Goal: Communication & Community: Answer question/provide support

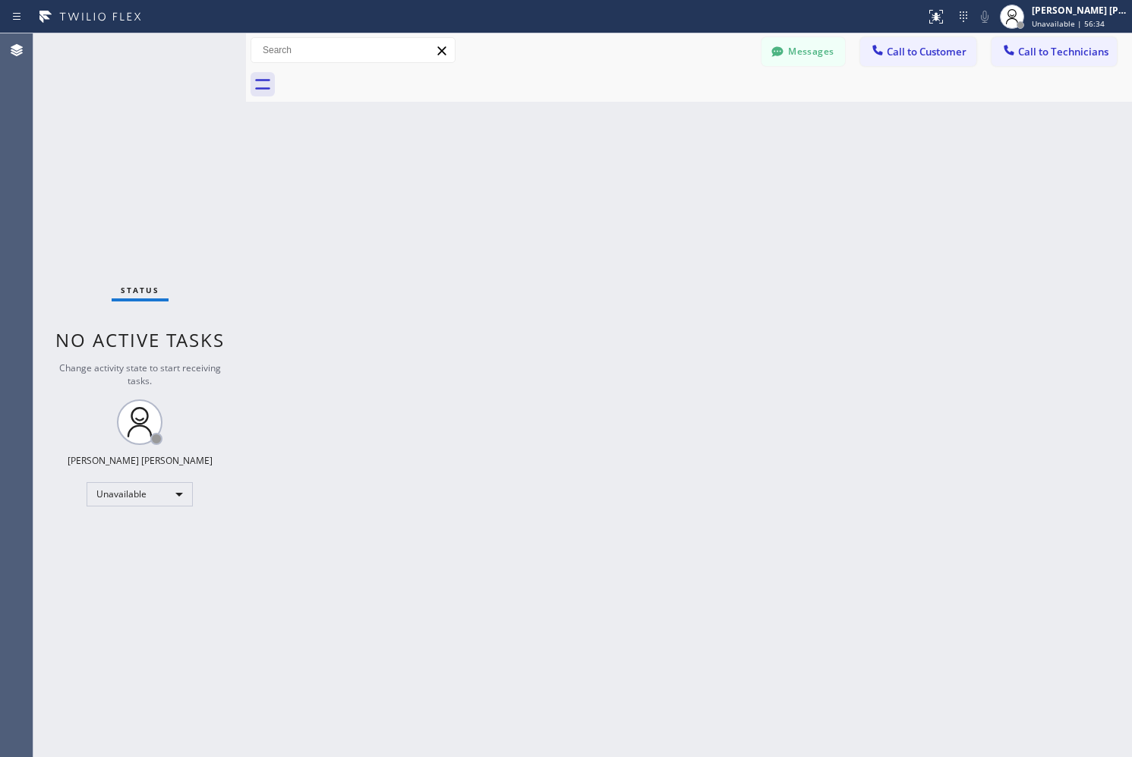
click at [948, 55] on span "Call to Customer" at bounding box center [927, 52] width 80 height 14
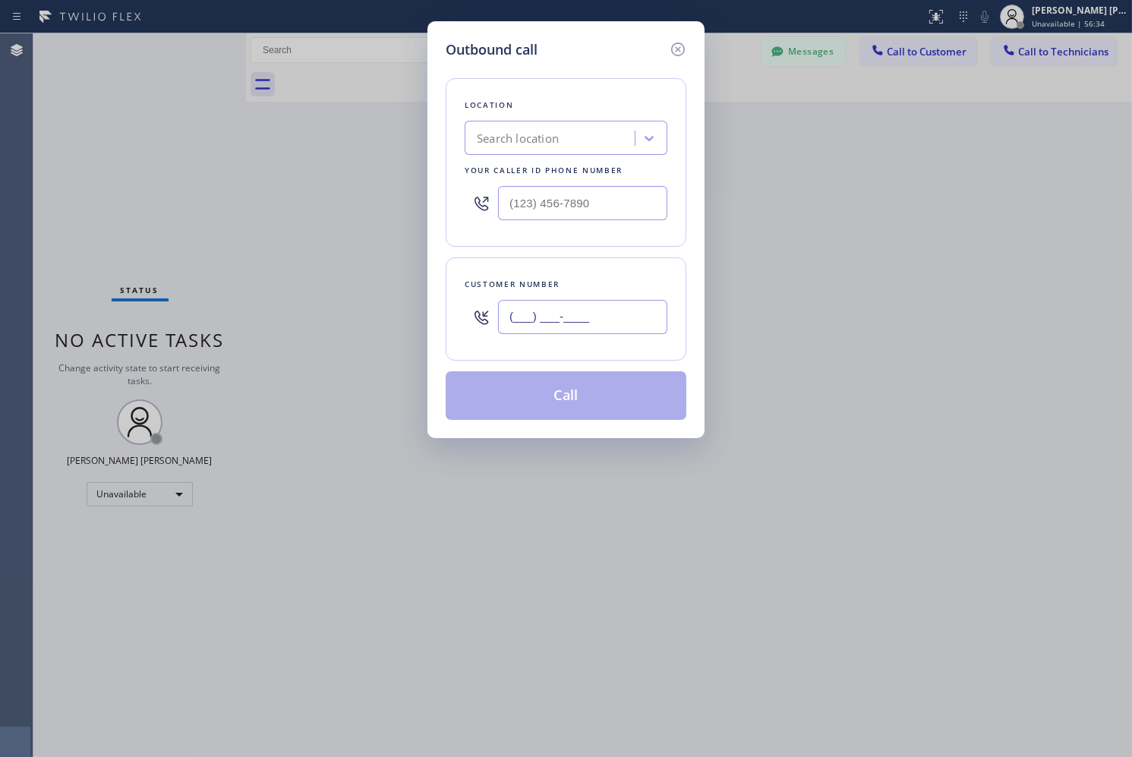
click at [556, 317] on input "(___) ___-____" at bounding box center [582, 317] width 169 height 34
paste input "310) 383-3708"
click at [627, 316] on input "[PHONE_NUMBER]" at bounding box center [582, 317] width 169 height 34
paste input "2487"
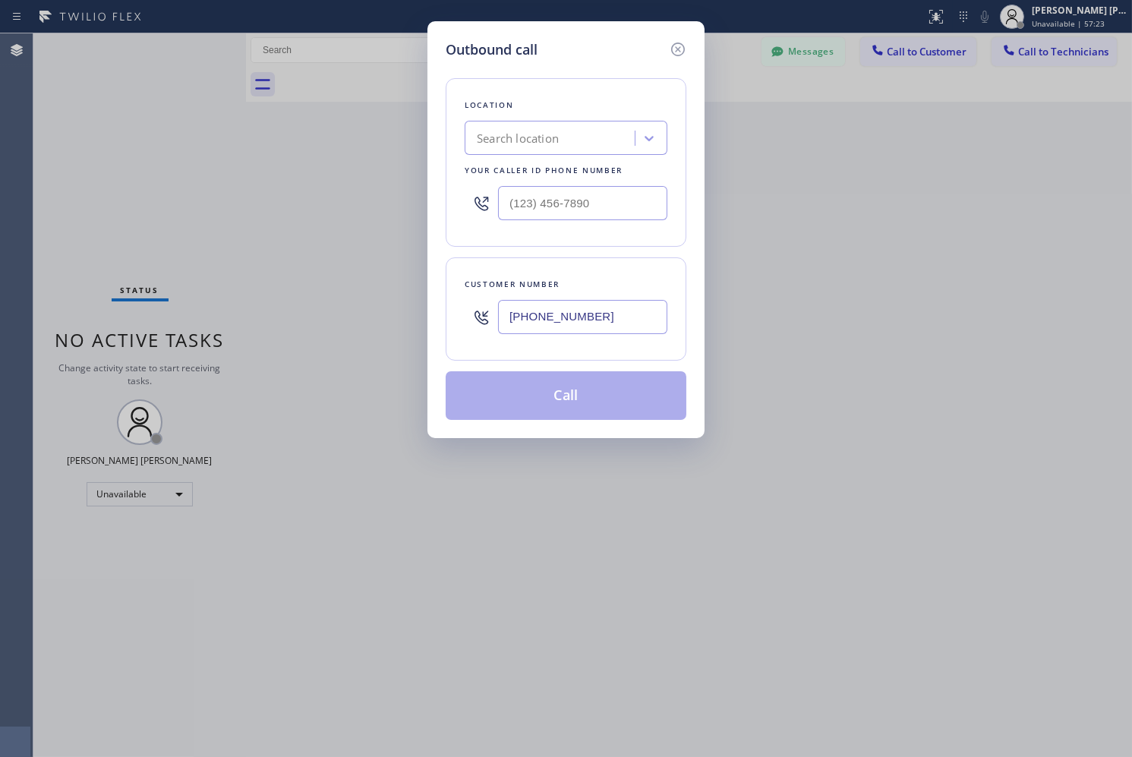
click at [627, 316] on input "[PHONE_NUMBER]" at bounding box center [582, 317] width 169 height 34
paste input "248) 766-2668"
paste input "text"
type input "[PHONE_NUMBER]"
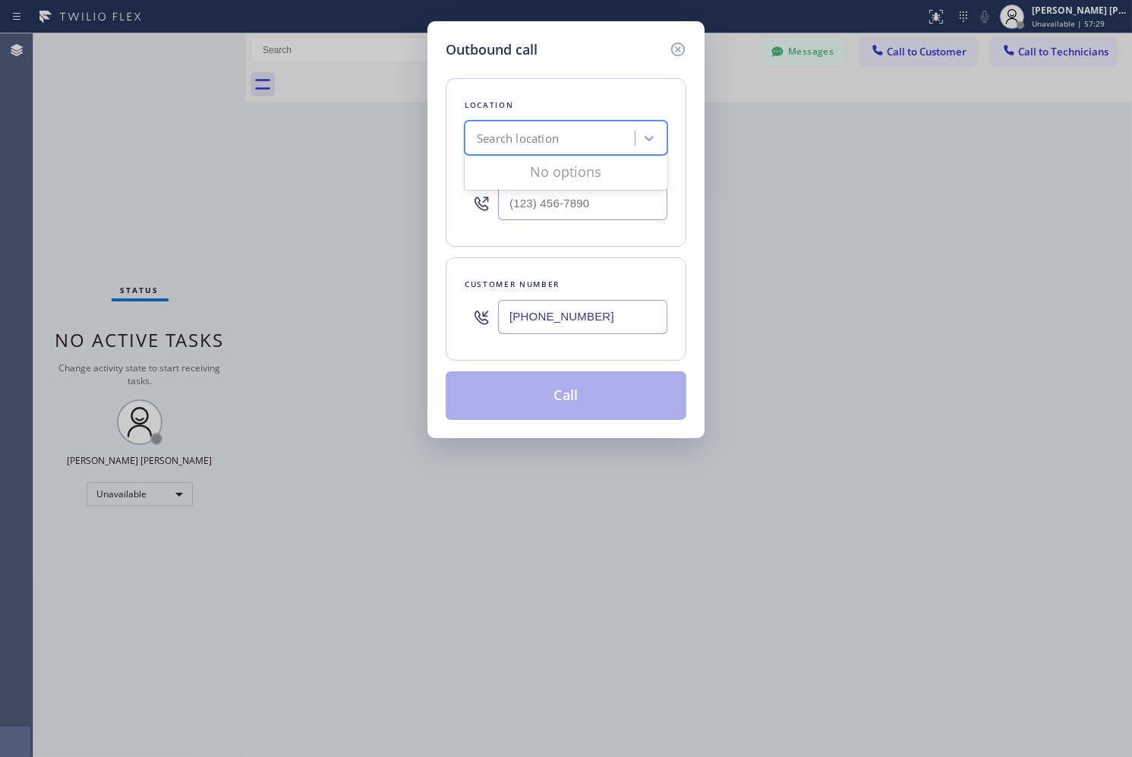
paste input "Best AC Service"
click at [607, 134] on div "Search location" at bounding box center [566, 138] width 203 height 34
type input "Best AC Service"
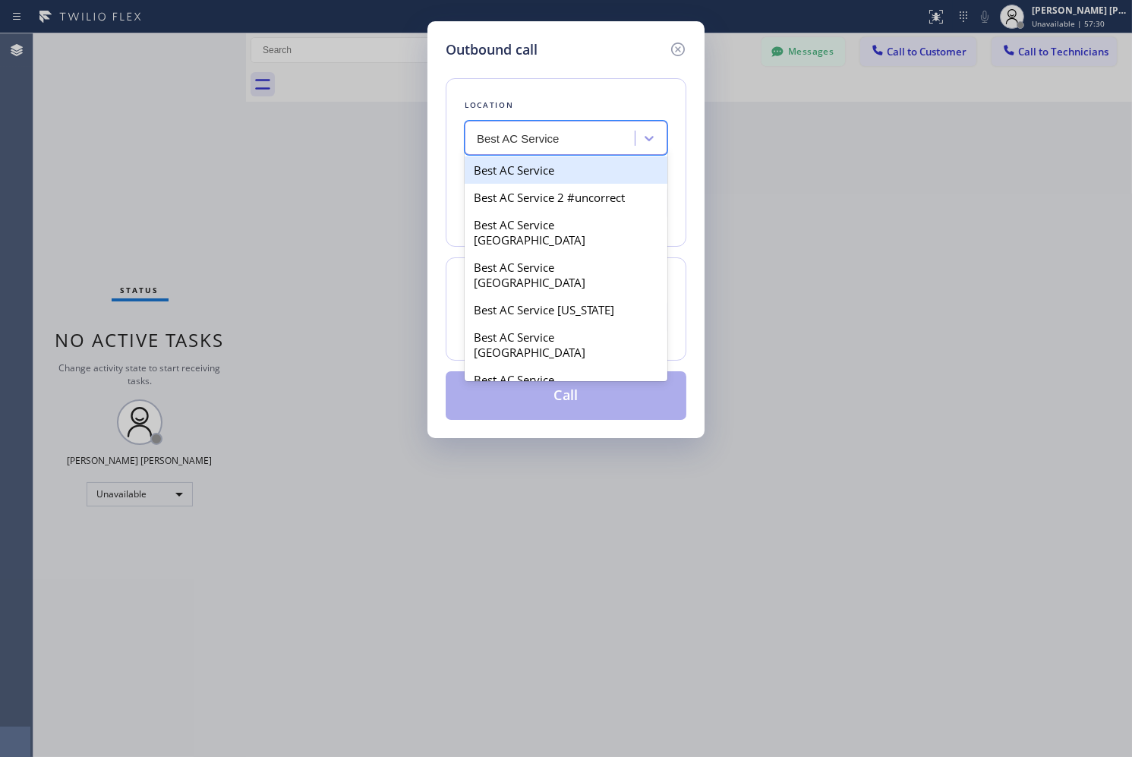
click at [601, 178] on div "Best AC Service" at bounding box center [566, 169] width 203 height 27
type input "[PHONE_NUMBER]"
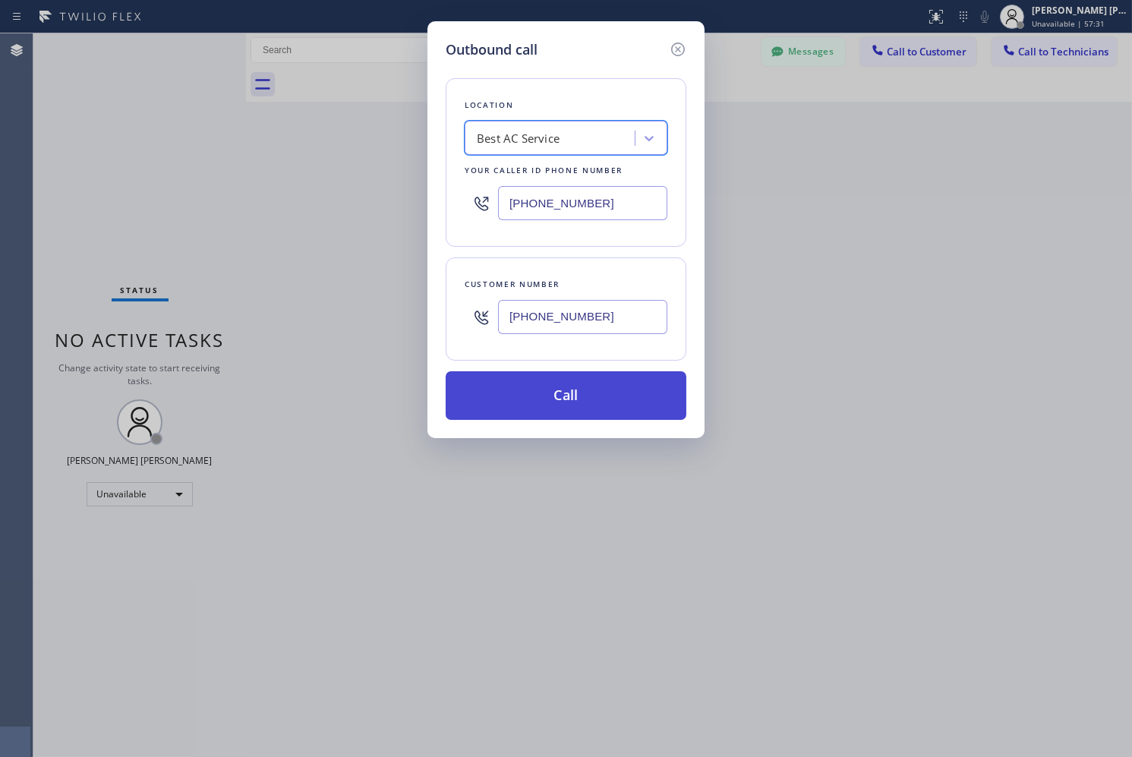
click at [595, 383] on button "Call" at bounding box center [566, 395] width 241 height 49
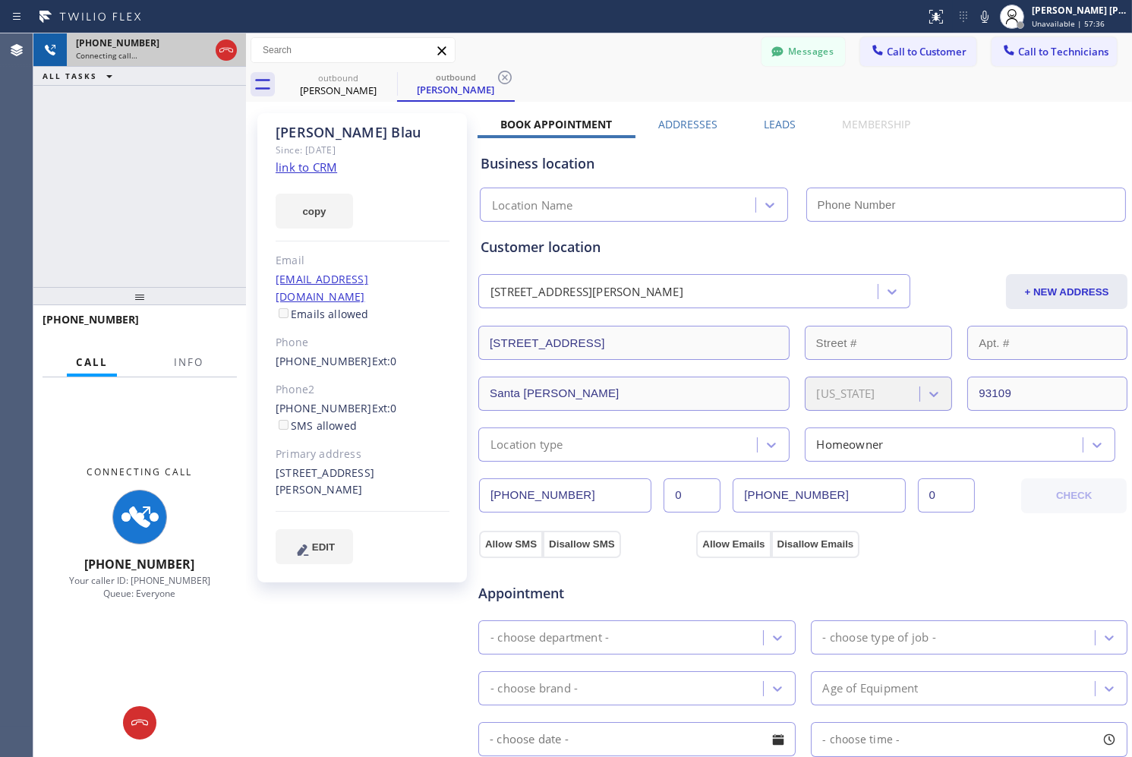
type input "[PHONE_NUMBER]"
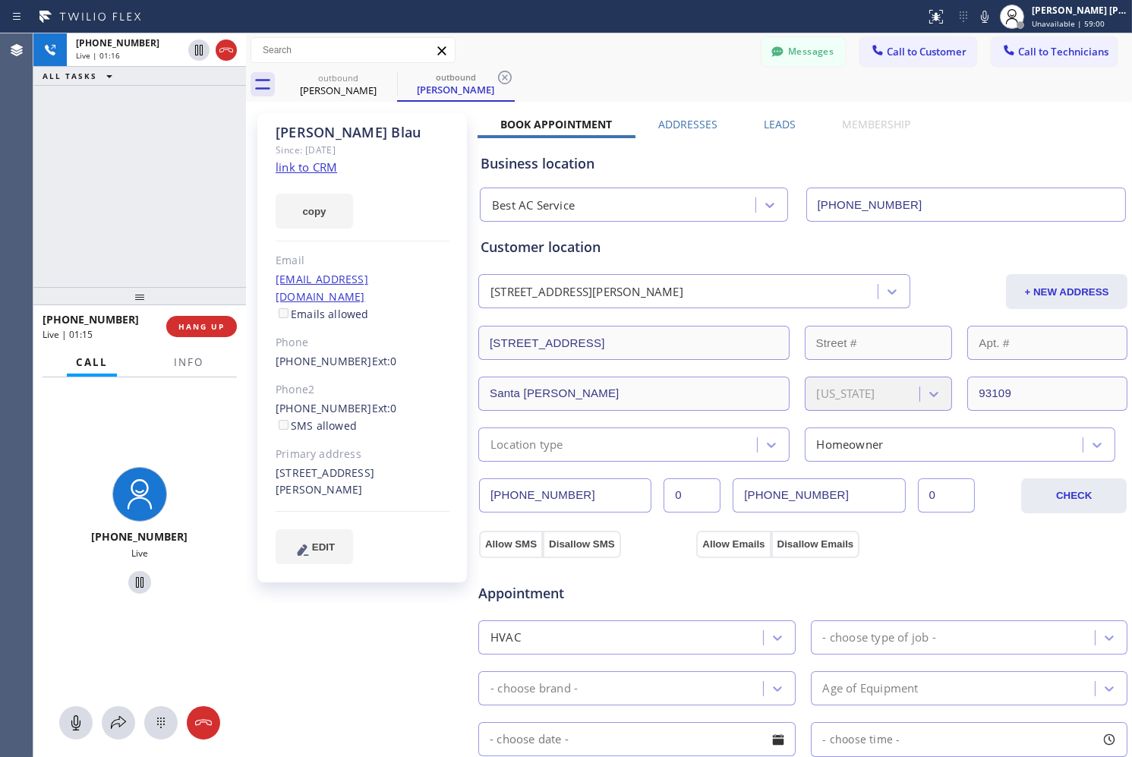
drag, startPoint x: 314, startPoint y: 462, endPoint x: 315, endPoint y: 472, distance: 10.7
click at [315, 472] on div "[STREET_ADDRESS][PERSON_NAME]" at bounding box center [363, 482] width 174 height 35
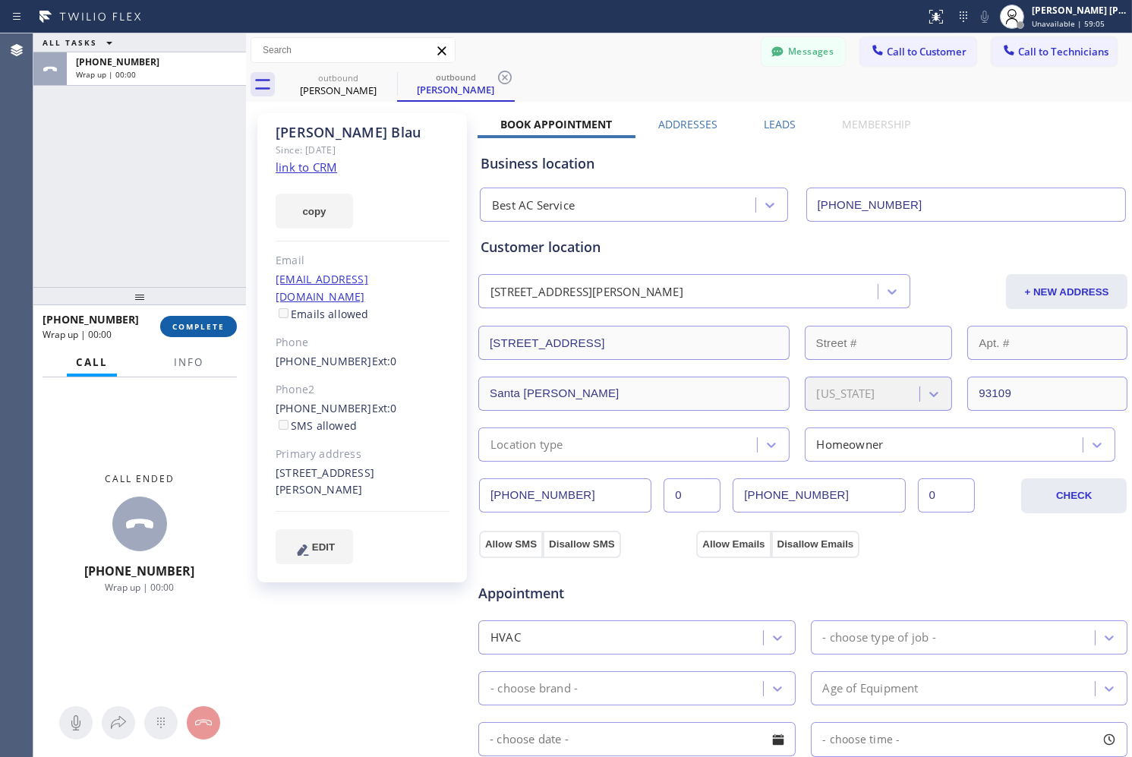
click at [218, 330] on span "COMPLETE" at bounding box center [198, 326] width 52 height 11
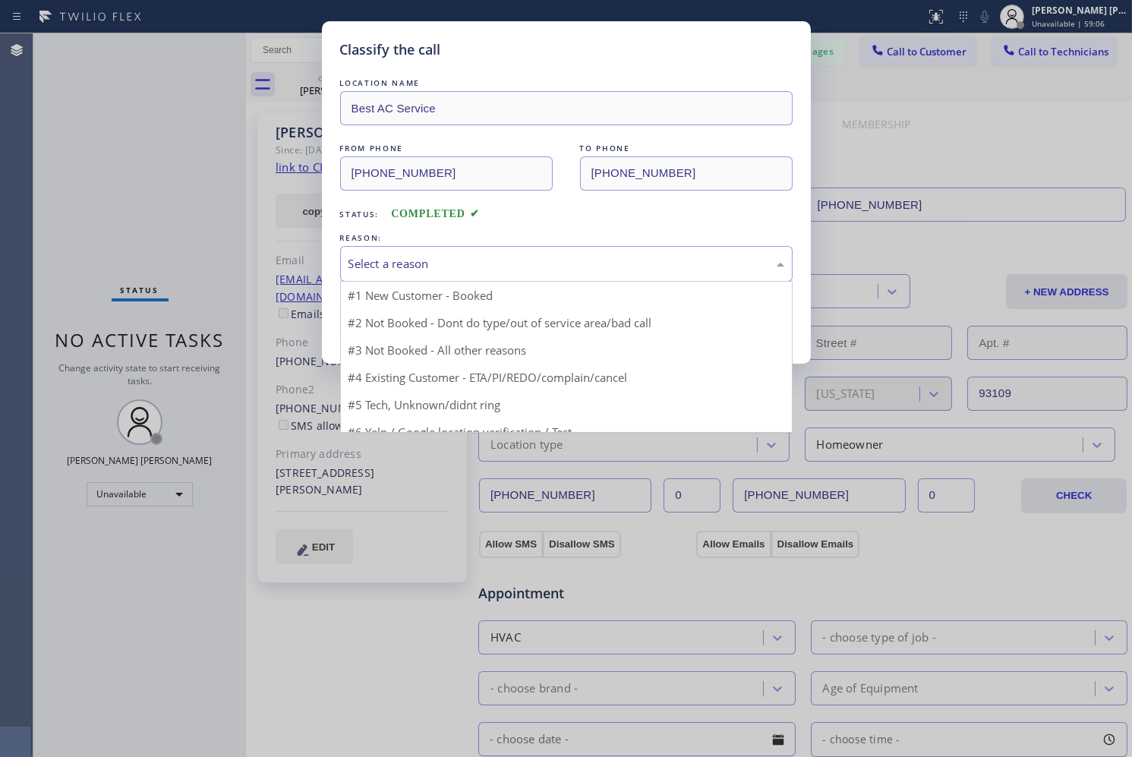
click at [467, 274] on div "Select a reason" at bounding box center [566, 264] width 453 height 36
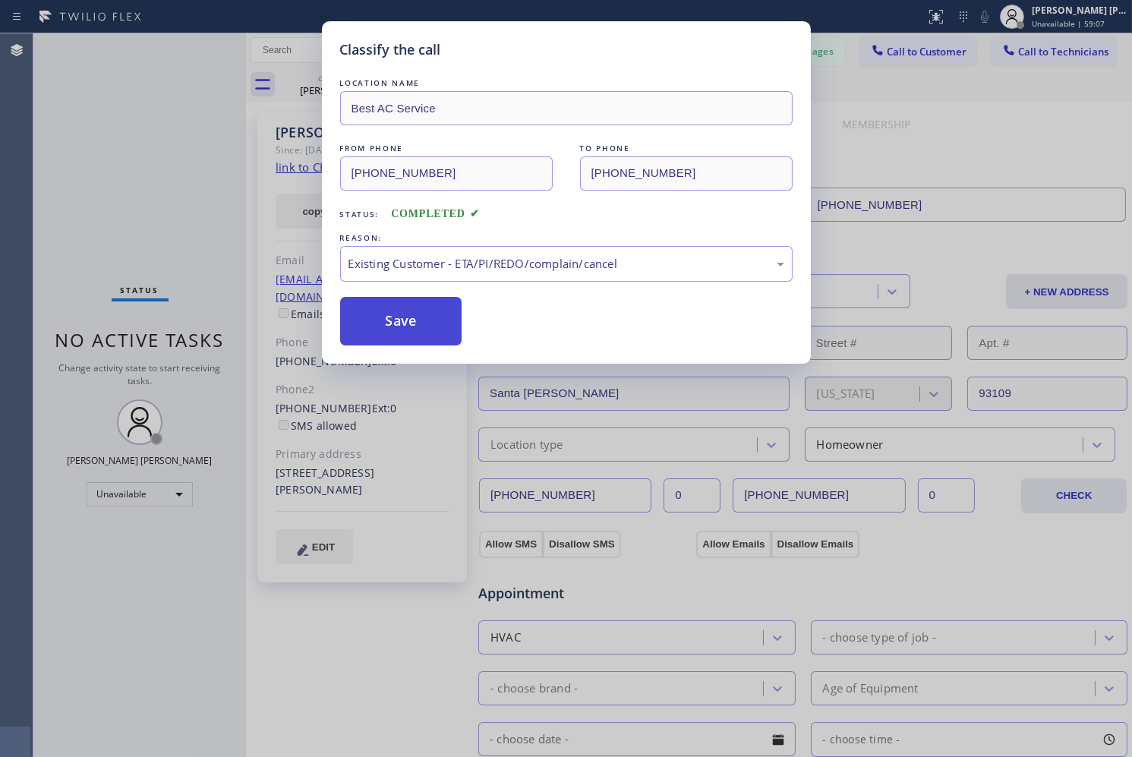
click at [397, 322] on button "Save" at bounding box center [401, 321] width 122 height 49
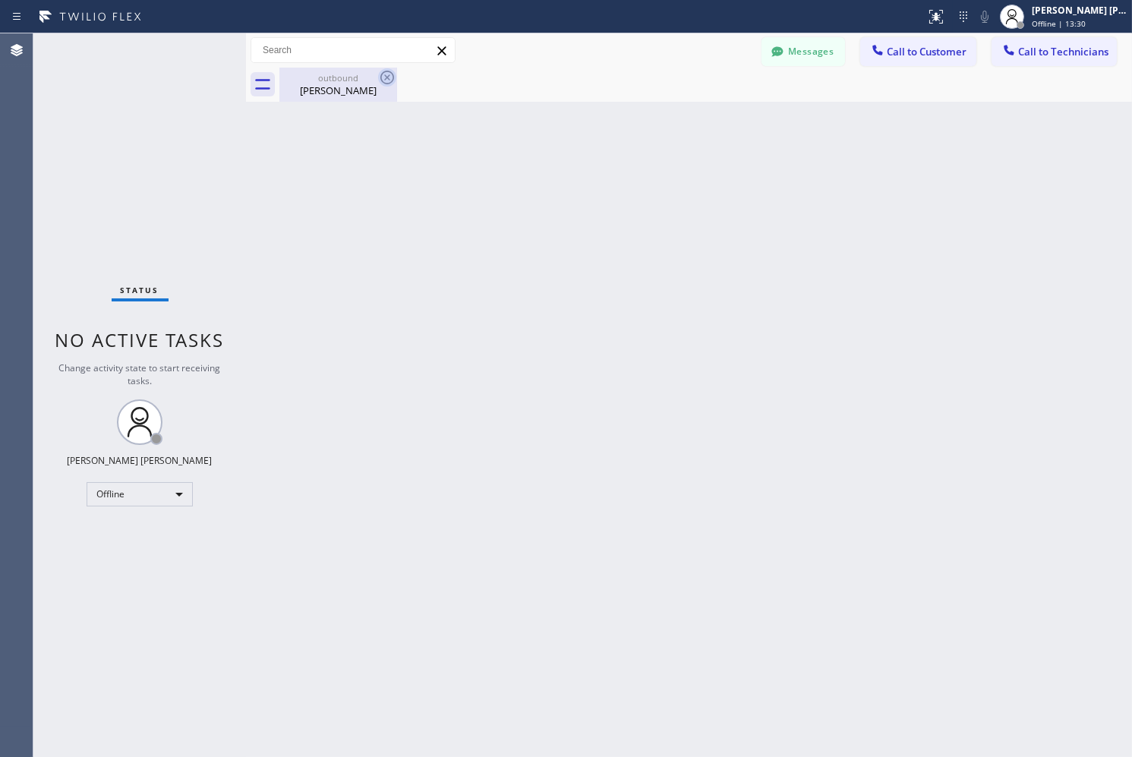
click at [380, 77] on icon at bounding box center [387, 77] width 18 height 18
click at [933, 52] on span "Call to Customer" at bounding box center [927, 52] width 80 height 14
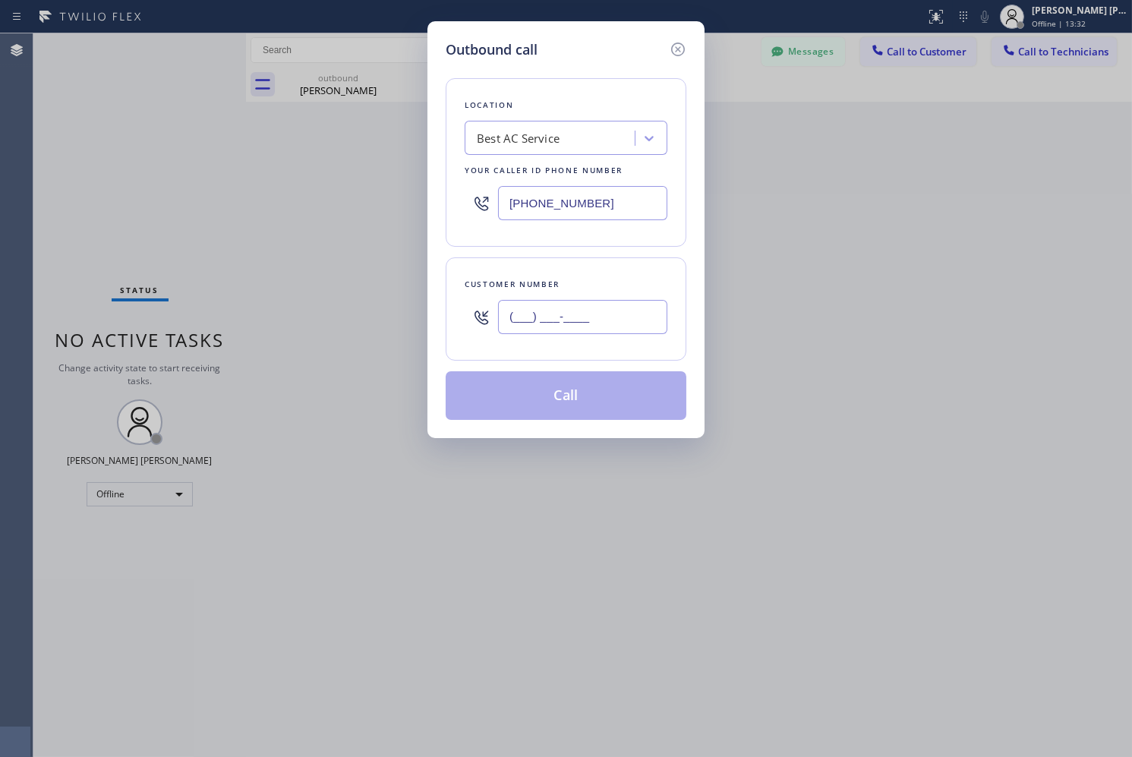
click at [527, 320] on input "(___) ___-____" at bounding box center [582, 317] width 169 height 34
paste input "310) 683-9077"
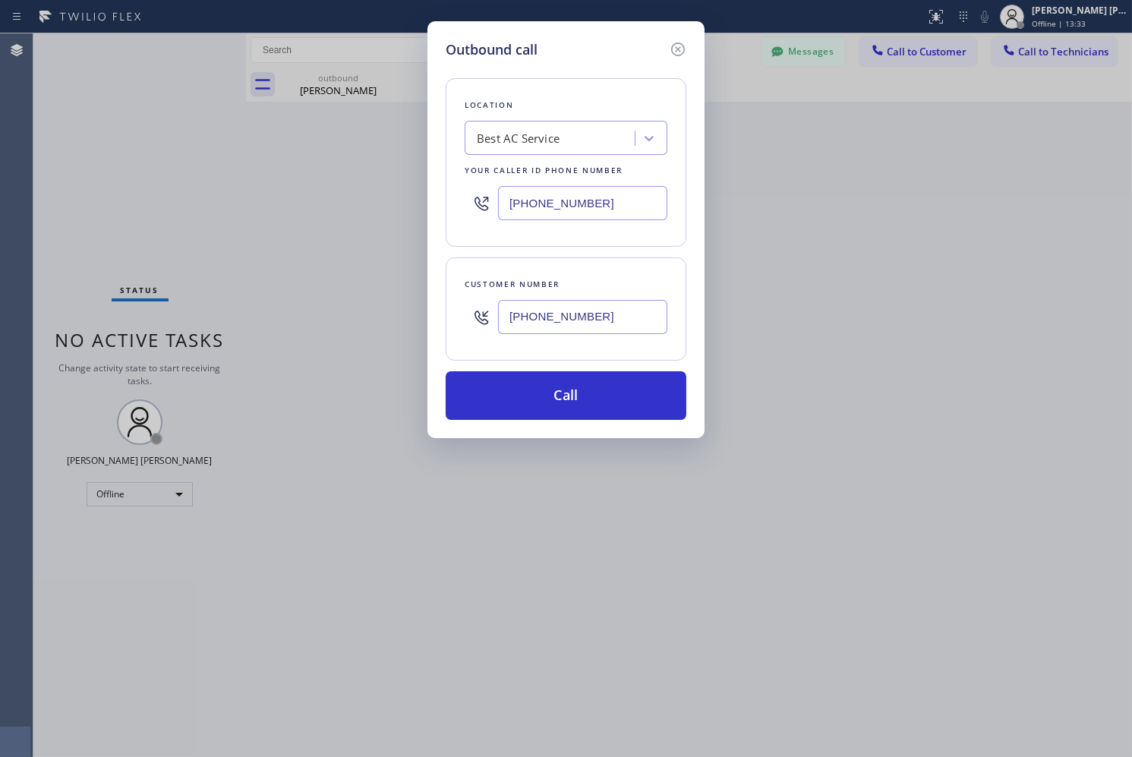
type input "[PHONE_NUMBER]"
click at [604, 140] on div "Best AC Service" at bounding box center [552, 138] width 166 height 27
paste input "Marvel Electricians Anaheim"
type input "Marvel Electricians Anaheim"
click at [550, 178] on div "Marvel Electricians Anaheim" at bounding box center [566, 169] width 203 height 27
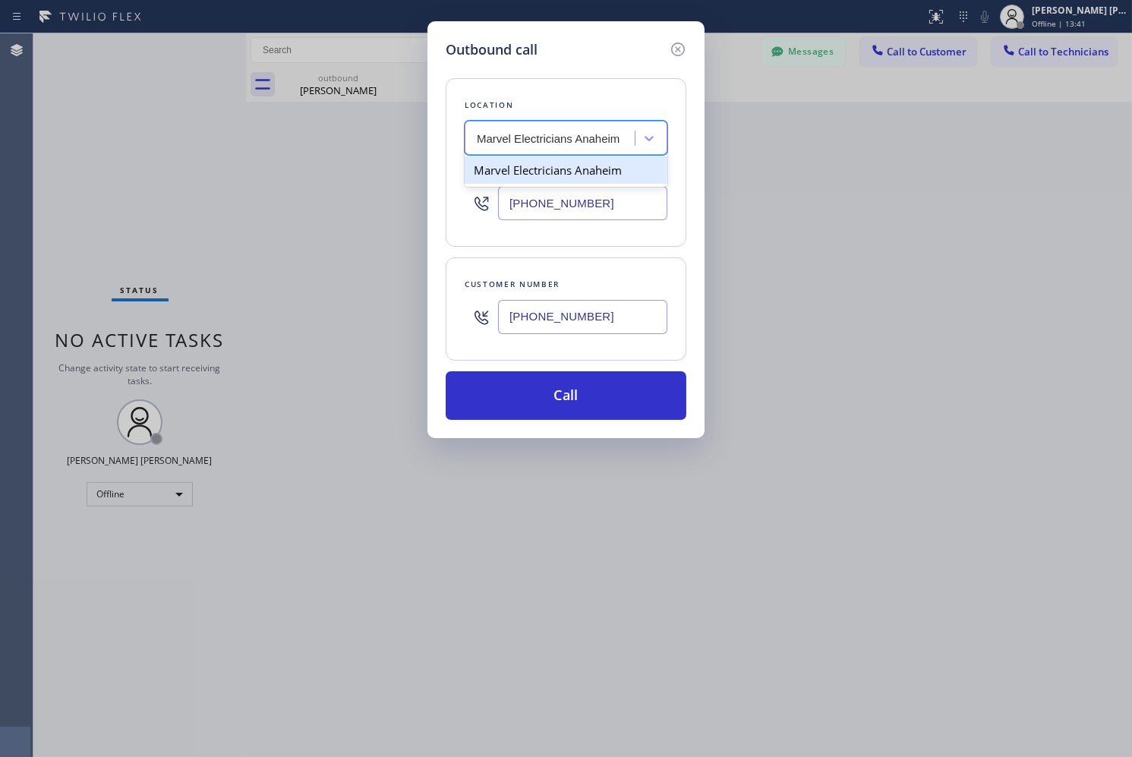
type input "[PHONE_NUMBER]"
click at [491, 54] on h5 "Outbound call" at bounding box center [492, 49] width 92 height 21
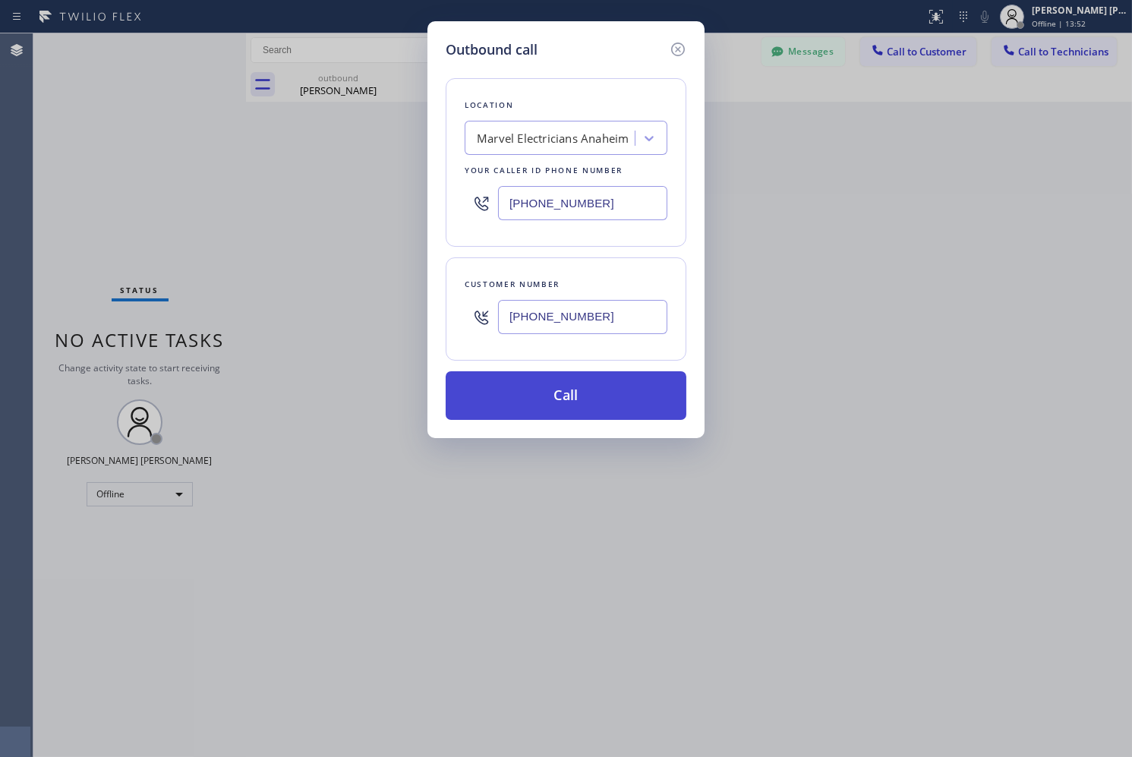
click at [560, 410] on button "Call" at bounding box center [566, 395] width 241 height 49
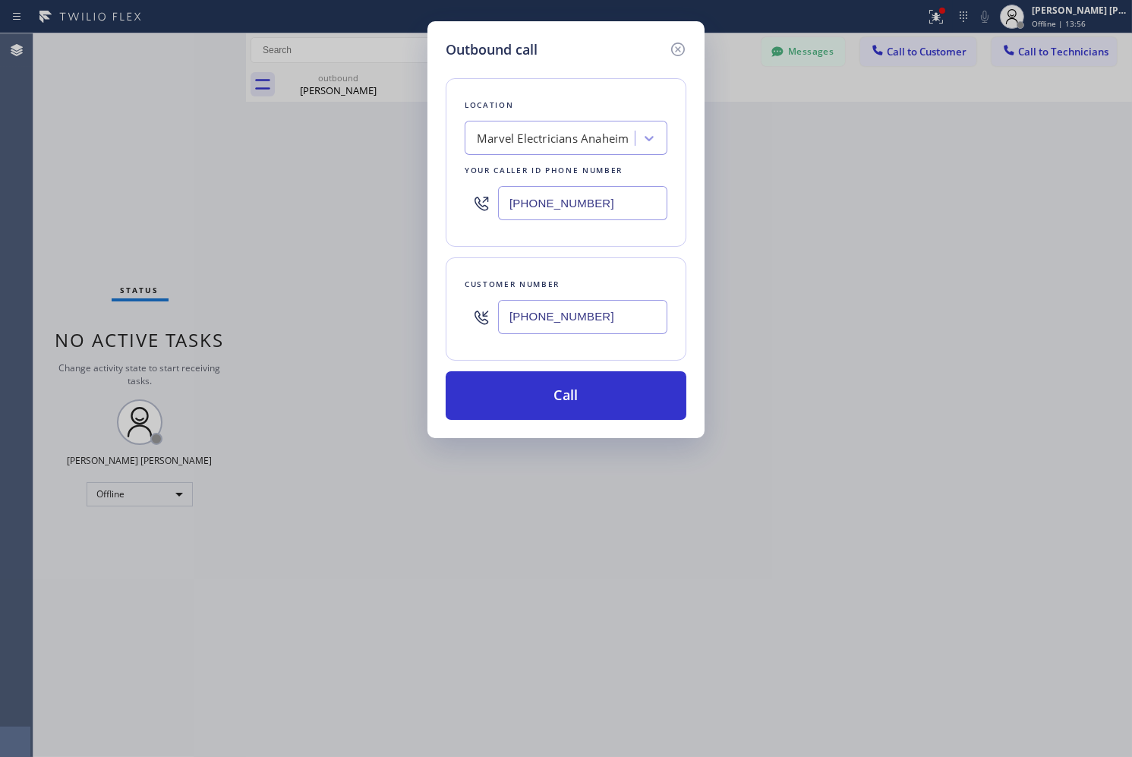
click at [541, 319] on input "[PHONE_NUMBER]" at bounding box center [582, 317] width 169 height 34
click at [567, 316] on input "[PHONE_NUMBER]" at bounding box center [582, 317] width 169 height 34
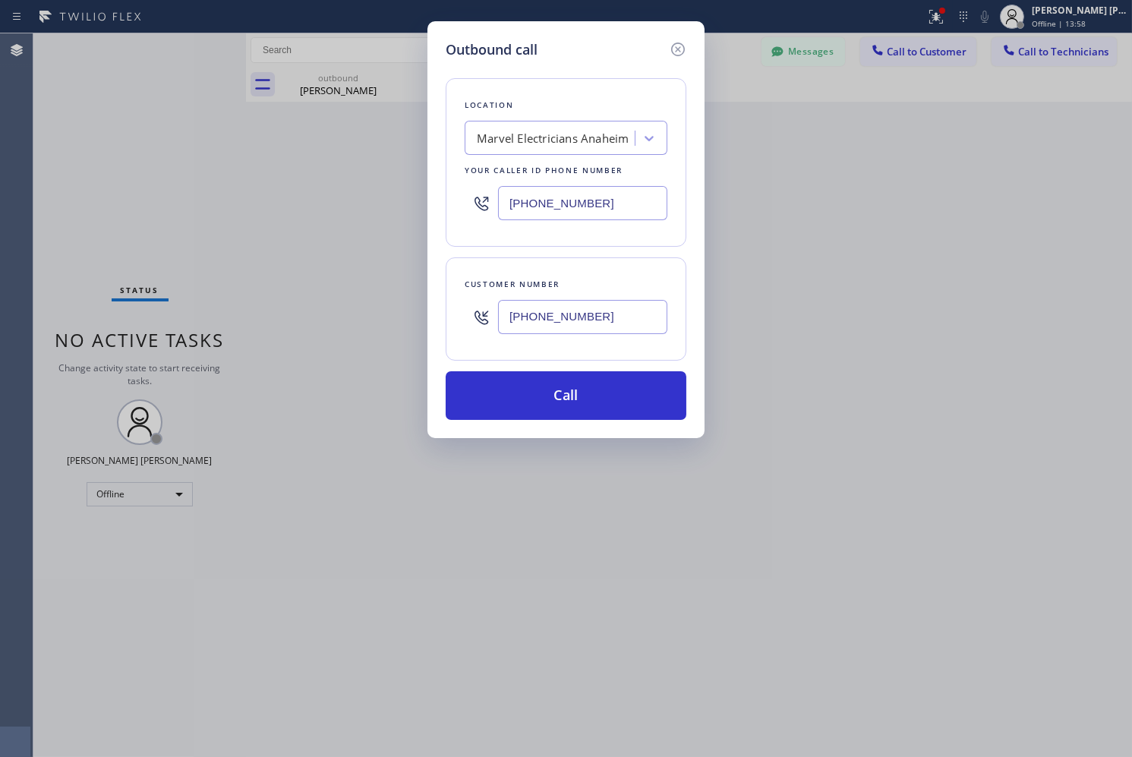
click at [680, 58] on div at bounding box center [677, 49] width 18 height 21
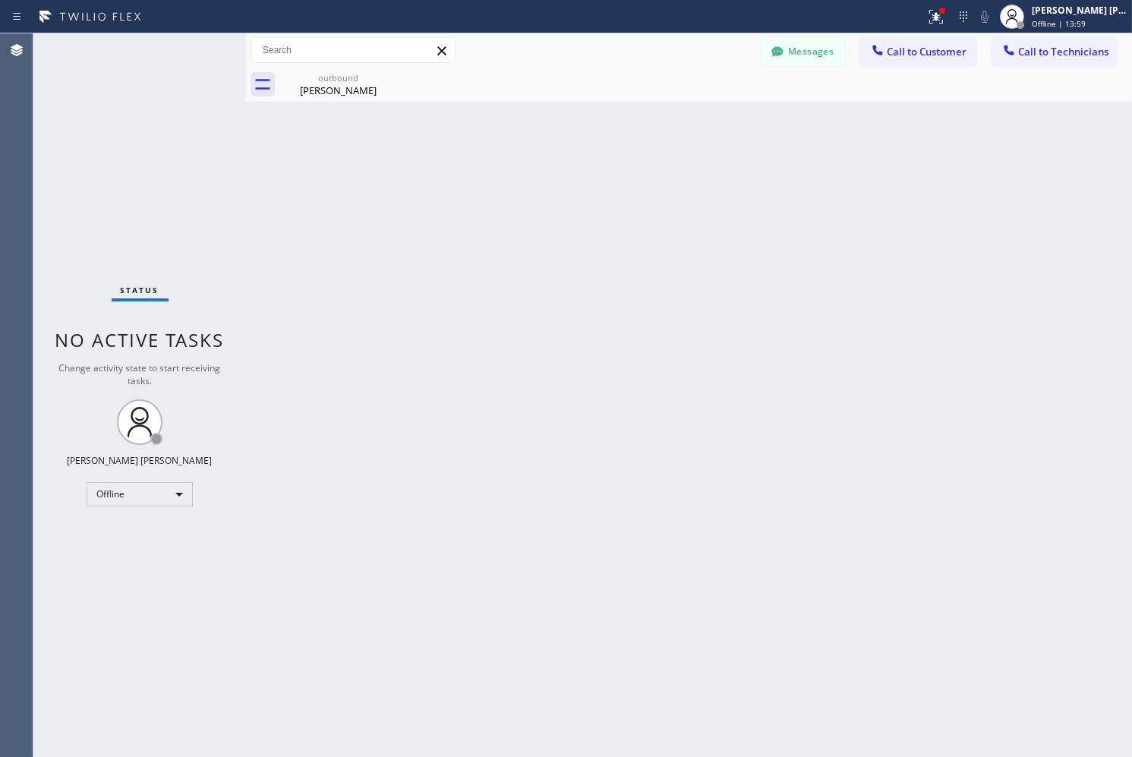
click at [682, 53] on div "Messages Call to Customer Call to Technicians Outbound call Location Search loc…" at bounding box center [689, 50] width 886 height 27
click at [932, 15] on icon at bounding box center [936, 17] width 18 height 18
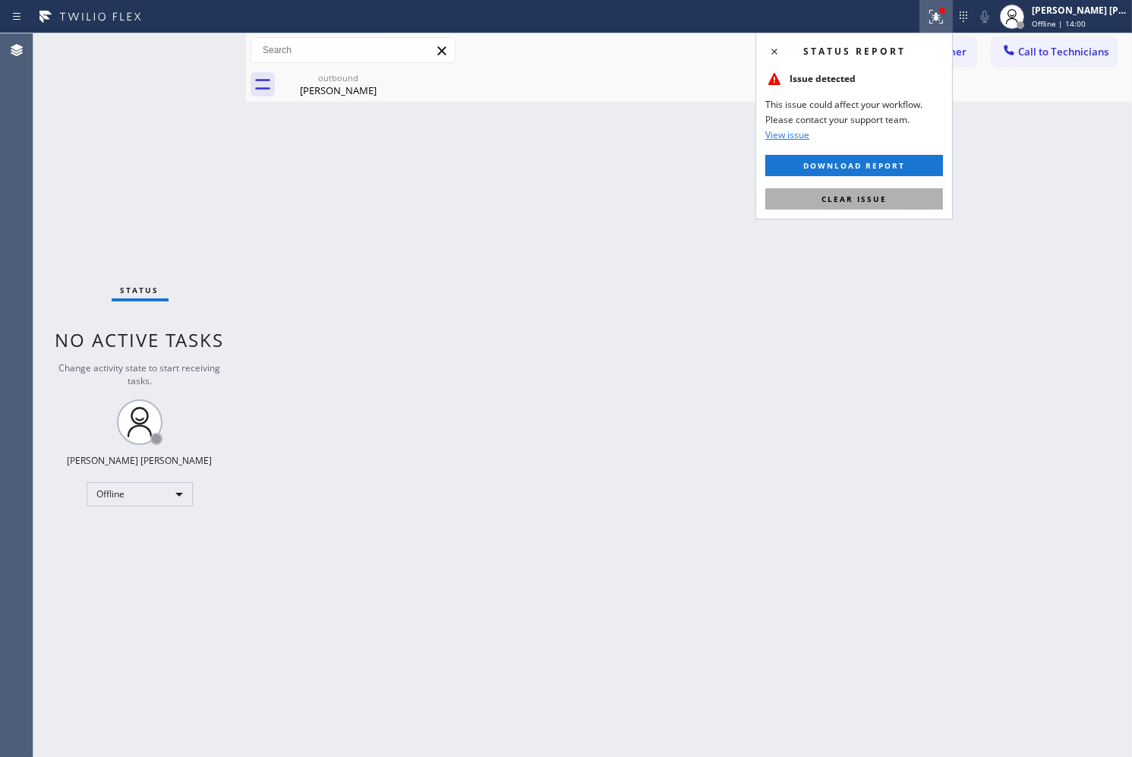
click at [887, 195] on button "Clear issue" at bounding box center [854, 198] width 178 height 21
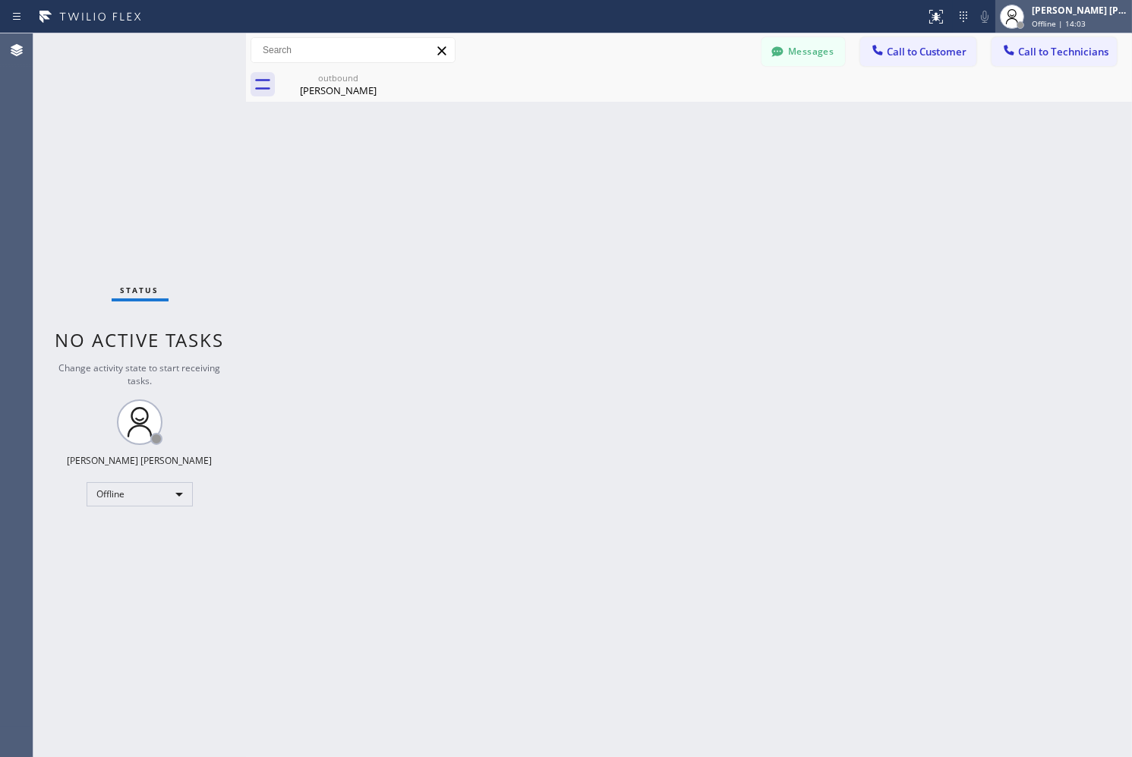
click at [1107, 2] on div "[PERSON_NAME] [PERSON_NAME] Offline | 14:03" at bounding box center [1064, 16] width 137 height 33
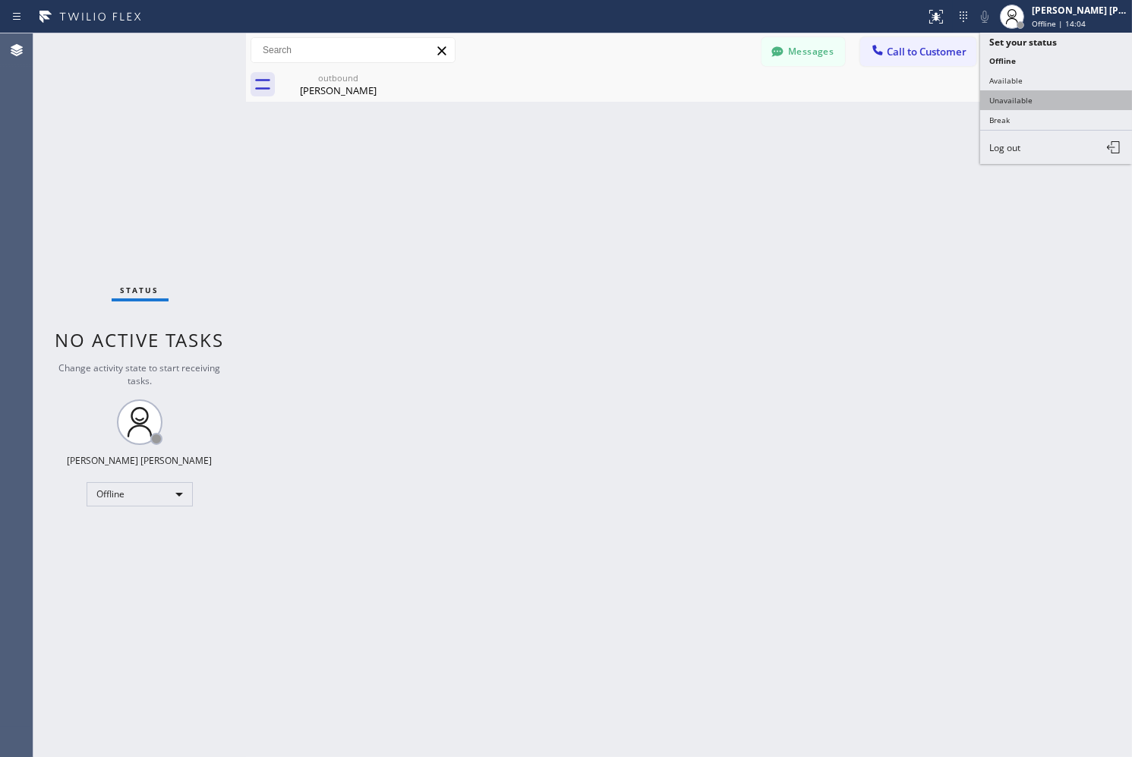
click at [1049, 90] on button "Unavailable" at bounding box center [1056, 100] width 152 height 20
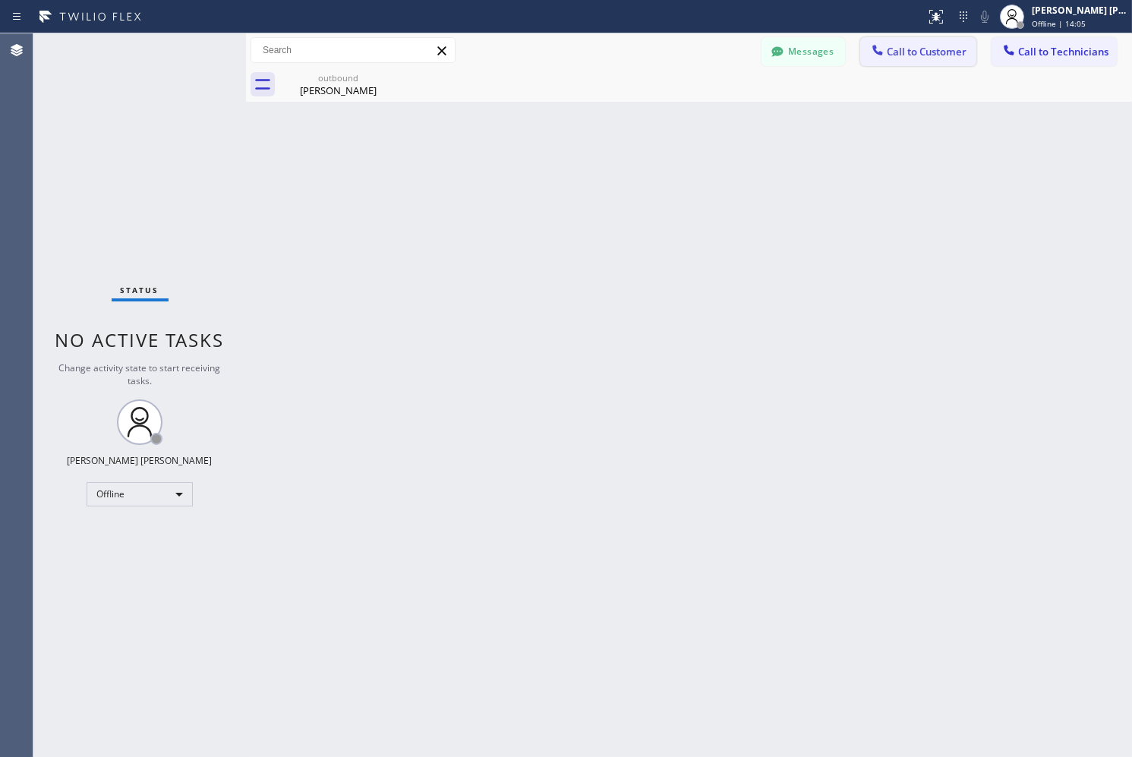
click at [929, 52] on span "Call to Customer" at bounding box center [927, 52] width 80 height 14
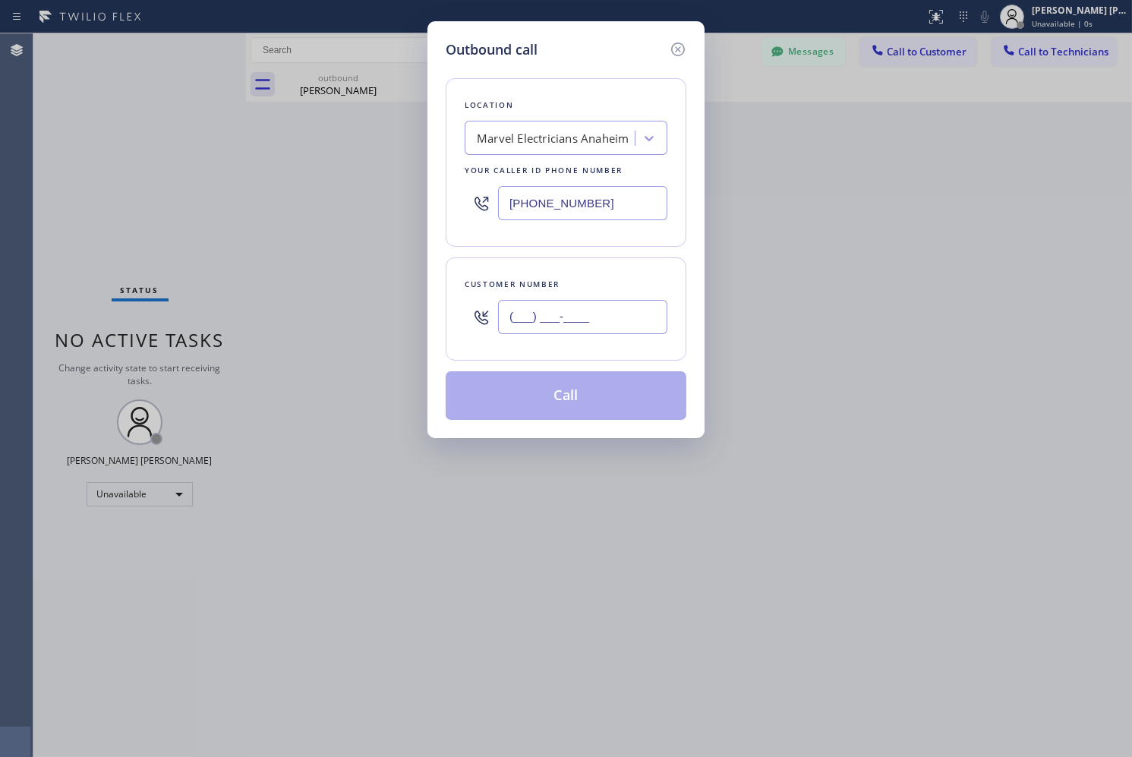
click at [566, 323] on input "(___) ___-____" at bounding box center [582, 317] width 169 height 34
paste input "310) 683-9077"
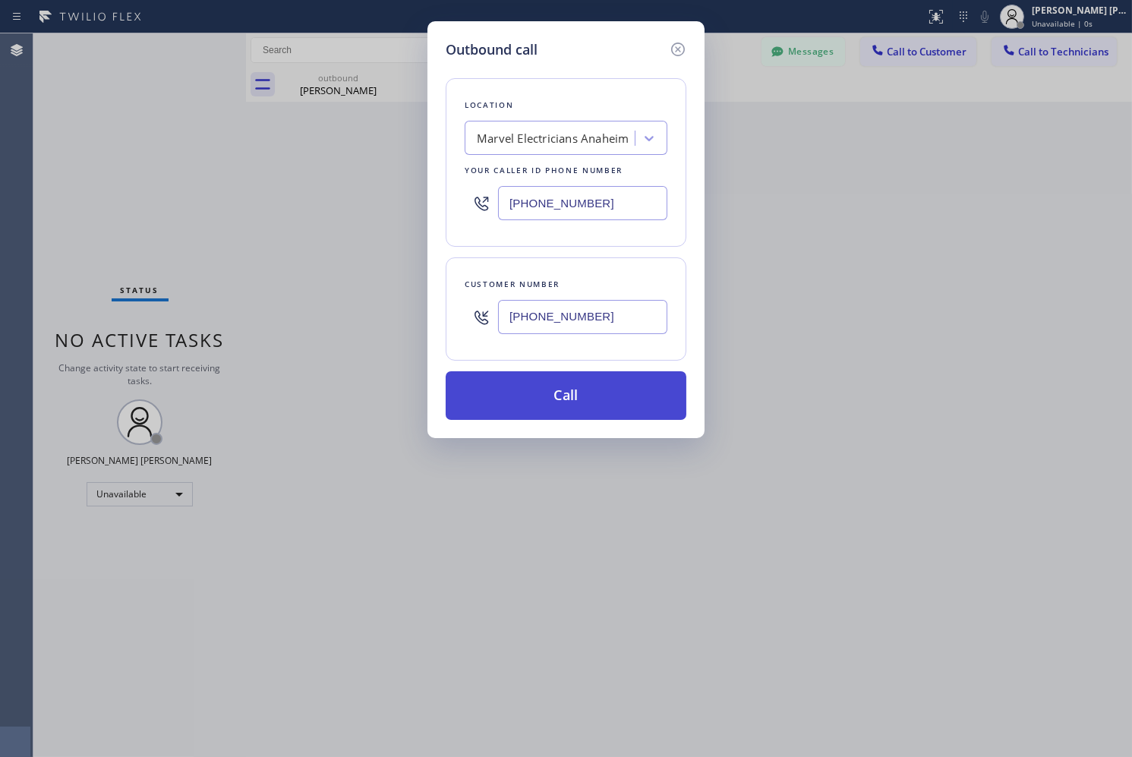
type input "[PHONE_NUMBER]"
click at [555, 397] on button "Call" at bounding box center [566, 395] width 241 height 49
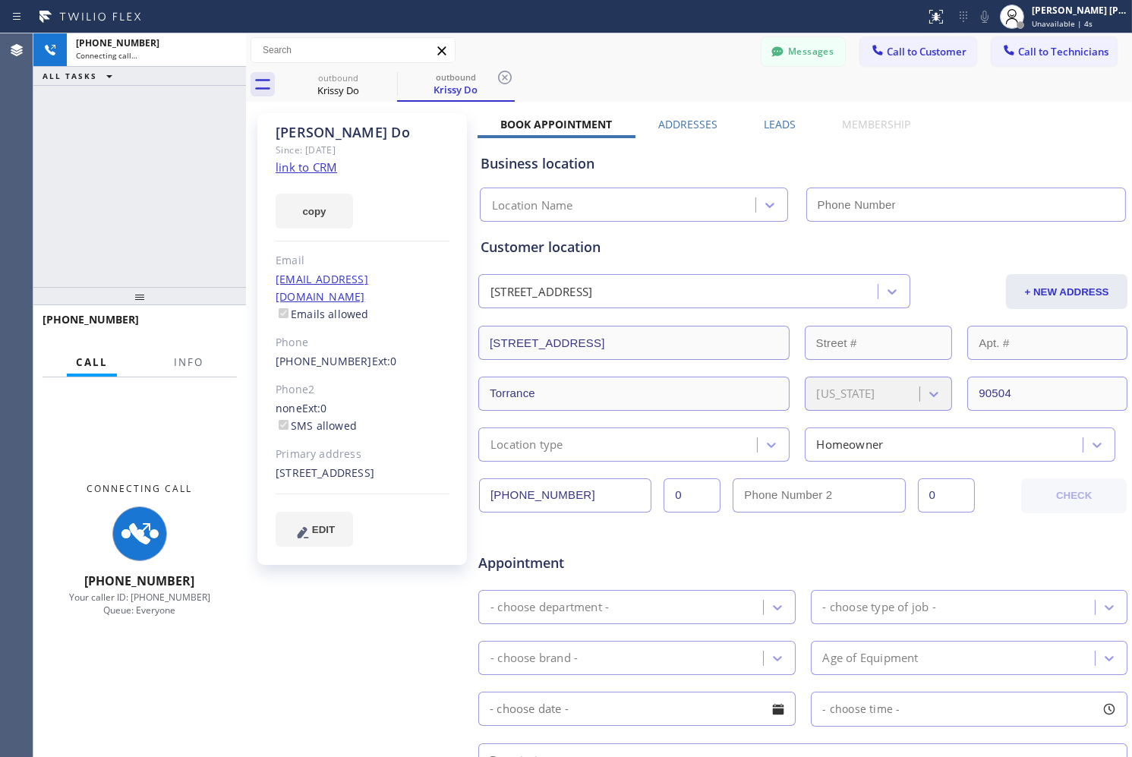
click at [775, 120] on label "Leads" at bounding box center [780, 124] width 32 height 14
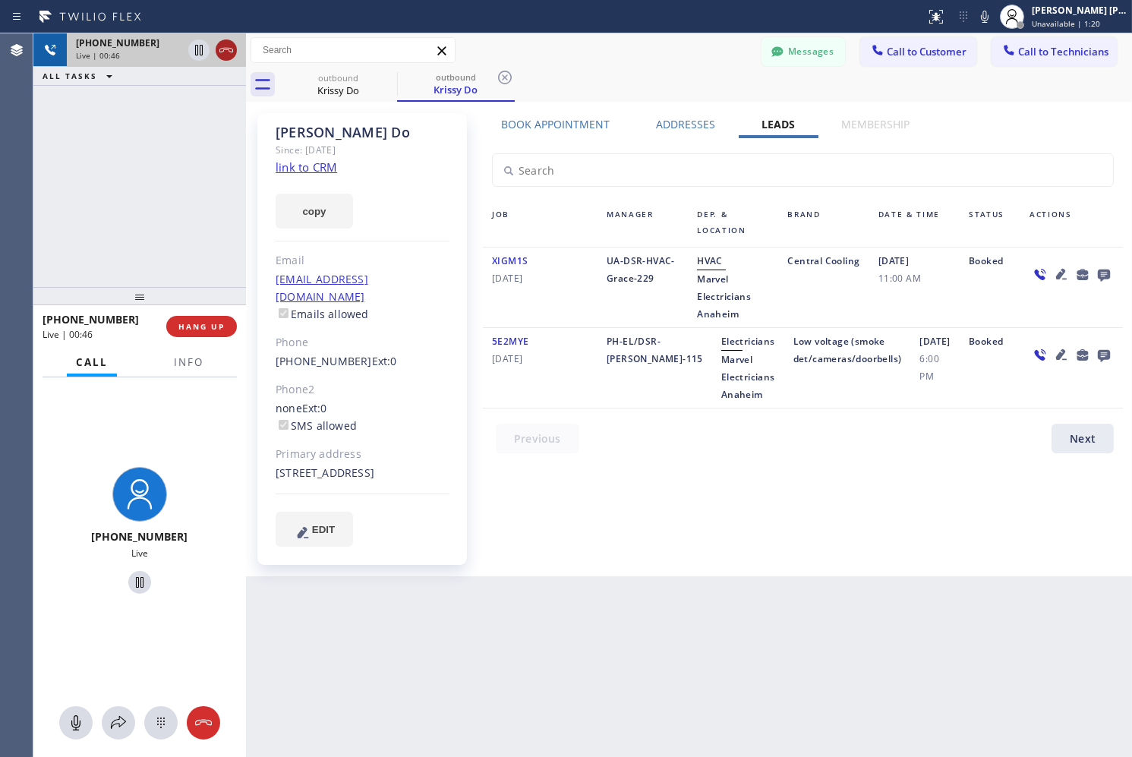
click at [236, 57] on div at bounding box center [226, 50] width 21 height 18
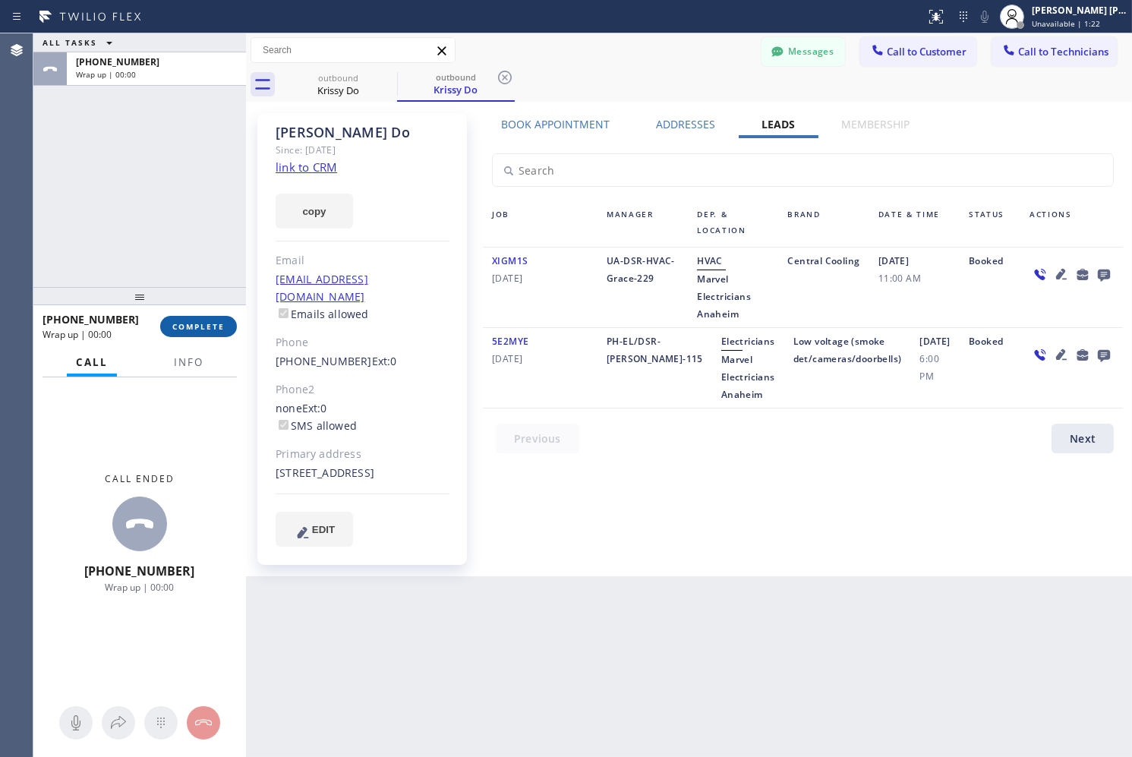
click at [216, 321] on span "COMPLETE" at bounding box center [198, 326] width 52 height 11
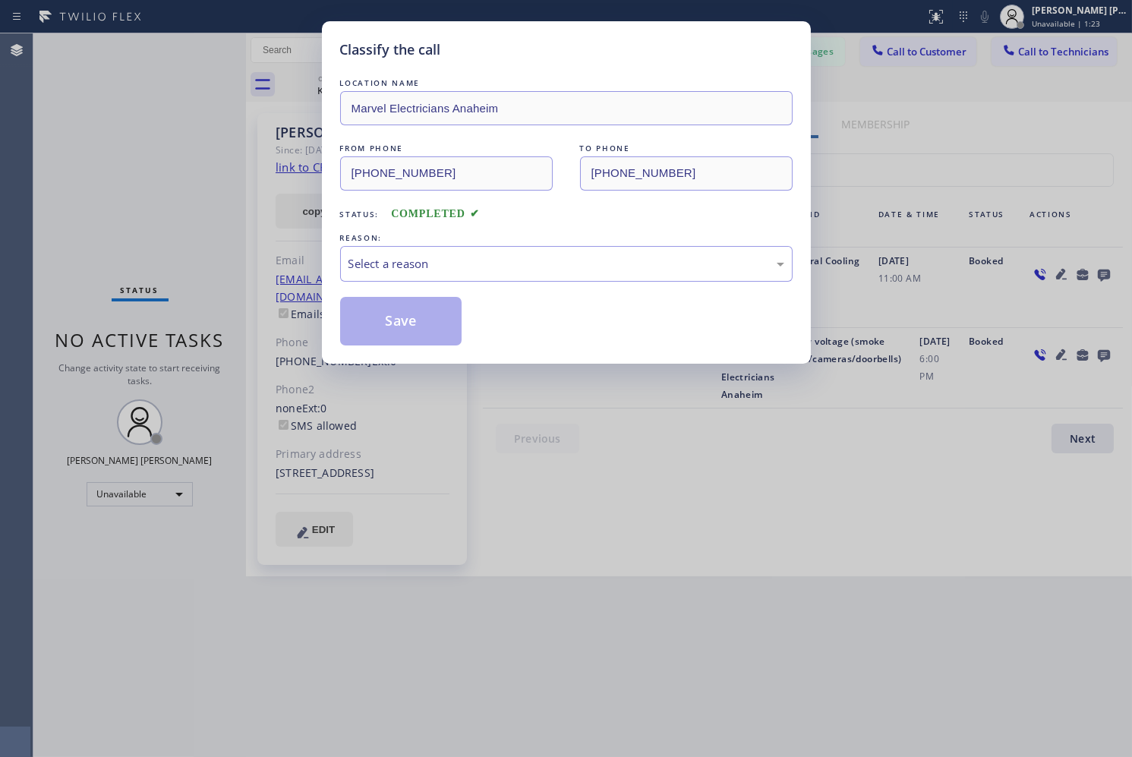
click at [528, 270] on div "Select a reason" at bounding box center [567, 263] width 436 height 17
click at [383, 327] on button "Save" at bounding box center [401, 321] width 122 height 49
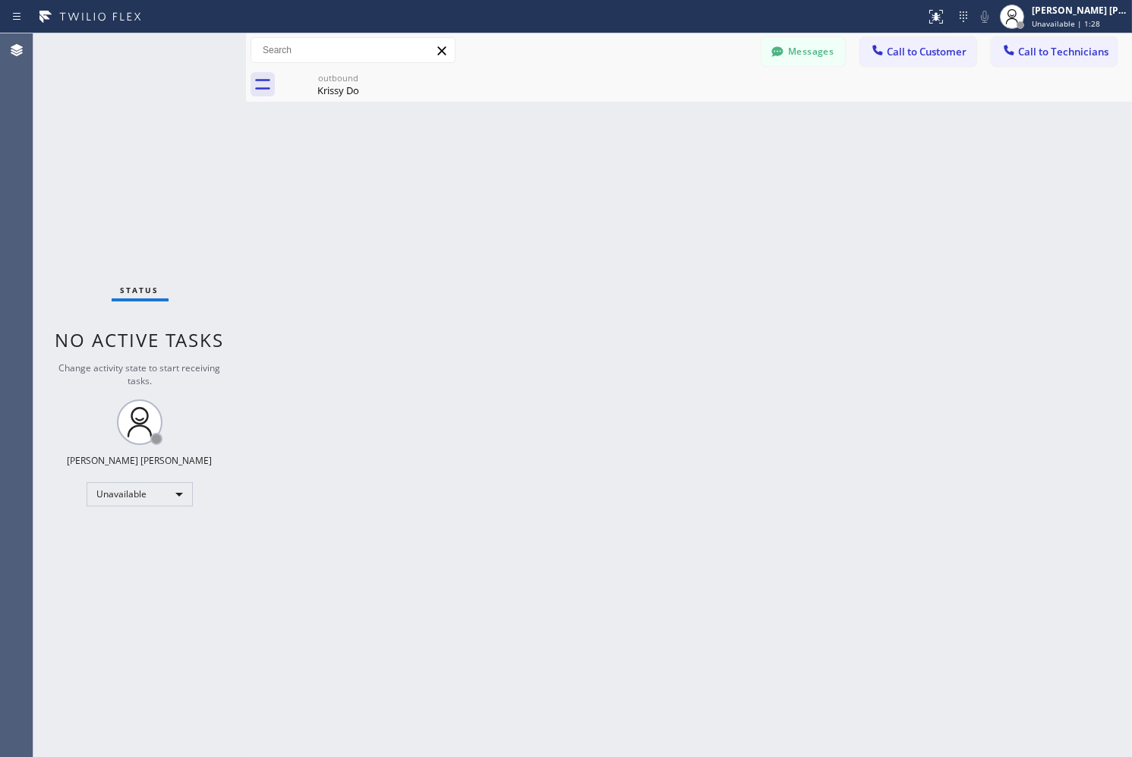
drag, startPoint x: 810, startPoint y: 478, endPoint x: 838, endPoint y: 433, distance: 53.5
click at [810, 478] on div "Back to Dashboard Change Sender ID Customers Technicians JS [PERSON_NAME] [DATE…" at bounding box center [689, 395] width 886 height 724
click at [1105, 19] on div "Unavailable | 12:34" at bounding box center [1080, 23] width 96 height 11
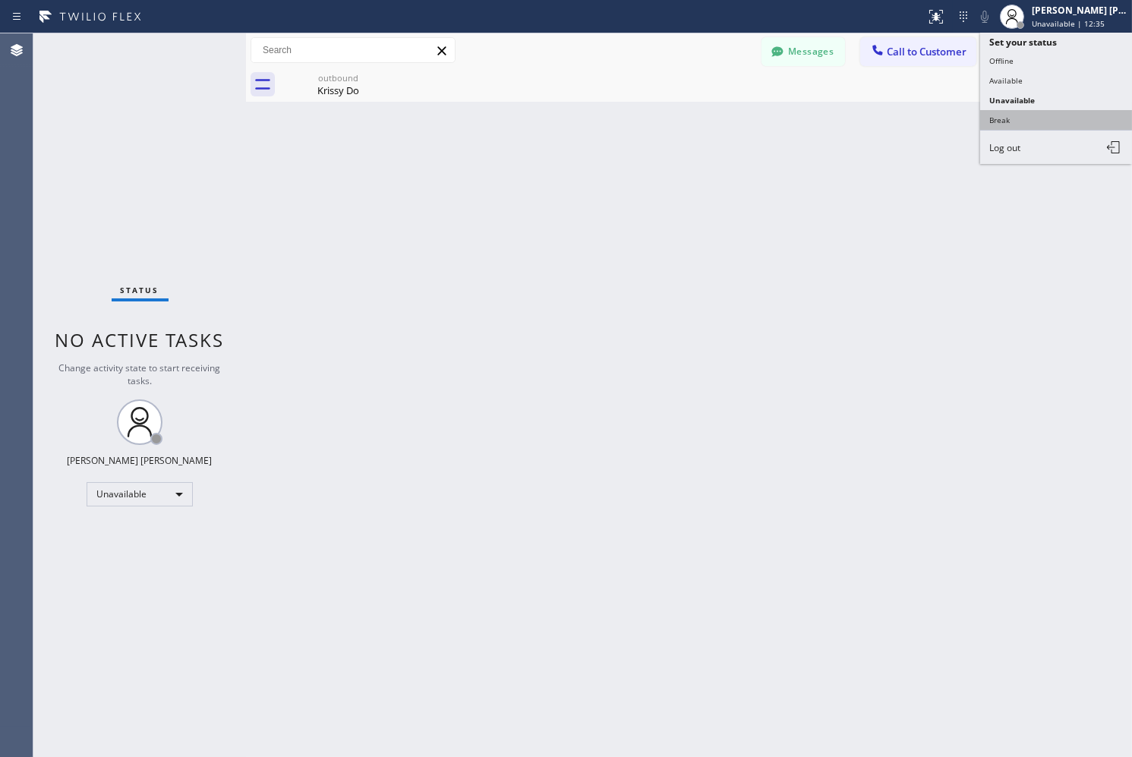
click at [1059, 121] on button "Break" at bounding box center [1056, 120] width 152 height 20
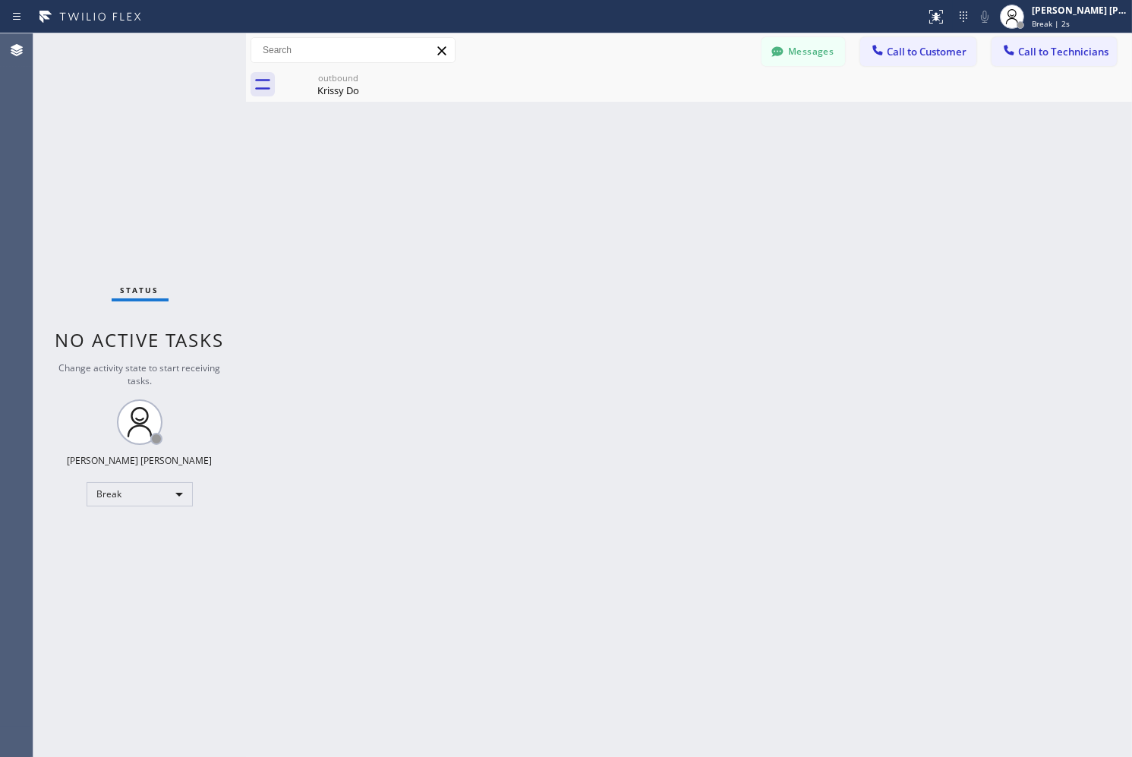
click at [543, 168] on div "Back to Dashboard Change Sender ID Customers Technicians JS [PERSON_NAME] [DATE…" at bounding box center [689, 395] width 886 height 724
click at [520, 201] on div "Back to Dashboard Change Sender ID Customers Technicians JS [PERSON_NAME] [DATE…" at bounding box center [689, 395] width 886 height 724
drag, startPoint x: 520, startPoint y: 202, endPoint x: 529, endPoint y: 187, distance: 17.7
click at [521, 200] on div "Back to Dashboard Change Sender ID Customers Technicians JS [PERSON_NAME] [DATE…" at bounding box center [689, 395] width 886 height 724
click at [529, 187] on div "Back to Dashboard Change Sender ID Customers Technicians JS [PERSON_NAME] [DATE…" at bounding box center [689, 395] width 886 height 724
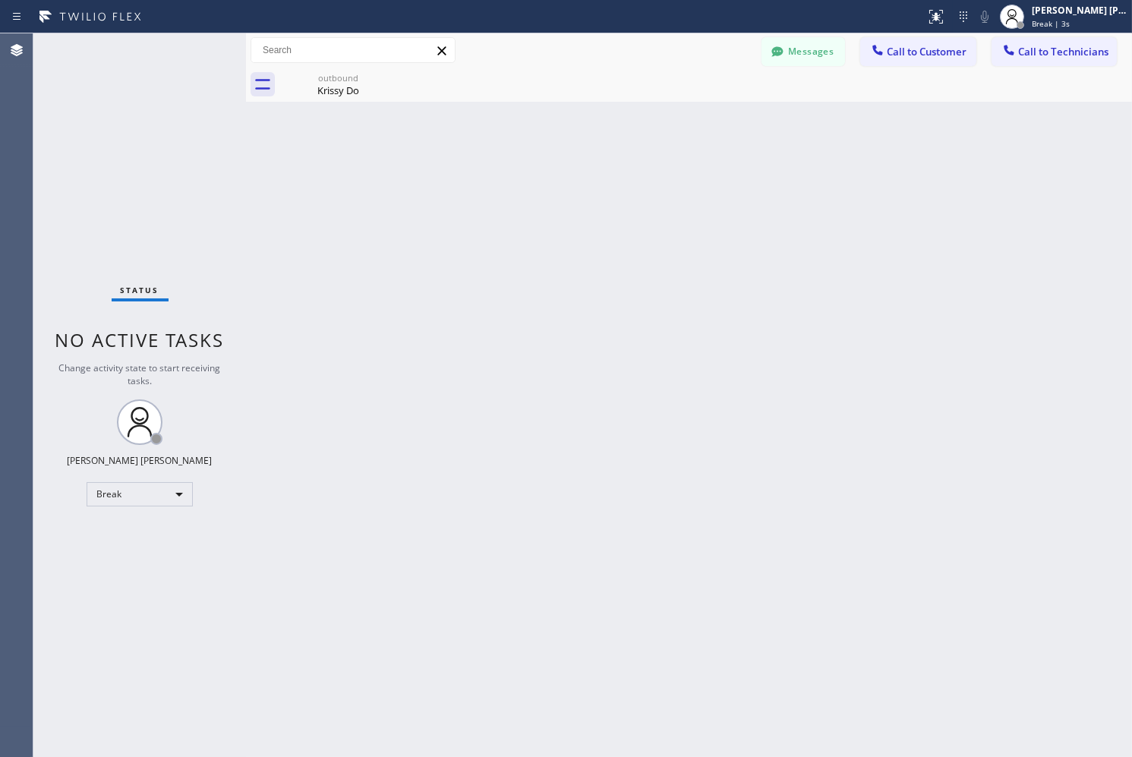
click at [529, 187] on div "Back to Dashboard Change Sender ID Customers Technicians JS [PERSON_NAME] [DATE…" at bounding box center [689, 395] width 886 height 724
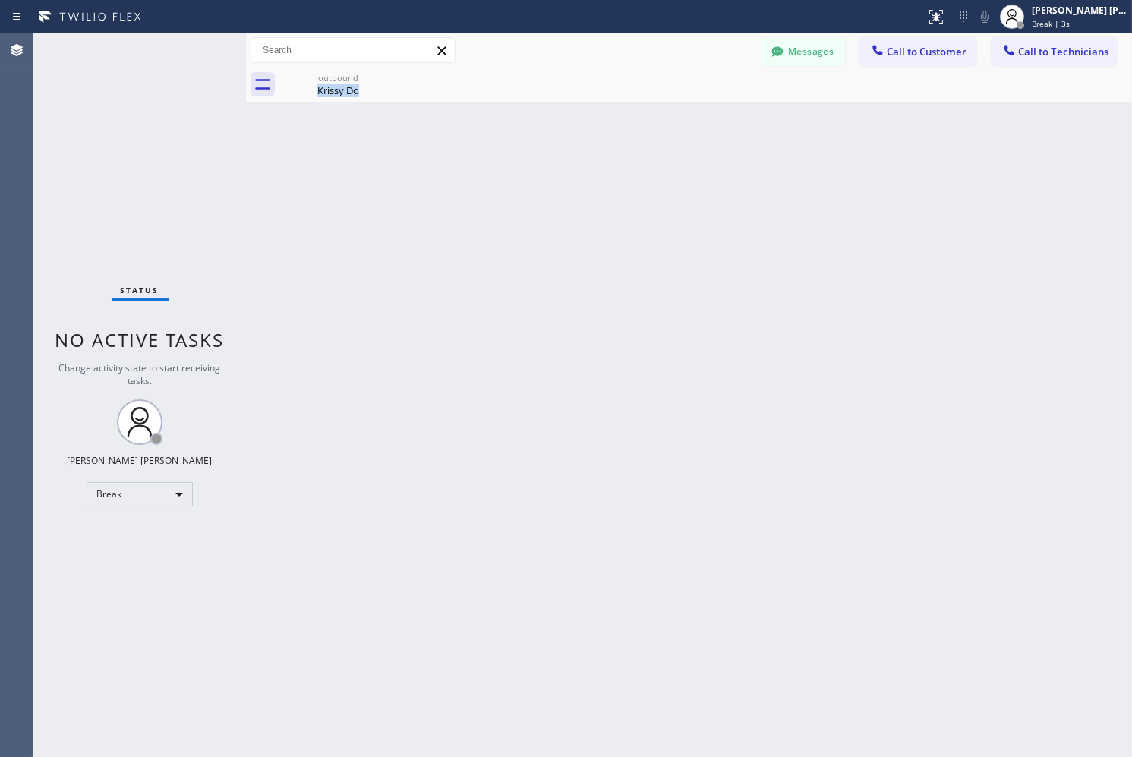
click at [529, 187] on div "Back to Dashboard Change Sender ID Customers Technicians JS [PERSON_NAME] [DATE…" at bounding box center [689, 395] width 886 height 724
click at [374, 350] on div "Back to Dashboard Change Sender ID Customers Technicians JS [PERSON_NAME] [DATE…" at bounding box center [689, 395] width 886 height 724
click at [231, 344] on div "Status No active tasks Change activity state to start receiving tasks. [PERSON_…" at bounding box center [139, 395] width 213 height 724
click at [194, 338] on span "No active tasks" at bounding box center [139, 339] width 169 height 25
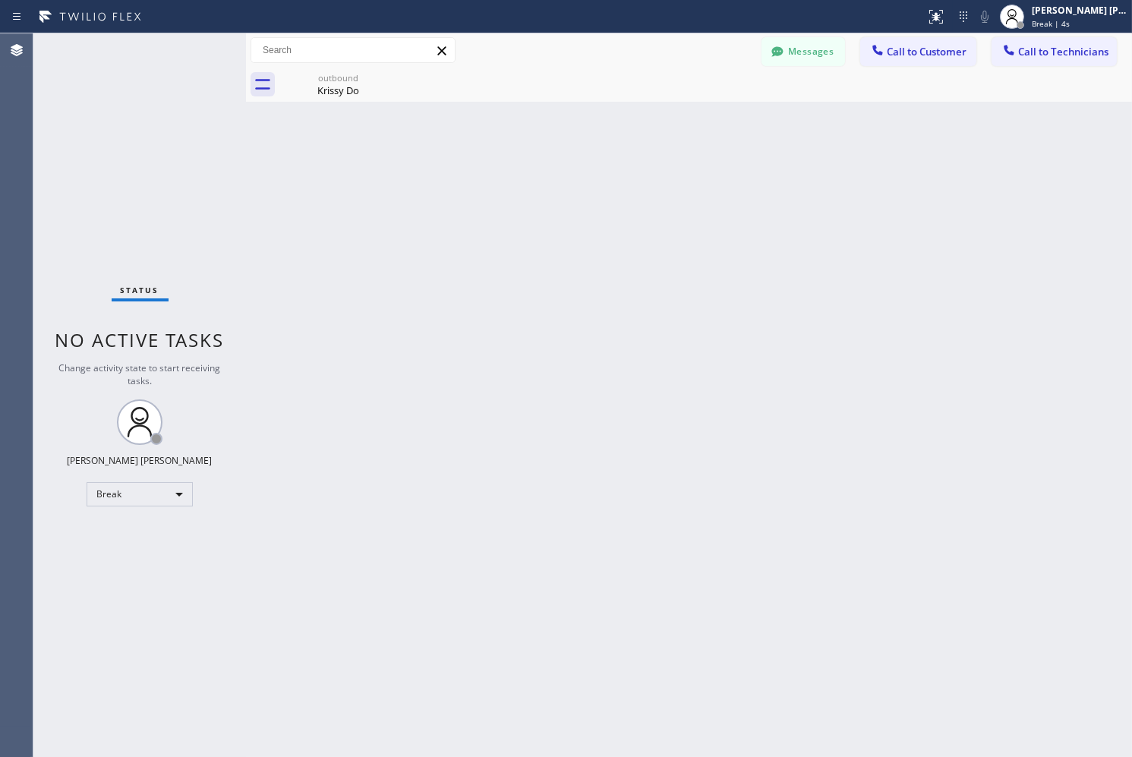
click at [193, 334] on span "No active tasks" at bounding box center [139, 339] width 169 height 25
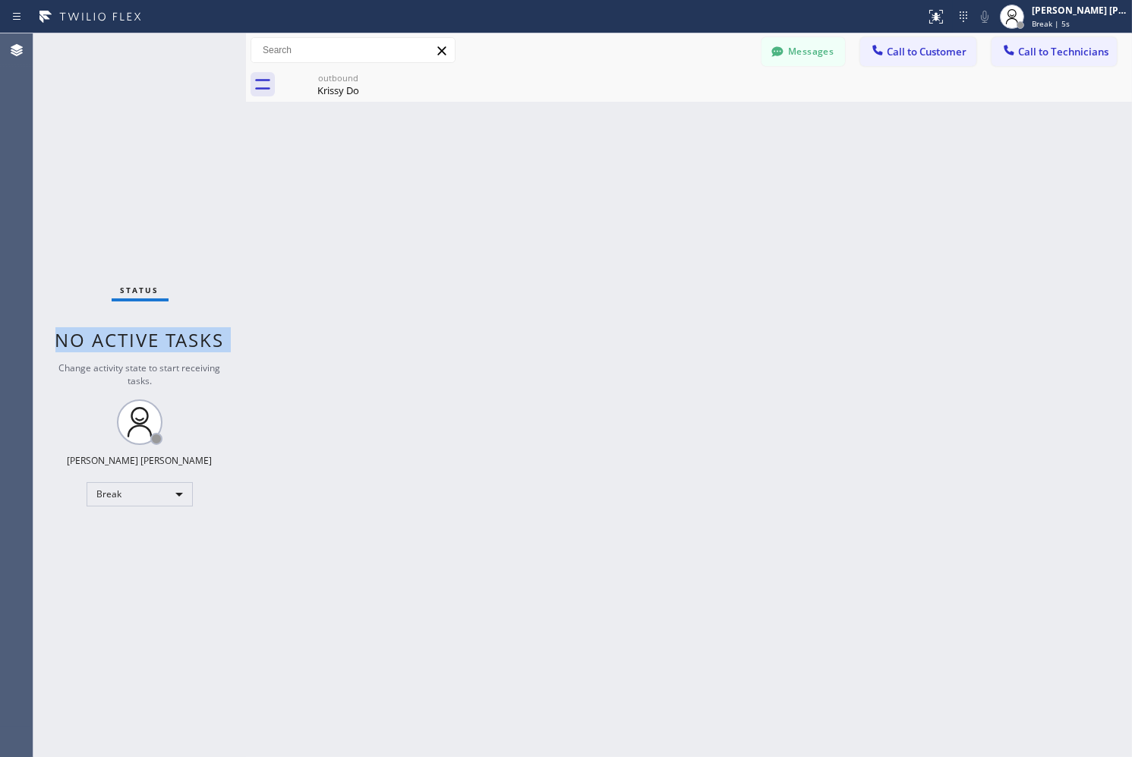
click at [193, 334] on span "No active tasks" at bounding box center [139, 339] width 169 height 25
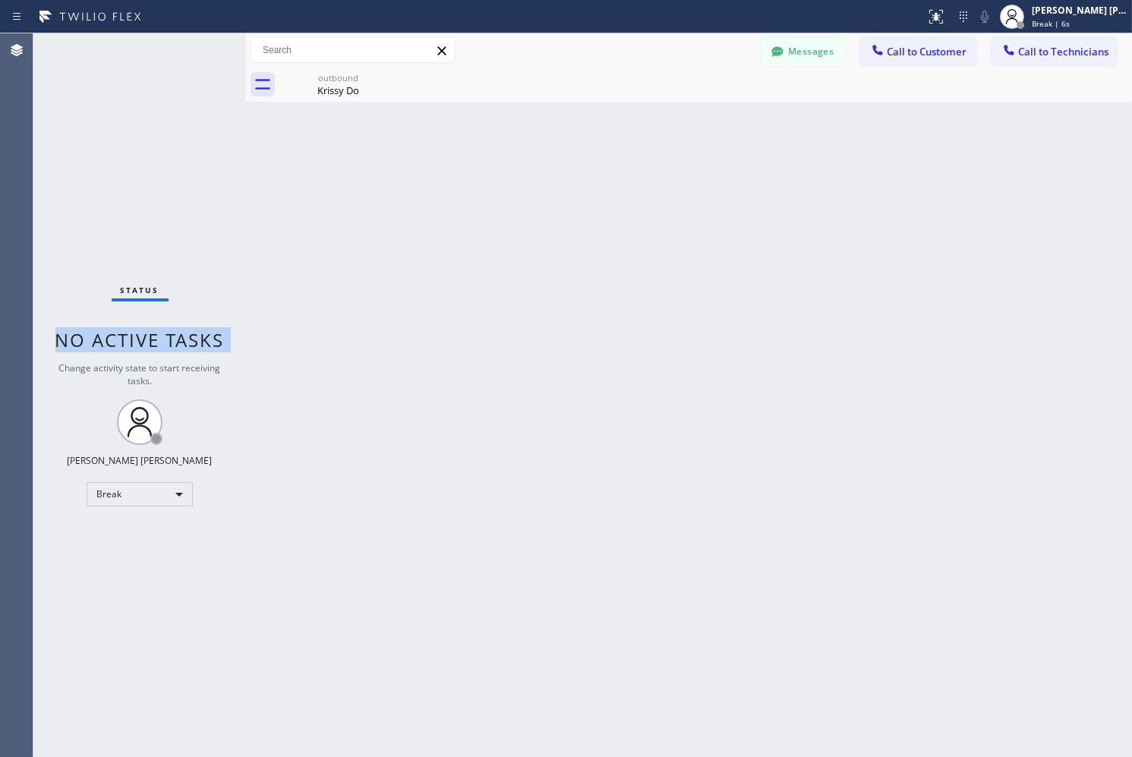
click at [193, 334] on span "No active tasks" at bounding box center [139, 339] width 169 height 25
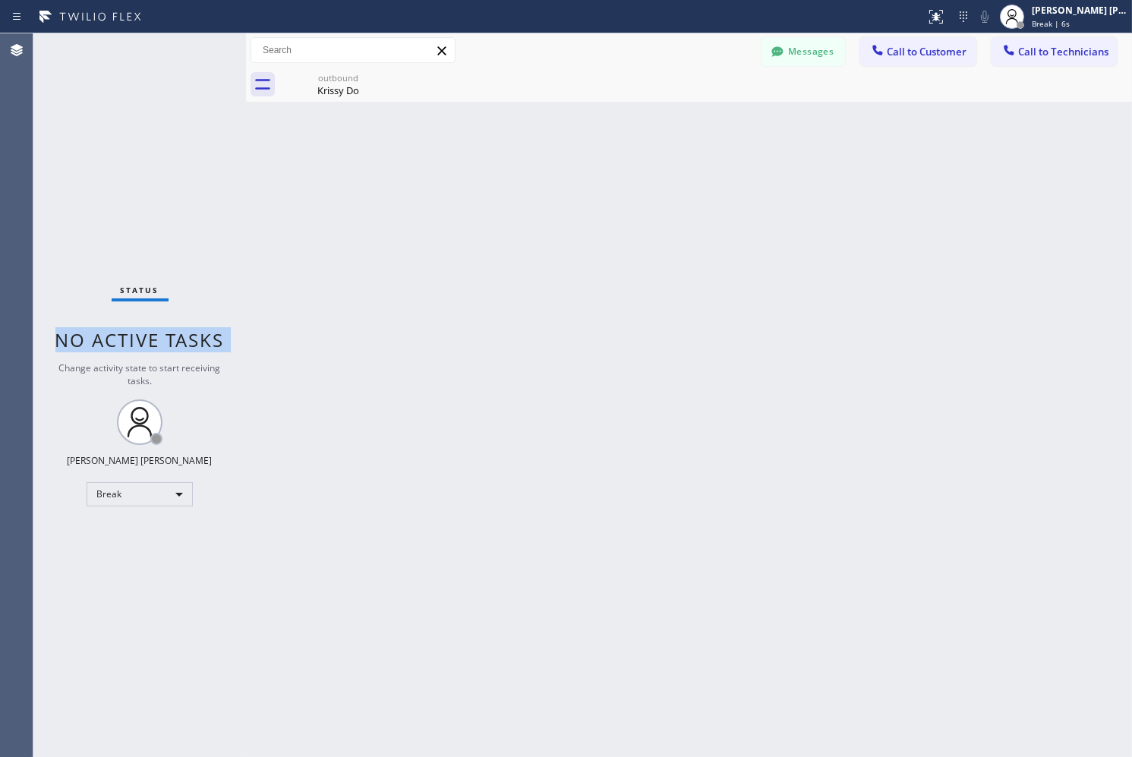
click at [193, 334] on span "No active tasks" at bounding box center [139, 339] width 169 height 25
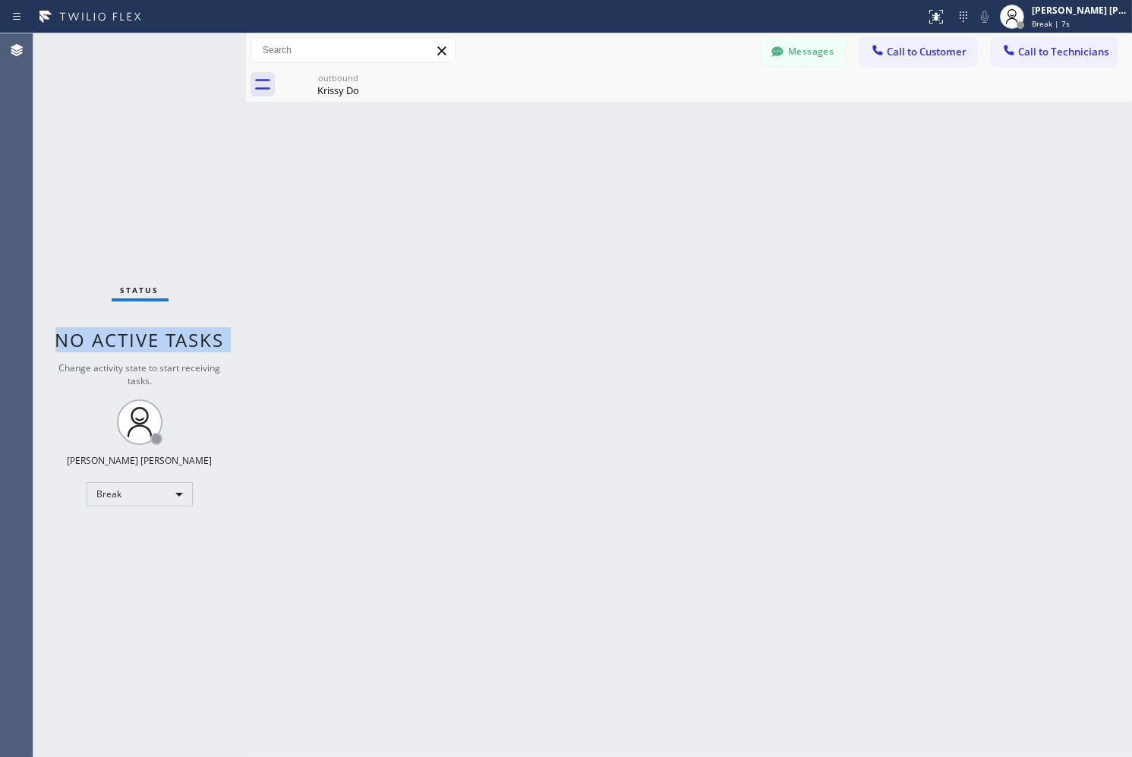
click at [193, 334] on span "No active tasks" at bounding box center [139, 339] width 169 height 25
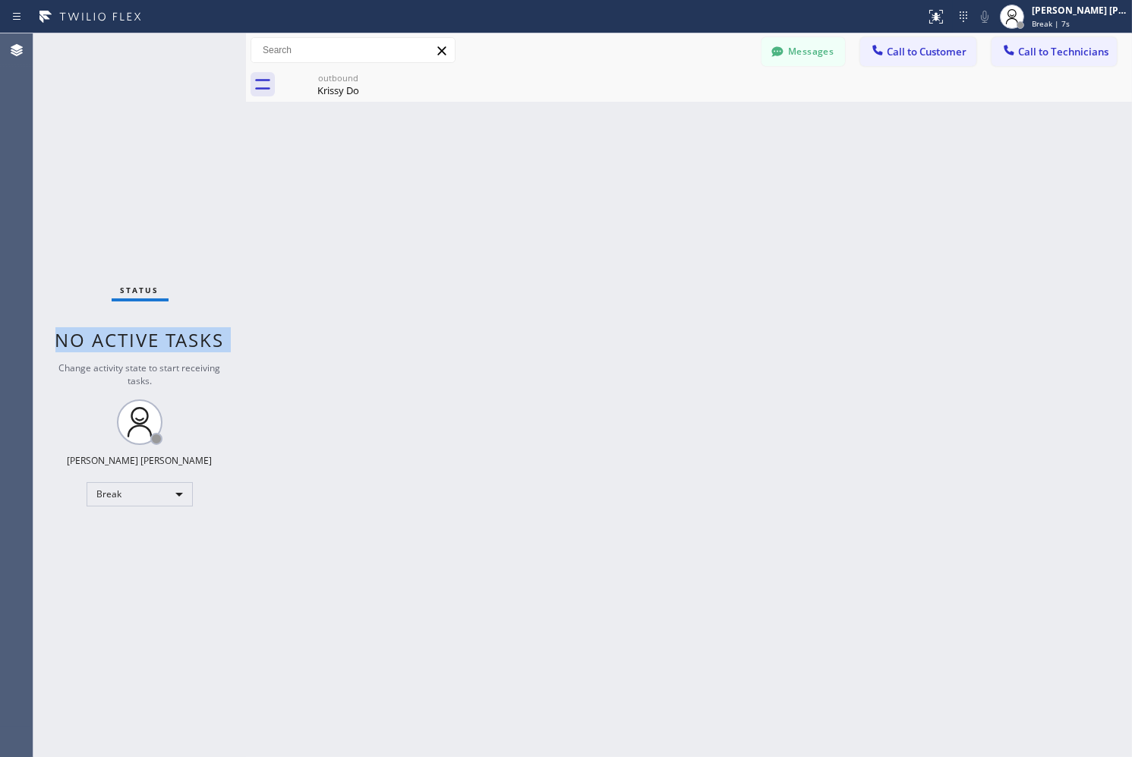
click at [193, 334] on span "No active tasks" at bounding box center [139, 339] width 169 height 25
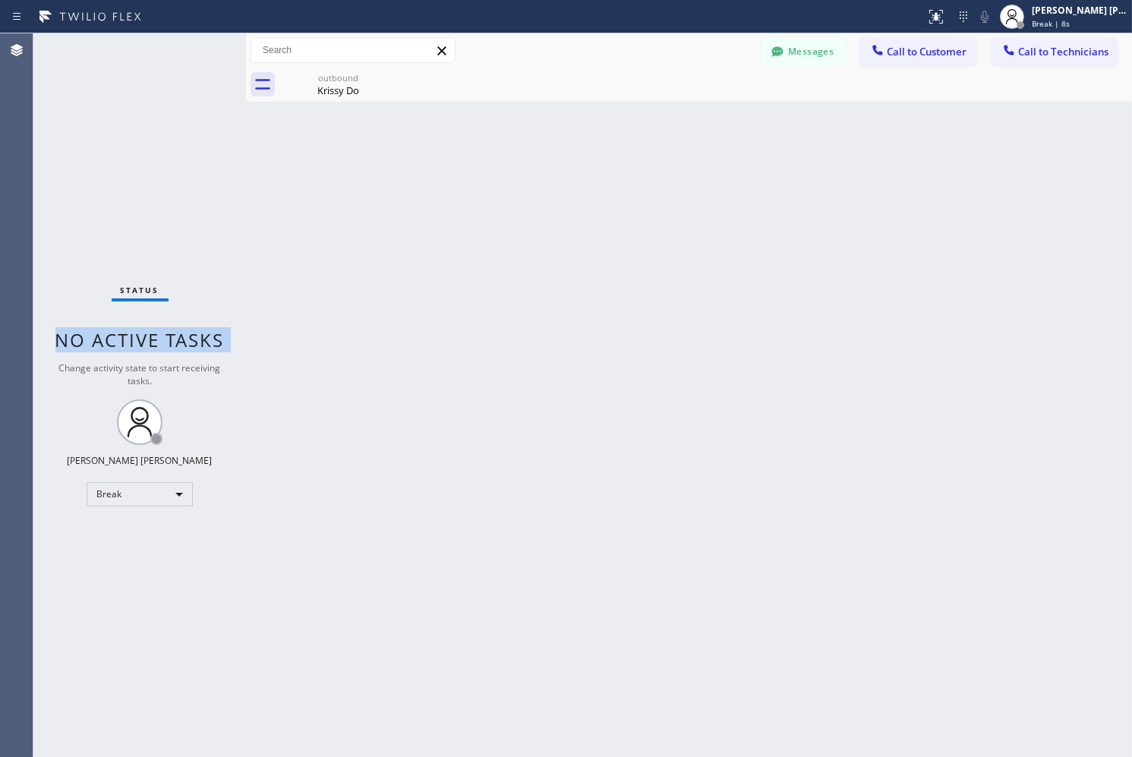
click at [193, 334] on span "No active tasks" at bounding box center [139, 339] width 169 height 25
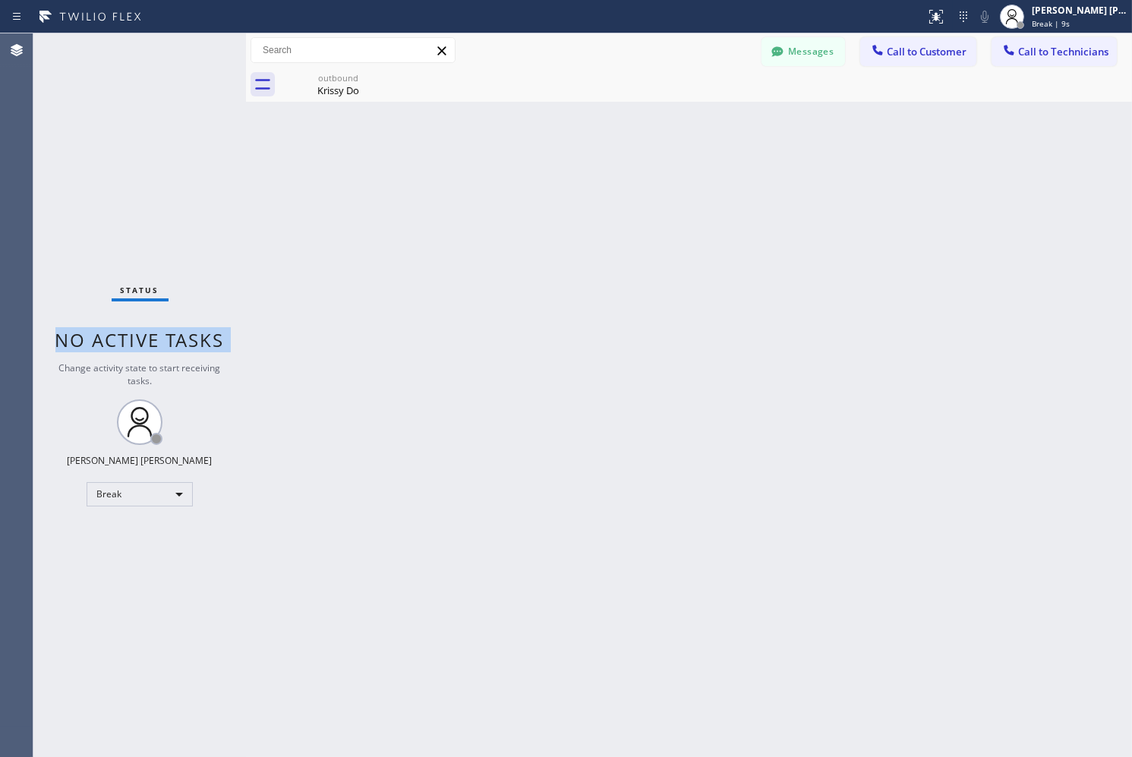
click at [193, 334] on span "No active tasks" at bounding box center [139, 339] width 169 height 25
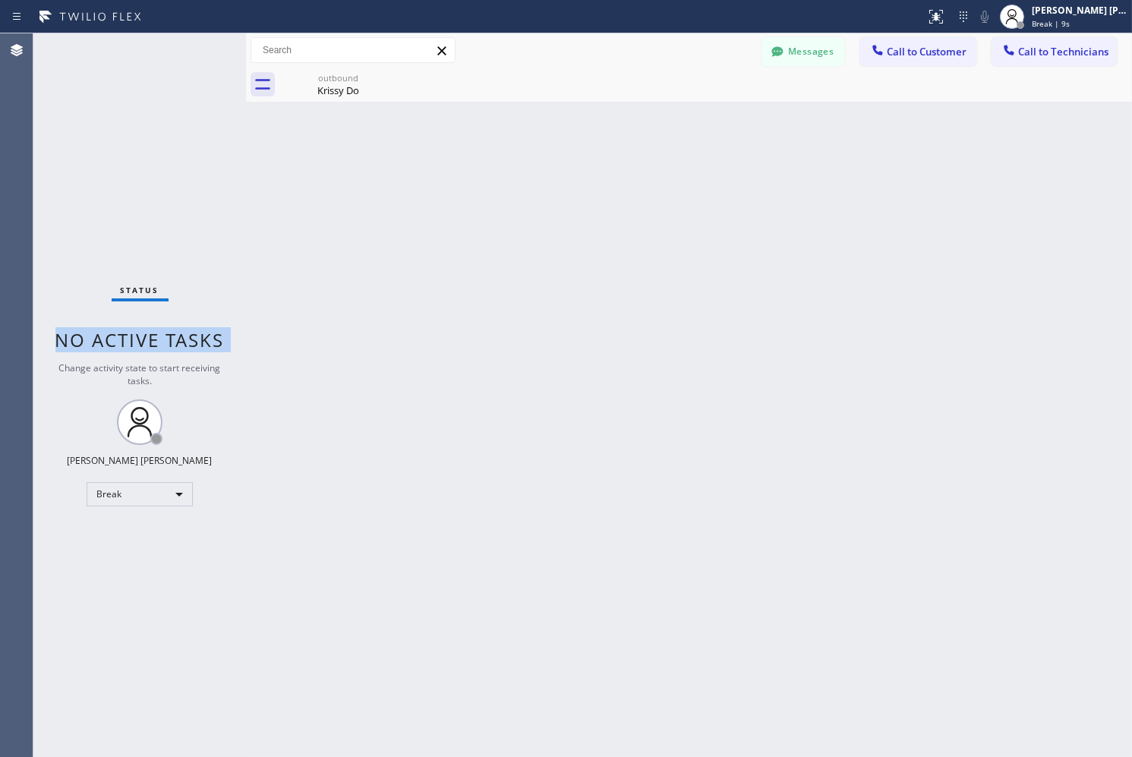
click at [193, 334] on span "No active tasks" at bounding box center [139, 339] width 169 height 25
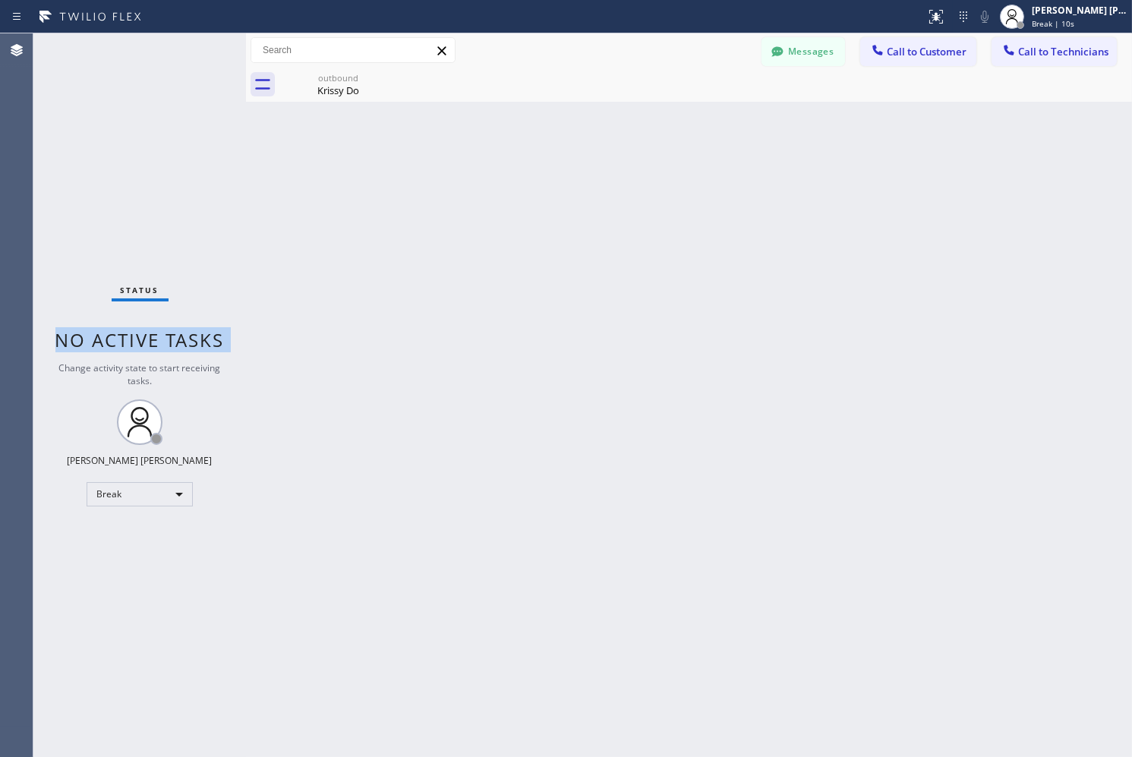
click at [193, 334] on span "No active tasks" at bounding box center [139, 339] width 169 height 25
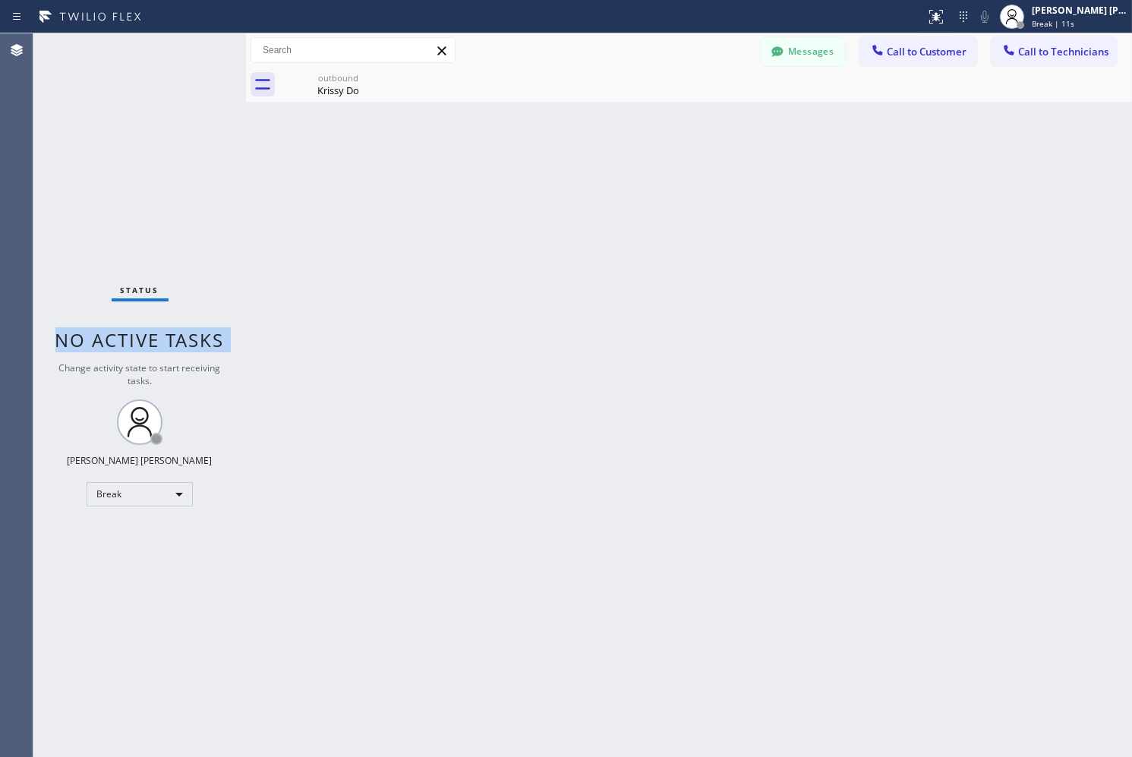
click at [193, 334] on span "No active tasks" at bounding box center [139, 339] width 169 height 25
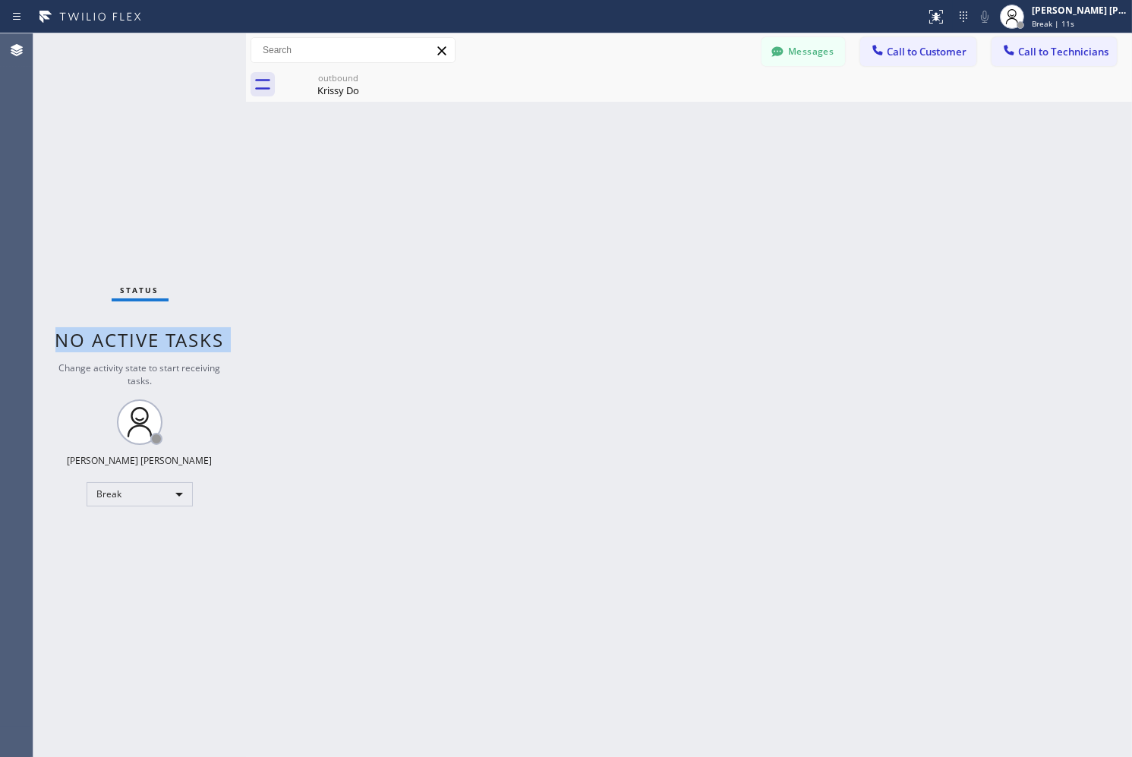
click at [193, 334] on span "No active tasks" at bounding box center [139, 339] width 169 height 25
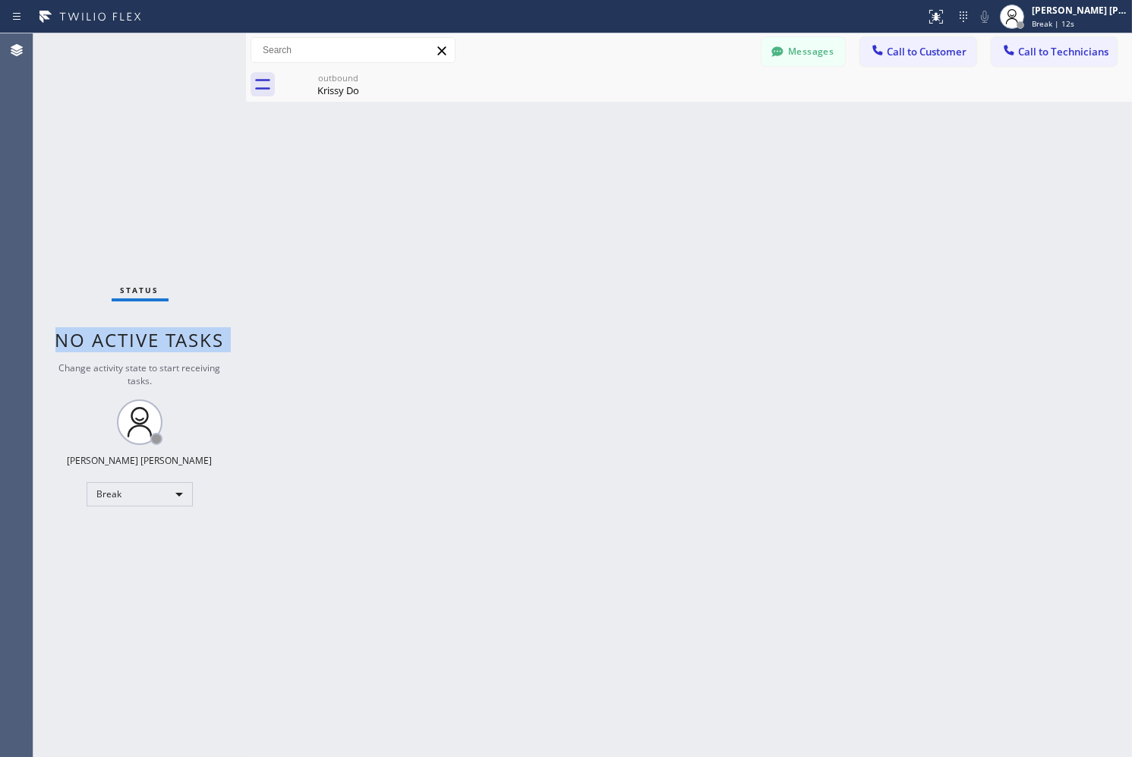
click at [193, 334] on span "No active tasks" at bounding box center [139, 339] width 169 height 25
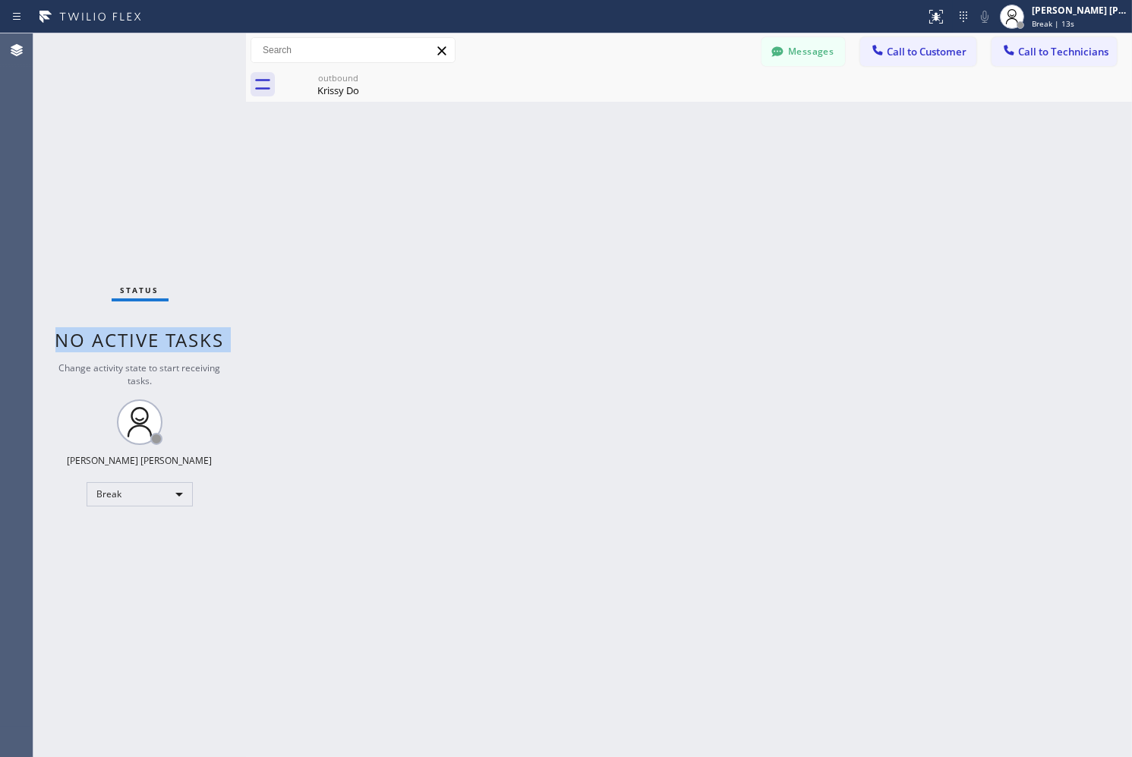
click at [193, 334] on span "No active tasks" at bounding box center [139, 339] width 169 height 25
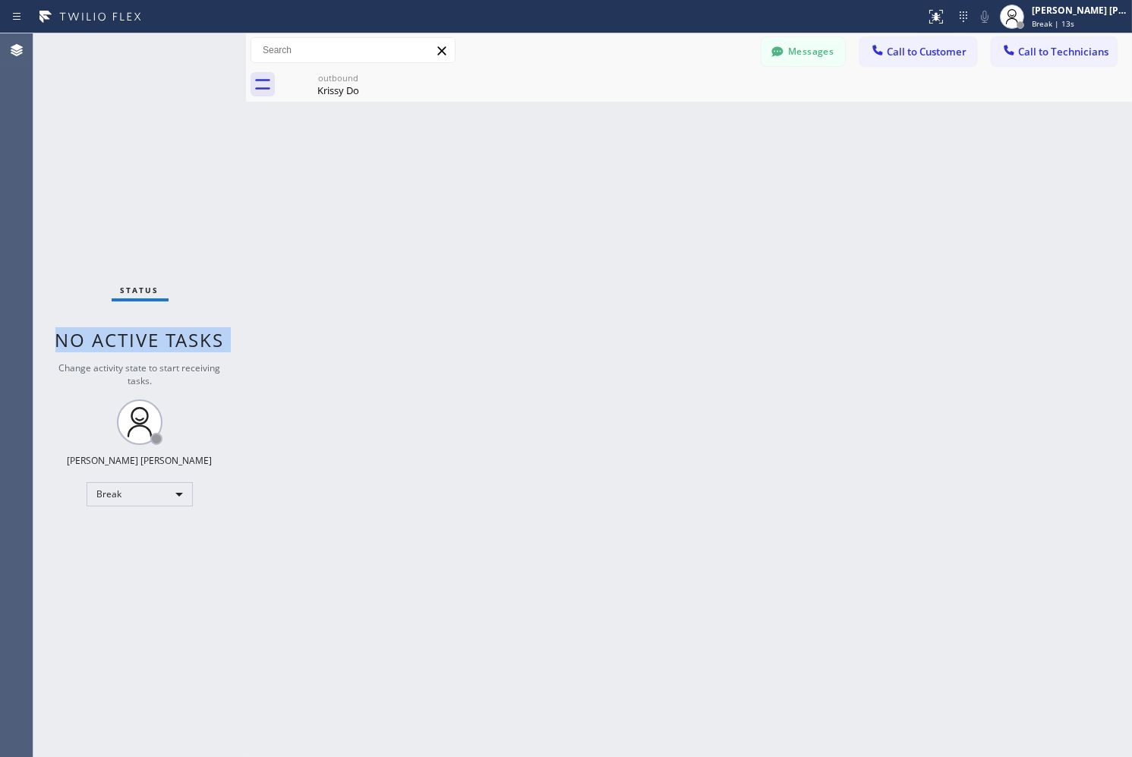
click at [193, 334] on span "No active tasks" at bounding box center [139, 339] width 169 height 25
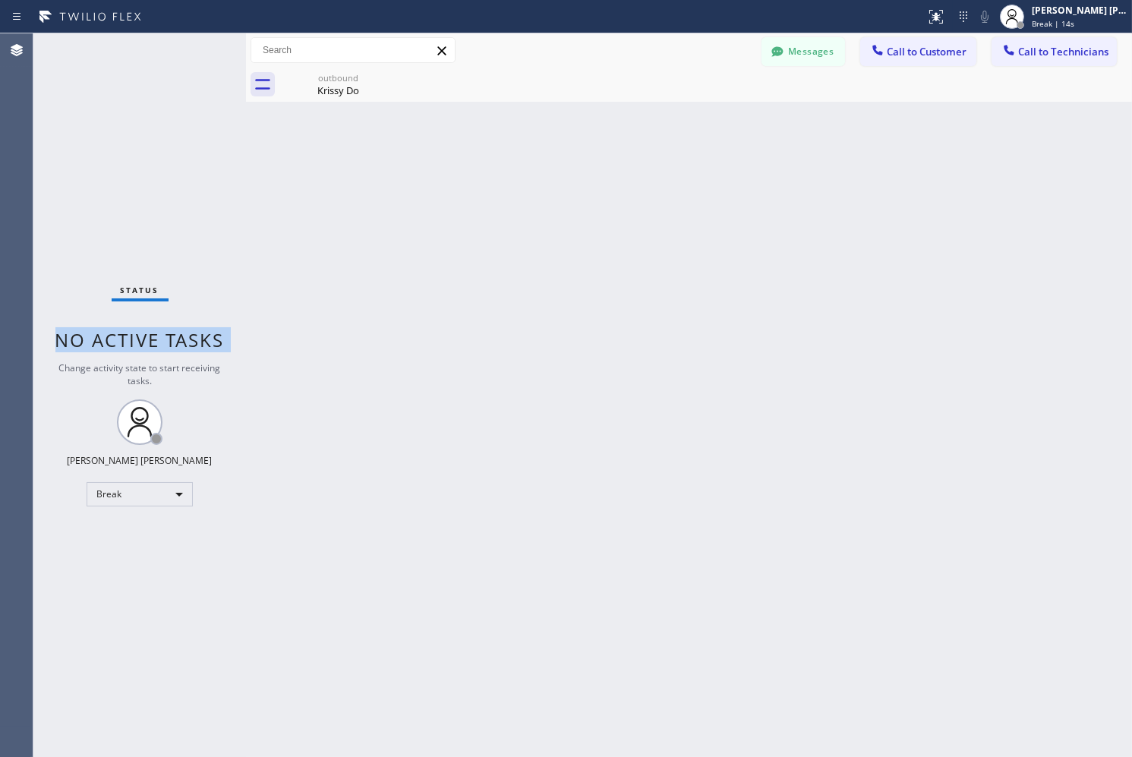
click at [193, 334] on span "No active tasks" at bounding box center [139, 339] width 169 height 25
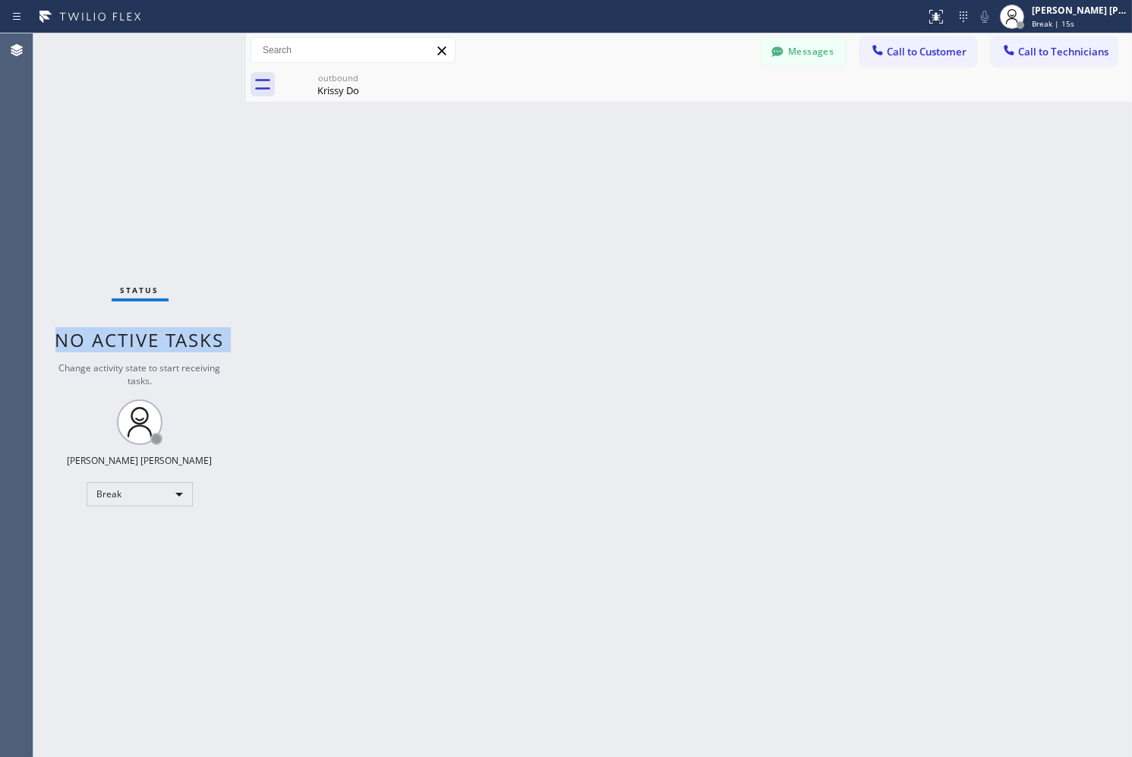
click at [193, 334] on span "No active tasks" at bounding box center [139, 339] width 169 height 25
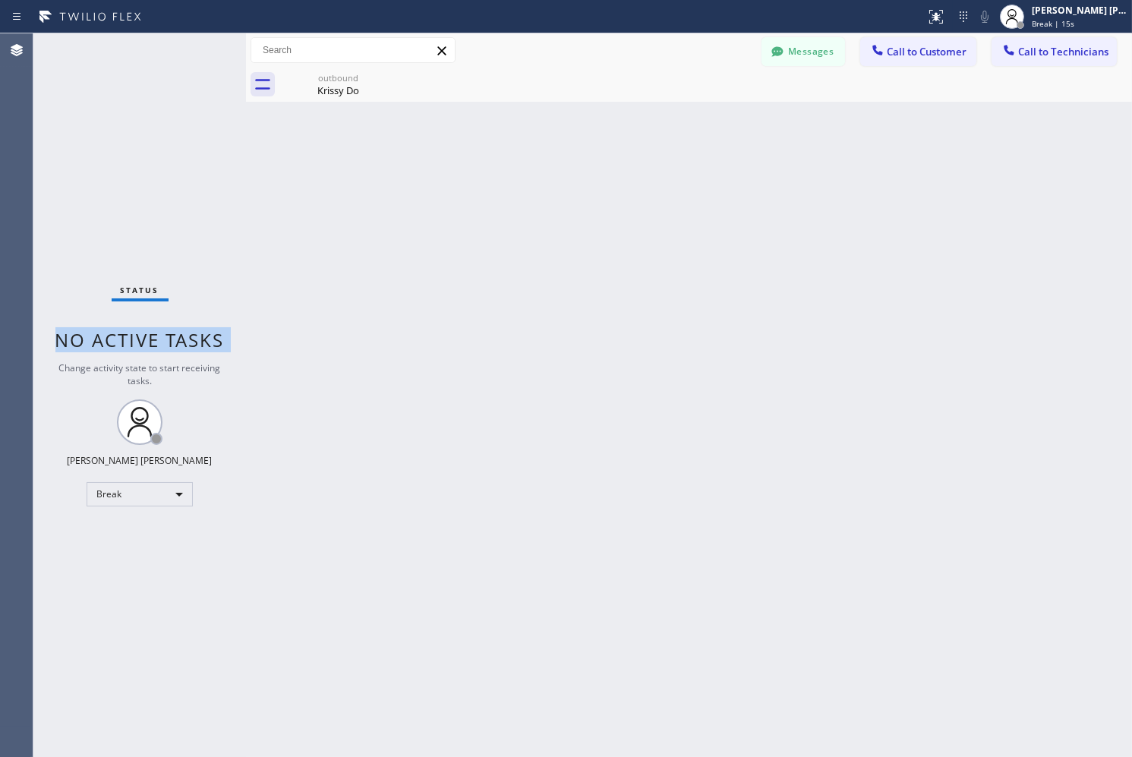
click at [193, 334] on span "No active tasks" at bounding box center [139, 339] width 169 height 25
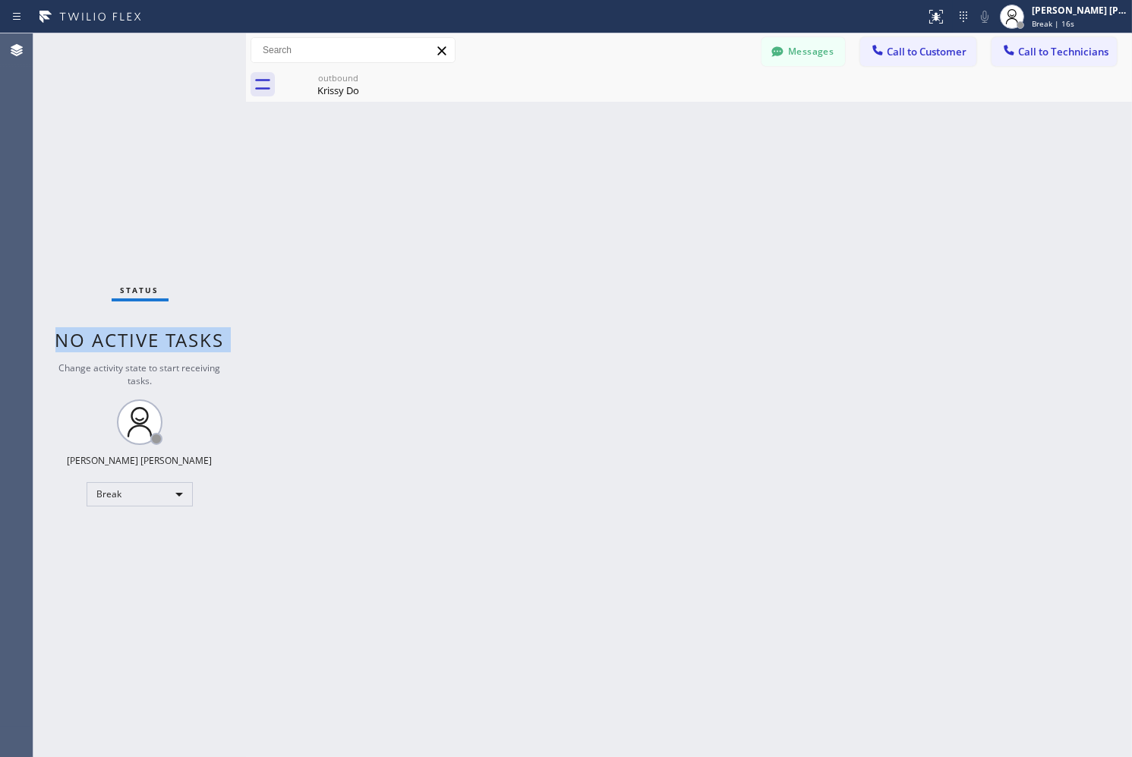
click at [193, 334] on span "No active tasks" at bounding box center [139, 339] width 169 height 25
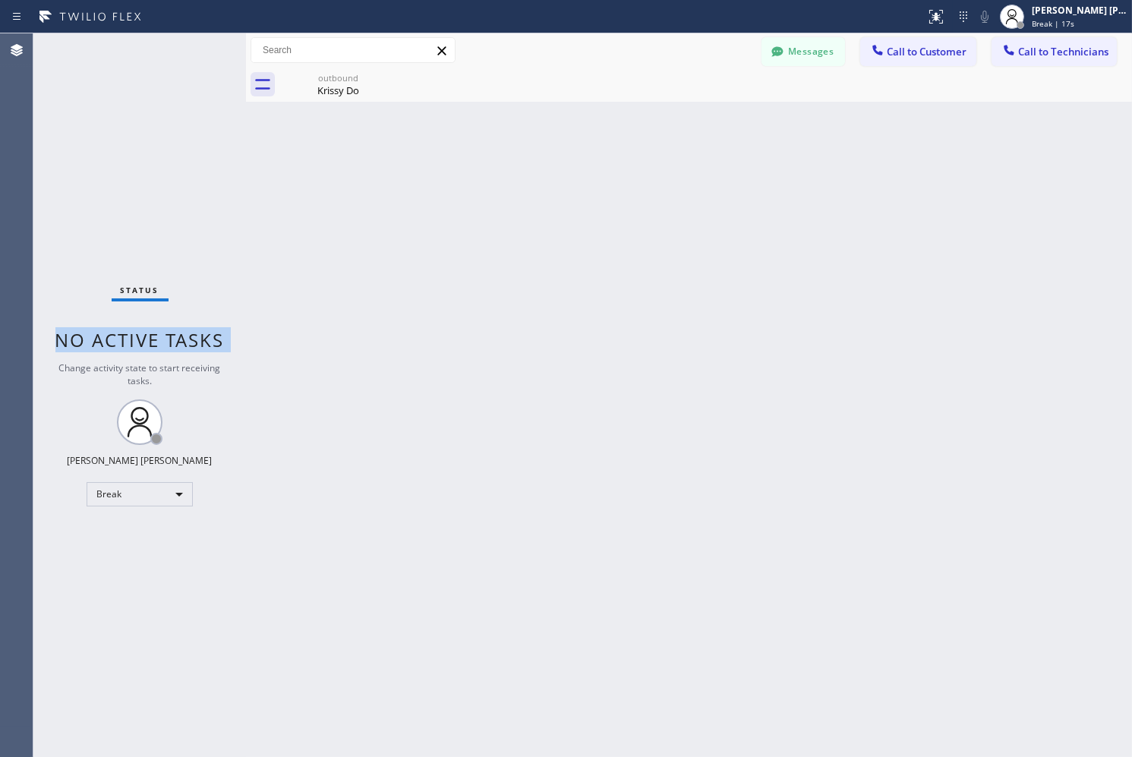
click at [193, 334] on span "No active tasks" at bounding box center [139, 339] width 169 height 25
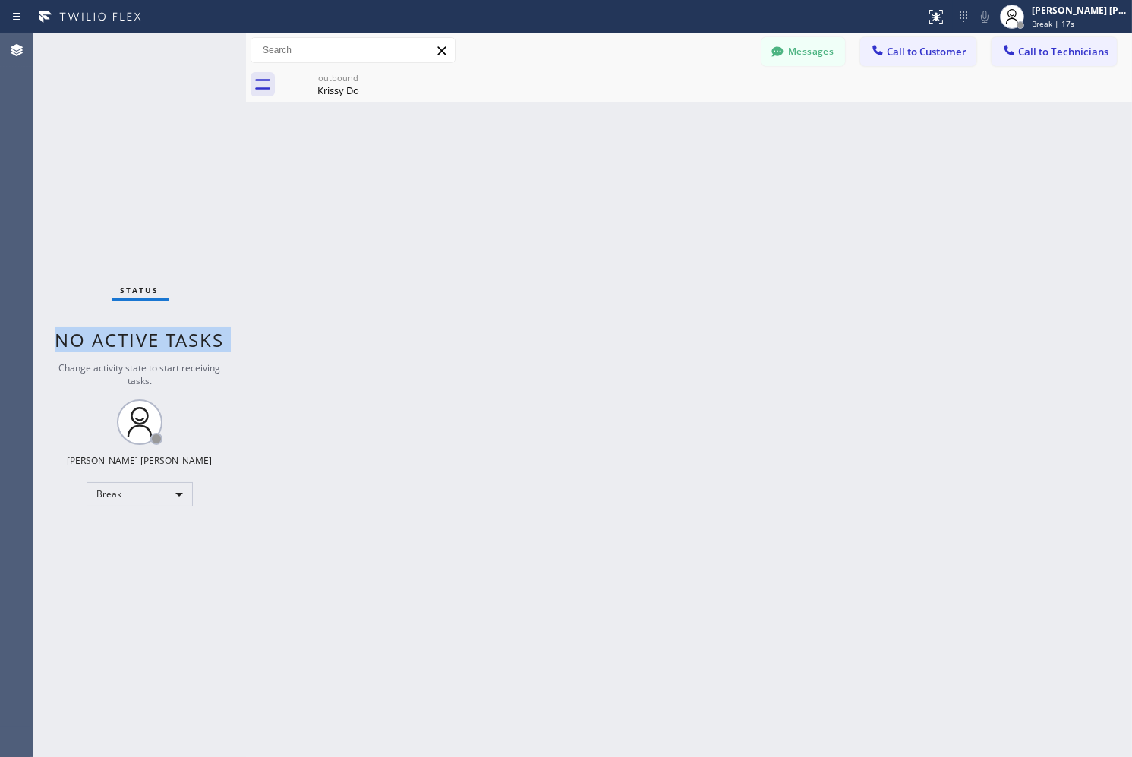
click at [193, 334] on span "No active tasks" at bounding box center [139, 339] width 169 height 25
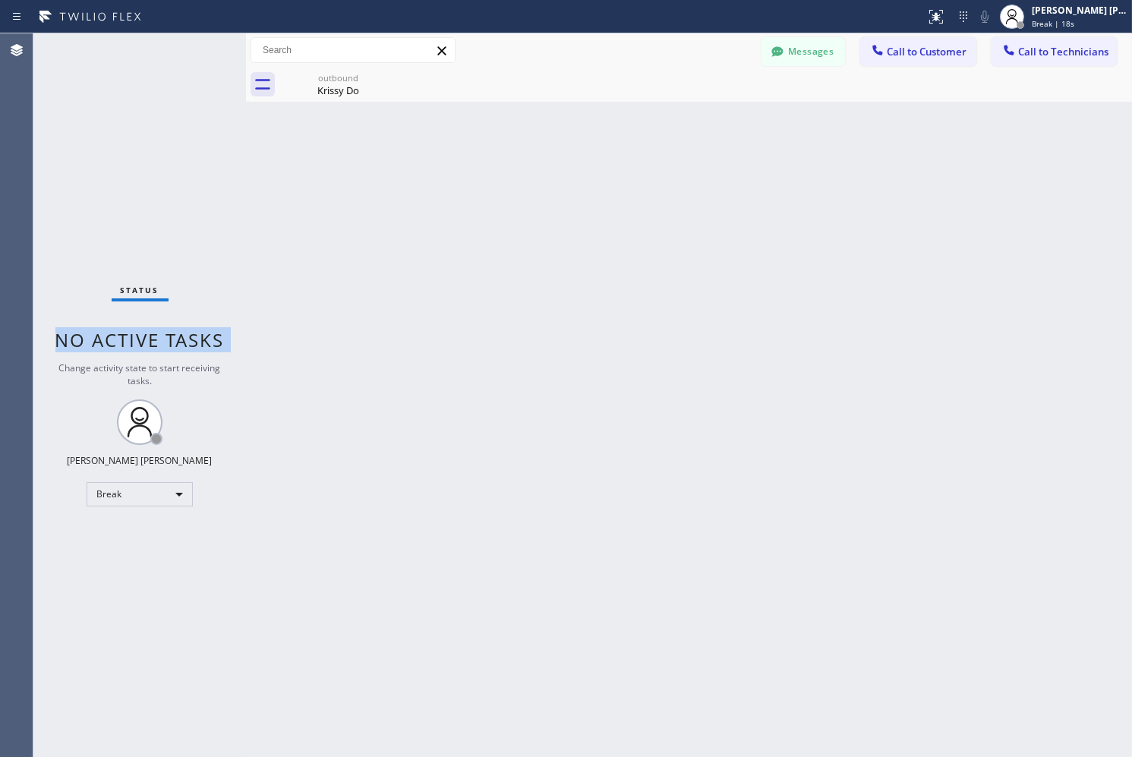
click at [193, 334] on span "No active tasks" at bounding box center [139, 339] width 169 height 25
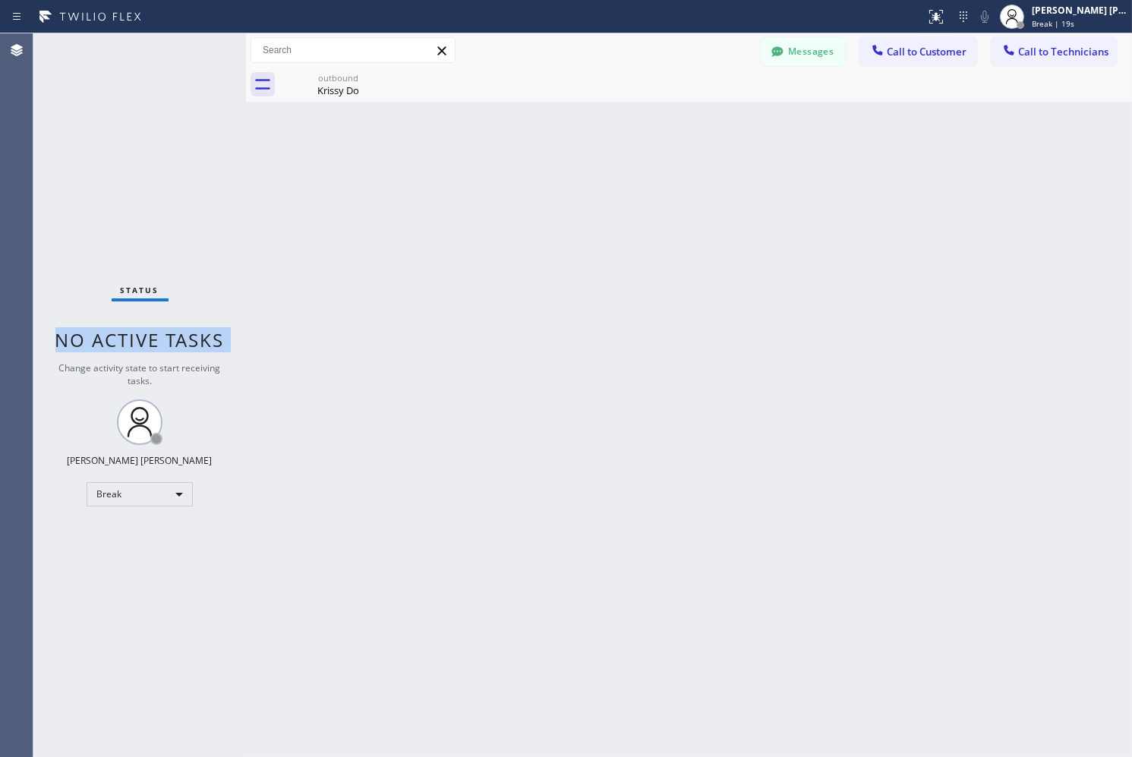
click at [193, 334] on span "No active tasks" at bounding box center [139, 339] width 169 height 25
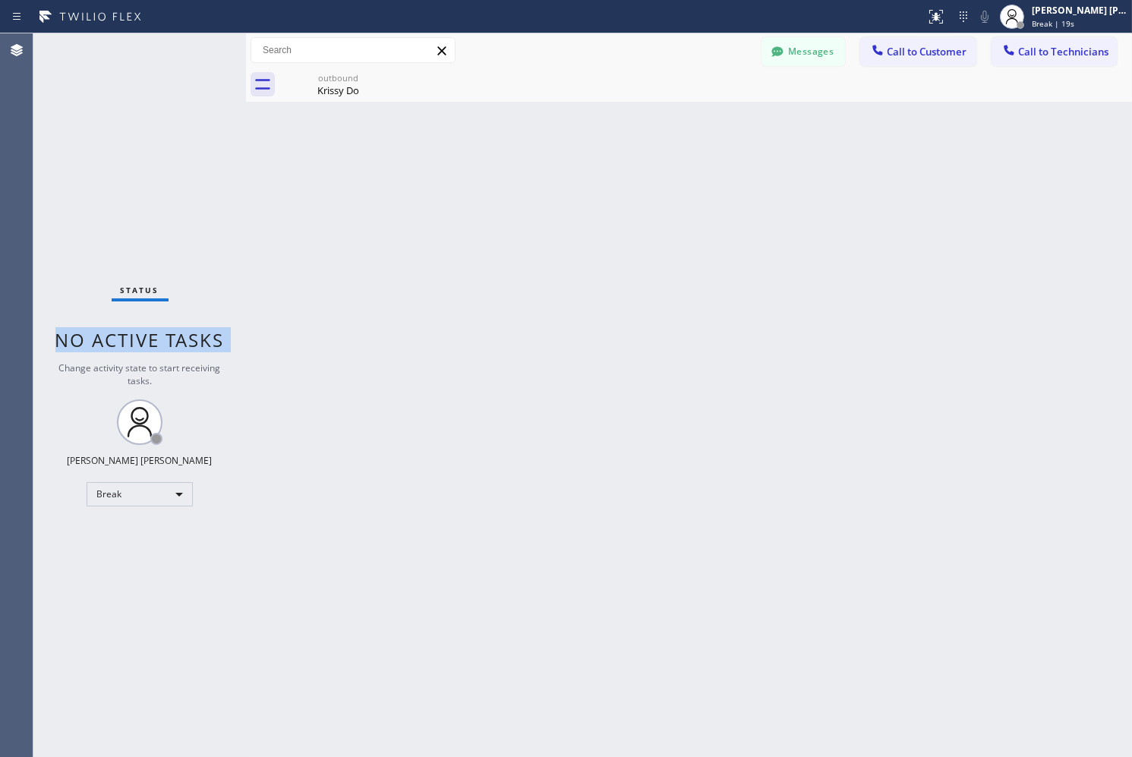
click at [193, 334] on span "No active tasks" at bounding box center [139, 339] width 169 height 25
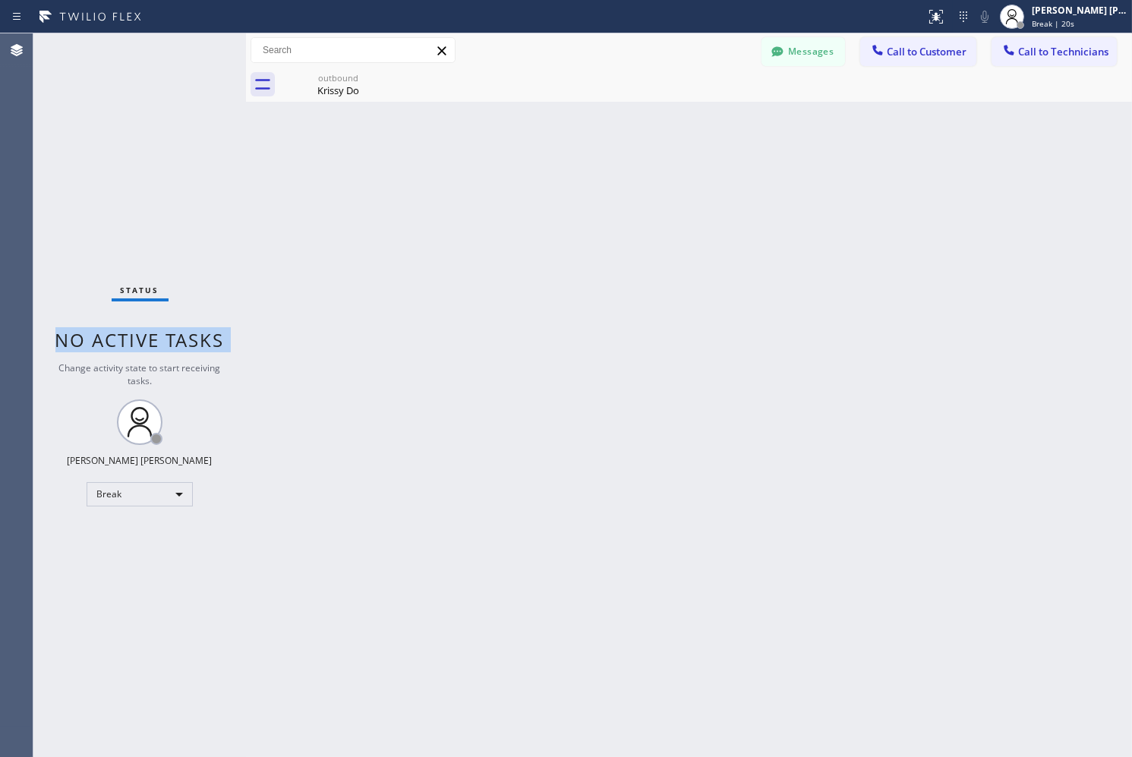
click at [193, 334] on span "No active tasks" at bounding box center [139, 339] width 169 height 25
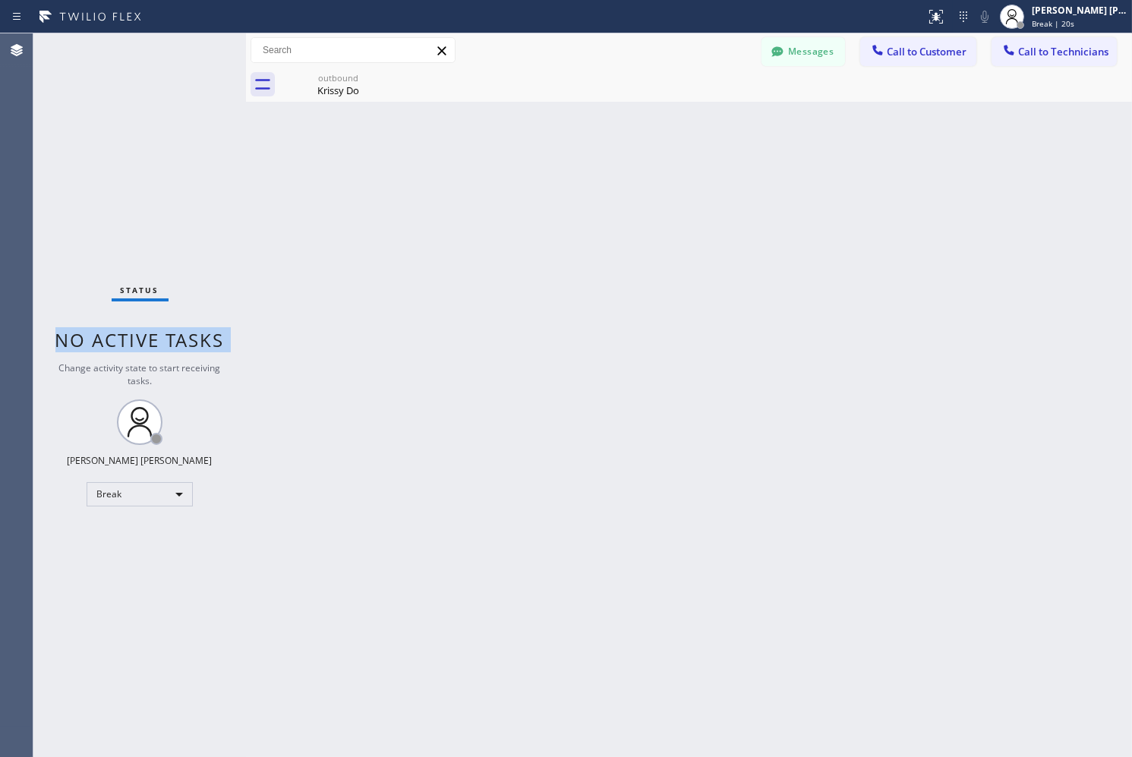
click at [193, 334] on span "No active tasks" at bounding box center [139, 339] width 169 height 25
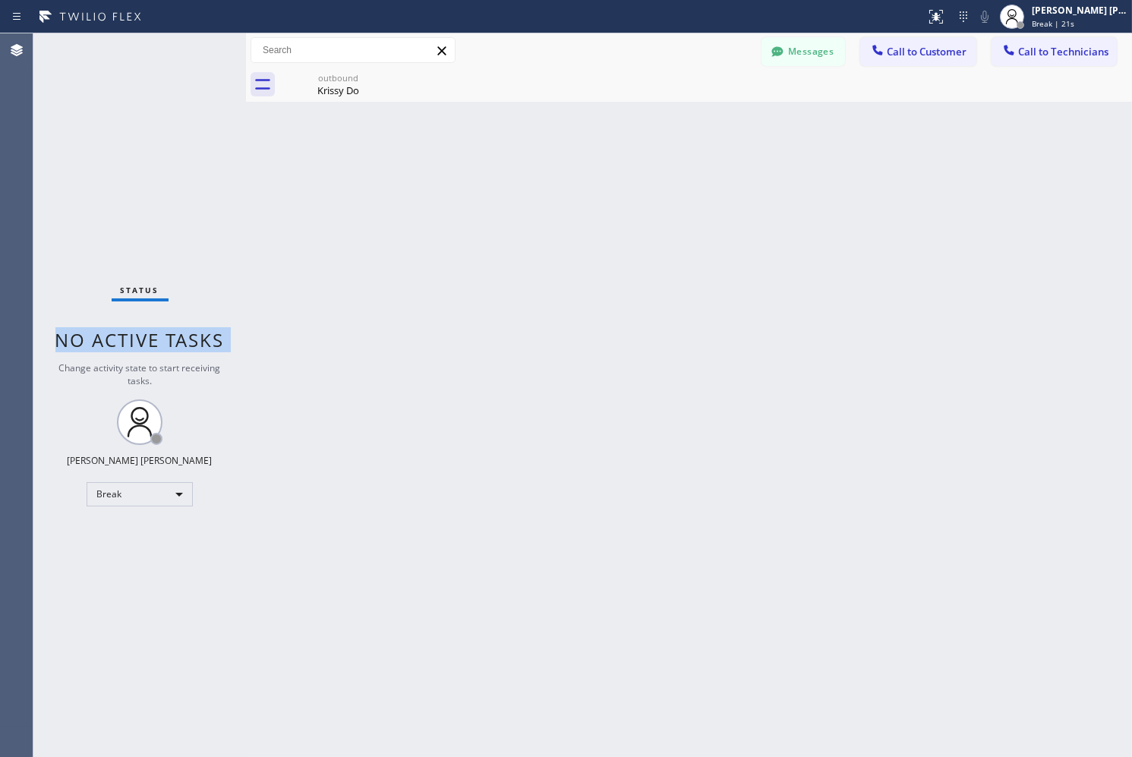
click at [193, 334] on span "No active tasks" at bounding box center [139, 339] width 169 height 25
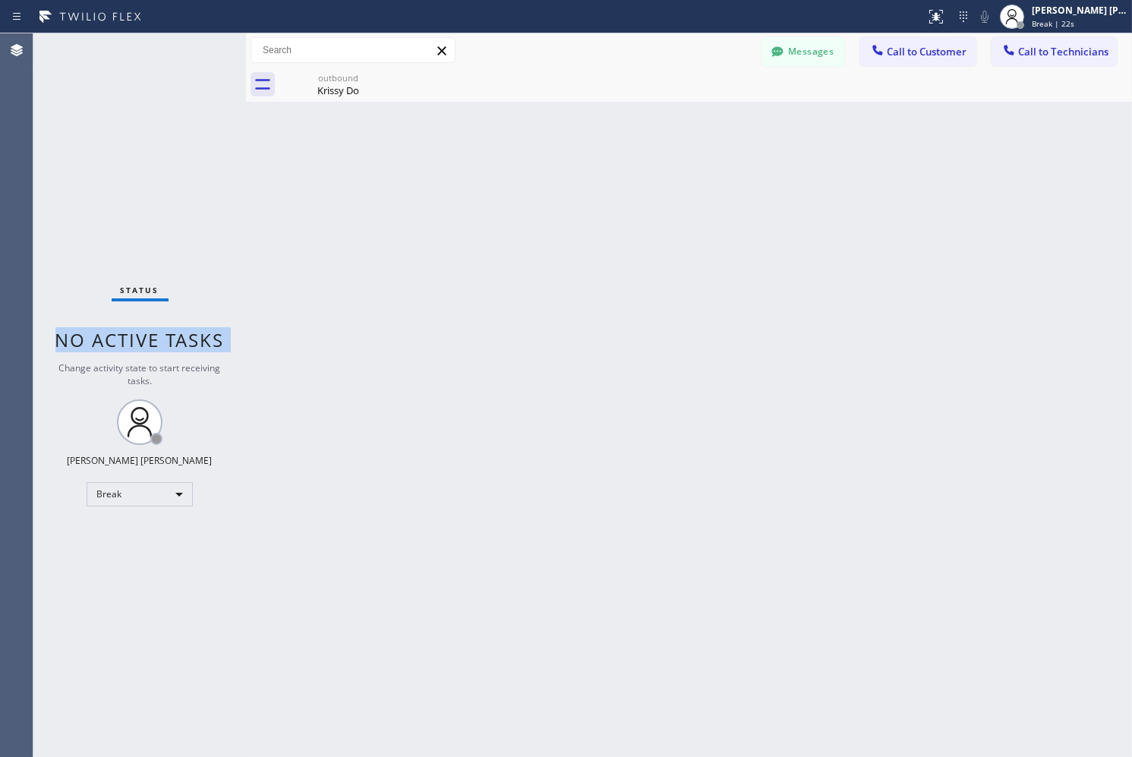
click at [193, 334] on span "No active tasks" at bounding box center [139, 339] width 169 height 25
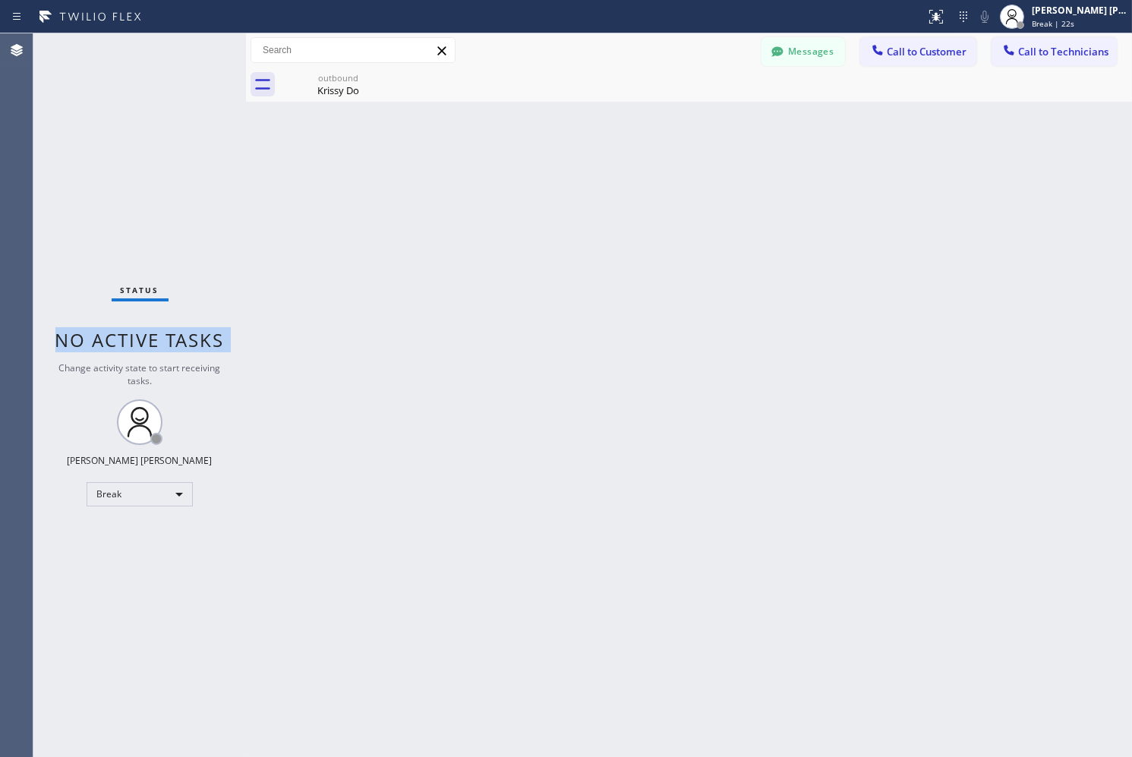
click at [193, 334] on span "No active tasks" at bounding box center [139, 339] width 169 height 25
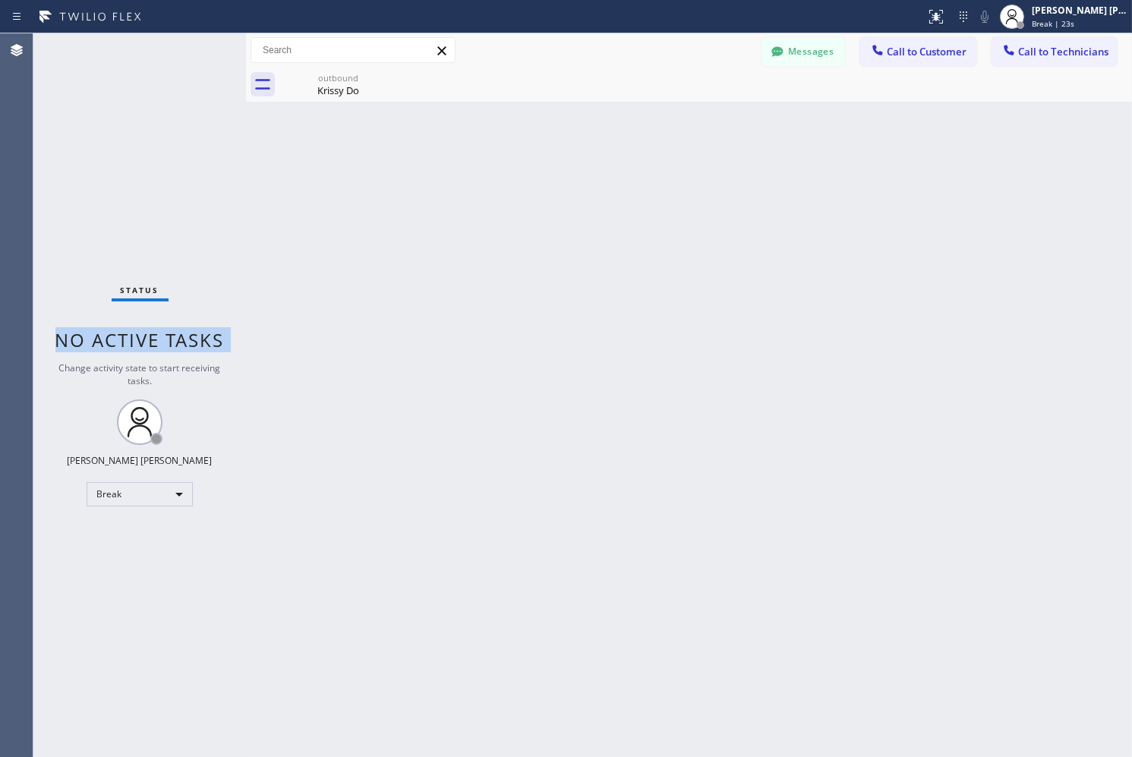
click at [193, 334] on span "No active tasks" at bounding box center [139, 339] width 169 height 25
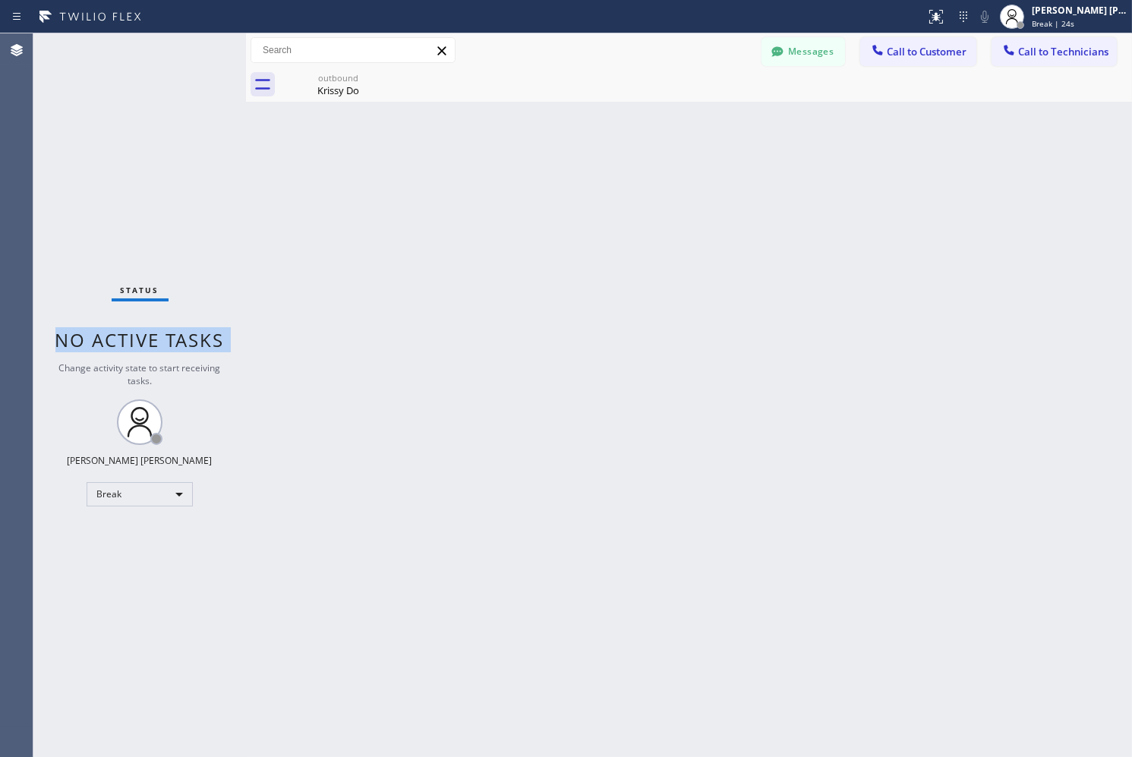
click at [193, 334] on span "No active tasks" at bounding box center [139, 339] width 169 height 25
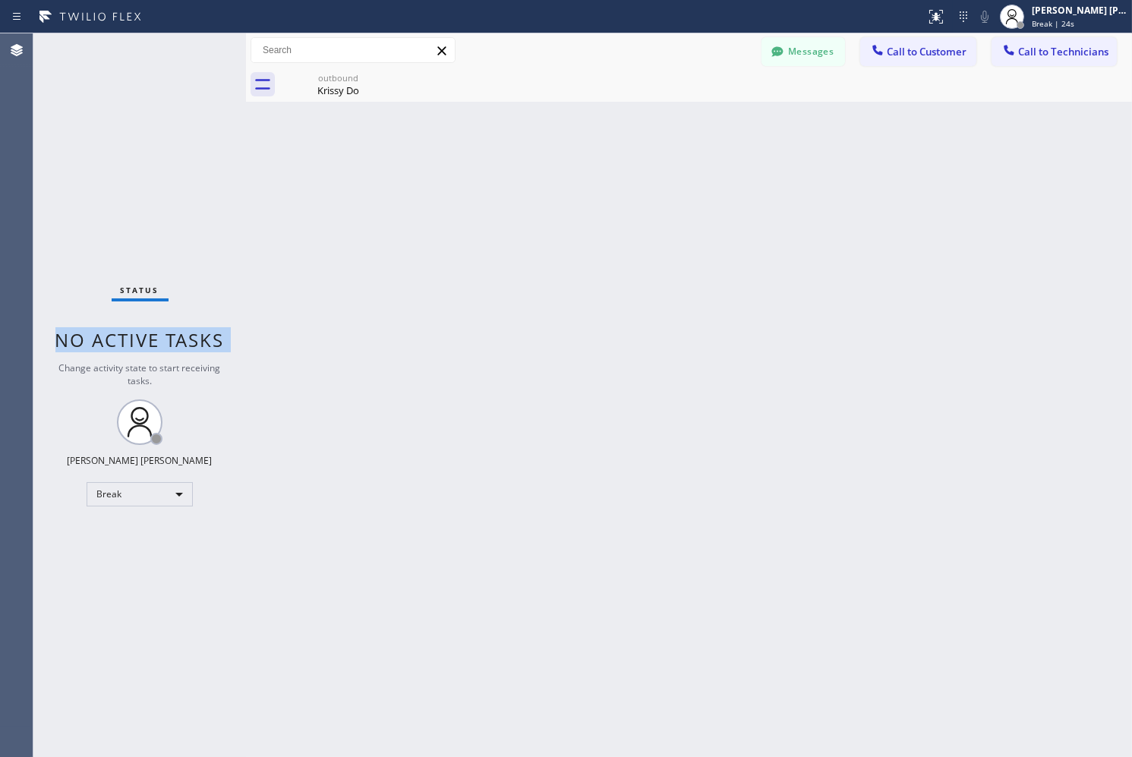
click at [193, 334] on span "No active tasks" at bounding box center [139, 339] width 169 height 25
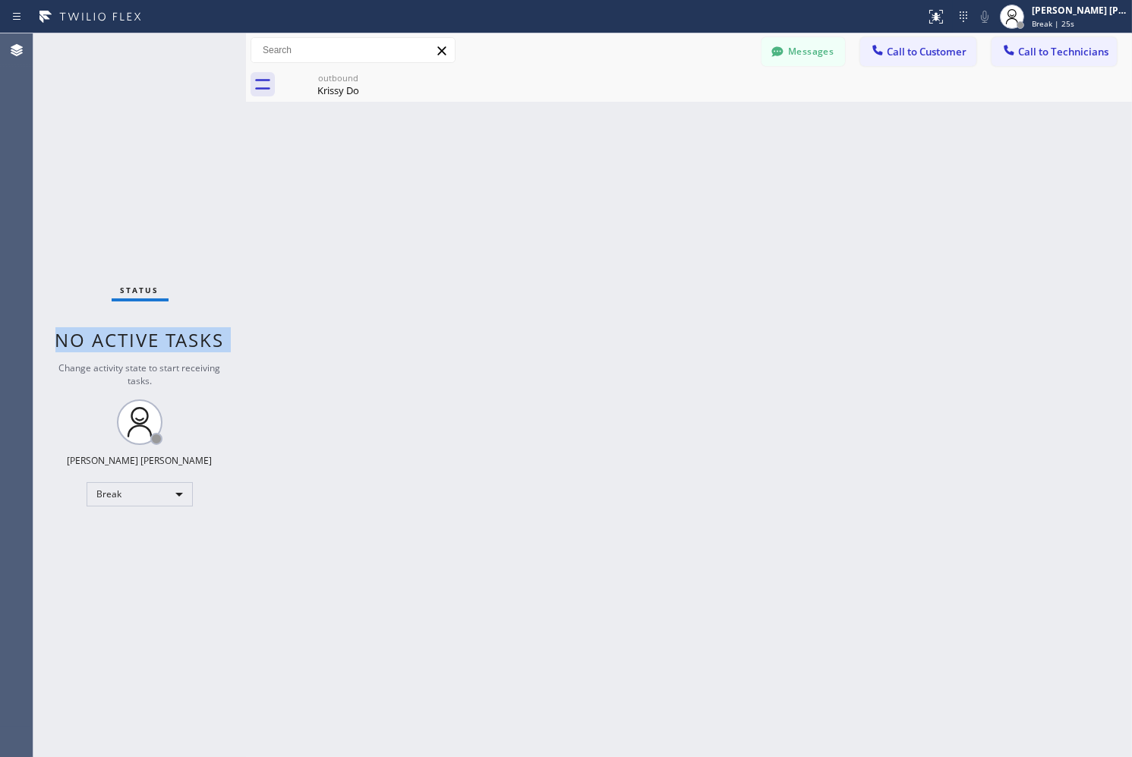
click at [193, 334] on span "No active tasks" at bounding box center [139, 339] width 169 height 25
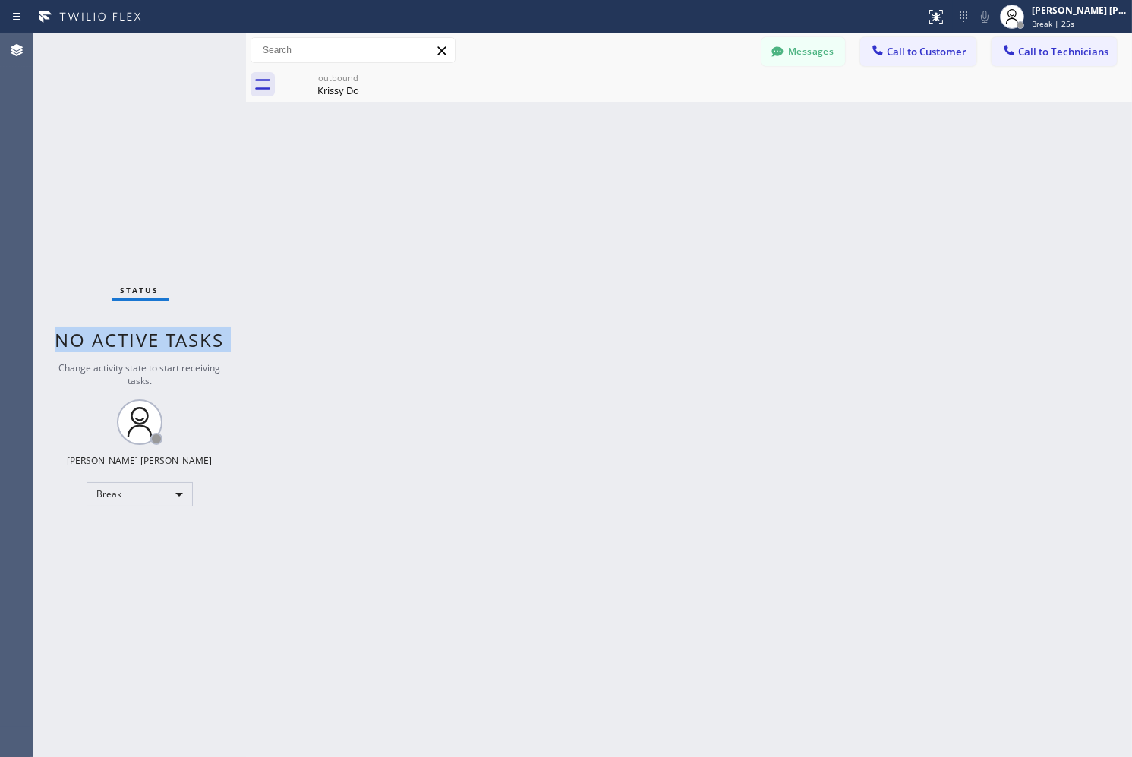
click at [193, 334] on span "No active tasks" at bounding box center [139, 339] width 169 height 25
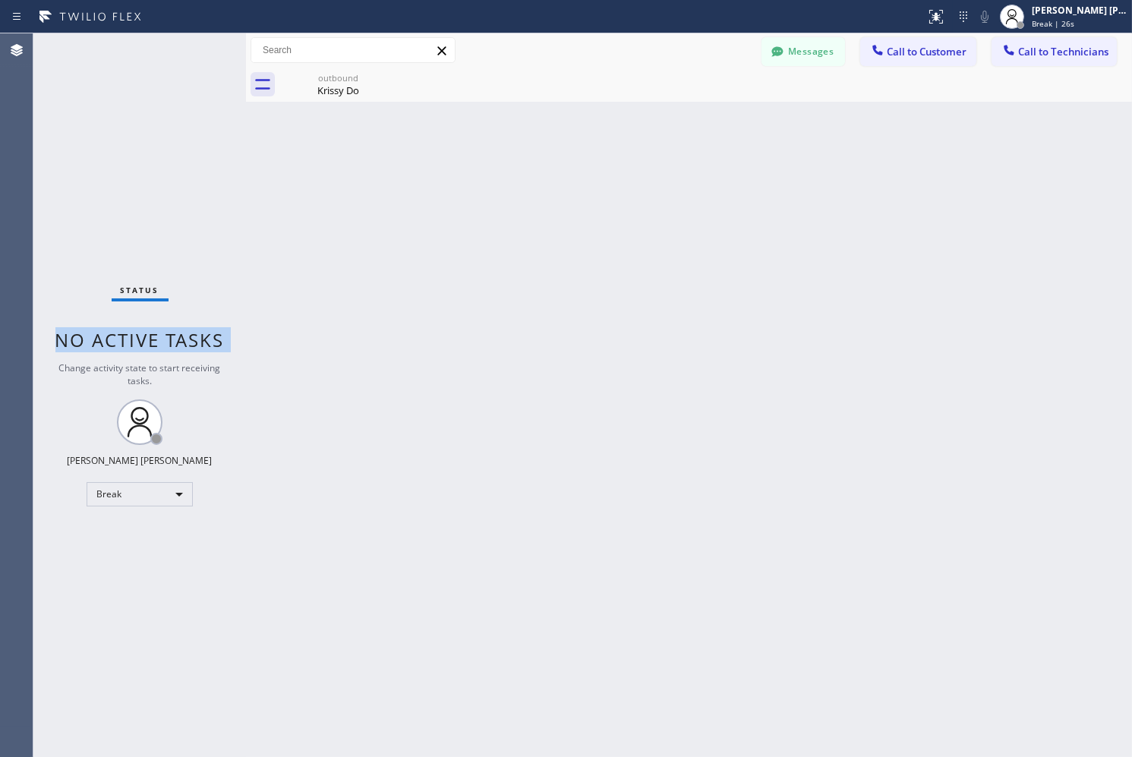
click at [193, 334] on span "No active tasks" at bounding box center [139, 339] width 169 height 25
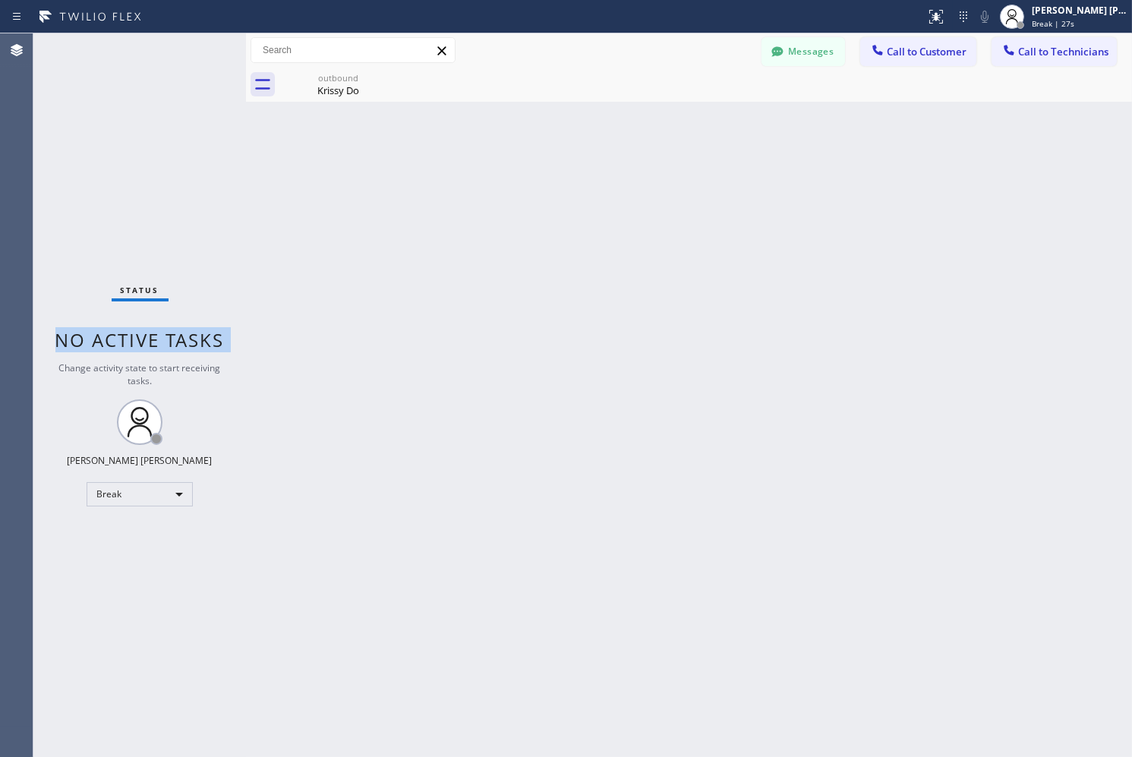
click at [193, 334] on span "No active tasks" at bounding box center [139, 339] width 169 height 25
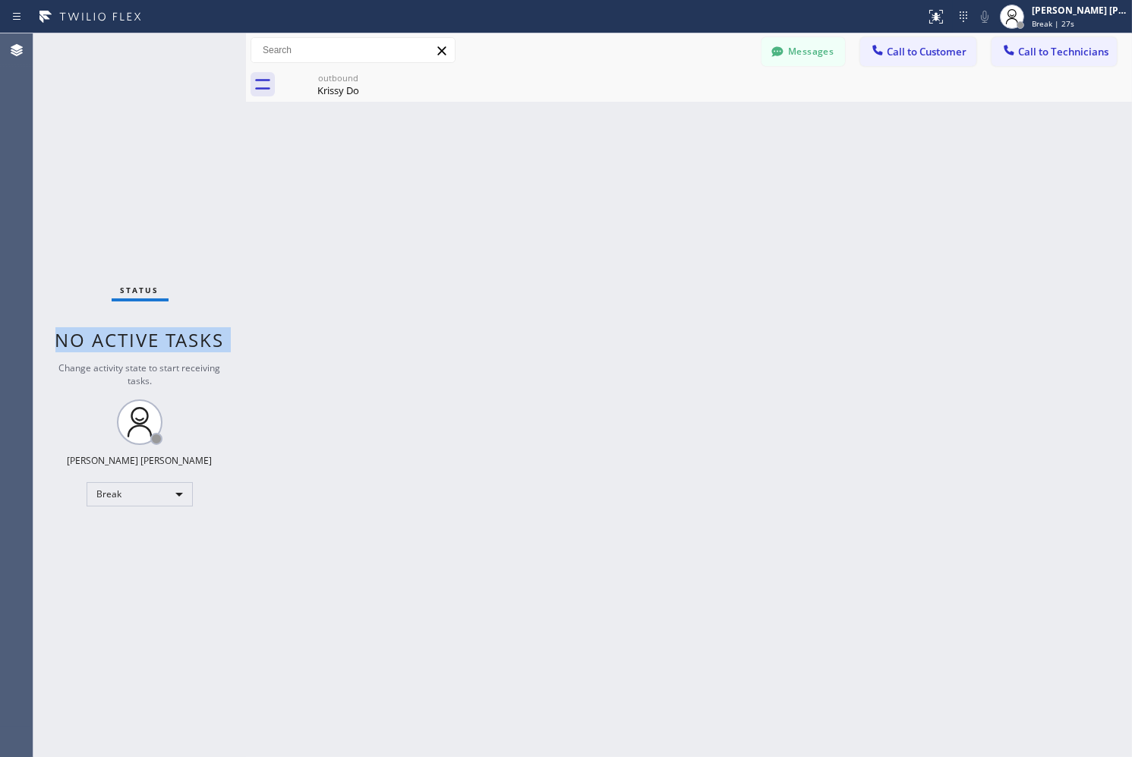
click at [193, 334] on span "No active tasks" at bounding box center [139, 339] width 169 height 25
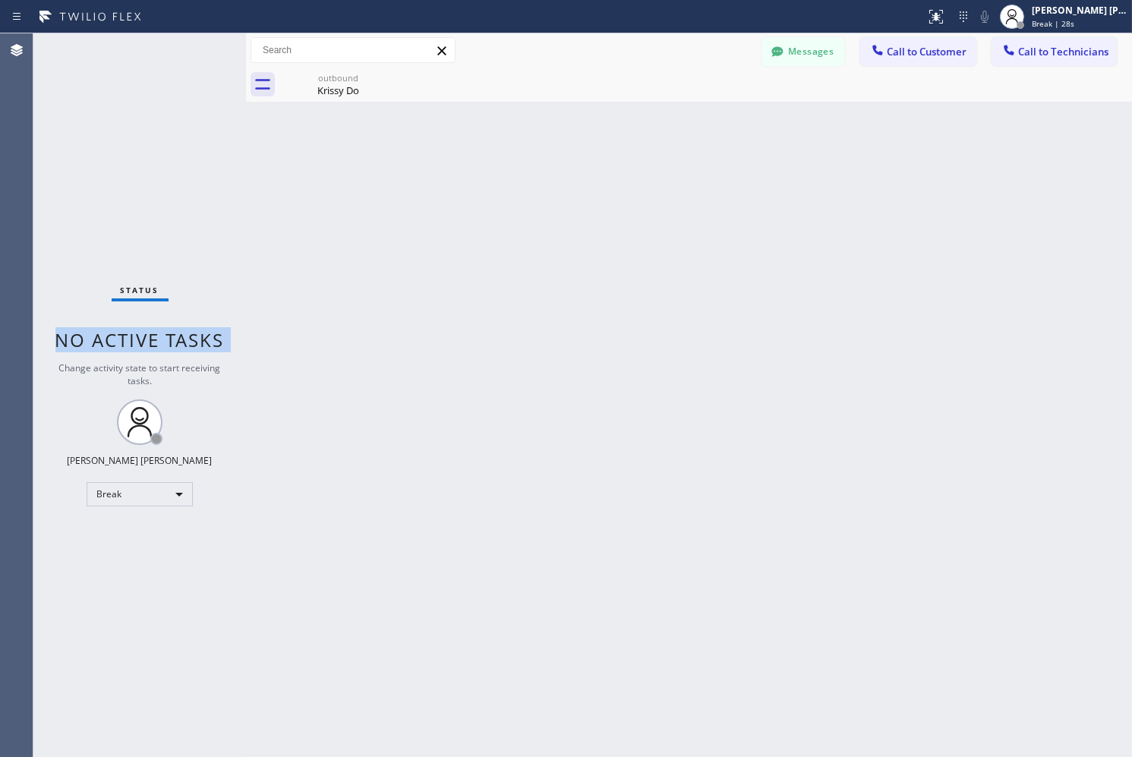
click at [193, 334] on span "No active tasks" at bounding box center [139, 339] width 169 height 25
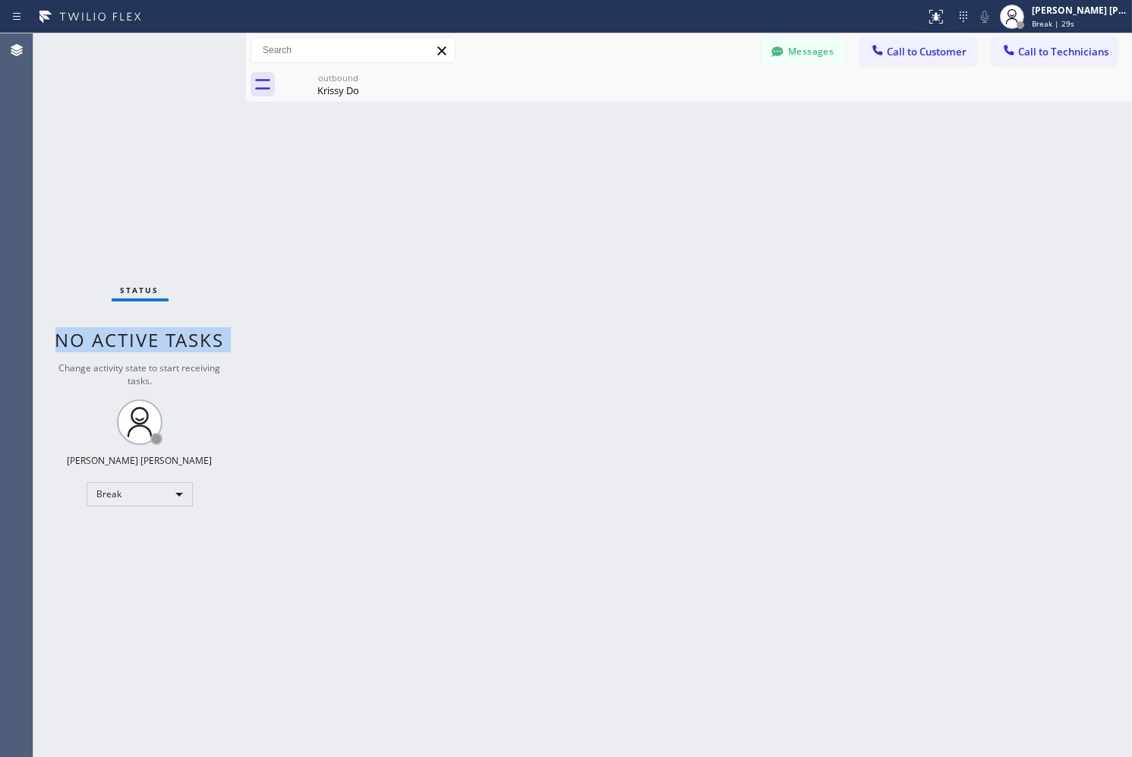
click at [193, 334] on span "No active tasks" at bounding box center [139, 339] width 169 height 25
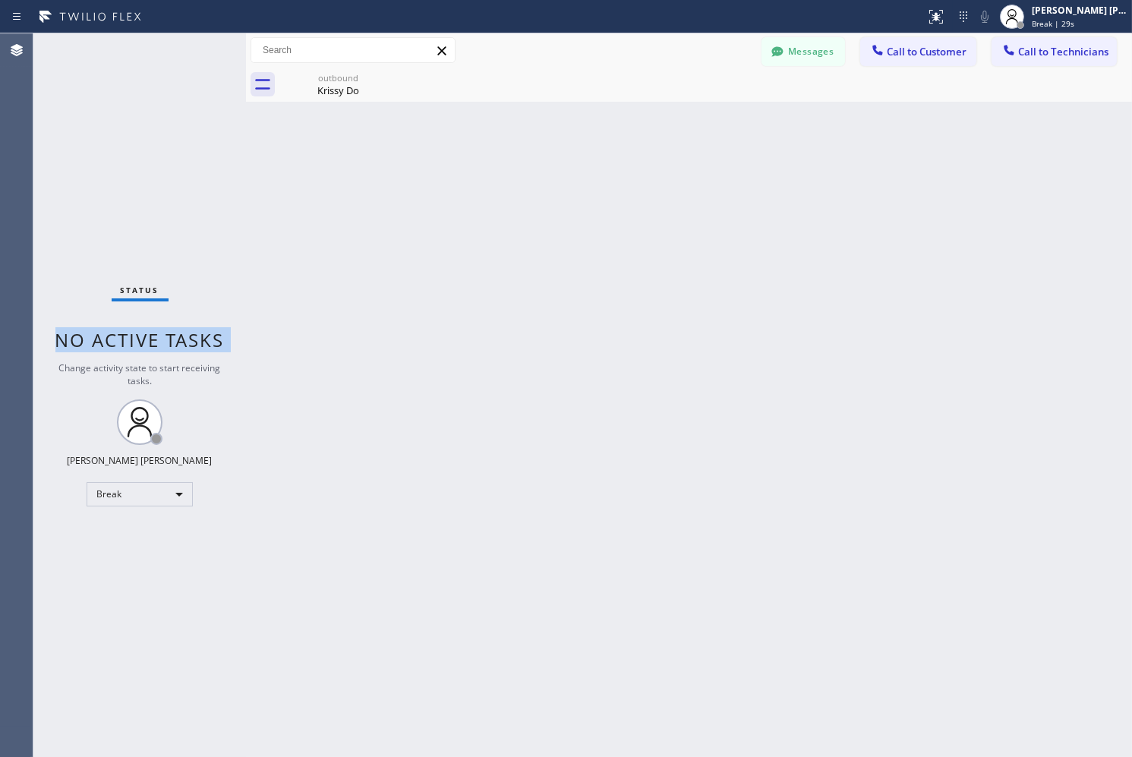
click at [193, 334] on span "No active tasks" at bounding box center [139, 339] width 169 height 25
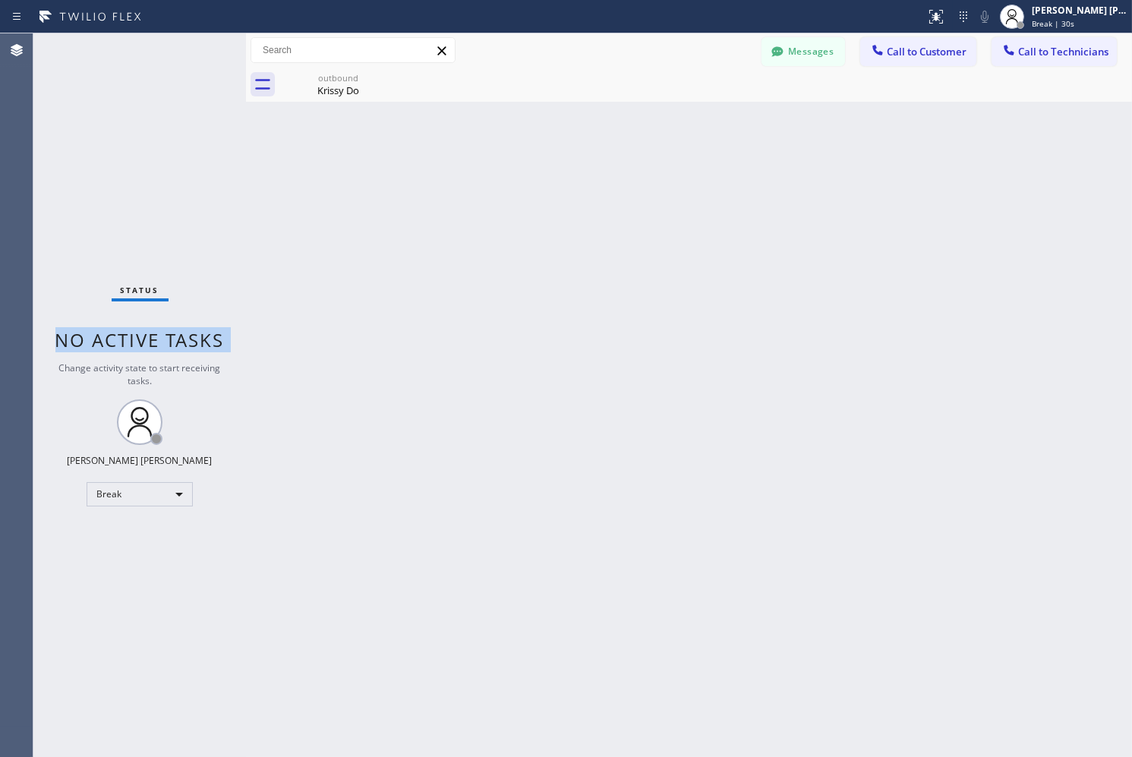
click at [193, 334] on span "No active tasks" at bounding box center [139, 339] width 169 height 25
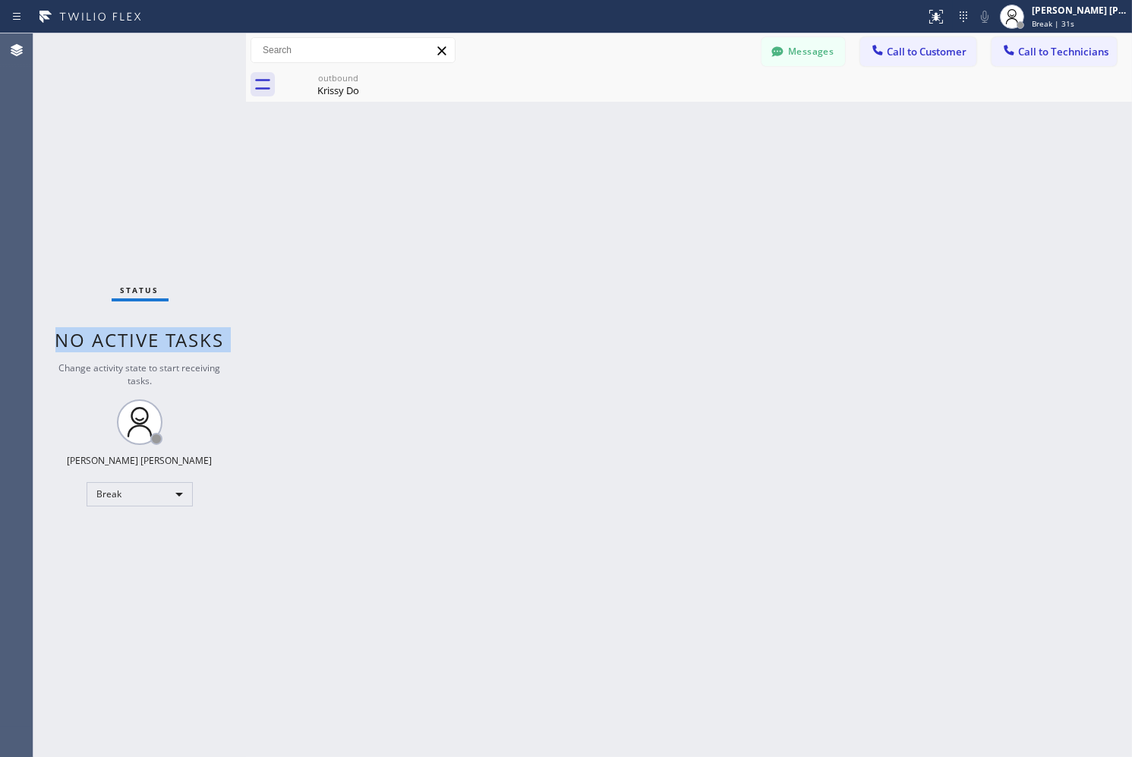
click at [193, 334] on span "No active tasks" at bounding box center [139, 339] width 169 height 25
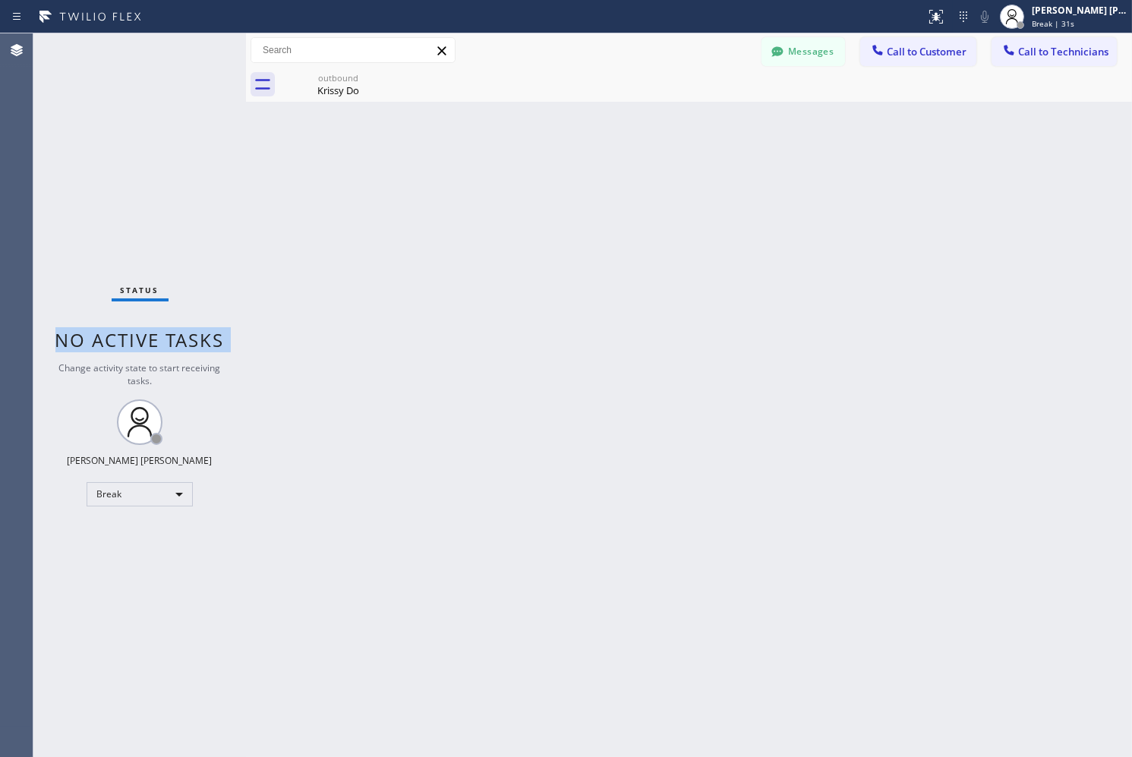
click at [193, 334] on span "No active tasks" at bounding box center [139, 339] width 169 height 25
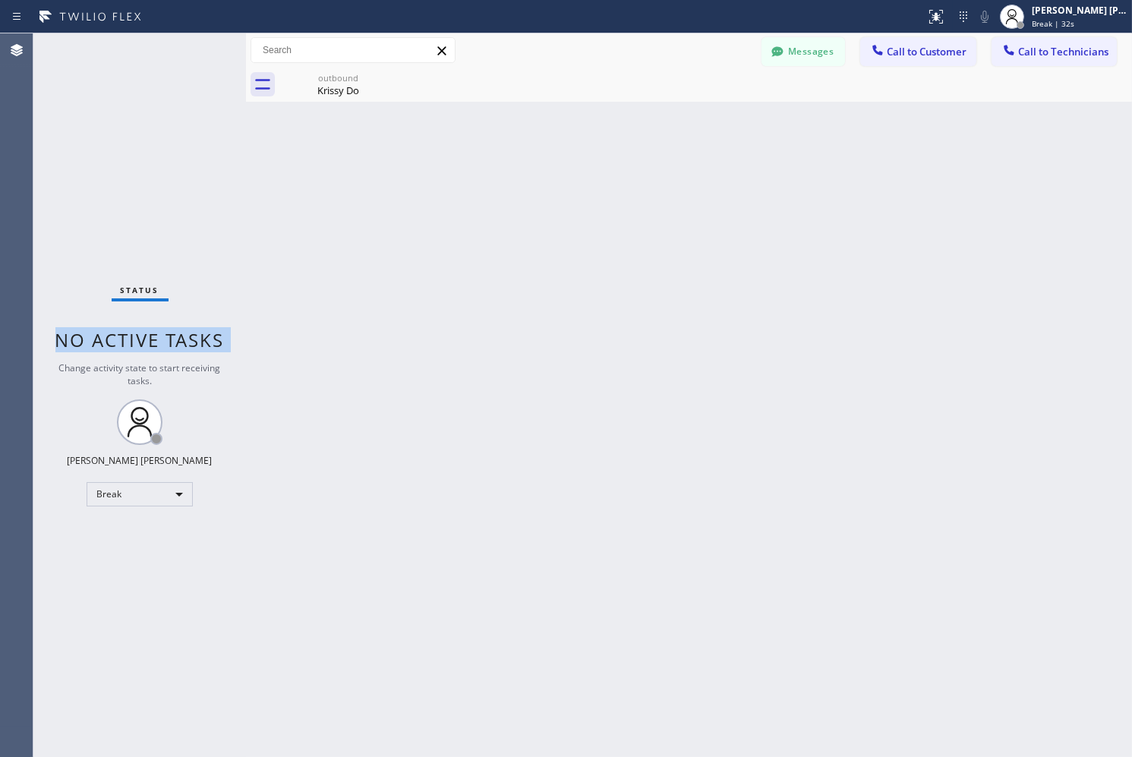
click at [193, 334] on span "No active tasks" at bounding box center [139, 339] width 169 height 25
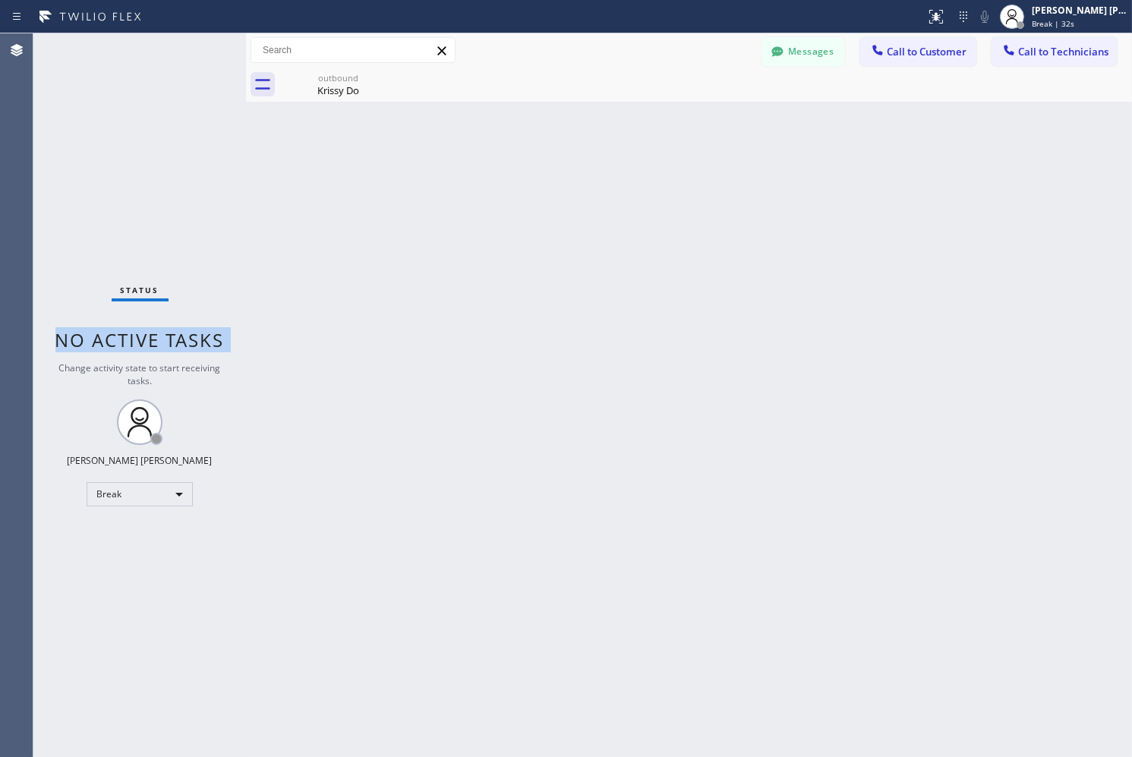
click at [193, 334] on span "No active tasks" at bounding box center [139, 339] width 169 height 25
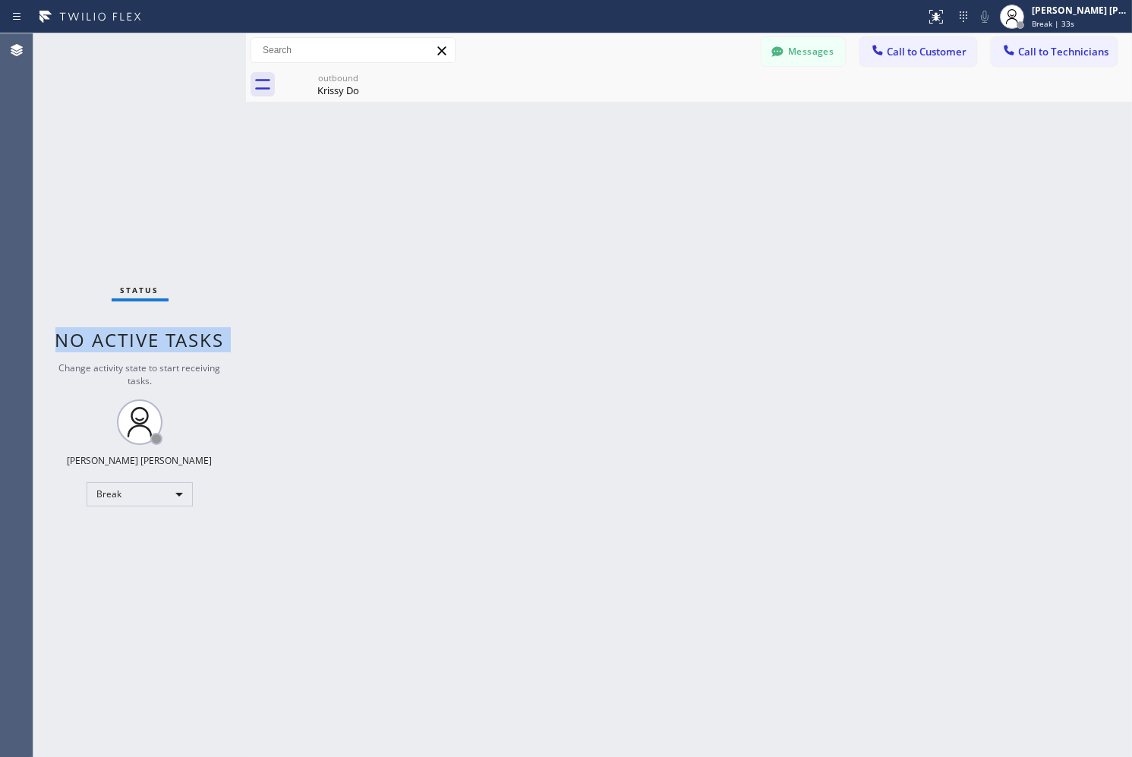
click at [193, 334] on span "No active tasks" at bounding box center [139, 339] width 169 height 25
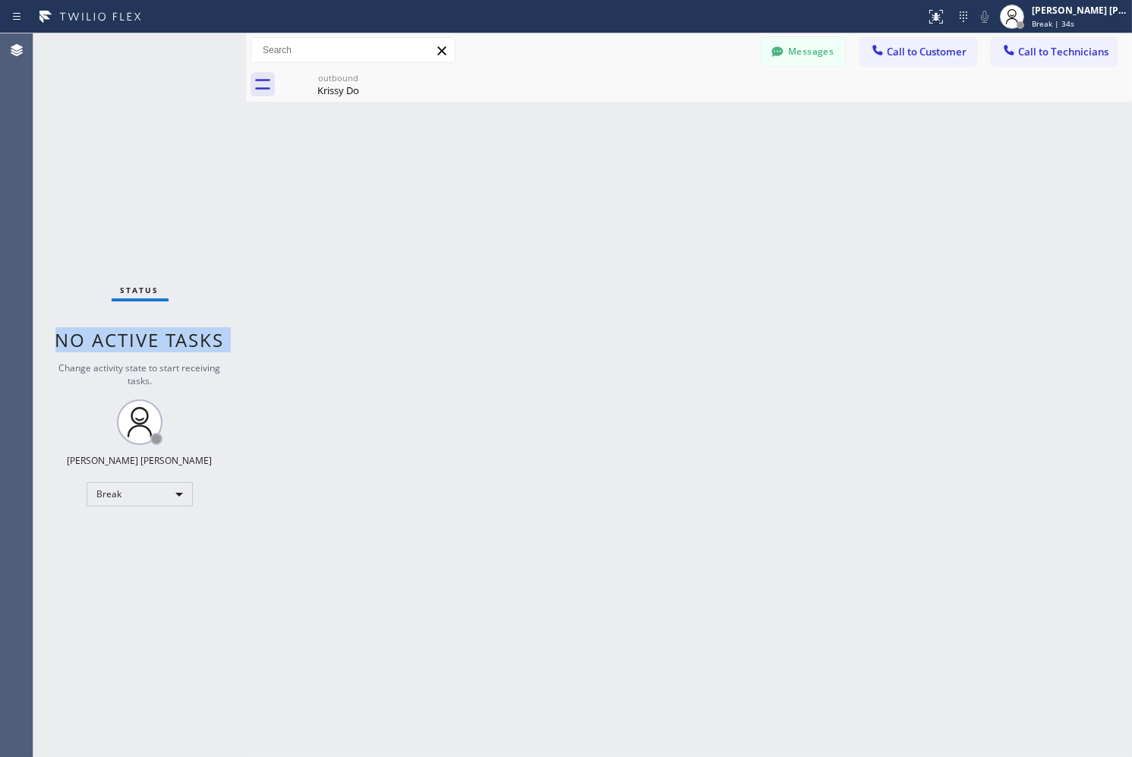
click at [193, 334] on span "No active tasks" at bounding box center [139, 339] width 169 height 25
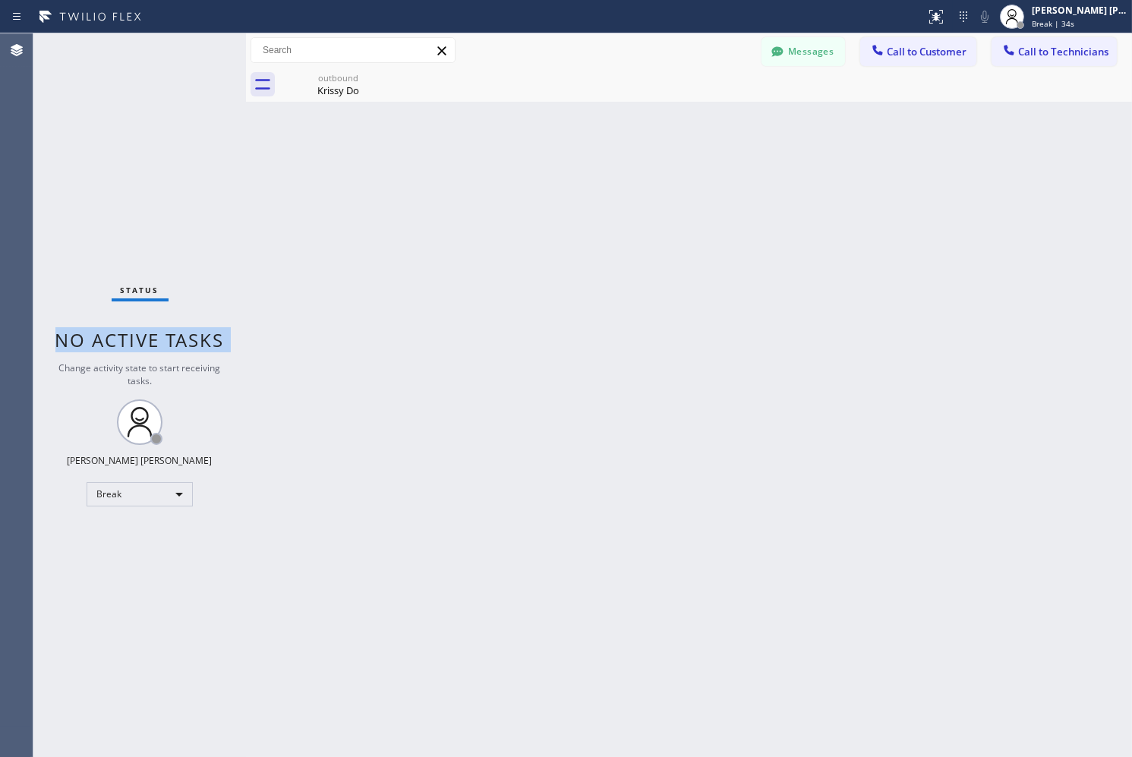
click at [193, 334] on span "No active tasks" at bounding box center [139, 339] width 169 height 25
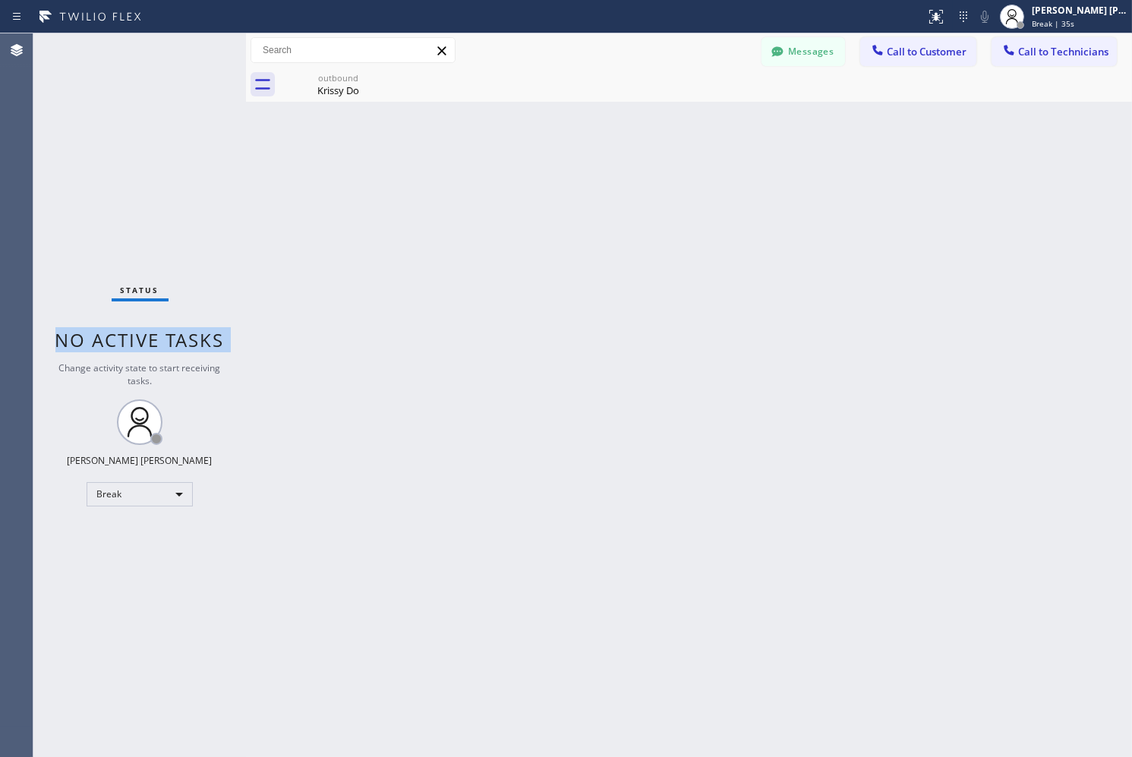
click at [193, 334] on span "No active tasks" at bounding box center [139, 339] width 169 height 25
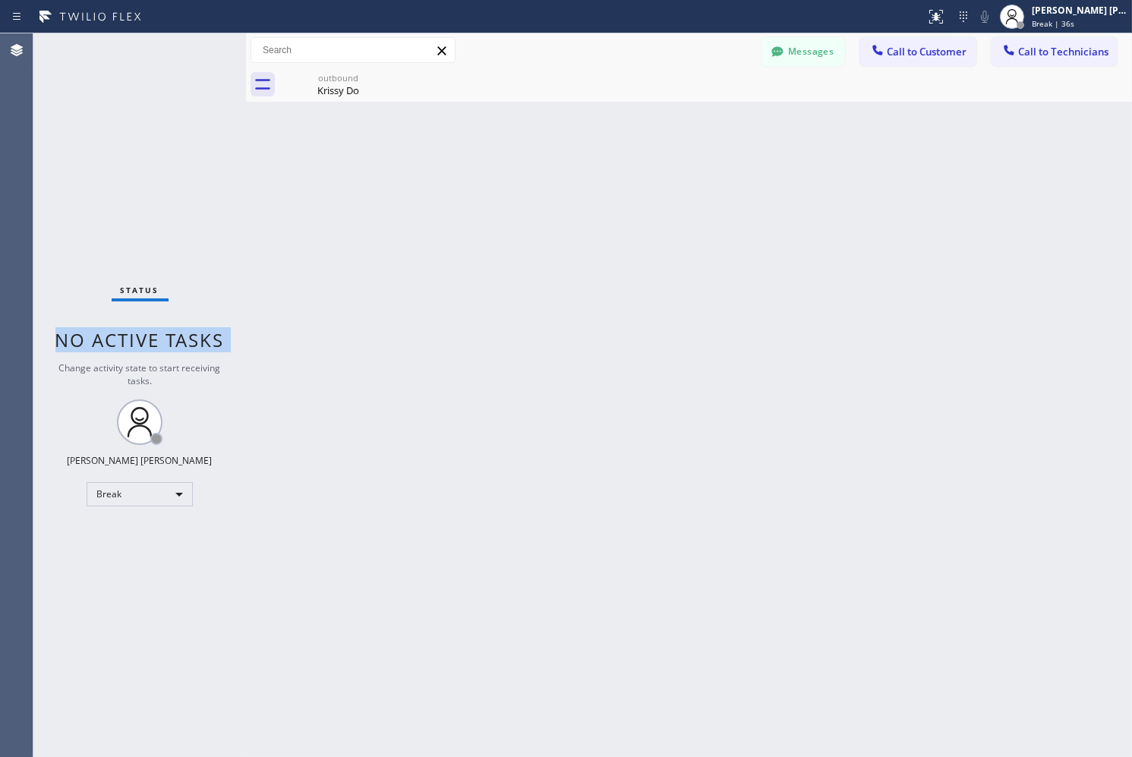
click at [193, 334] on span "No active tasks" at bounding box center [139, 339] width 169 height 25
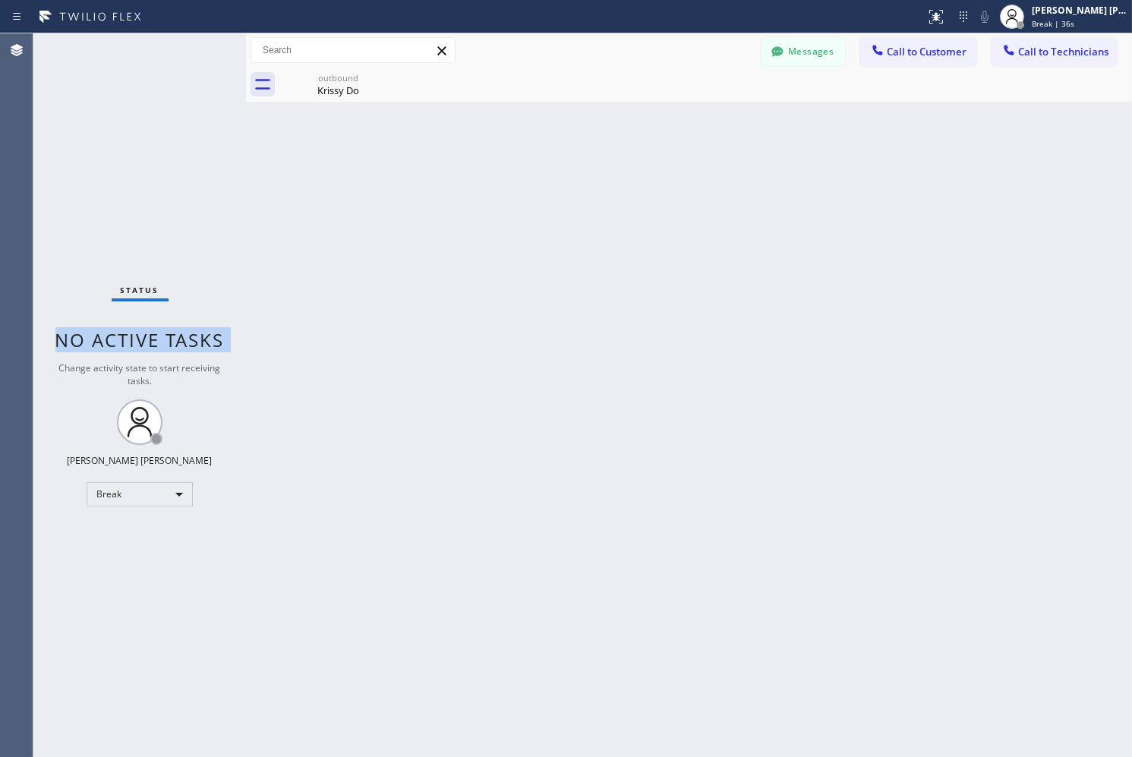
click at [193, 334] on span "No active tasks" at bounding box center [139, 339] width 169 height 25
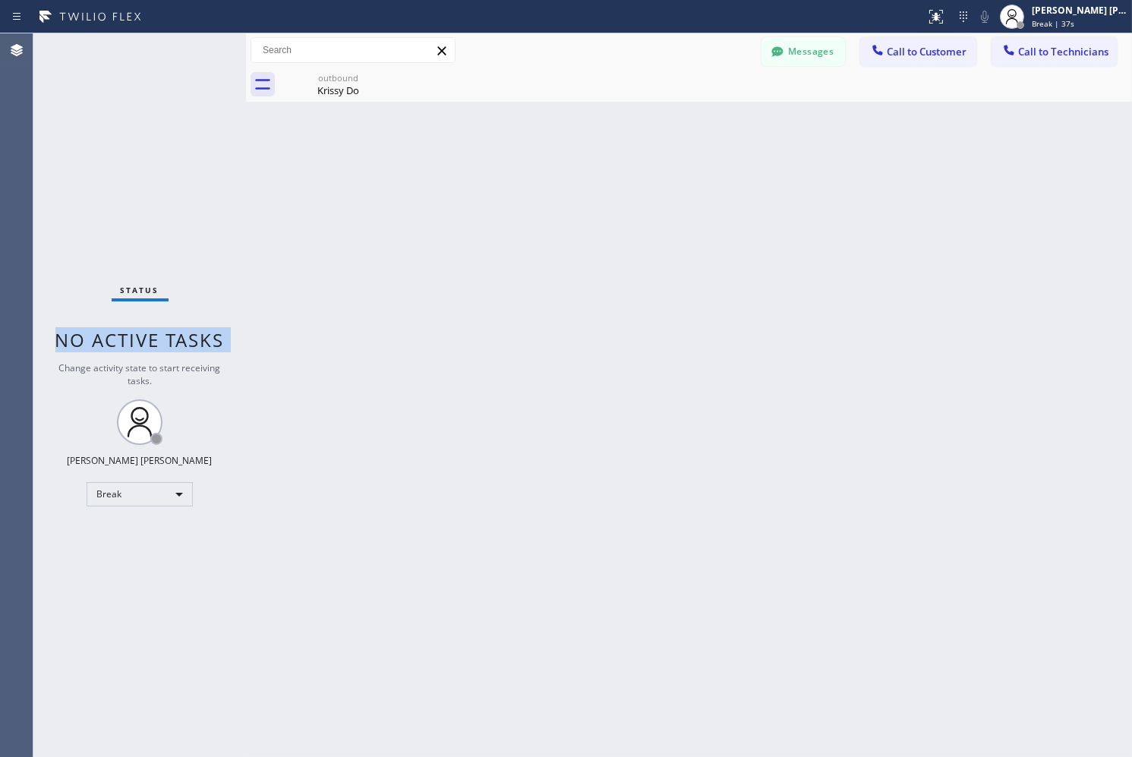
click at [193, 334] on span "No active tasks" at bounding box center [139, 339] width 169 height 25
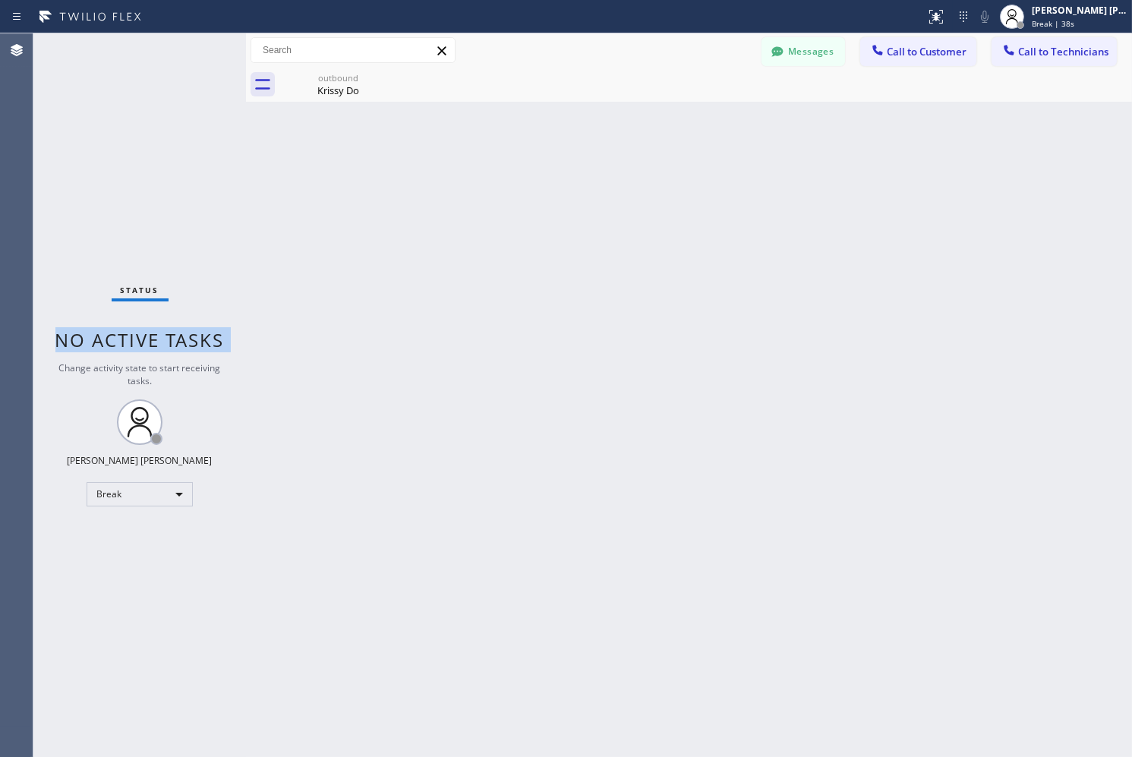
click at [193, 334] on span "No active tasks" at bounding box center [139, 339] width 169 height 25
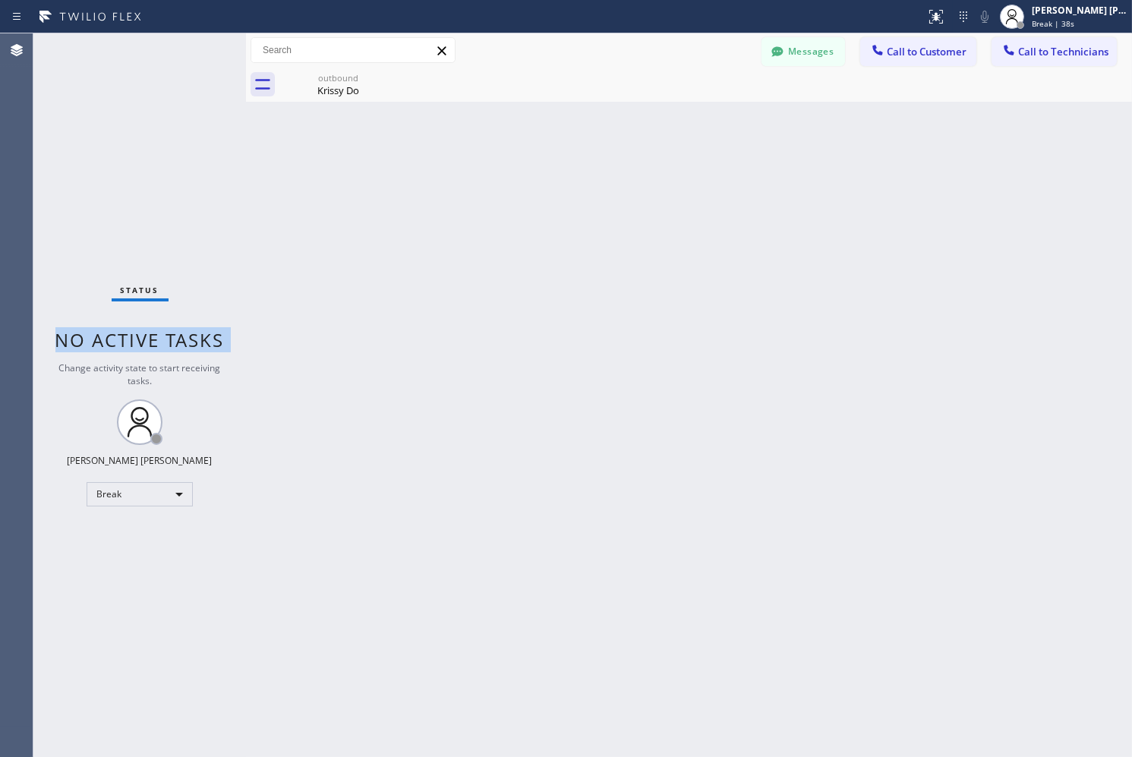
click at [193, 334] on span "No active tasks" at bounding box center [139, 339] width 169 height 25
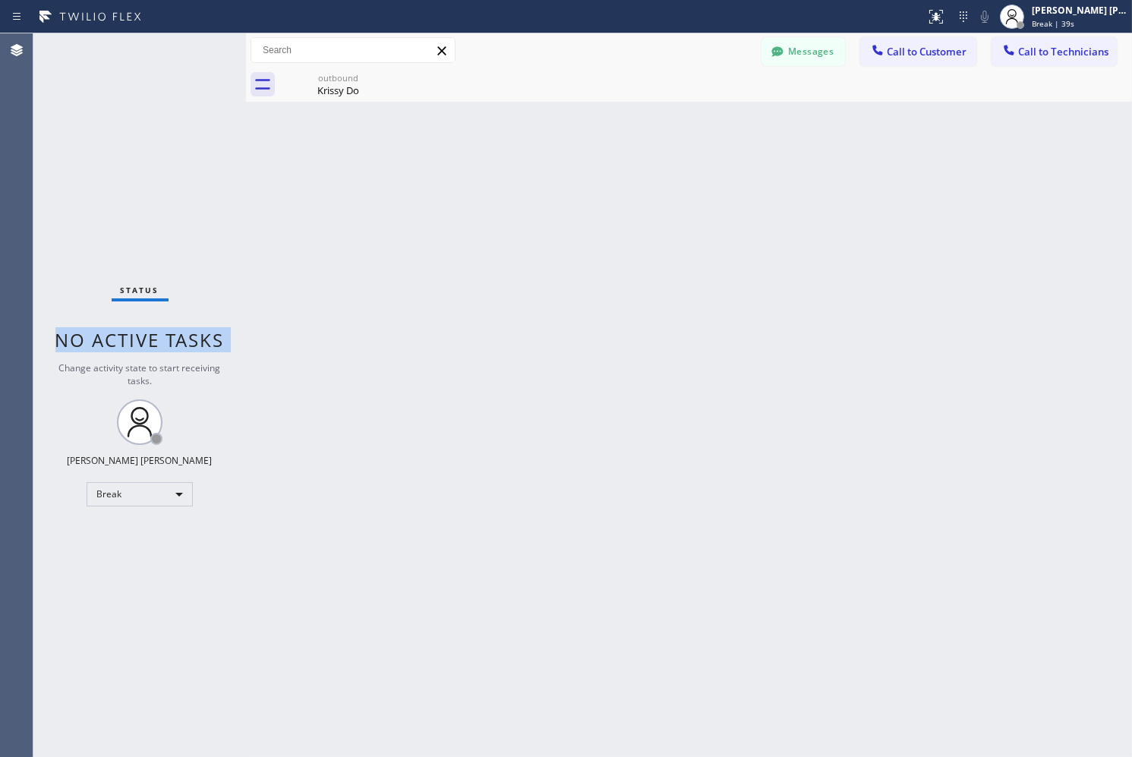
click at [193, 334] on span "No active tasks" at bounding box center [139, 339] width 169 height 25
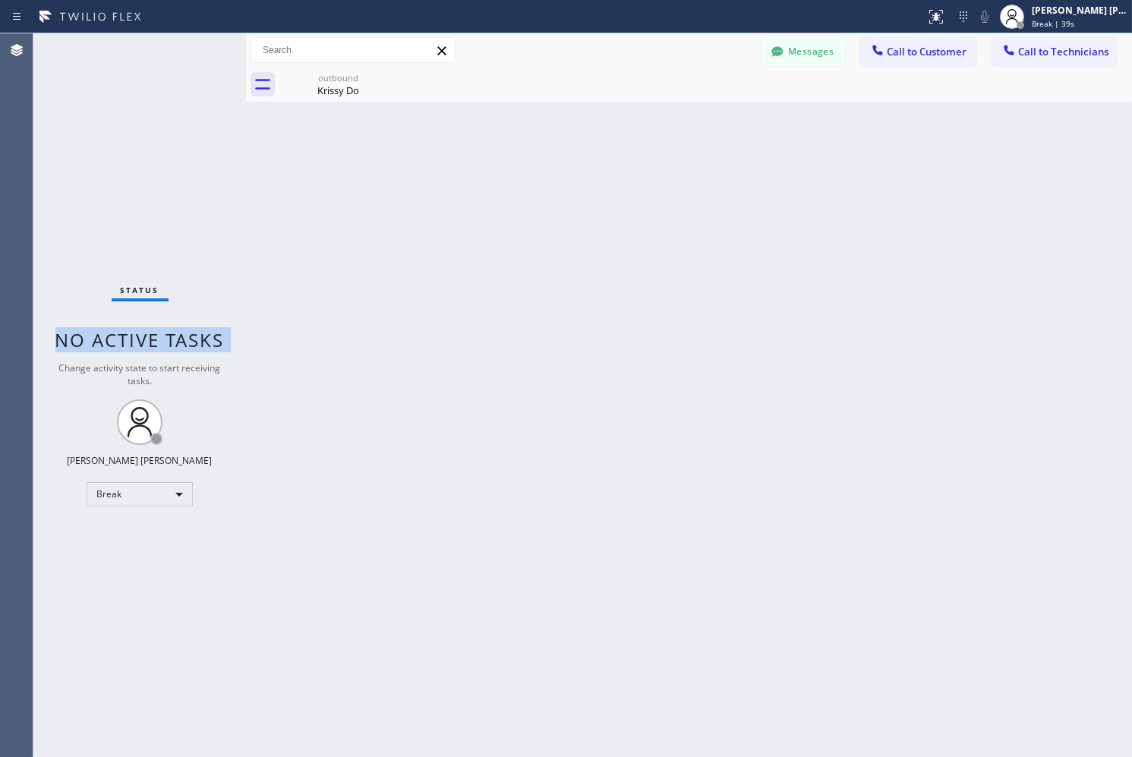
click at [193, 334] on span "No active tasks" at bounding box center [139, 339] width 169 height 25
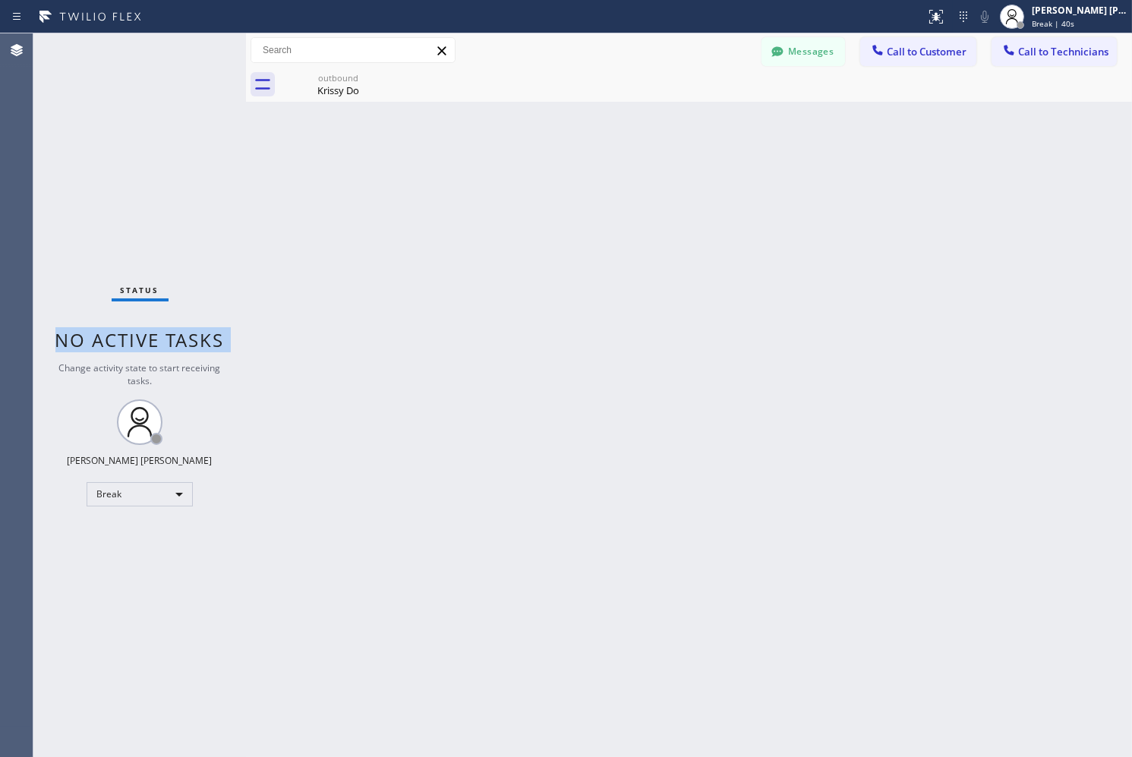
click at [193, 334] on span "No active tasks" at bounding box center [139, 339] width 169 height 25
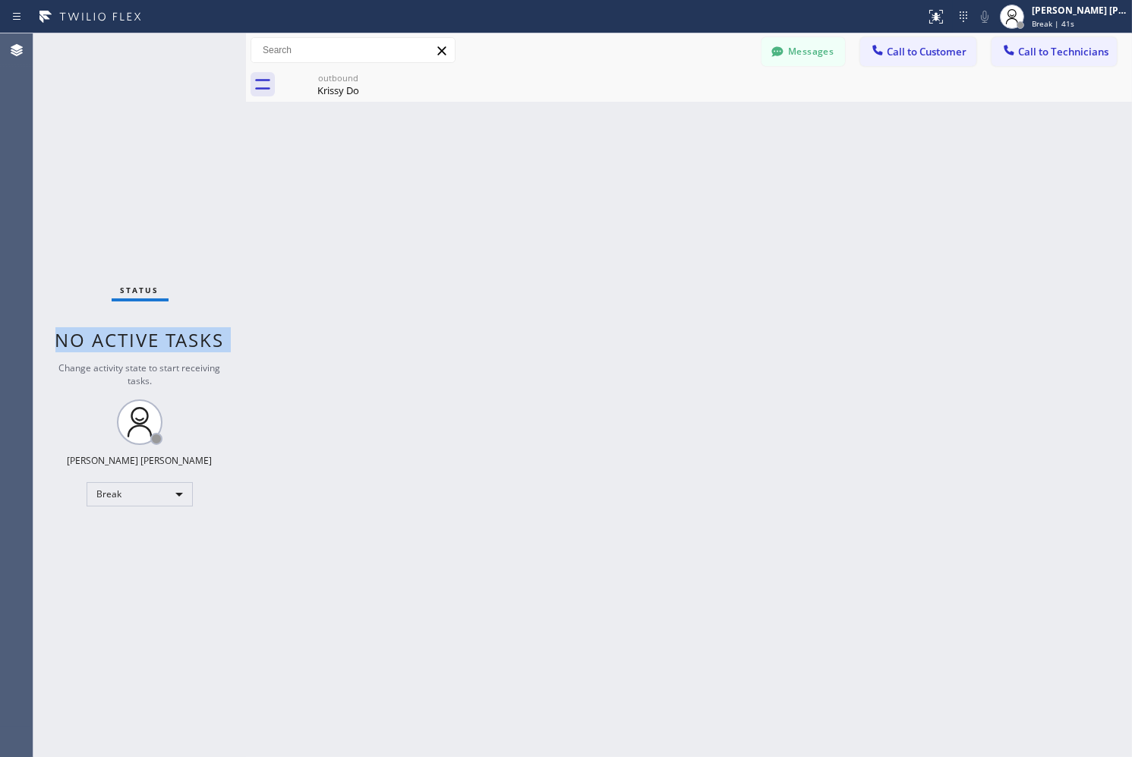
click at [193, 334] on span "No active tasks" at bounding box center [139, 339] width 169 height 25
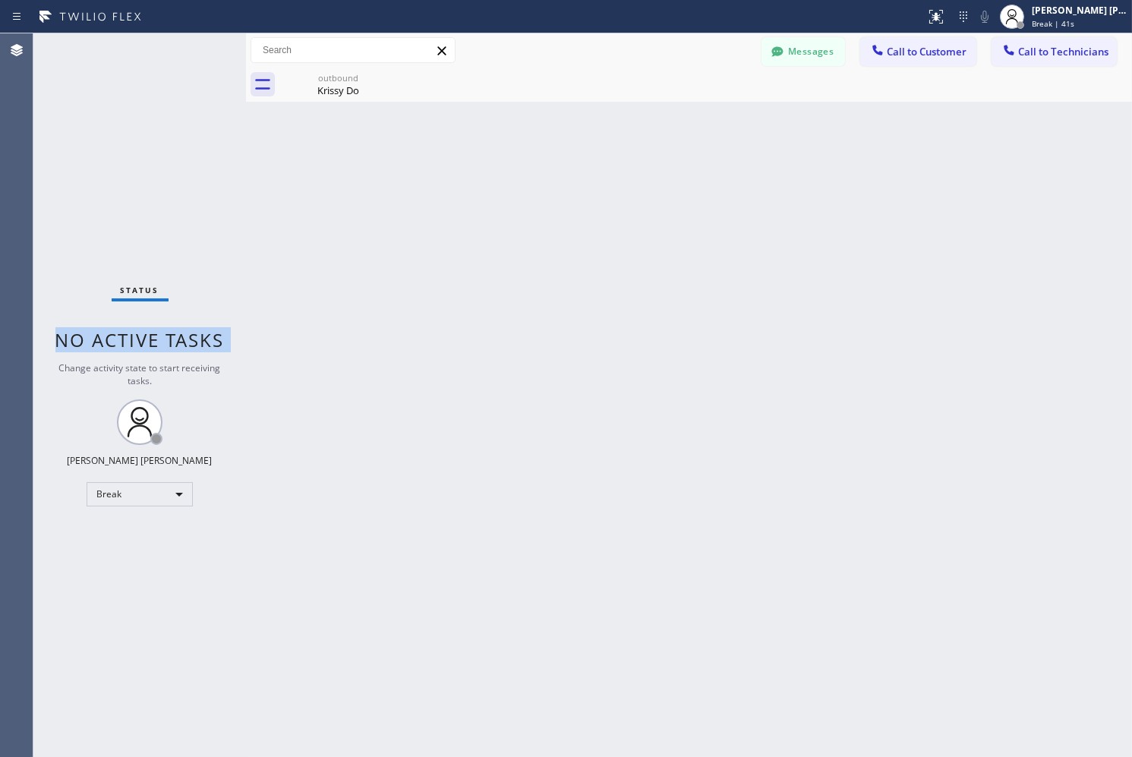
click at [193, 334] on span "No active tasks" at bounding box center [139, 339] width 169 height 25
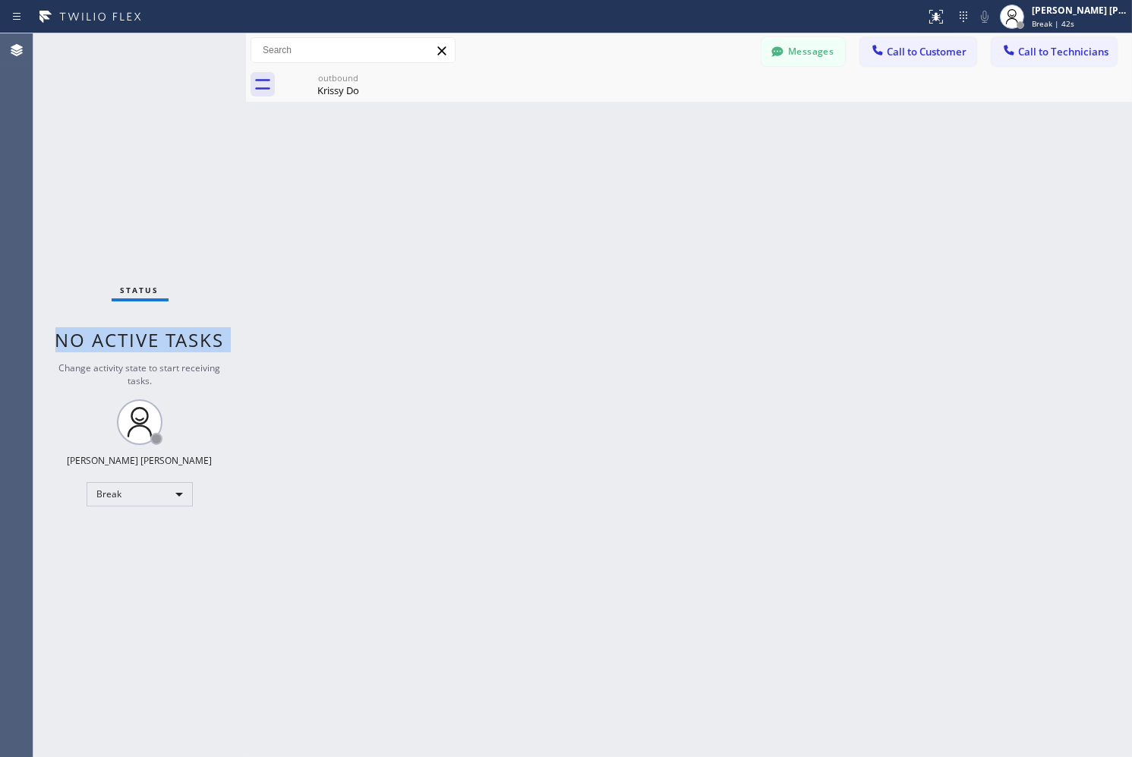
click at [193, 334] on span "No active tasks" at bounding box center [139, 339] width 169 height 25
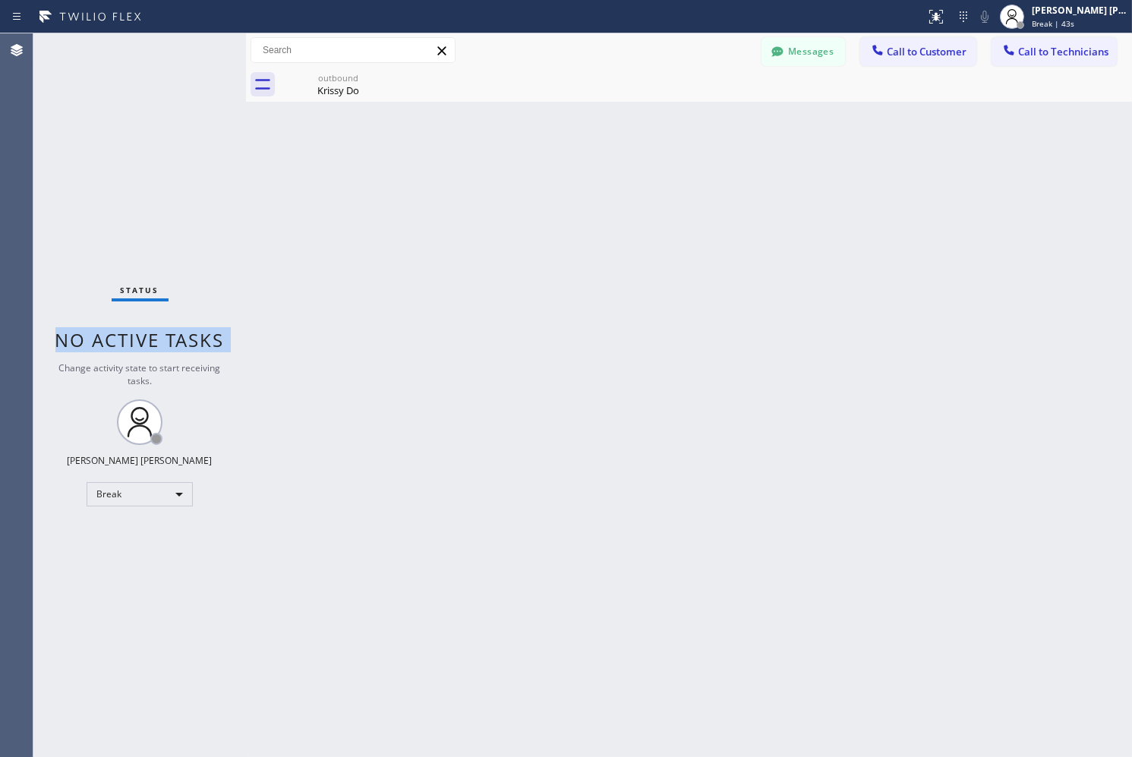
click at [193, 334] on span "No active tasks" at bounding box center [139, 339] width 169 height 25
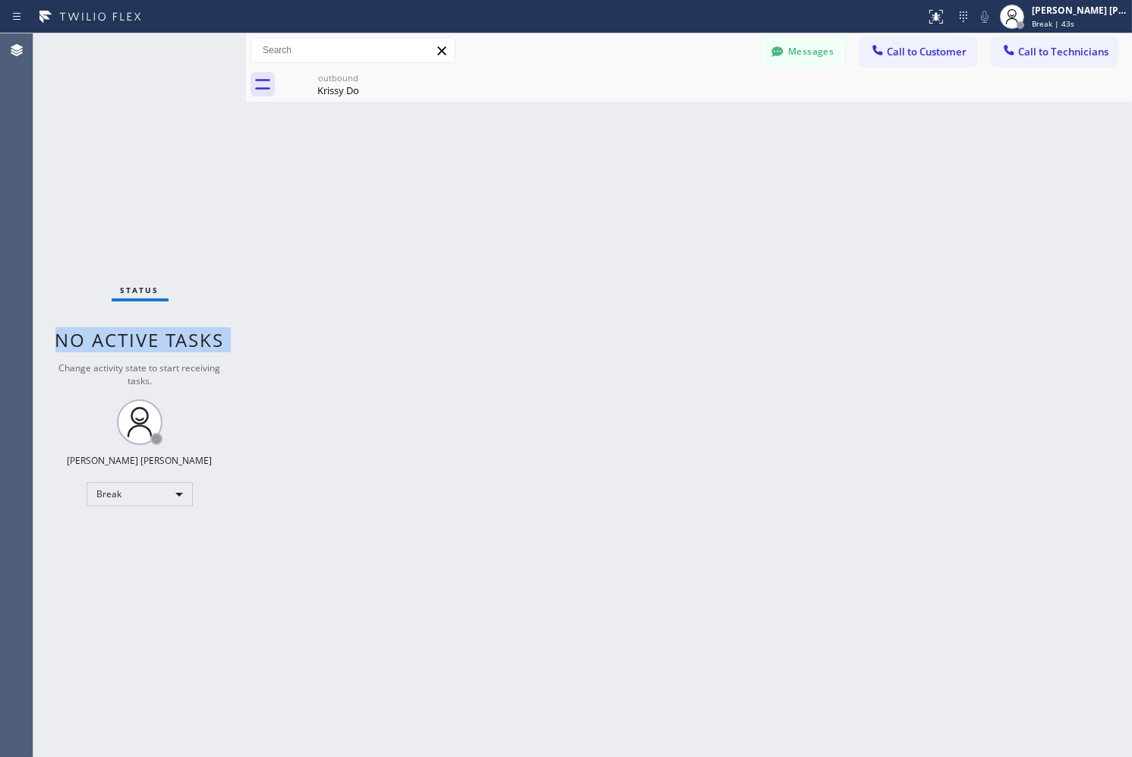
click at [193, 334] on span "No active tasks" at bounding box center [139, 339] width 169 height 25
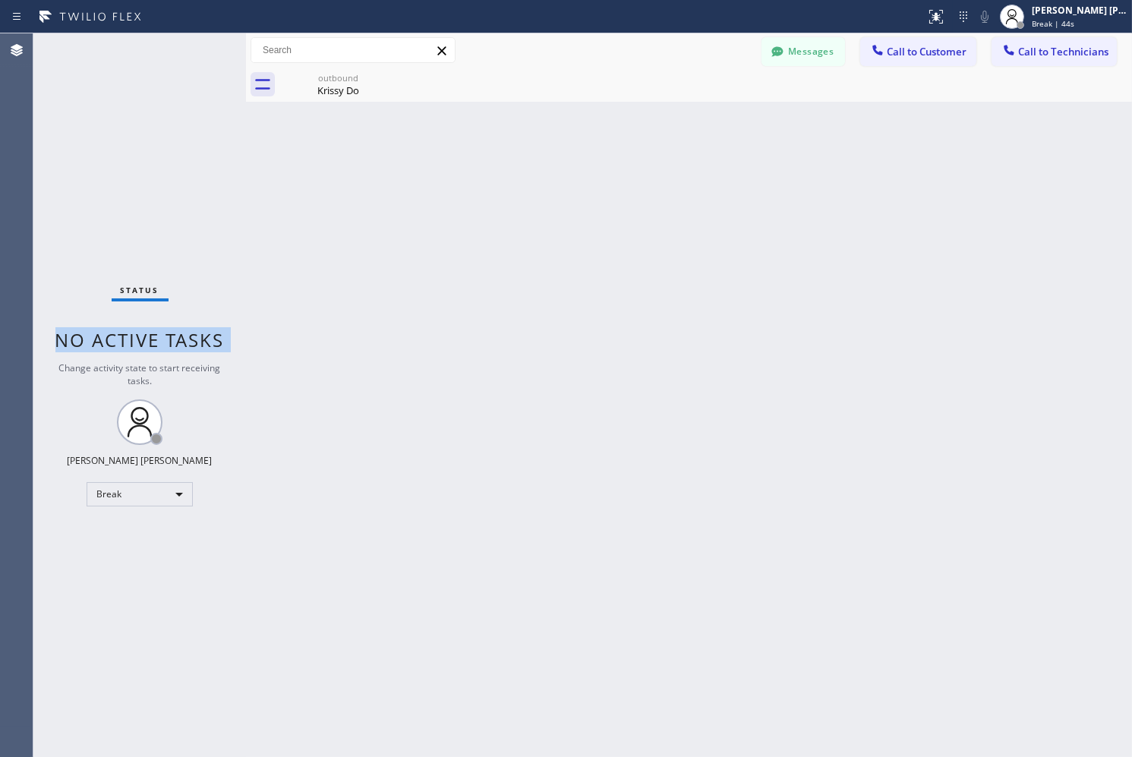
click at [193, 334] on span "No active tasks" at bounding box center [139, 339] width 169 height 25
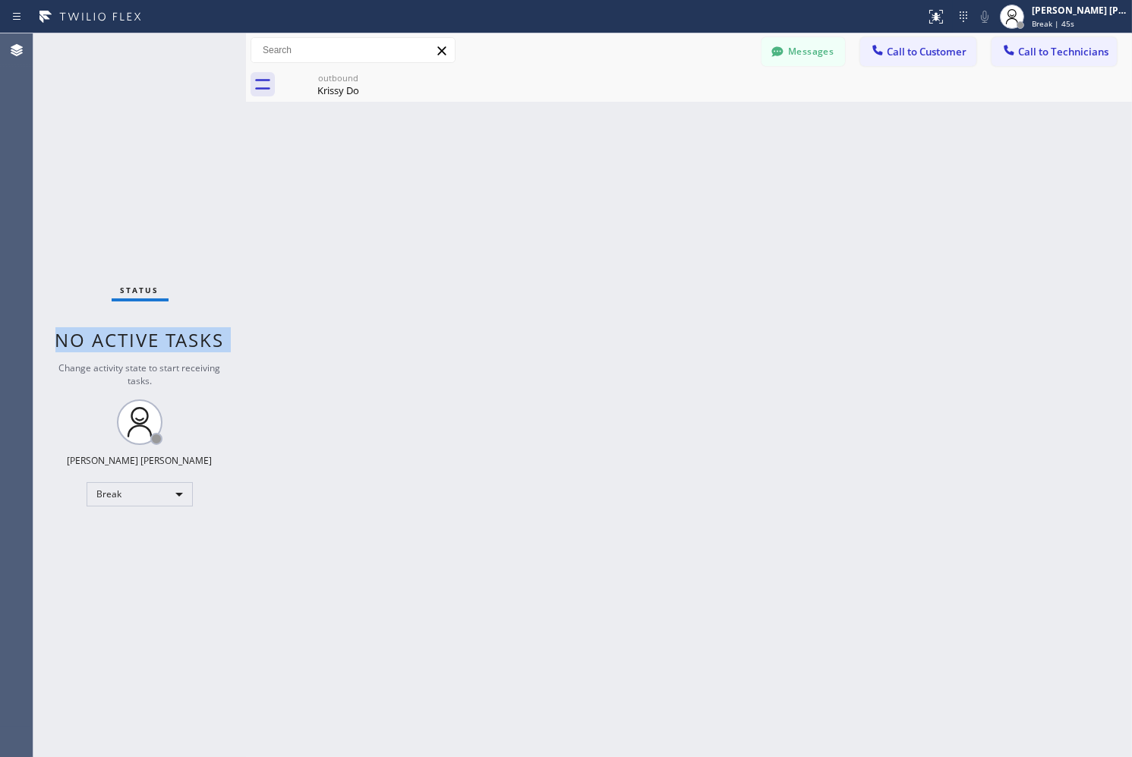
click at [193, 334] on span "No active tasks" at bounding box center [139, 339] width 169 height 25
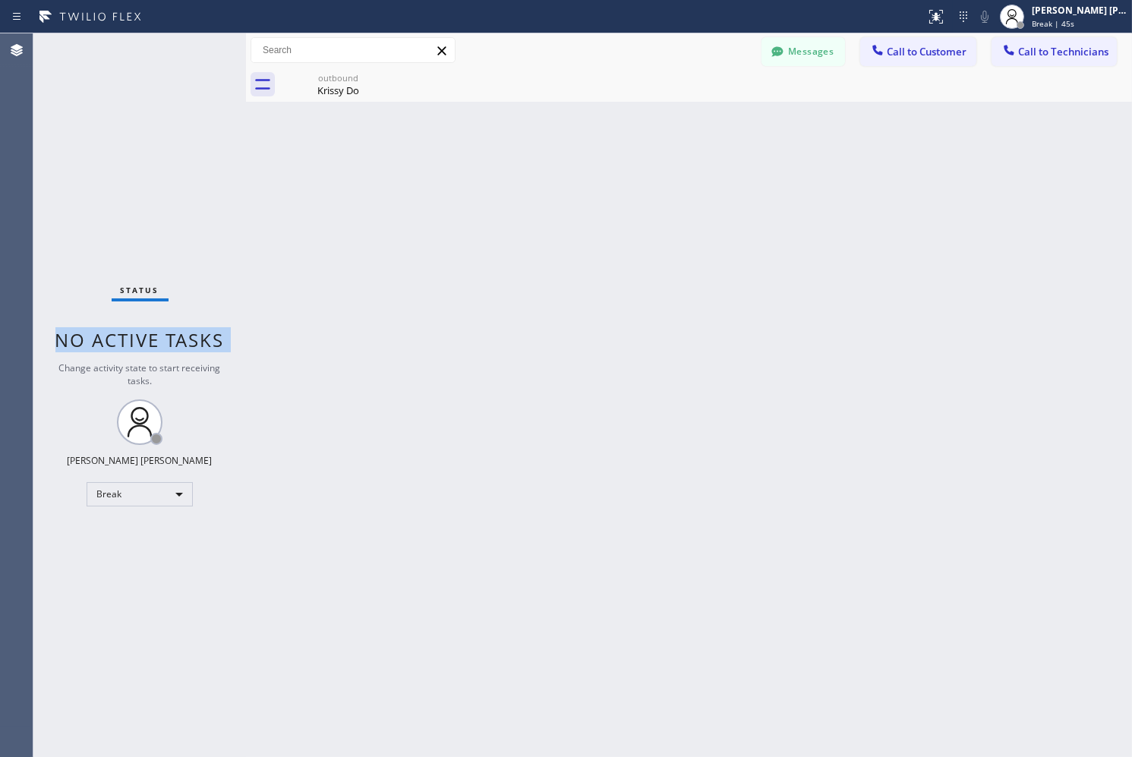
click at [193, 334] on span "No active tasks" at bounding box center [139, 339] width 169 height 25
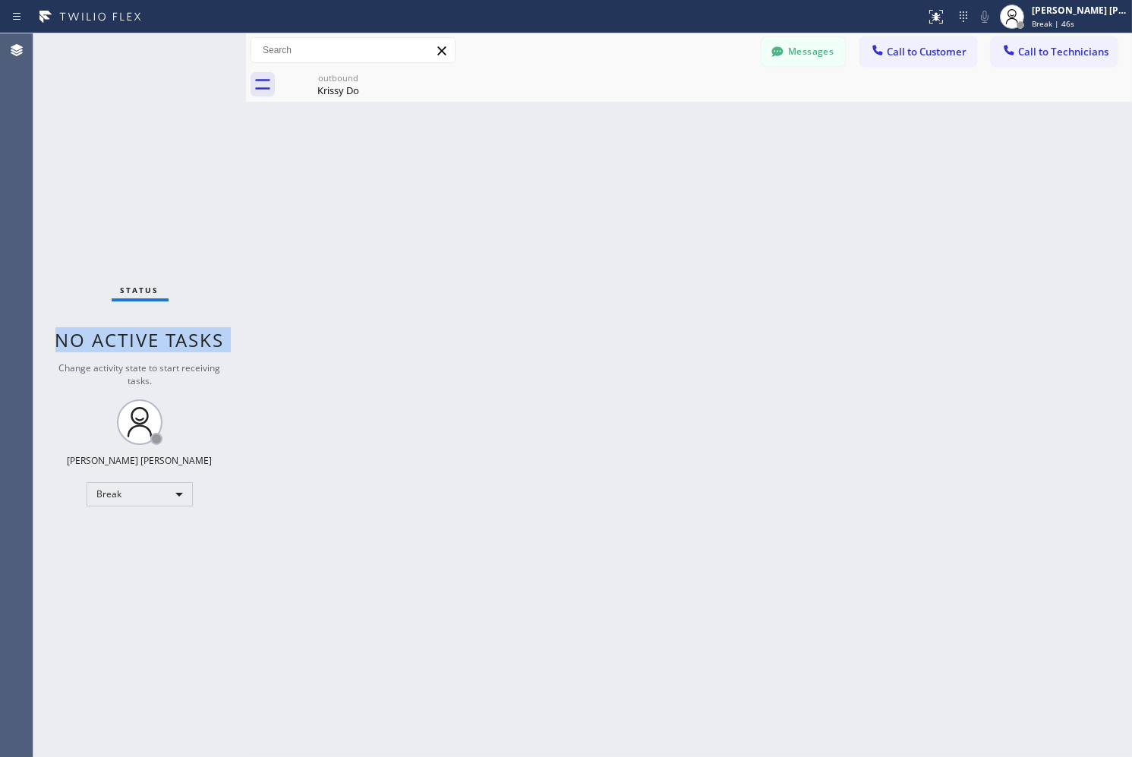
click at [193, 334] on span "No active tasks" at bounding box center [139, 339] width 169 height 25
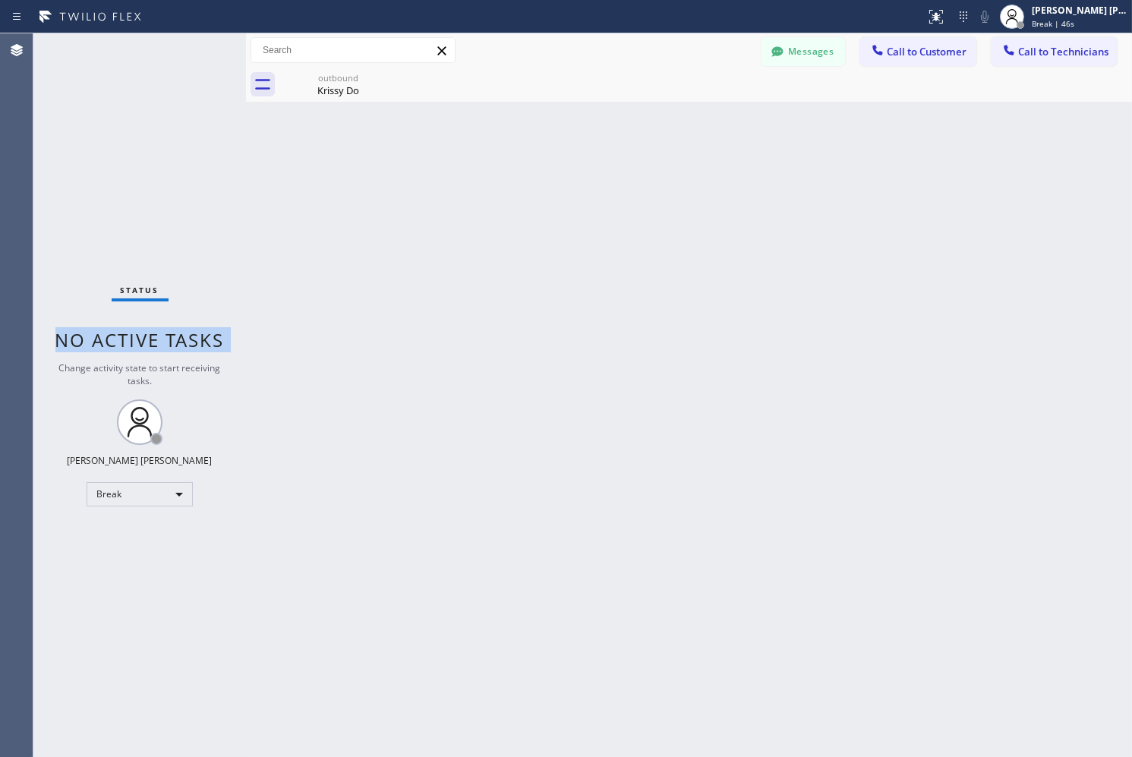
click at [193, 334] on span "No active tasks" at bounding box center [139, 339] width 169 height 25
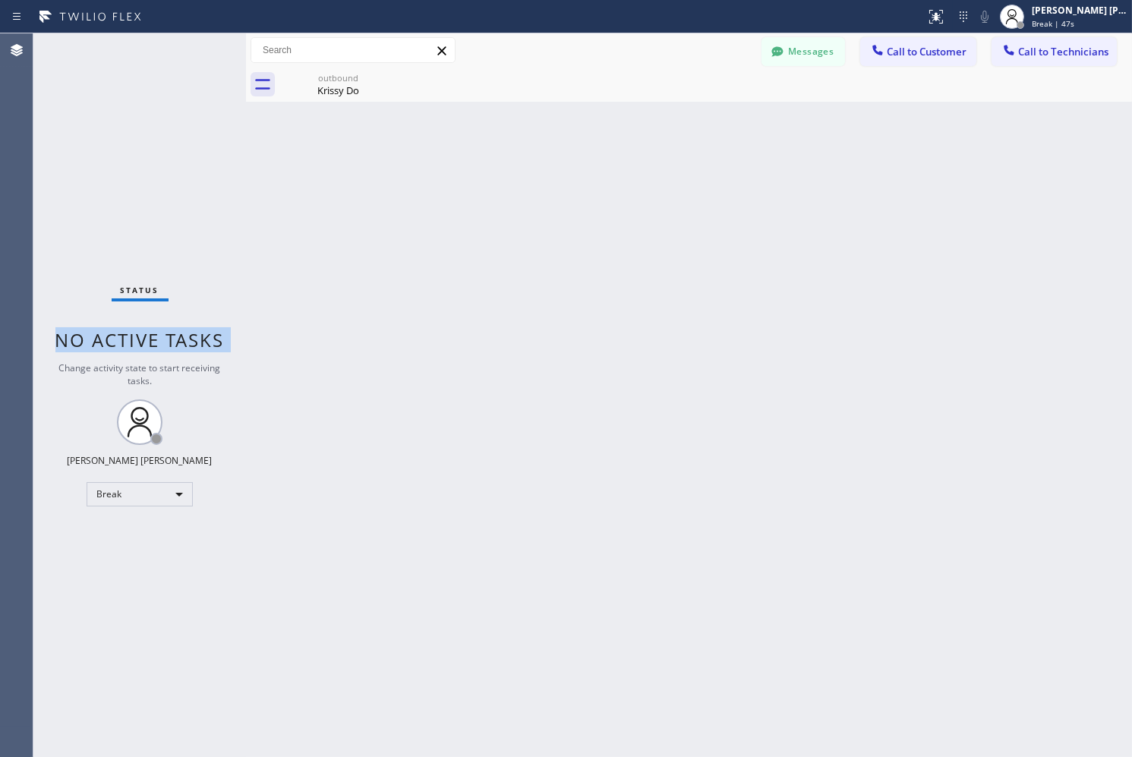
click at [193, 334] on span "No active tasks" at bounding box center [139, 339] width 169 height 25
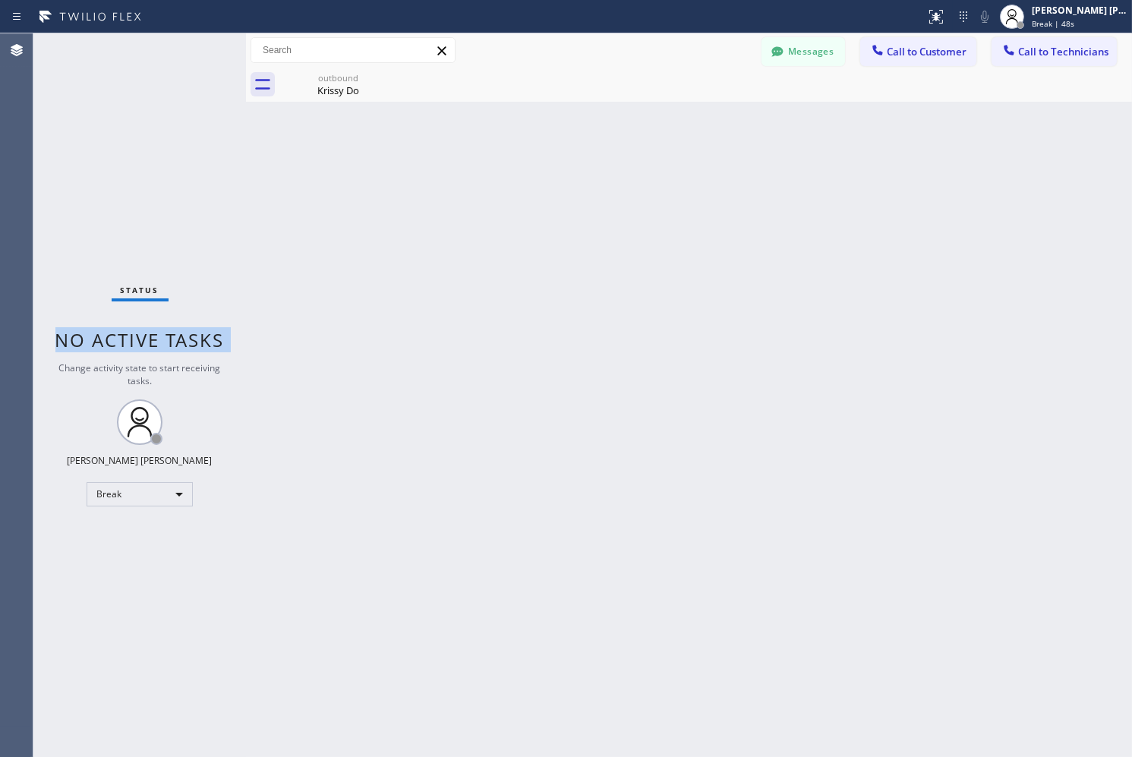
click at [193, 334] on span "No active tasks" at bounding box center [139, 339] width 169 height 25
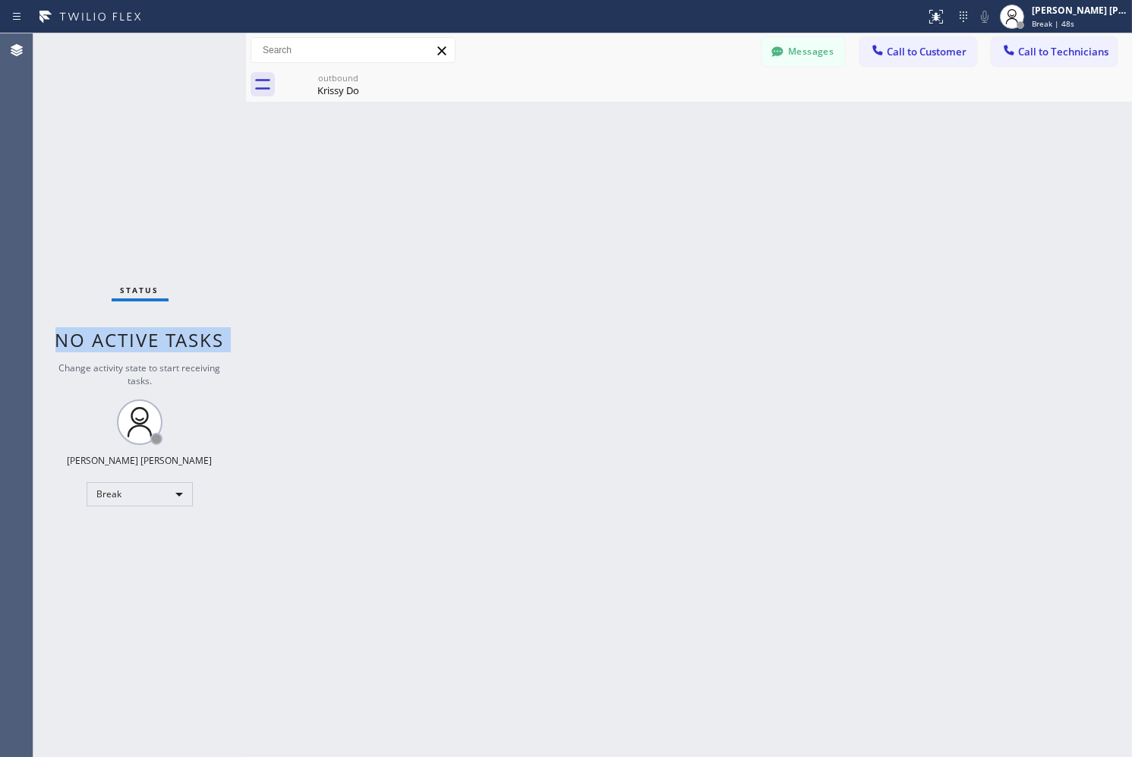
click at [193, 334] on span "No active tasks" at bounding box center [139, 339] width 169 height 25
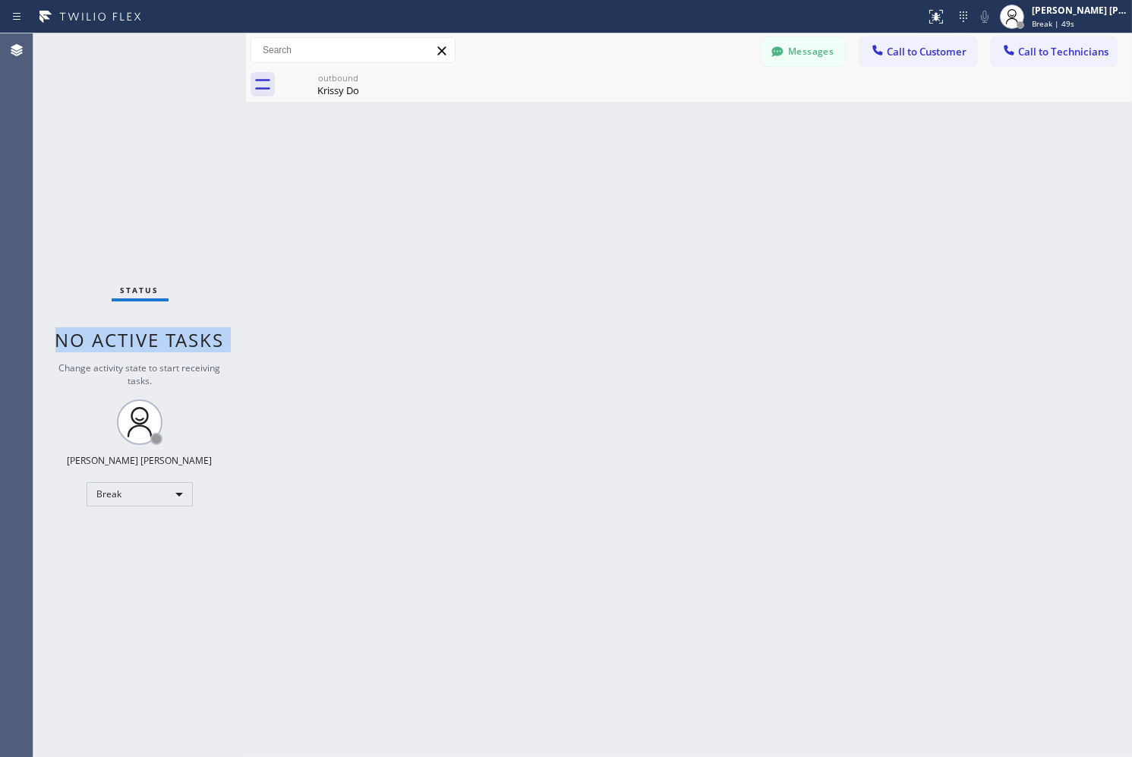
click at [193, 334] on span "No active tasks" at bounding box center [139, 339] width 169 height 25
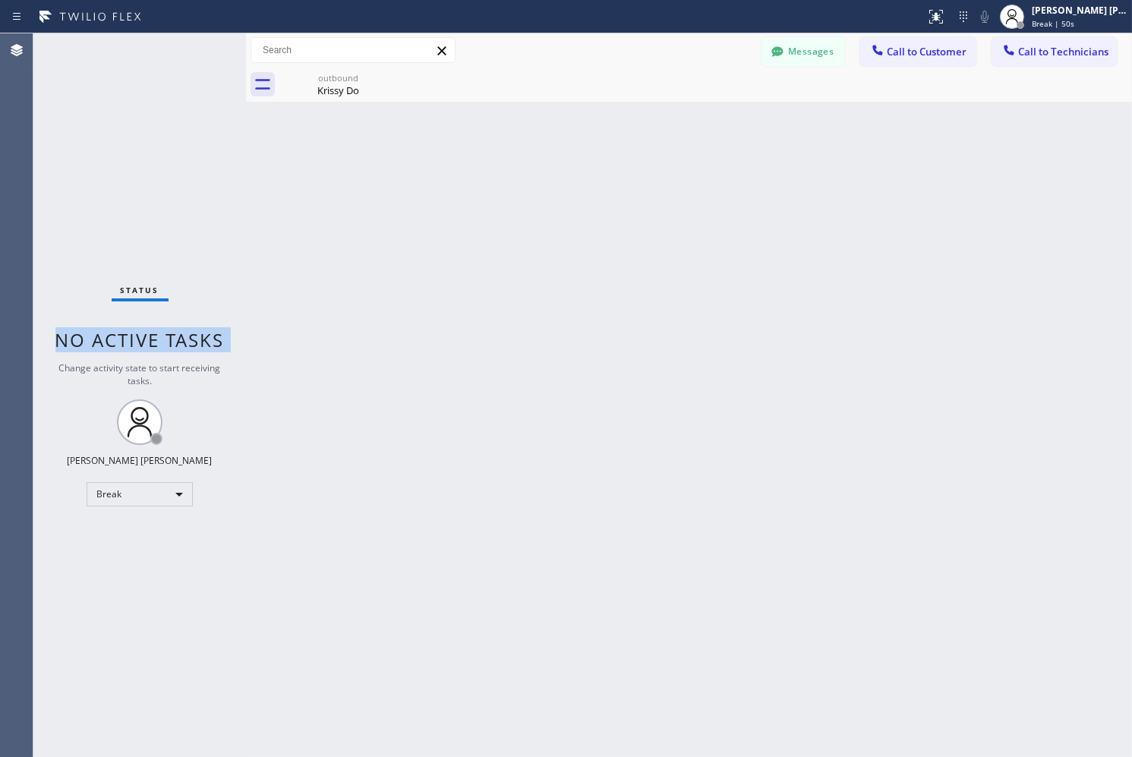
click at [193, 334] on span "No active tasks" at bounding box center [139, 339] width 169 height 25
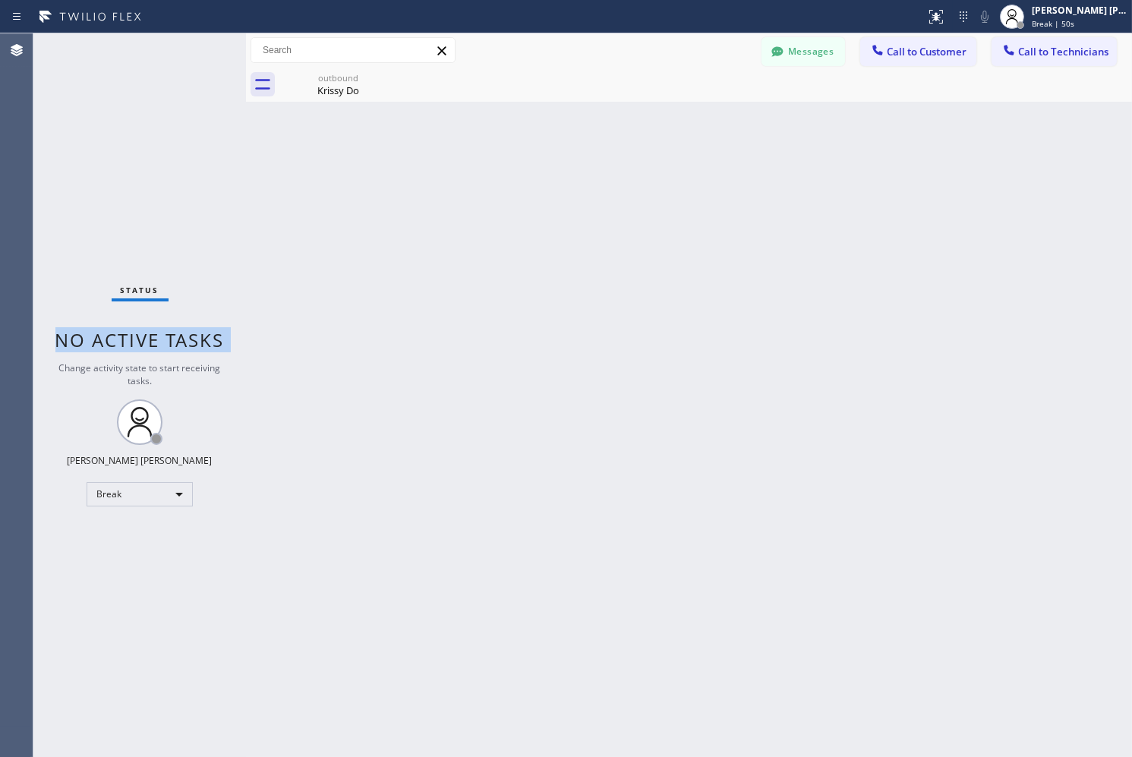
click at [193, 334] on span "No active tasks" at bounding box center [139, 339] width 169 height 25
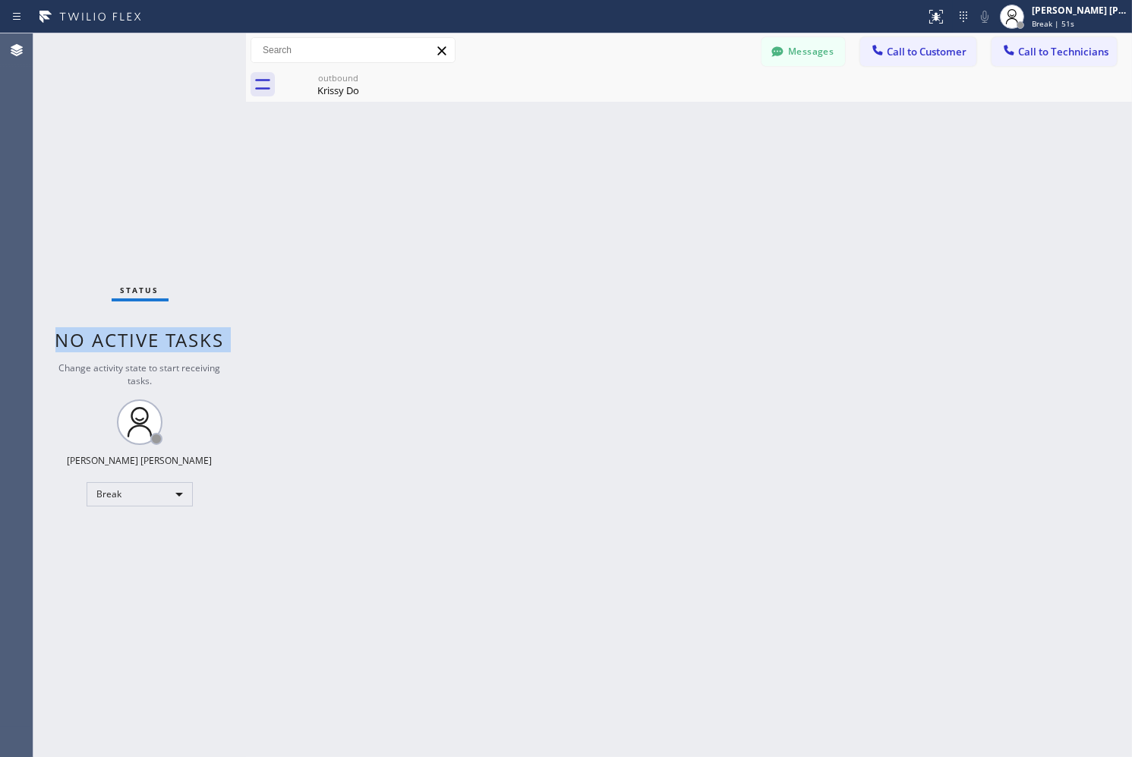
click at [193, 334] on span "No active tasks" at bounding box center [139, 339] width 169 height 25
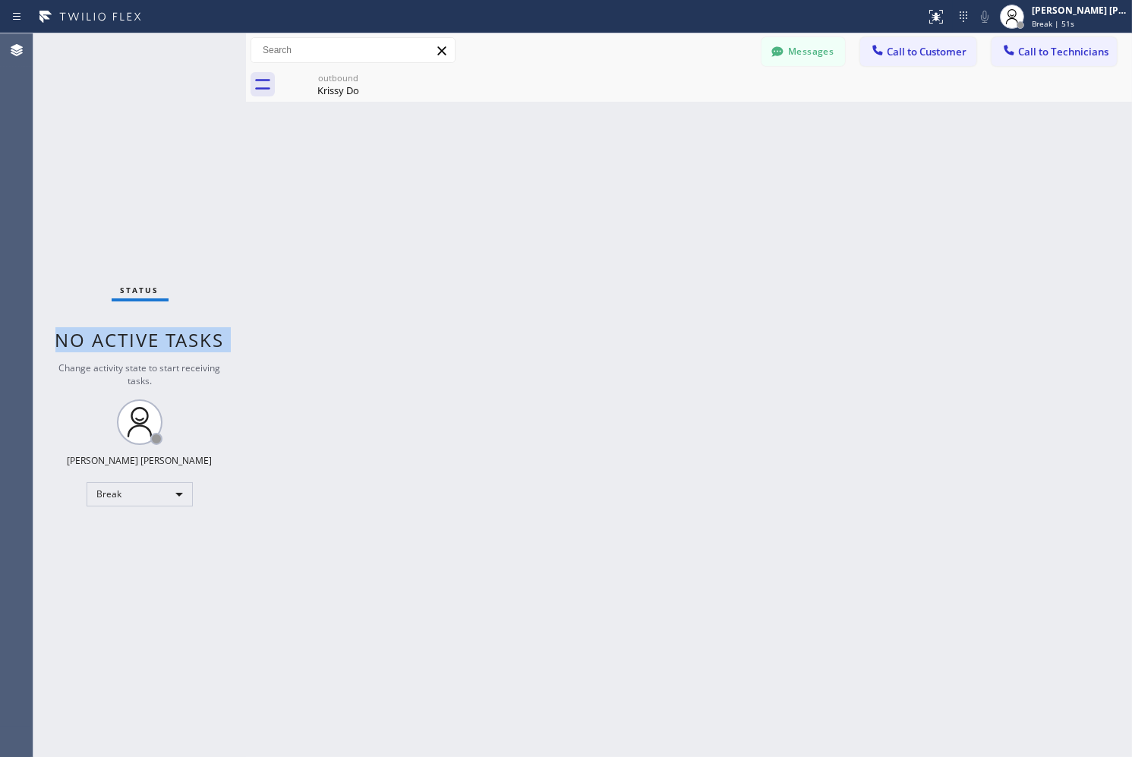
click at [193, 334] on span "No active tasks" at bounding box center [139, 339] width 169 height 25
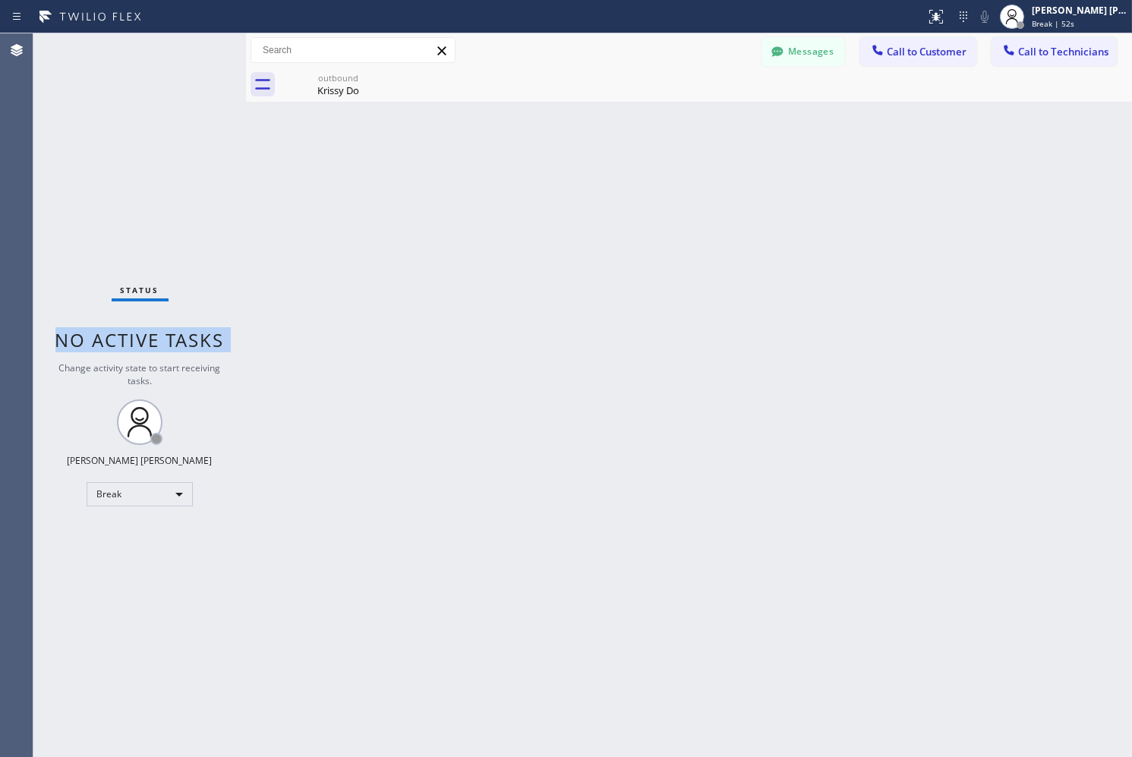
click at [193, 334] on span "No active tasks" at bounding box center [139, 339] width 169 height 25
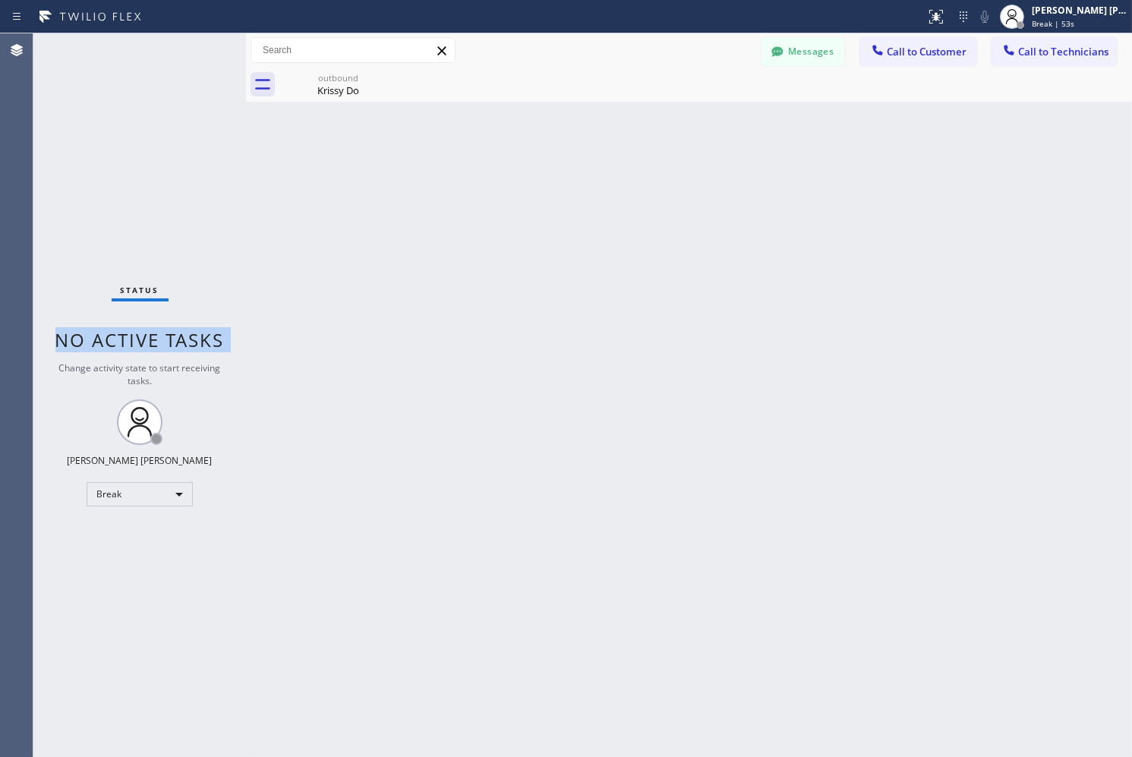
click at [193, 334] on span "No active tasks" at bounding box center [139, 339] width 169 height 25
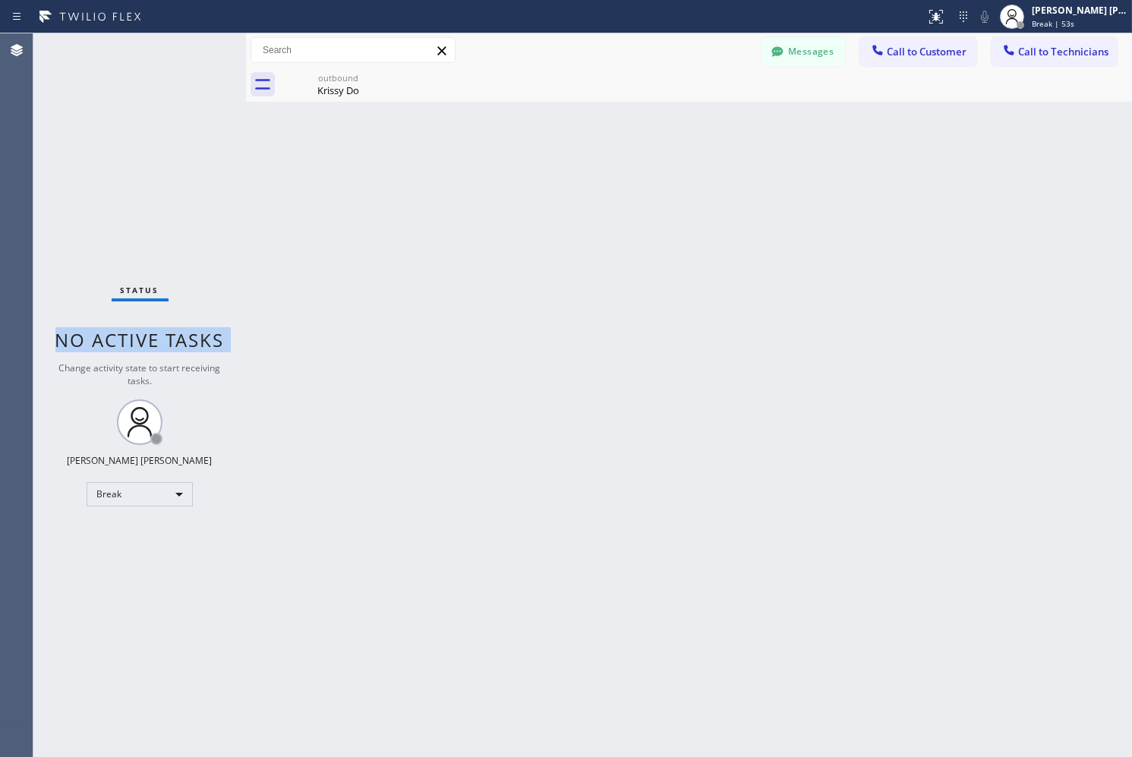
click at [193, 334] on span "No active tasks" at bounding box center [139, 339] width 169 height 25
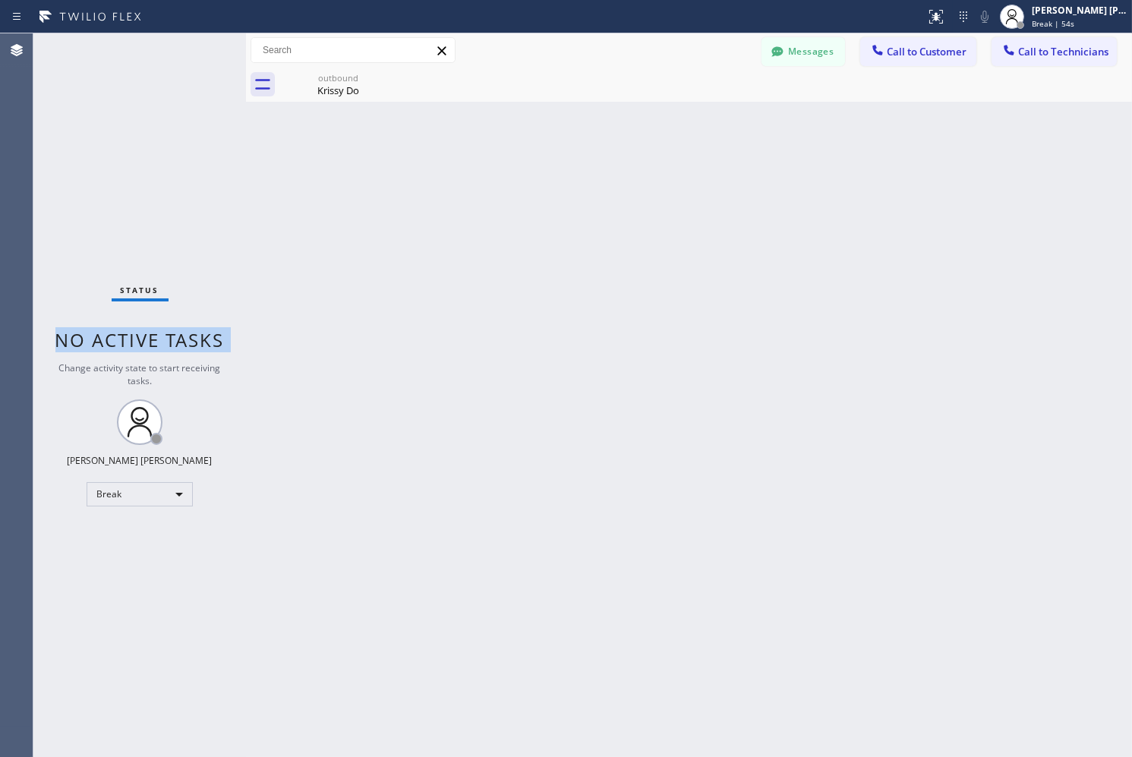
click at [193, 334] on span "No active tasks" at bounding box center [139, 339] width 169 height 25
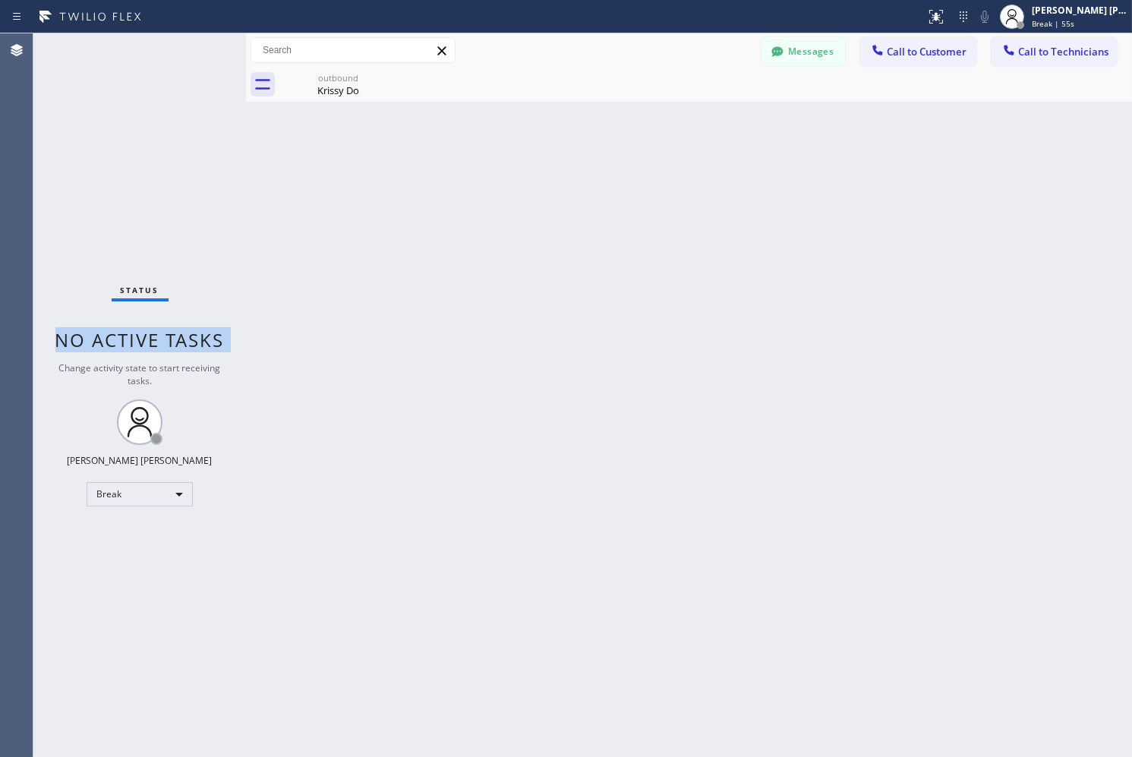
click at [193, 334] on span "No active tasks" at bounding box center [139, 339] width 169 height 25
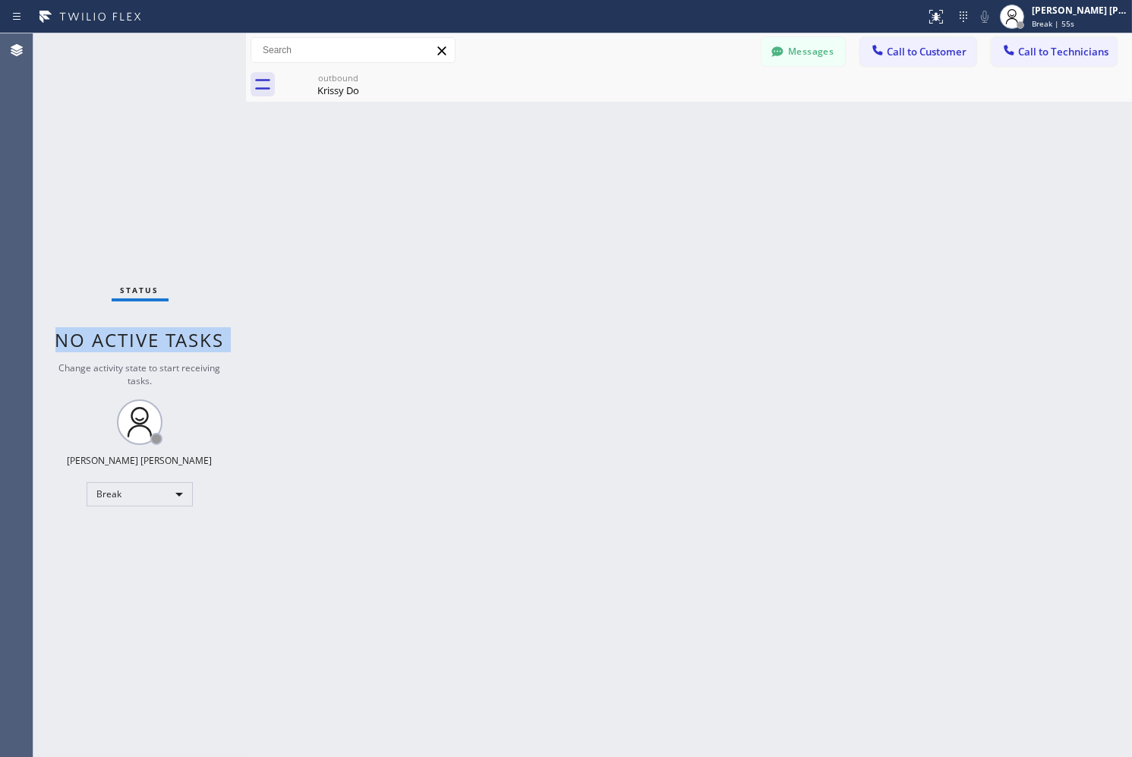
click at [193, 334] on span "No active tasks" at bounding box center [139, 339] width 169 height 25
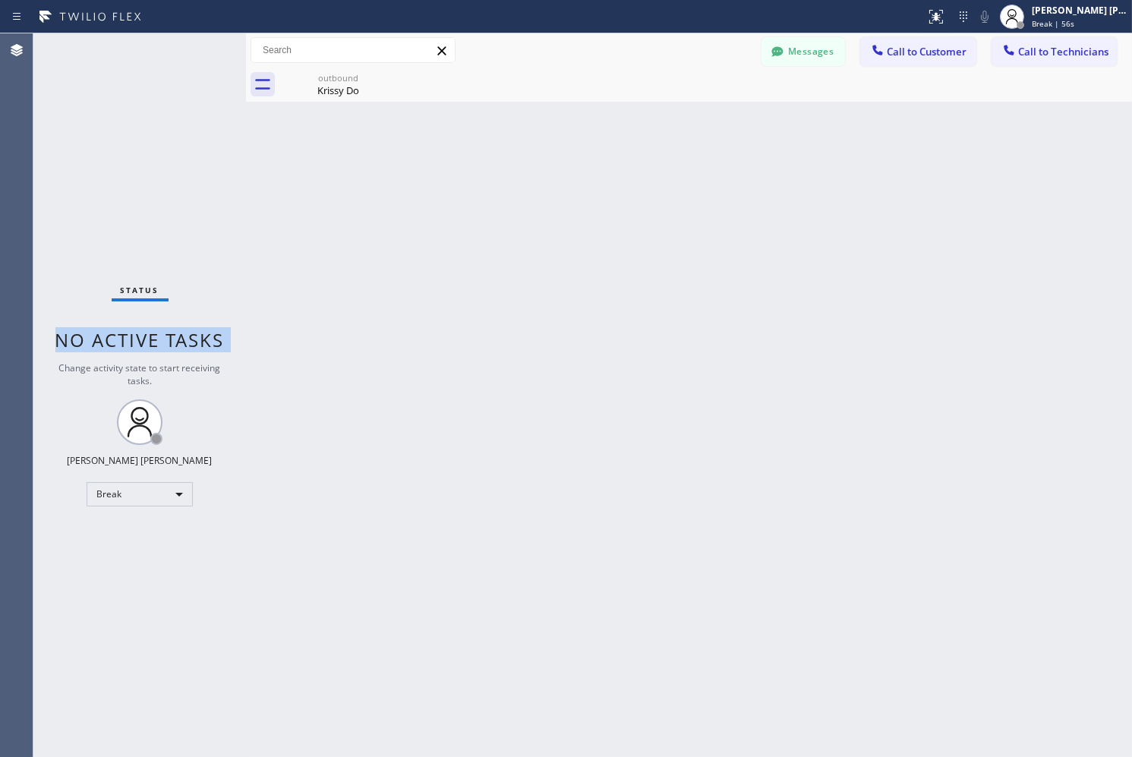
click at [193, 334] on span "No active tasks" at bounding box center [139, 339] width 169 height 25
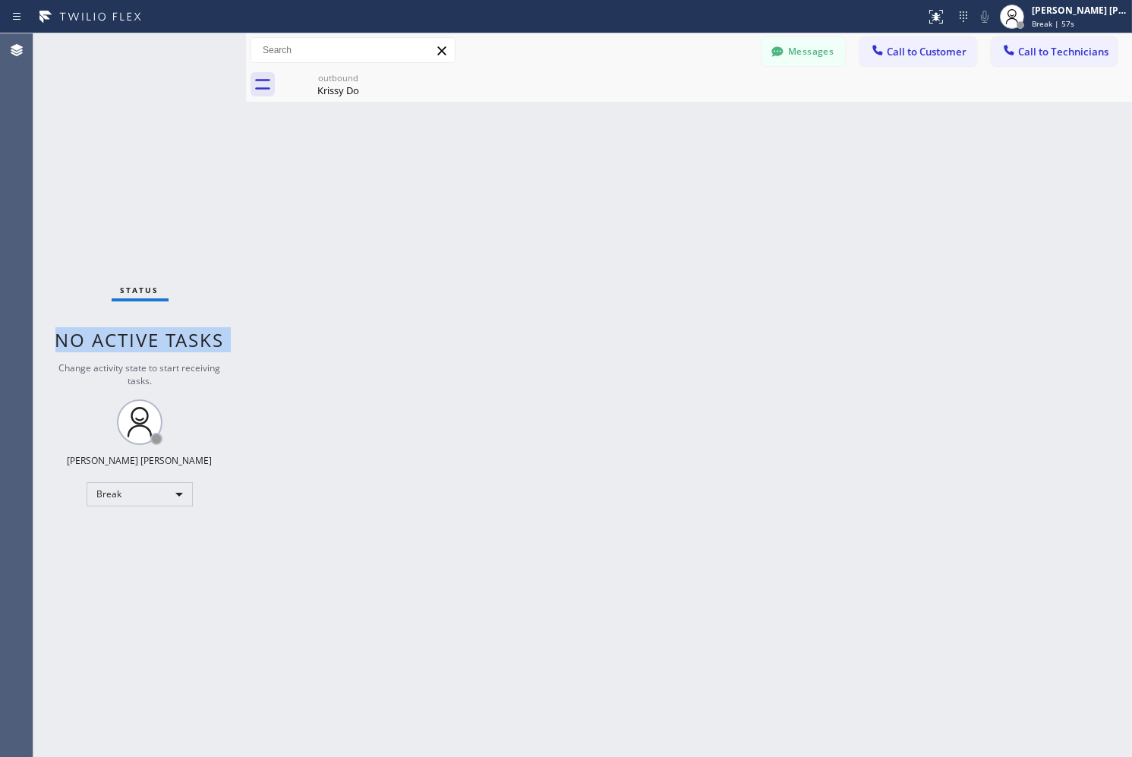
click at [193, 334] on span "No active tasks" at bounding box center [139, 339] width 169 height 25
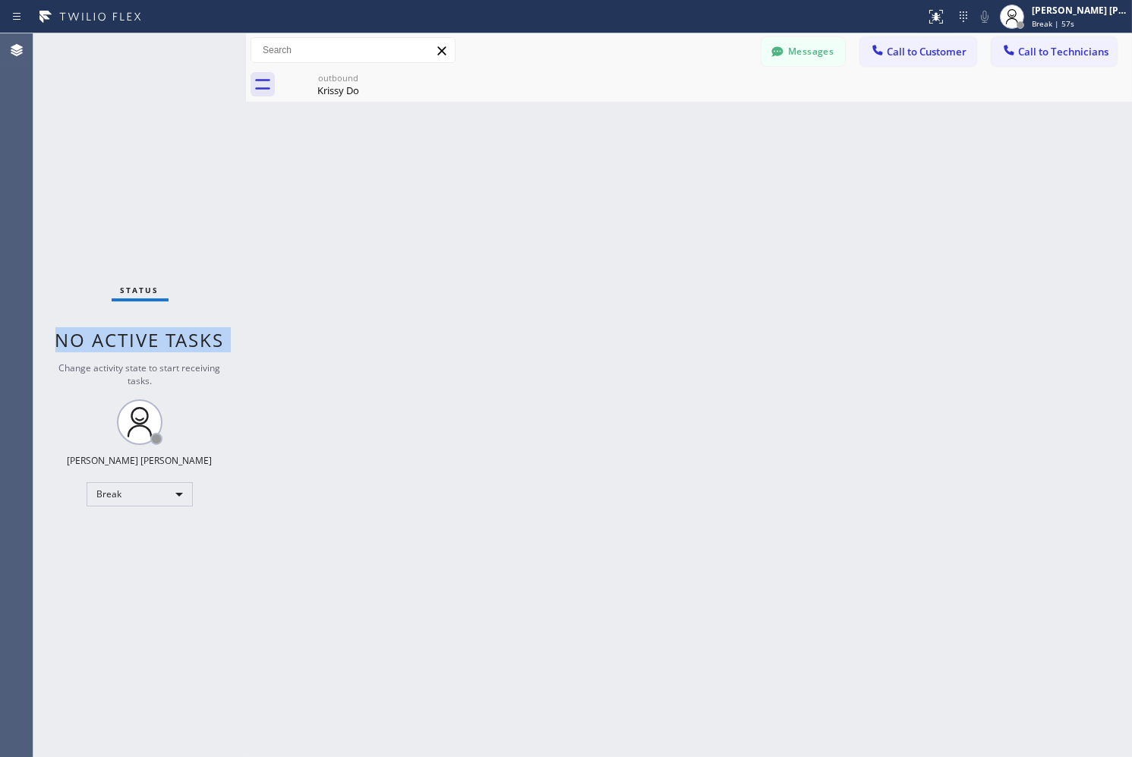
click at [193, 334] on span "No active tasks" at bounding box center [139, 339] width 169 height 25
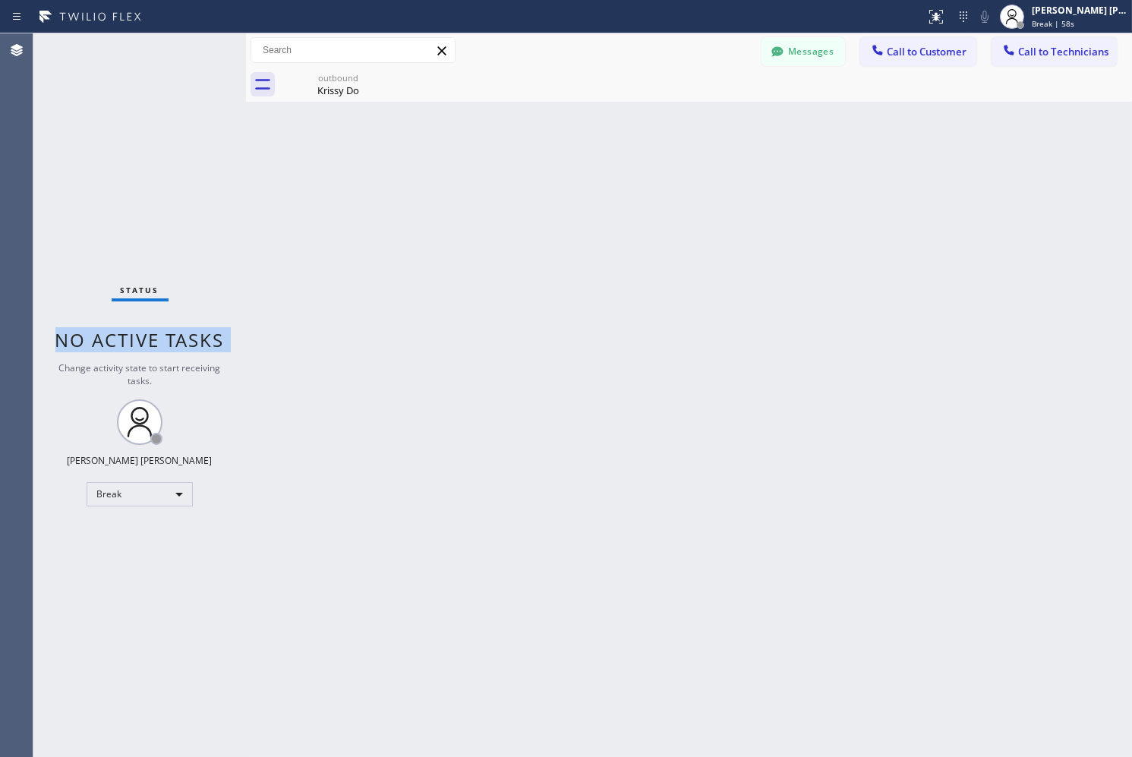
click at [193, 334] on span "No active tasks" at bounding box center [139, 339] width 169 height 25
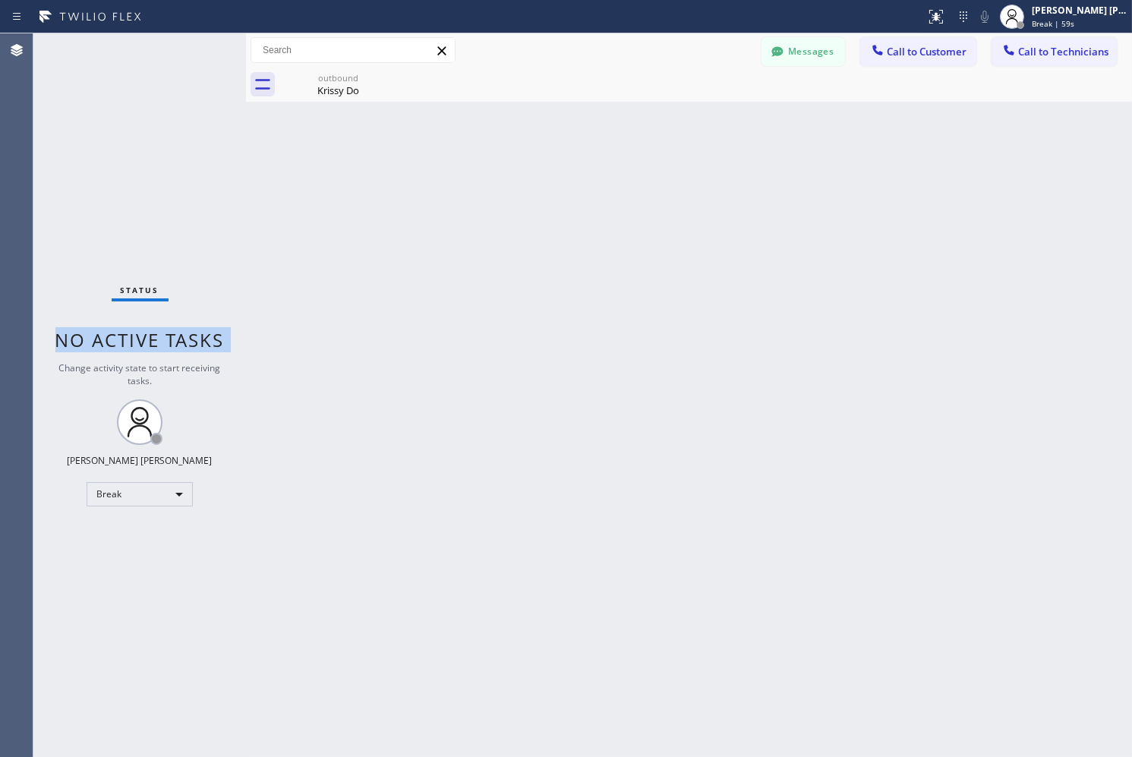
click at [193, 334] on span "No active tasks" at bounding box center [139, 339] width 169 height 25
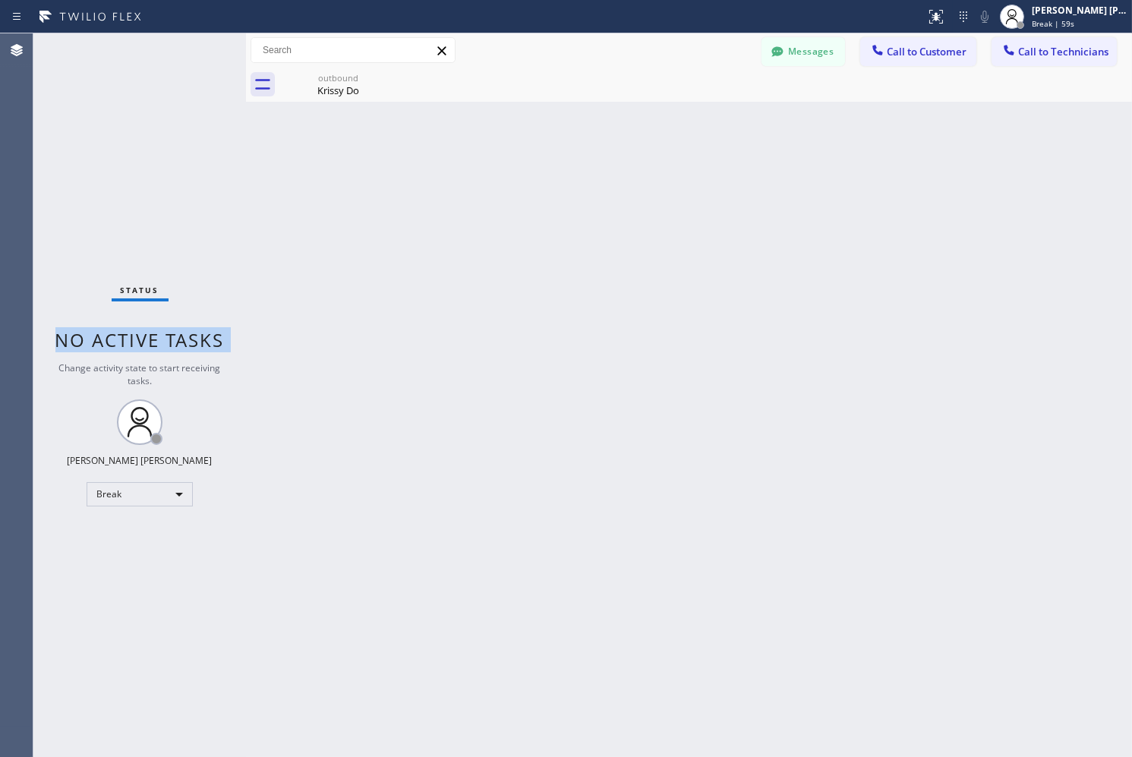
click at [193, 334] on span "No active tasks" at bounding box center [139, 339] width 169 height 25
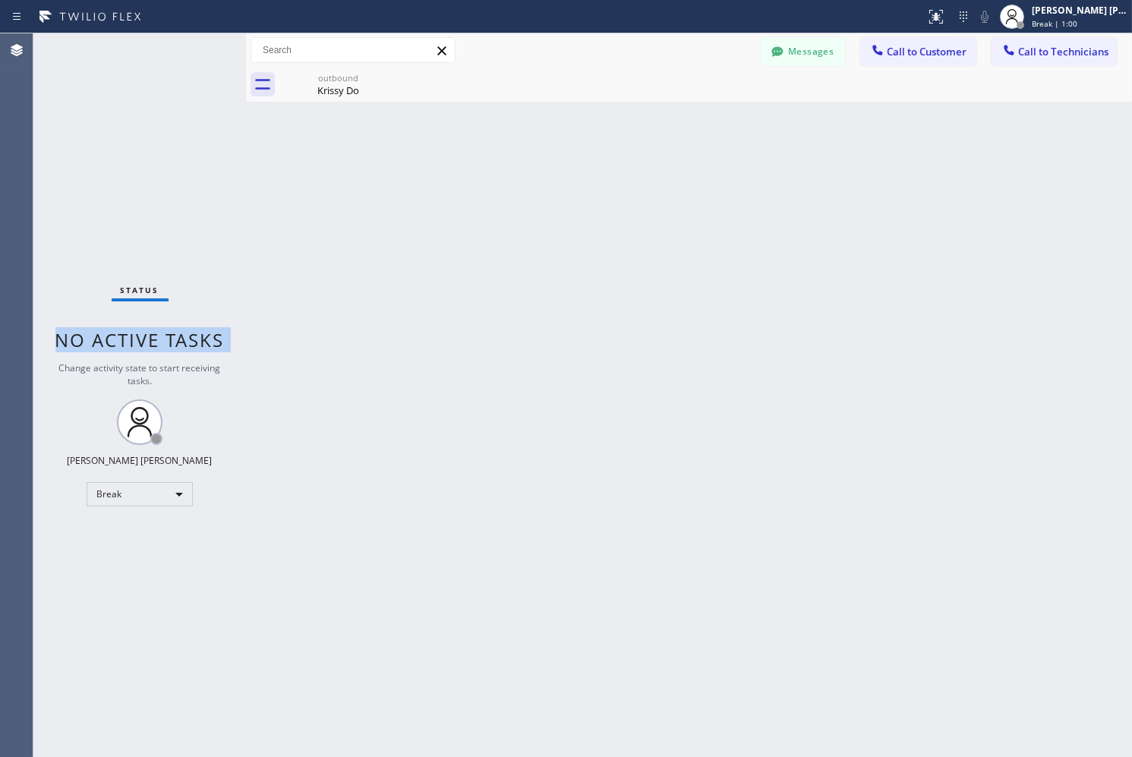
click at [193, 334] on span "No active tasks" at bounding box center [139, 339] width 169 height 25
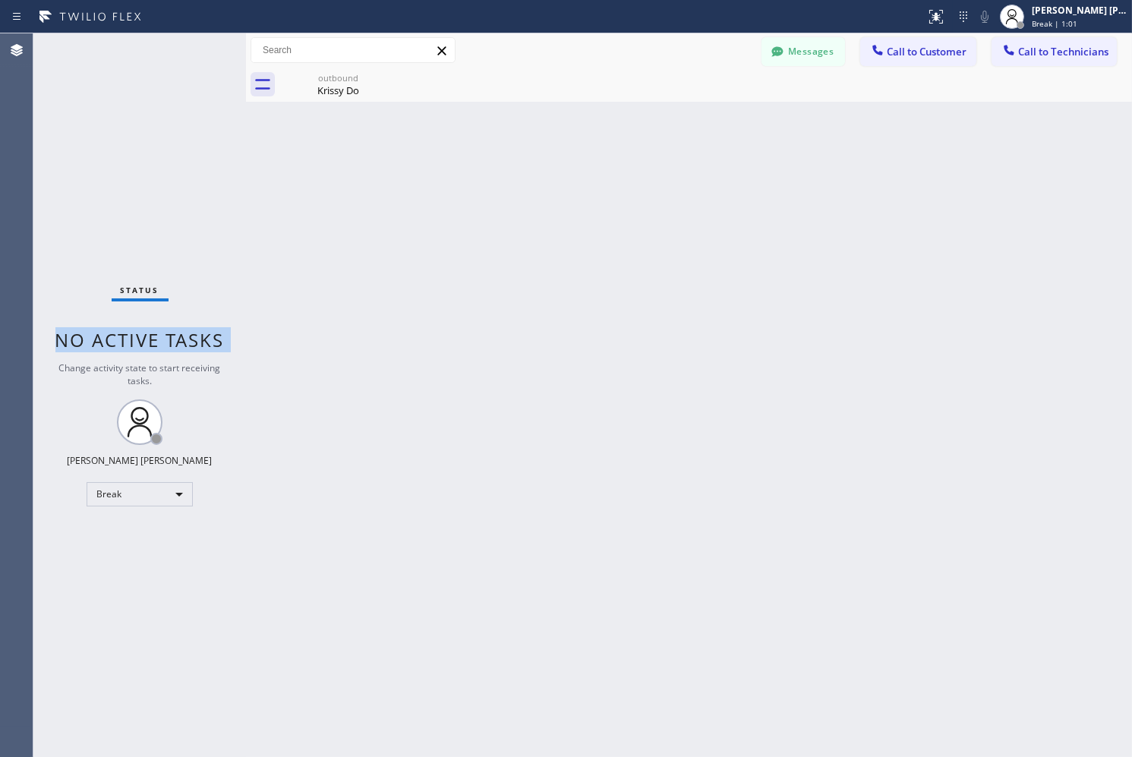
click at [193, 334] on span "No active tasks" at bounding box center [139, 339] width 169 height 25
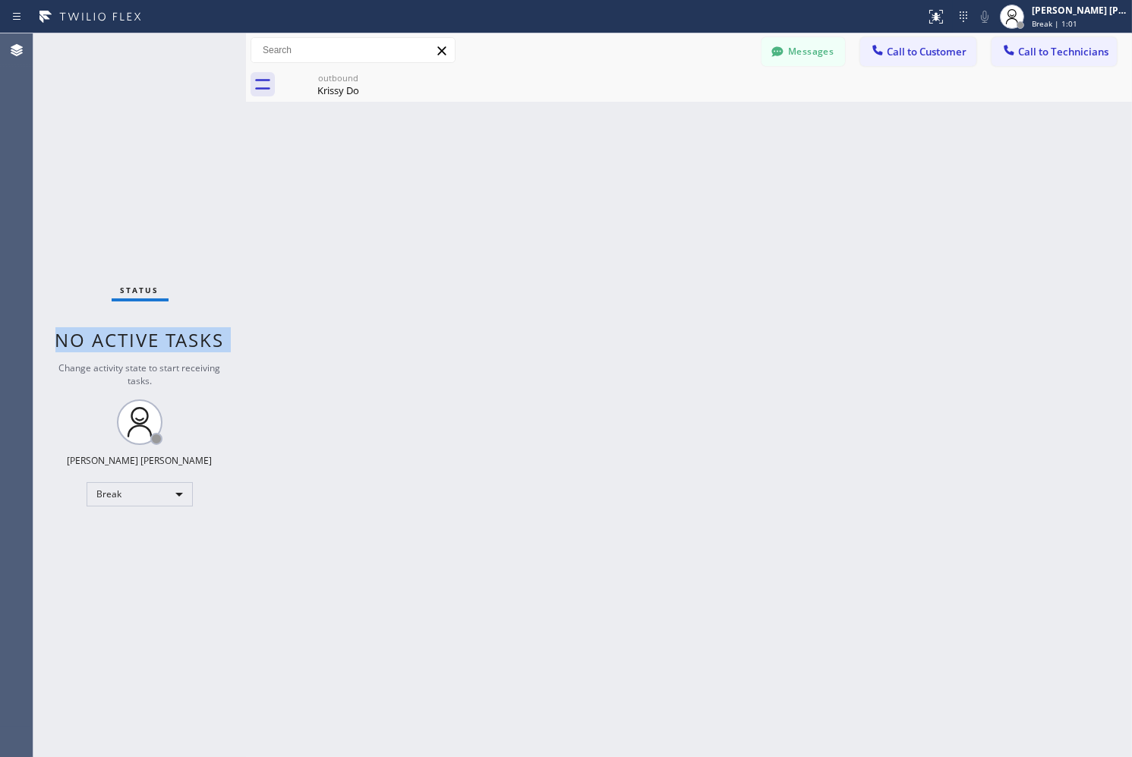
click at [193, 334] on span "No active tasks" at bounding box center [139, 339] width 169 height 25
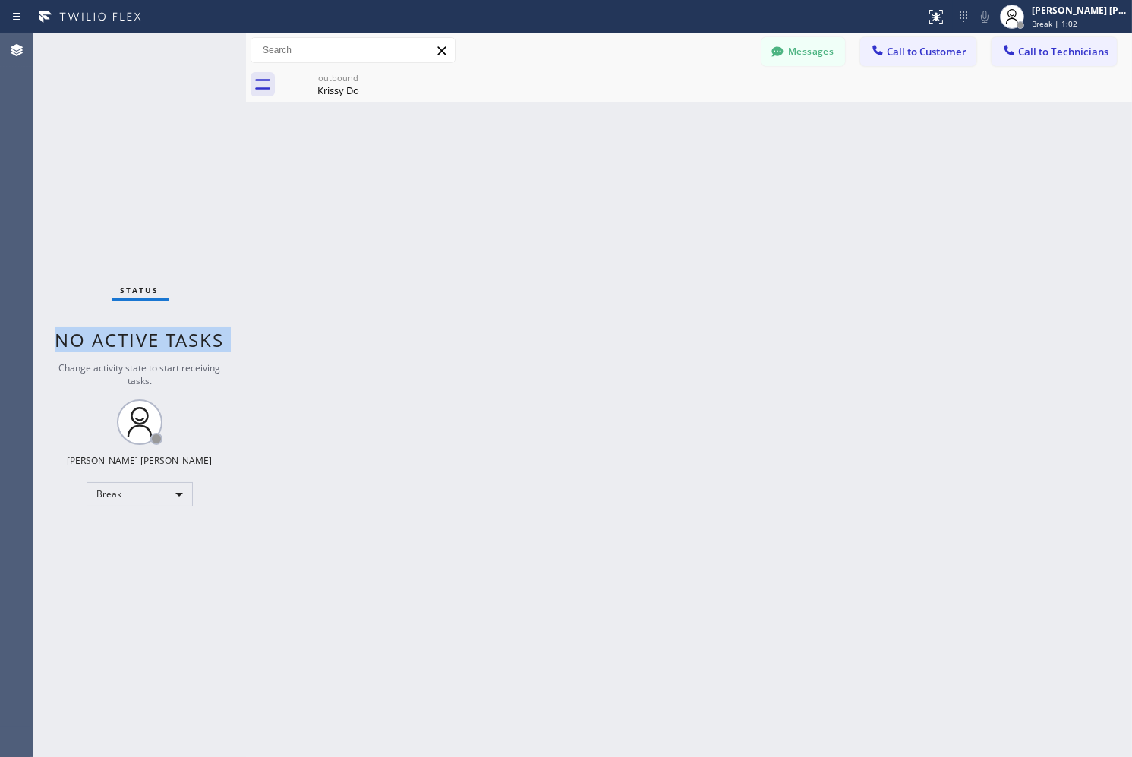
click at [193, 334] on span "No active tasks" at bounding box center [139, 339] width 169 height 25
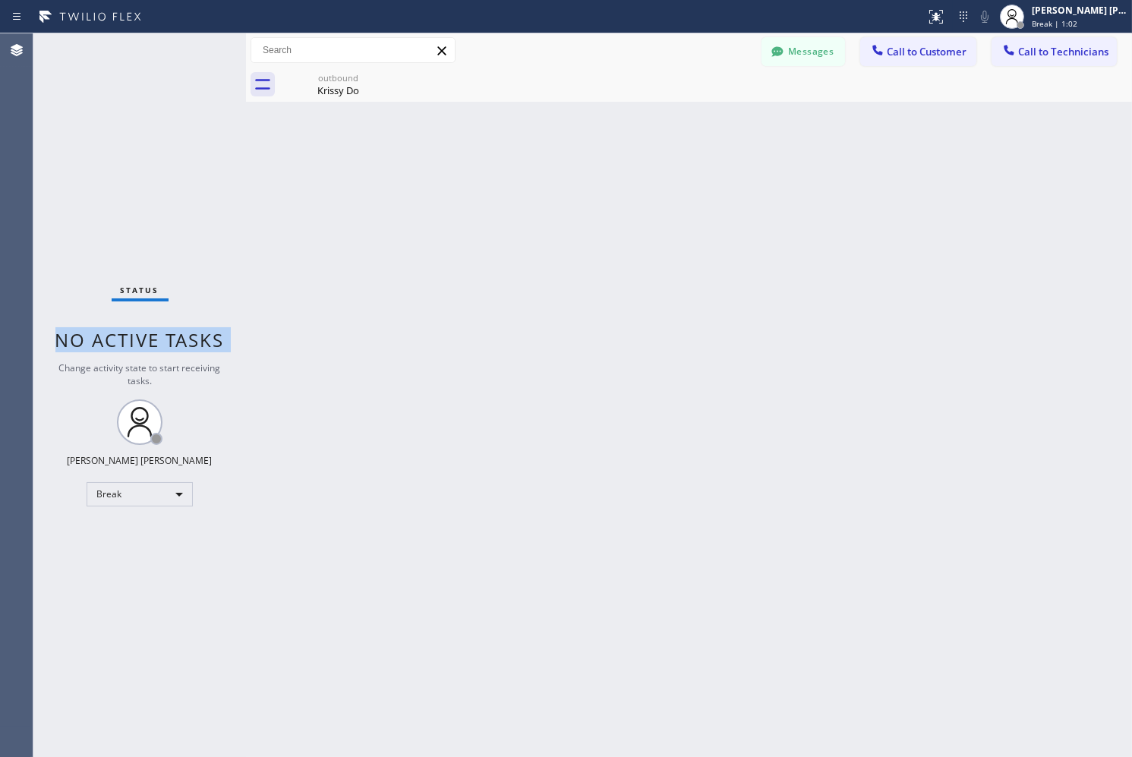
click at [193, 334] on span "No active tasks" at bounding box center [139, 339] width 169 height 25
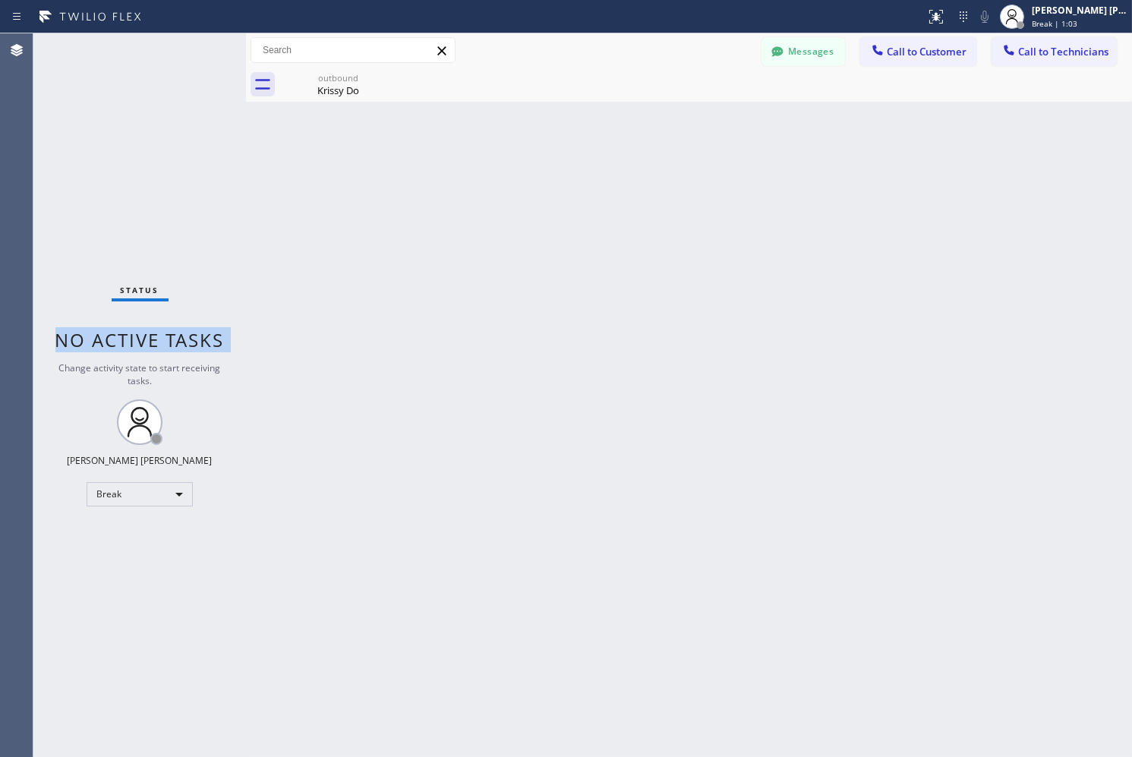
click at [193, 334] on span "No active tasks" at bounding box center [139, 339] width 169 height 25
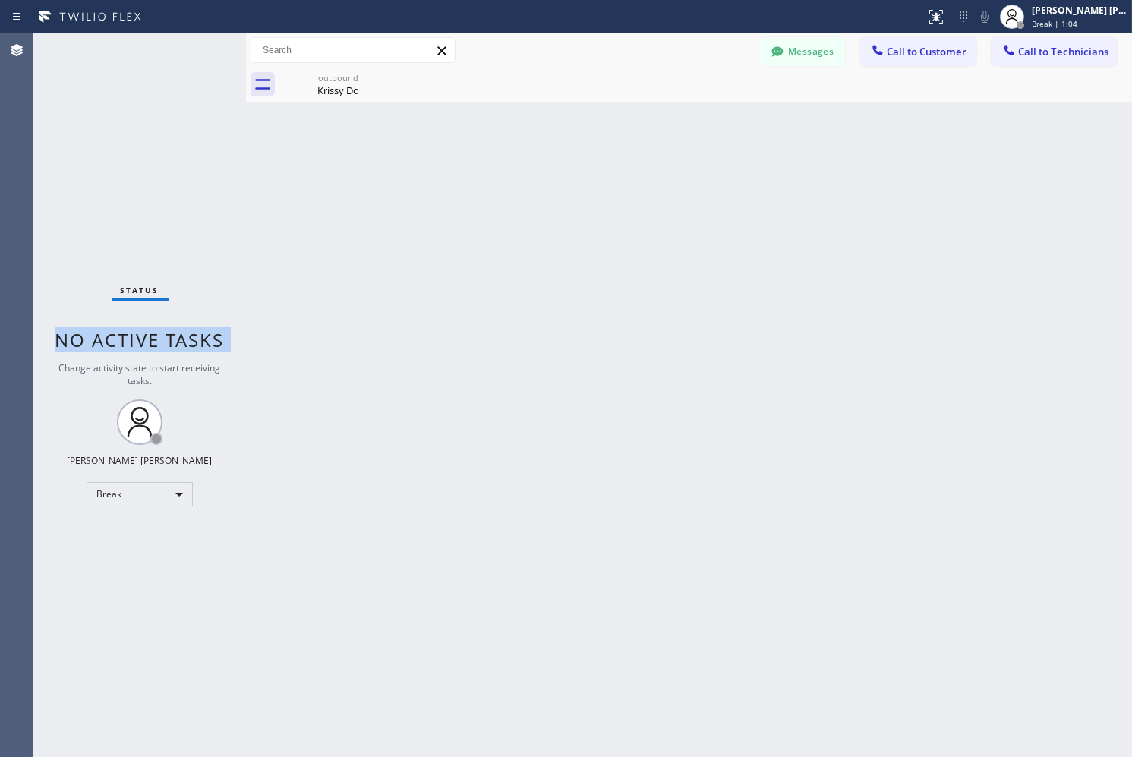
click at [193, 334] on span "No active tasks" at bounding box center [139, 339] width 169 height 25
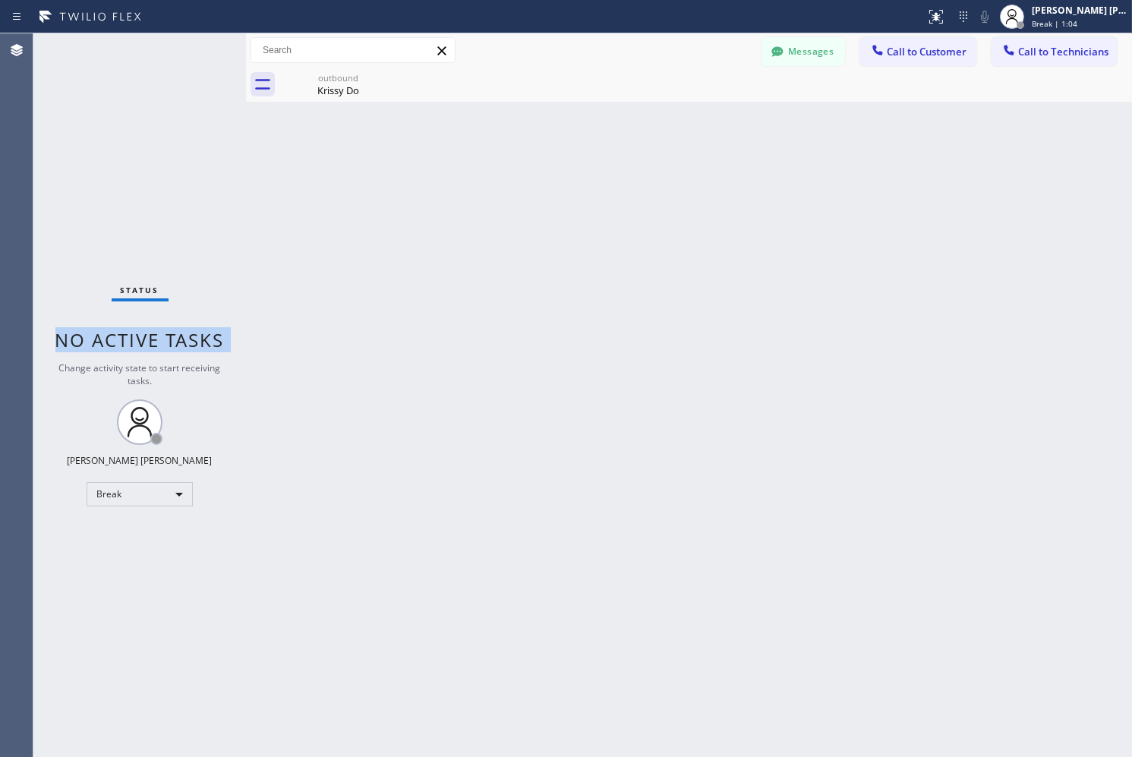
click at [193, 334] on span "No active tasks" at bounding box center [139, 339] width 169 height 25
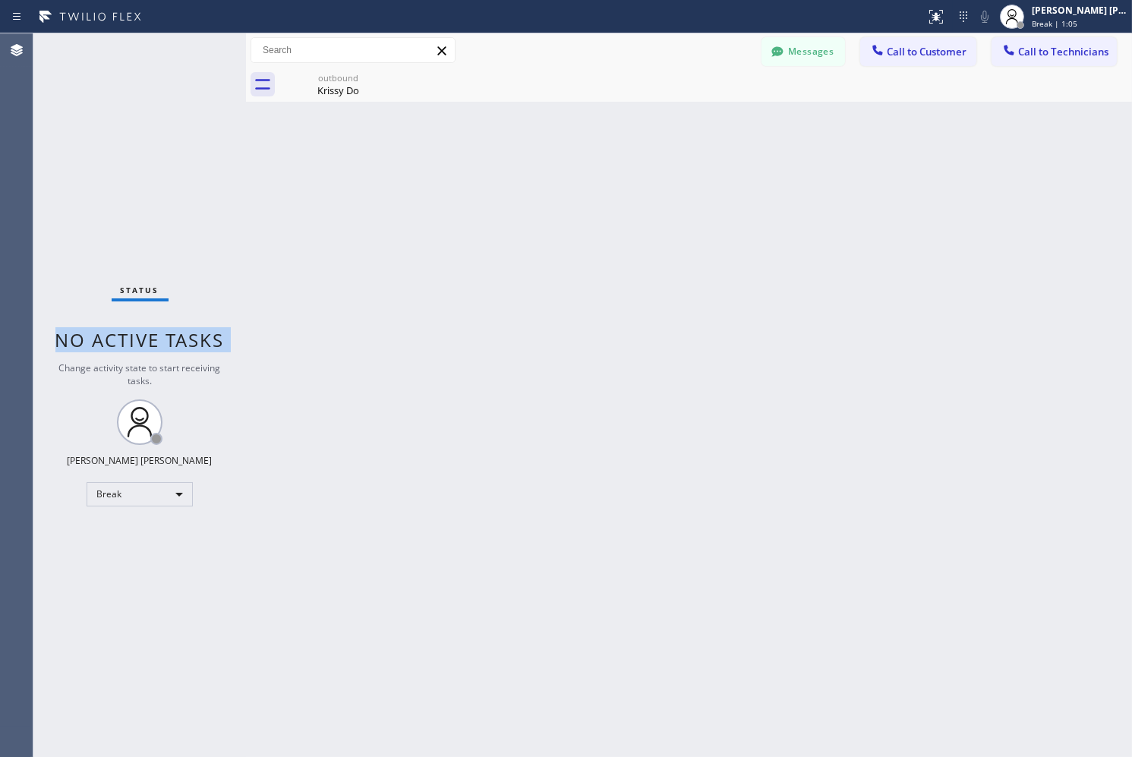
click at [193, 334] on span "No active tasks" at bounding box center [139, 339] width 169 height 25
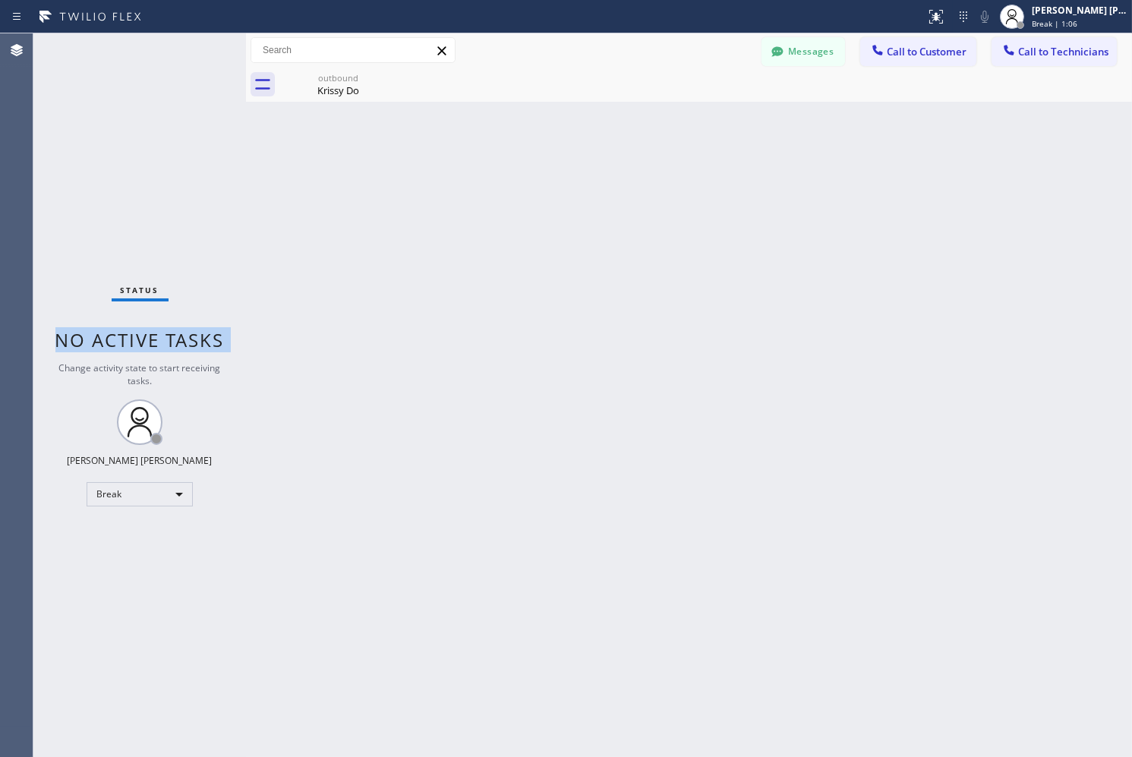
click at [193, 334] on span "No active tasks" at bounding box center [139, 339] width 169 height 25
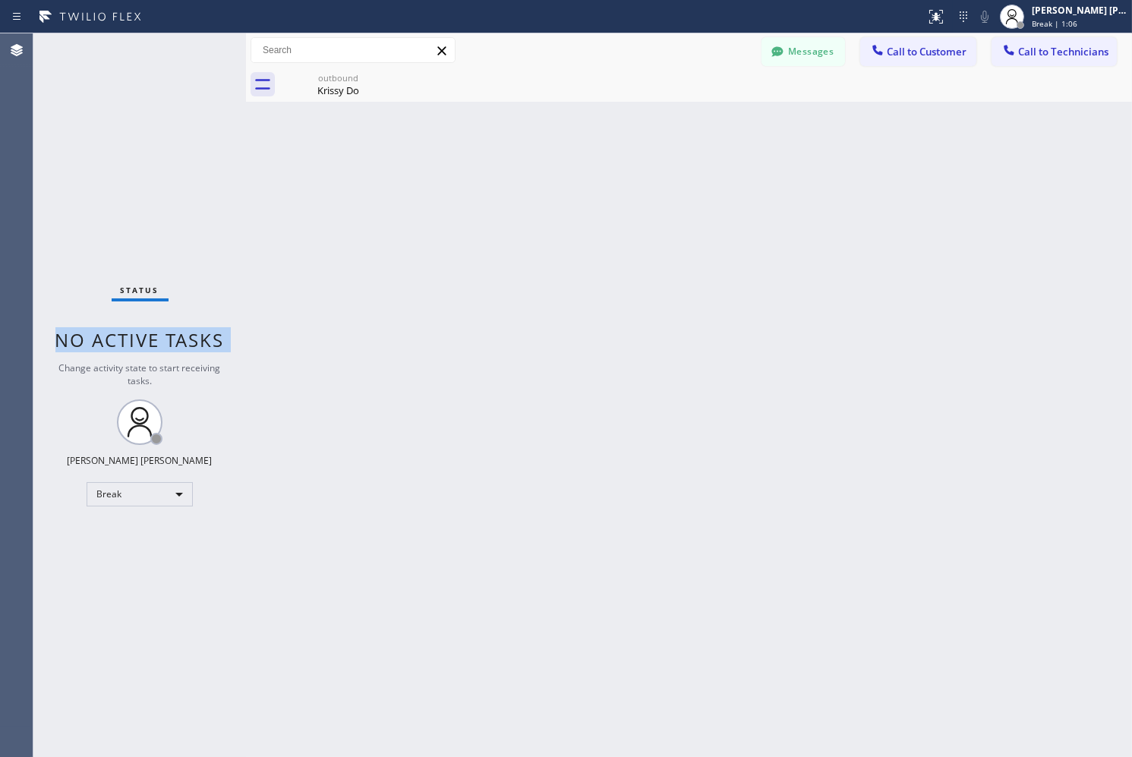
click at [193, 334] on span "No active tasks" at bounding box center [139, 339] width 169 height 25
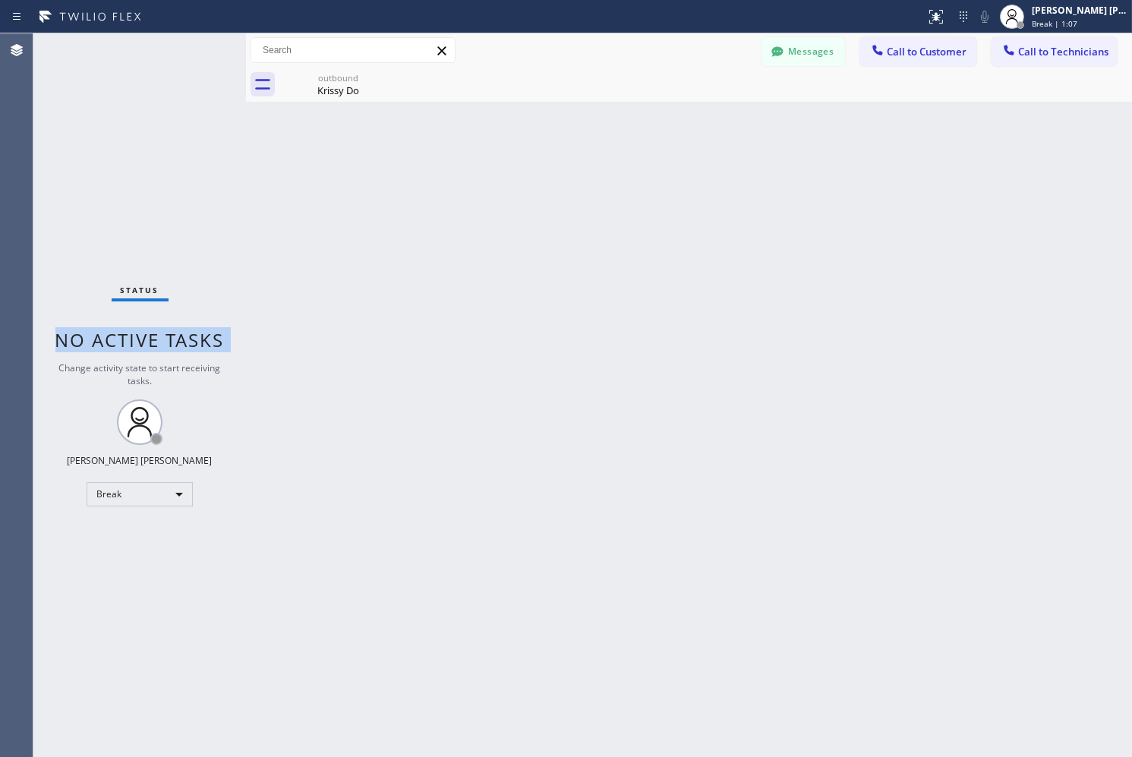
click at [193, 334] on span "No active tasks" at bounding box center [139, 339] width 169 height 25
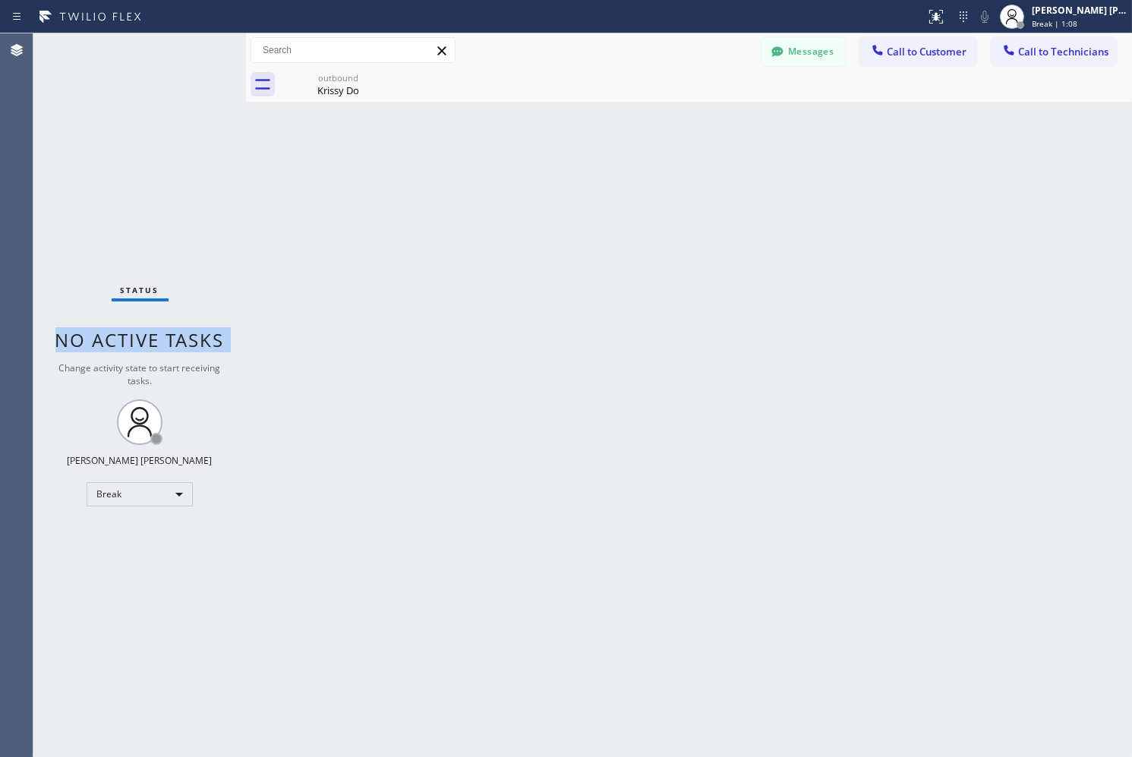
click at [193, 334] on span "No active tasks" at bounding box center [139, 339] width 169 height 25
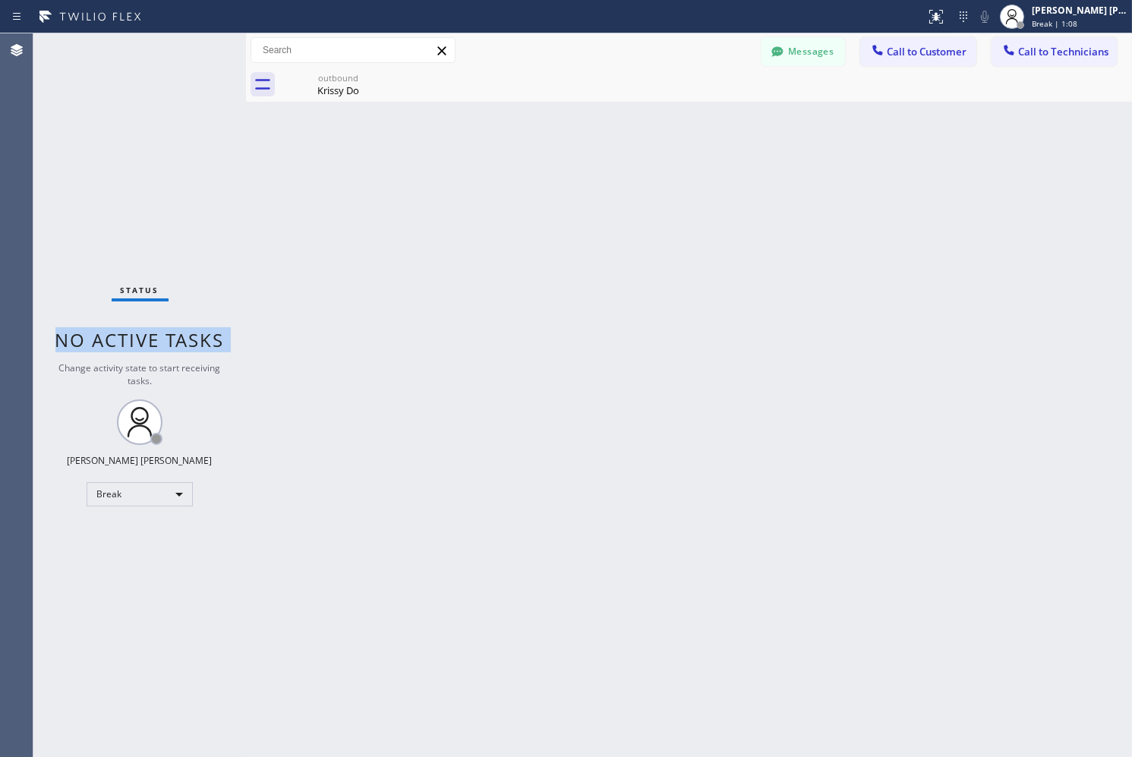
click at [193, 334] on span "No active tasks" at bounding box center [139, 339] width 169 height 25
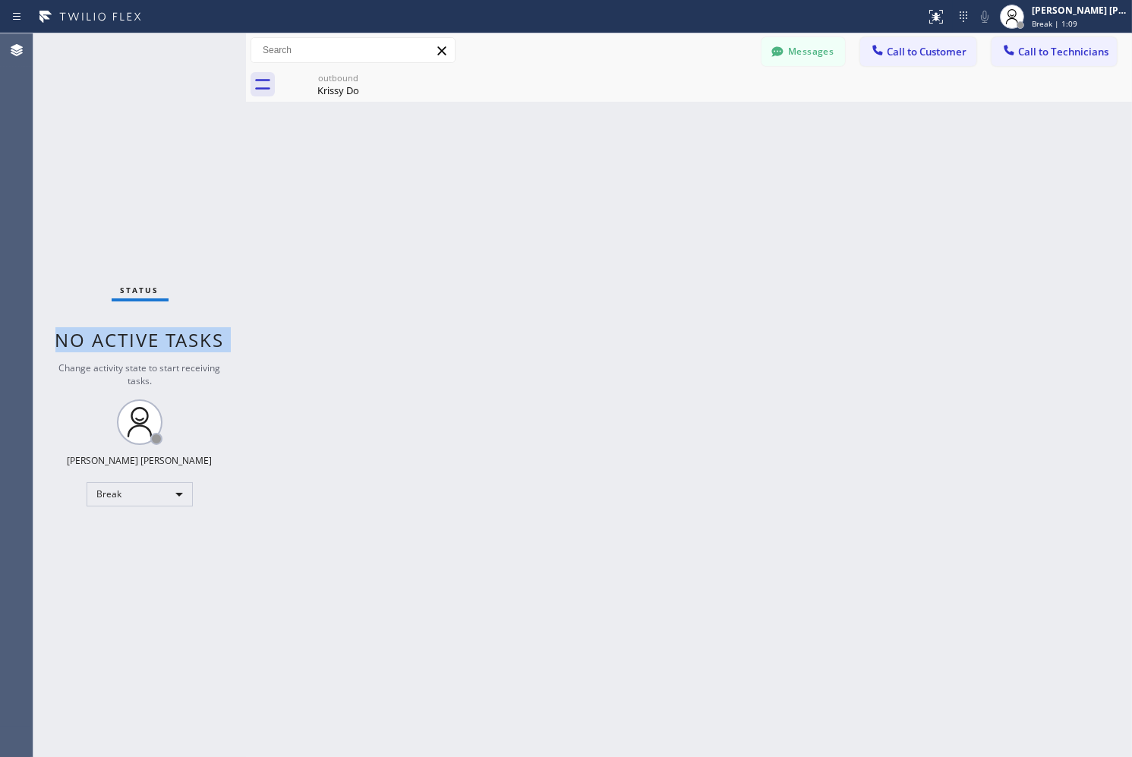
click at [193, 334] on span "No active tasks" at bounding box center [139, 339] width 169 height 25
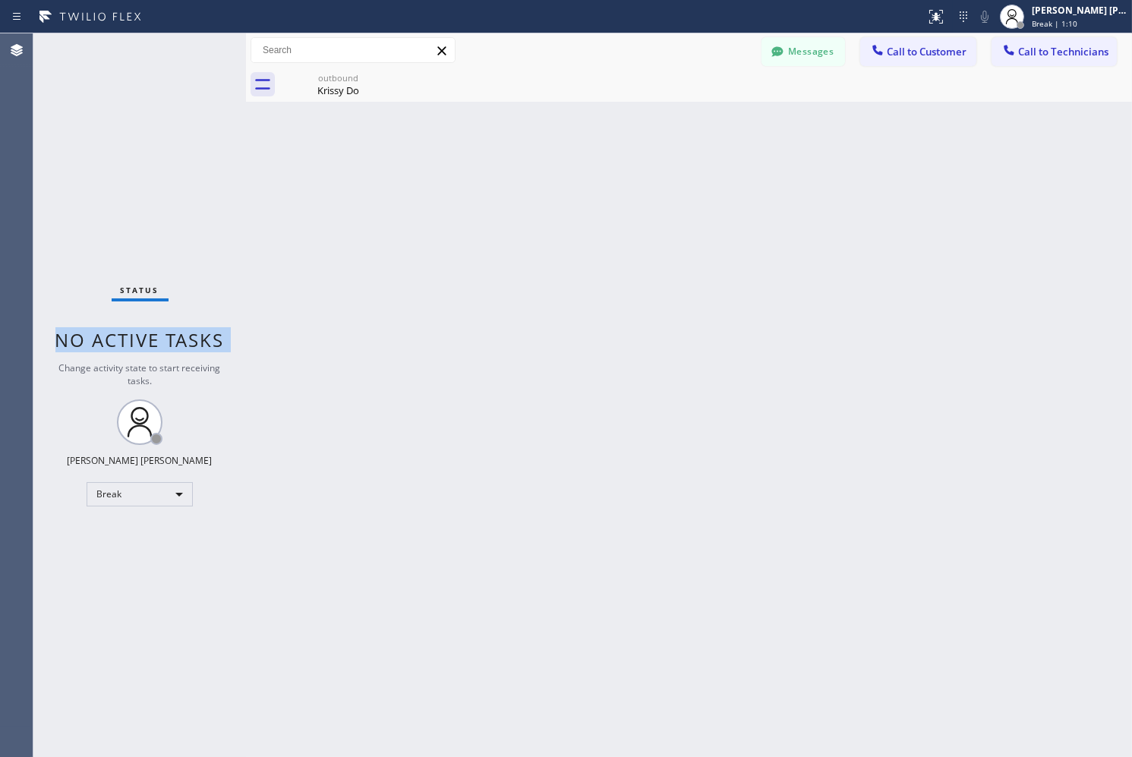
click at [193, 334] on span "No active tasks" at bounding box center [139, 339] width 169 height 25
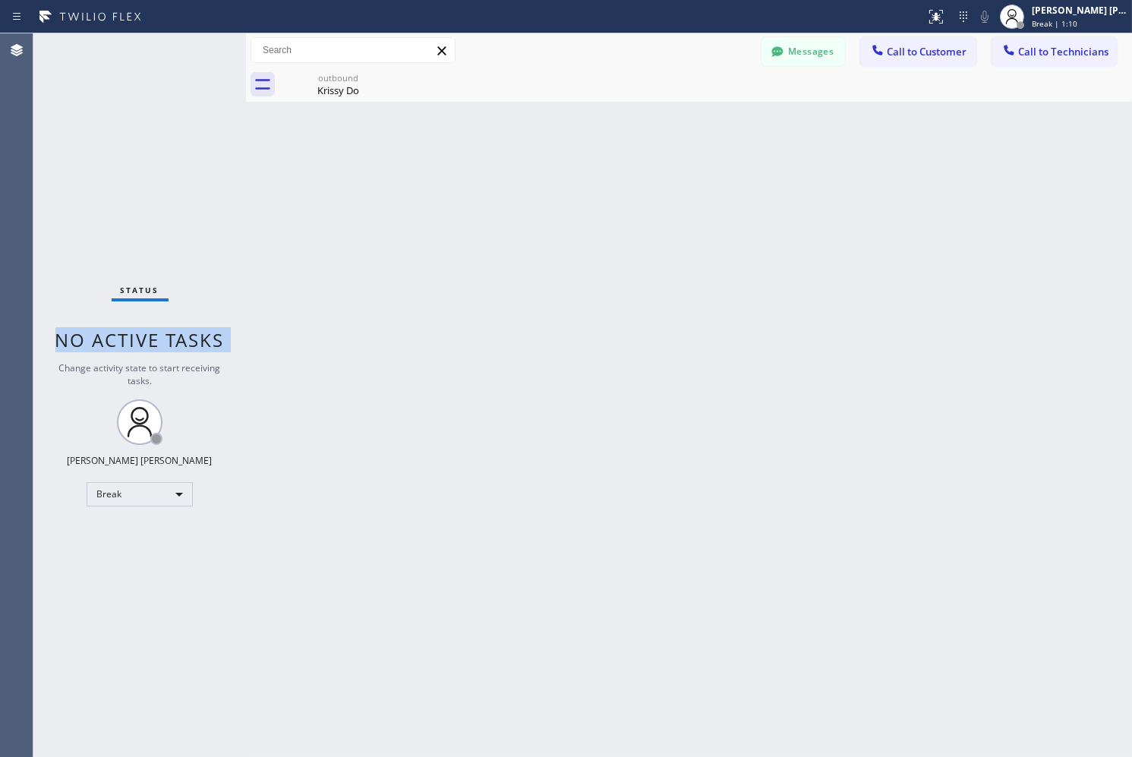
click at [193, 334] on span "No active tasks" at bounding box center [139, 339] width 169 height 25
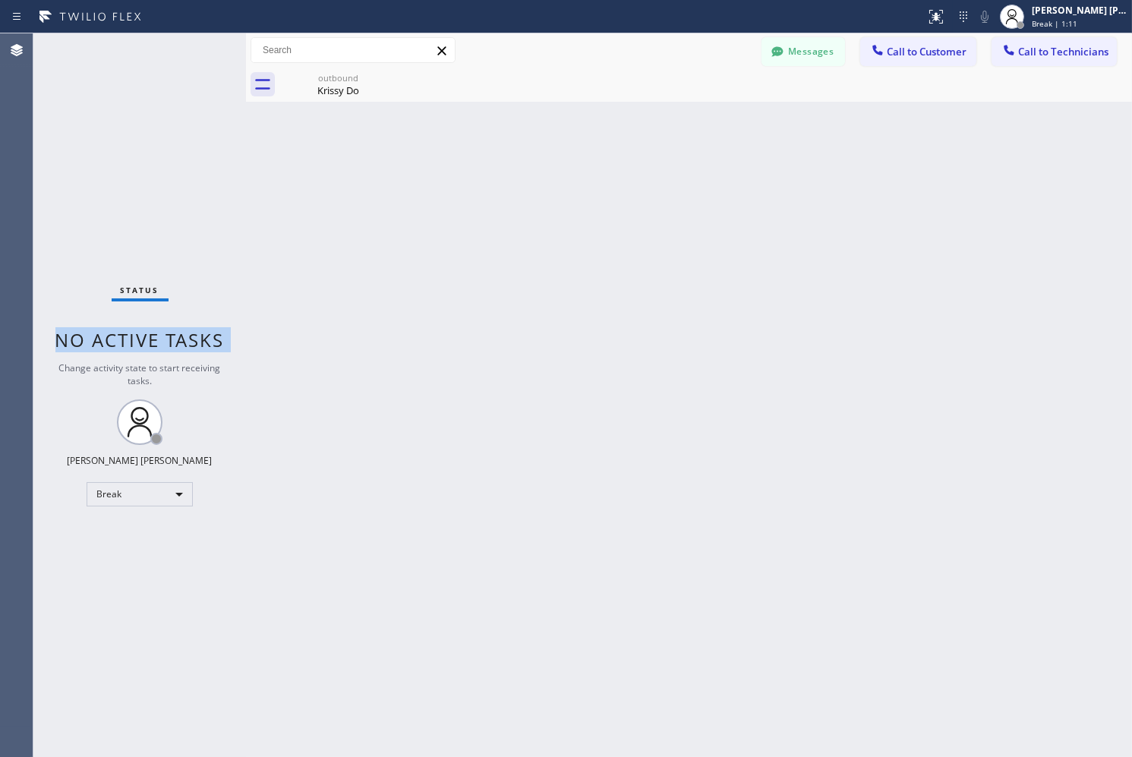
click at [193, 334] on span "No active tasks" at bounding box center [139, 339] width 169 height 25
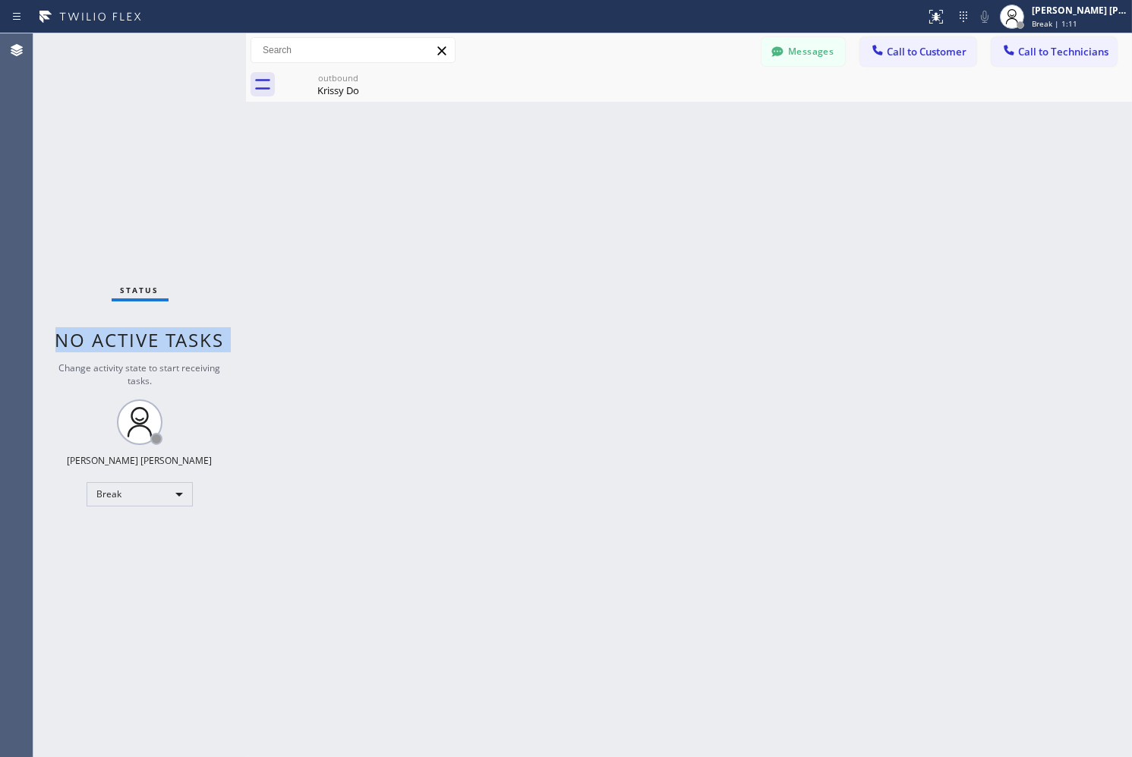
click at [193, 334] on span "No active tasks" at bounding box center [139, 339] width 169 height 25
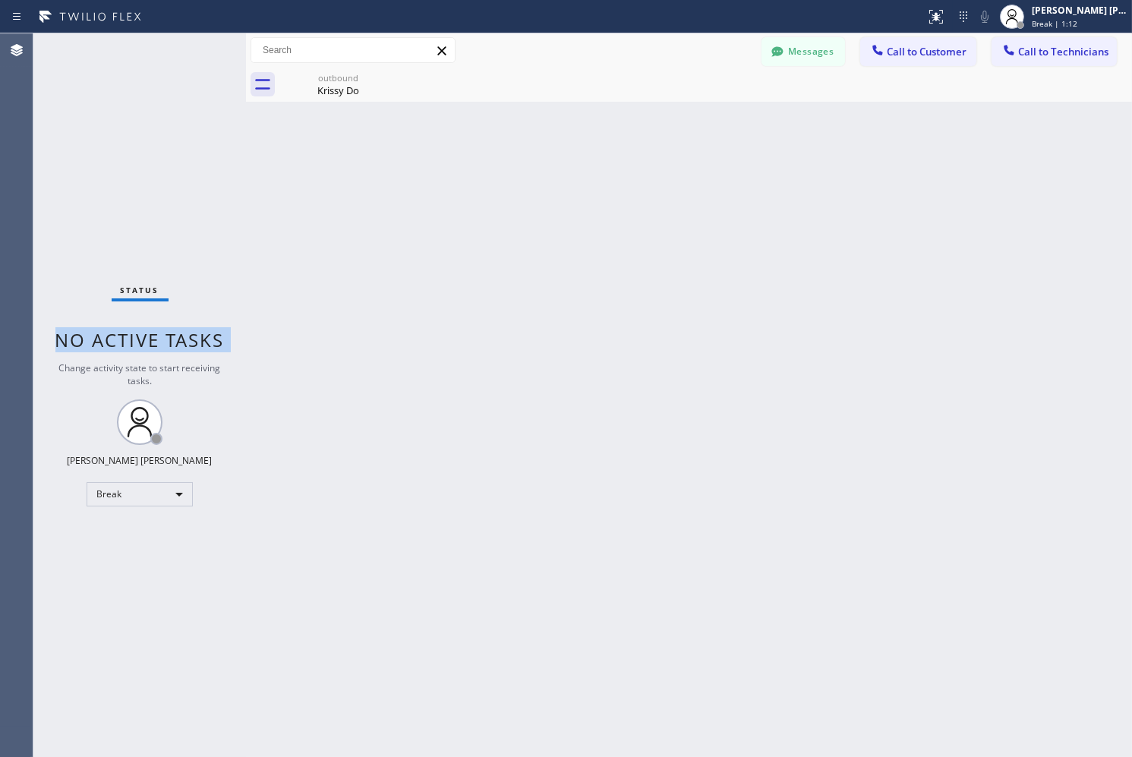
click at [193, 334] on span "No active tasks" at bounding box center [139, 339] width 169 height 25
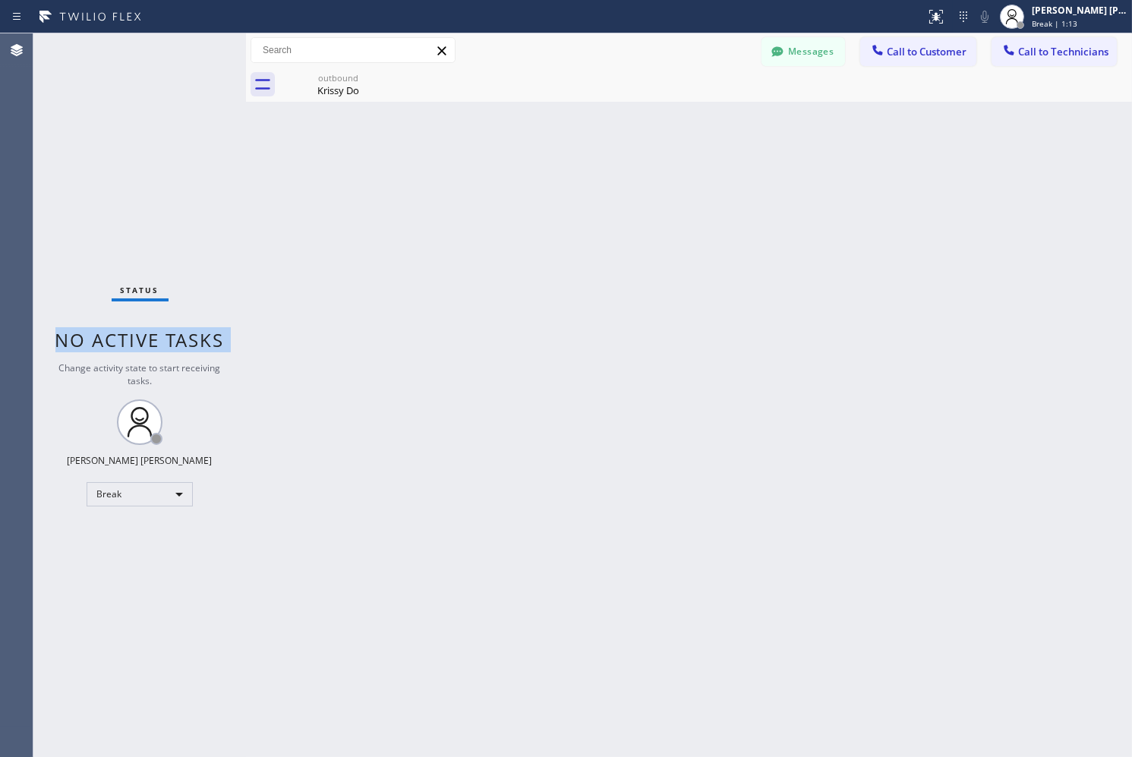
click at [193, 334] on span "No active tasks" at bounding box center [139, 339] width 169 height 25
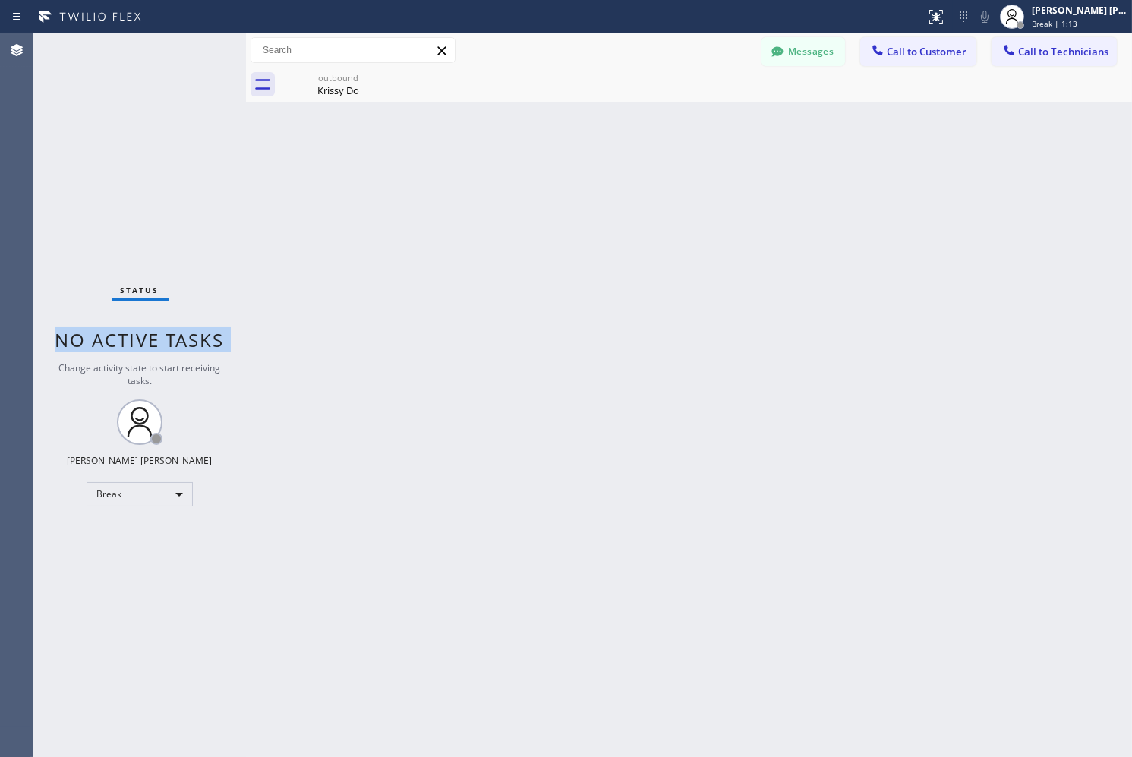
click at [193, 334] on span "No active tasks" at bounding box center [139, 339] width 169 height 25
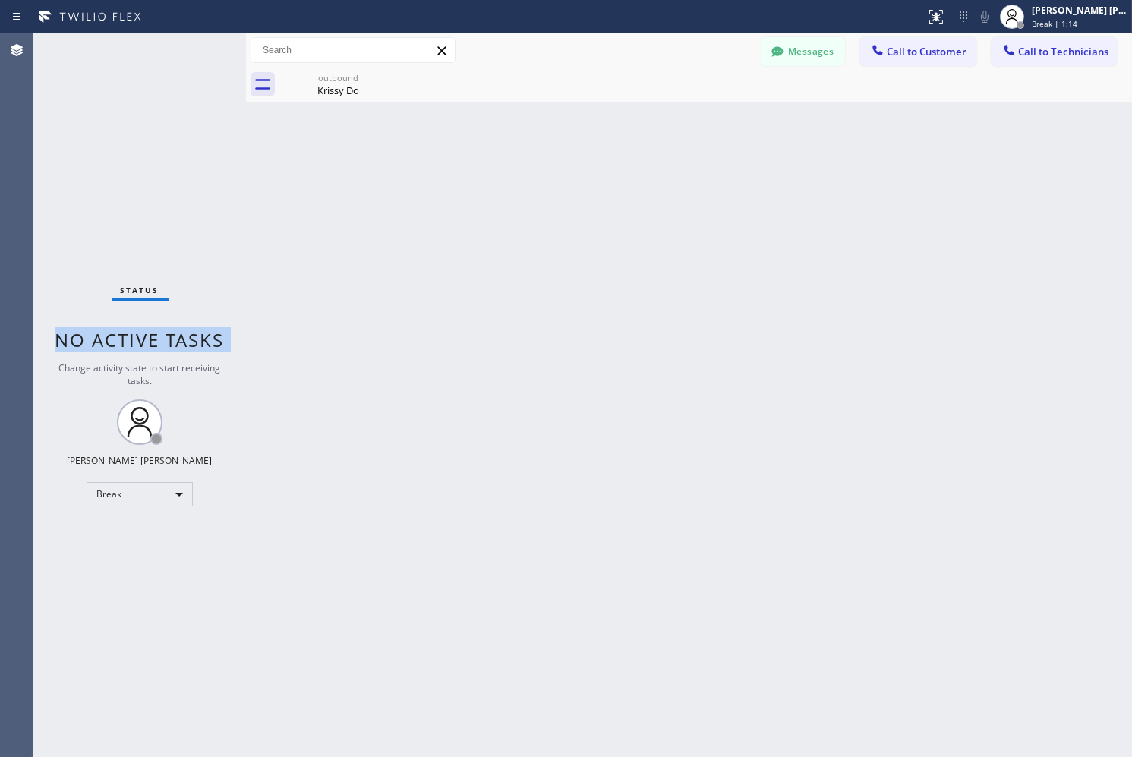
click at [193, 334] on span "No active tasks" at bounding box center [139, 339] width 169 height 25
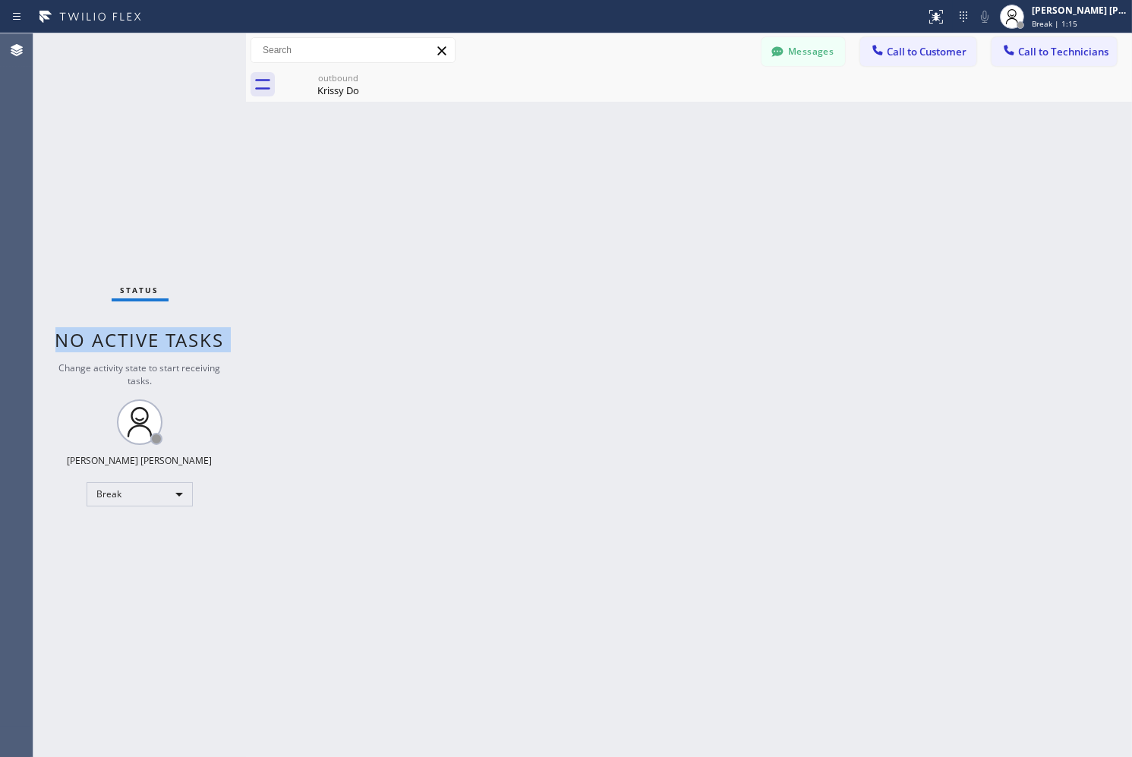
click at [193, 334] on span "No active tasks" at bounding box center [139, 339] width 169 height 25
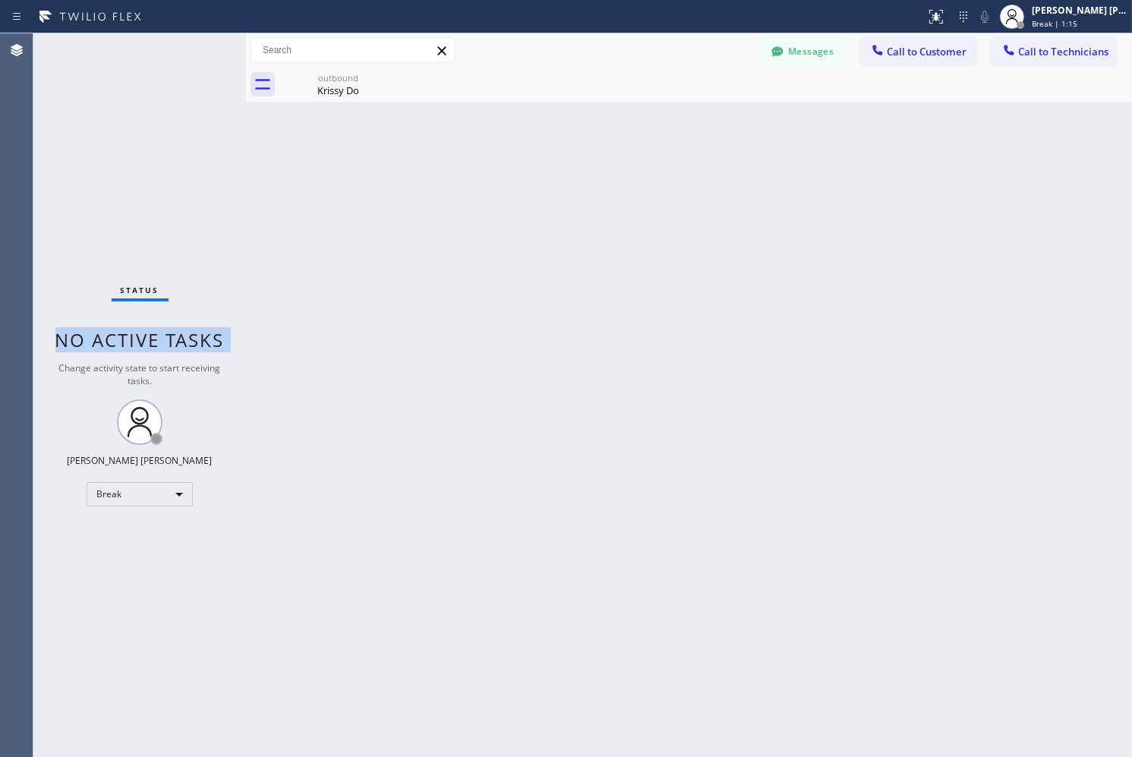
click at [193, 334] on span "No active tasks" at bounding box center [139, 339] width 169 height 25
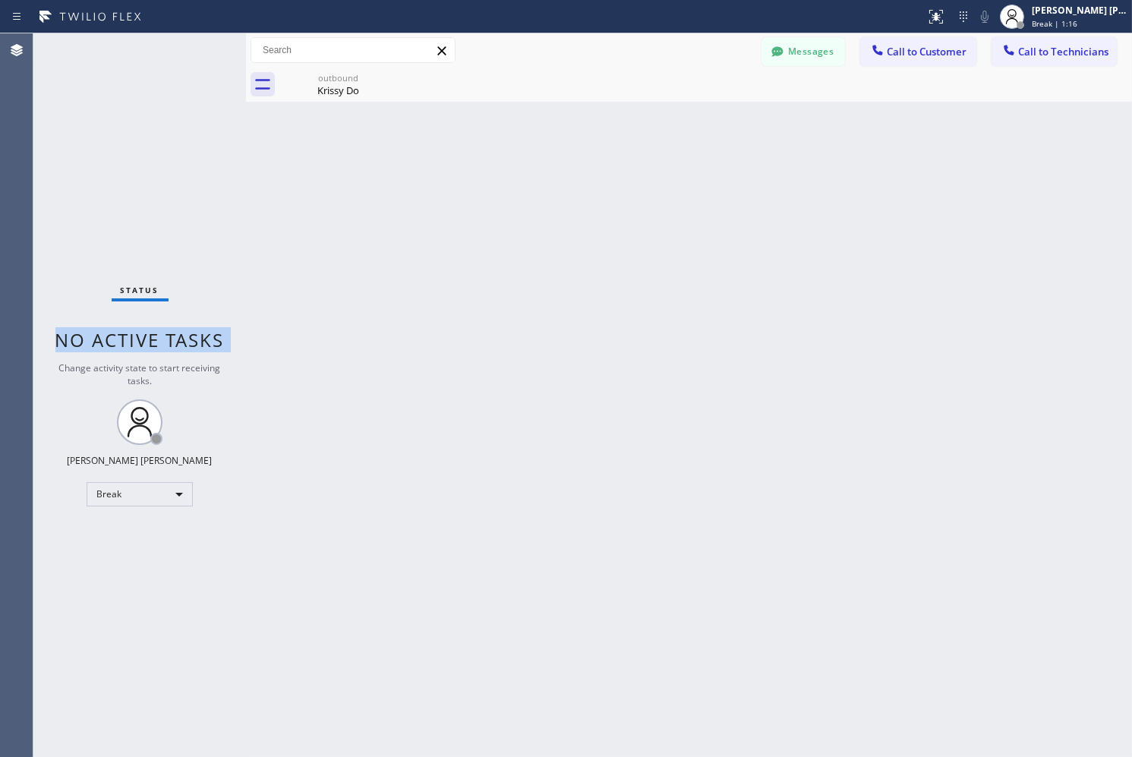
click at [193, 334] on span "No active tasks" at bounding box center [139, 339] width 169 height 25
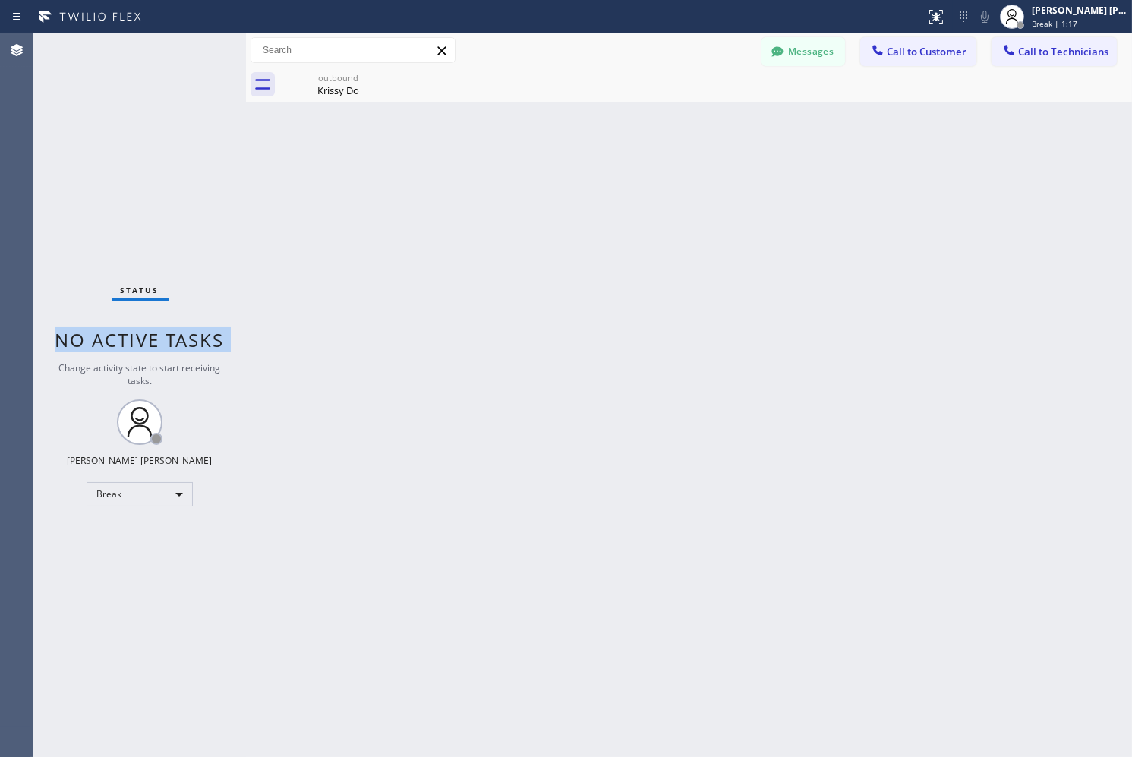
click at [193, 334] on span "No active tasks" at bounding box center [139, 339] width 169 height 25
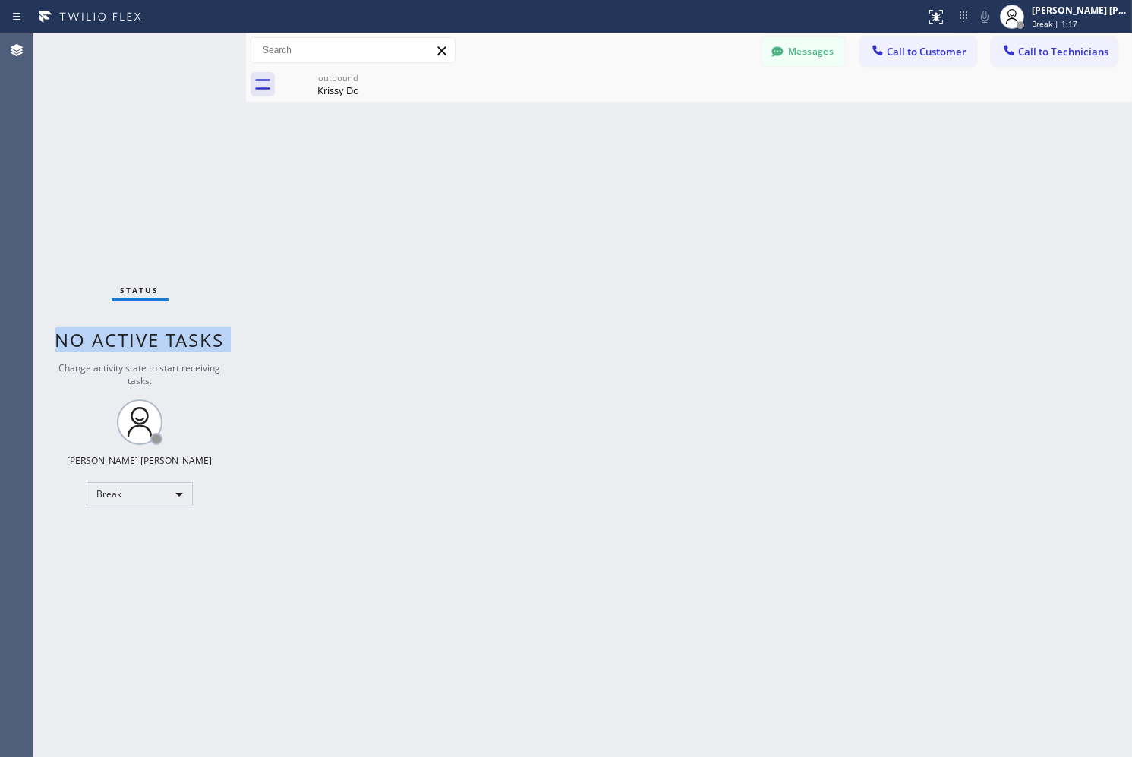
click at [193, 334] on span "No active tasks" at bounding box center [139, 339] width 169 height 25
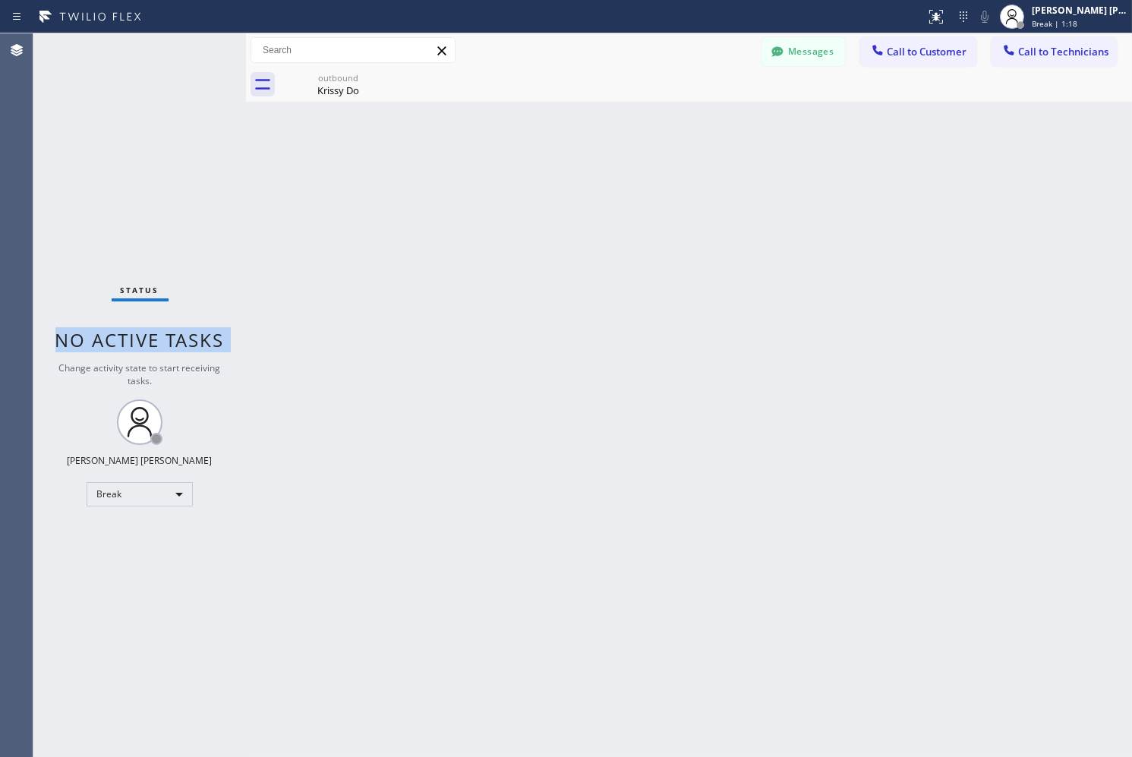
click at [193, 334] on span "No active tasks" at bounding box center [139, 339] width 169 height 25
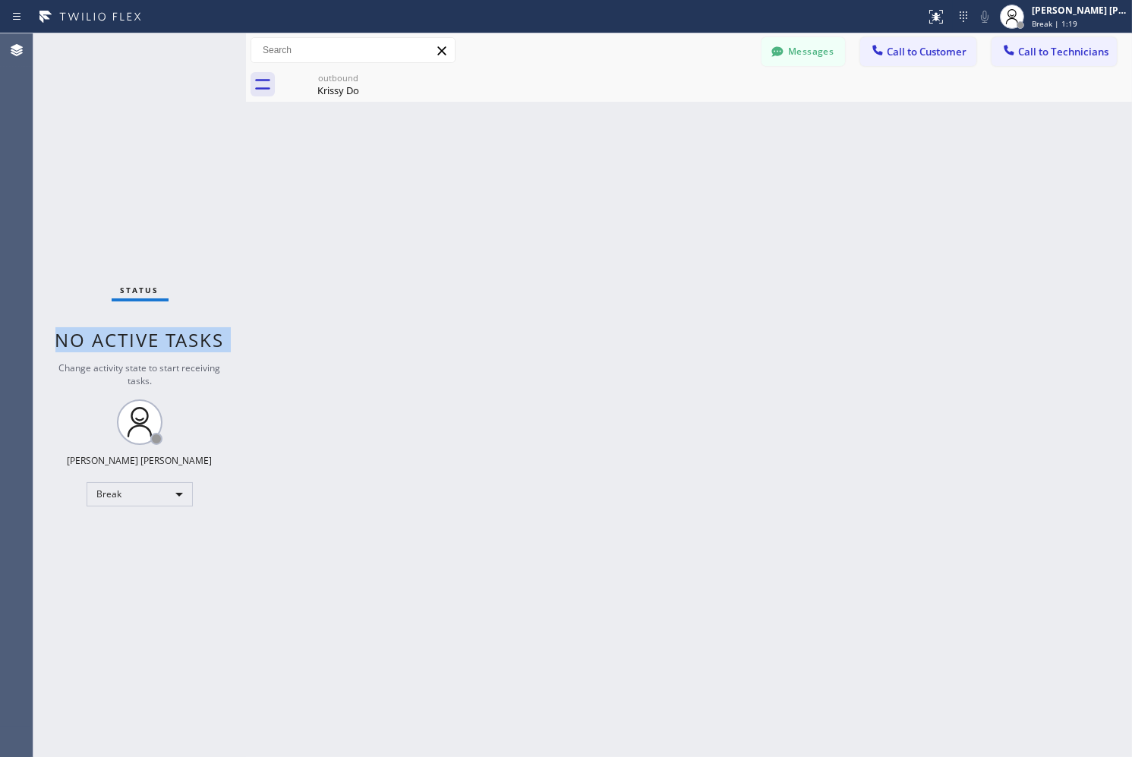
click at [193, 334] on span "No active tasks" at bounding box center [139, 339] width 169 height 25
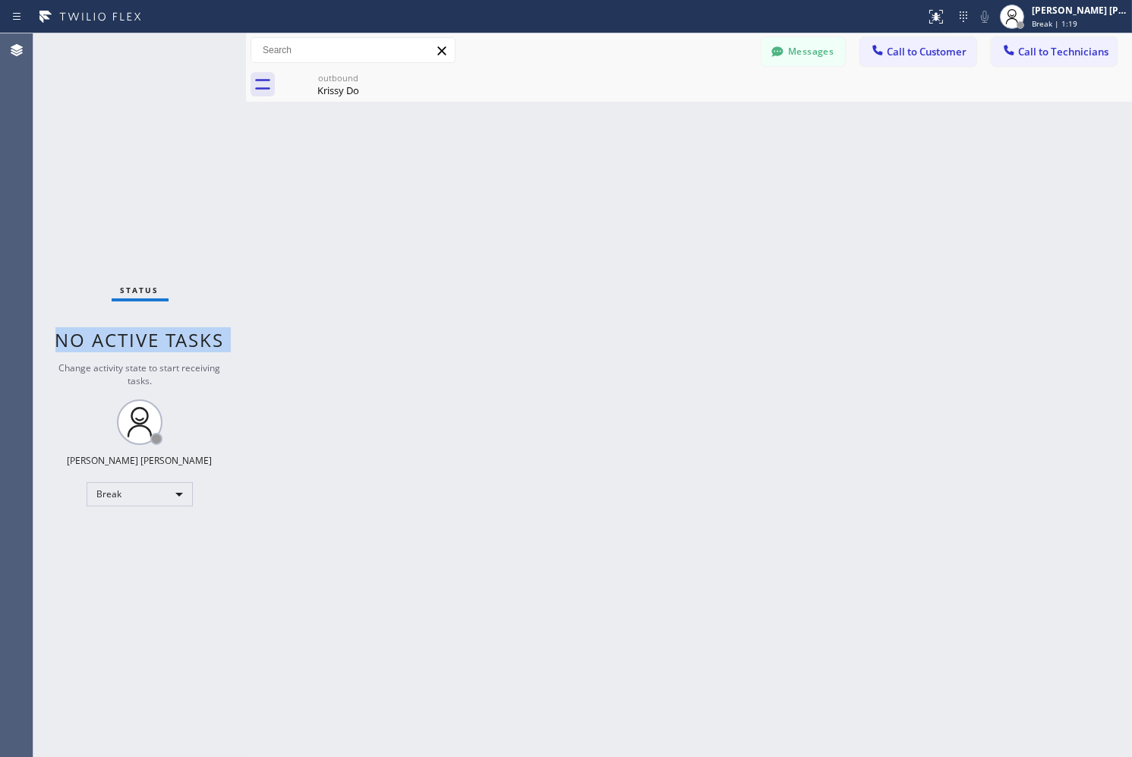
click at [193, 334] on span "No active tasks" at bounding box center [139, 339] width 169 height 25
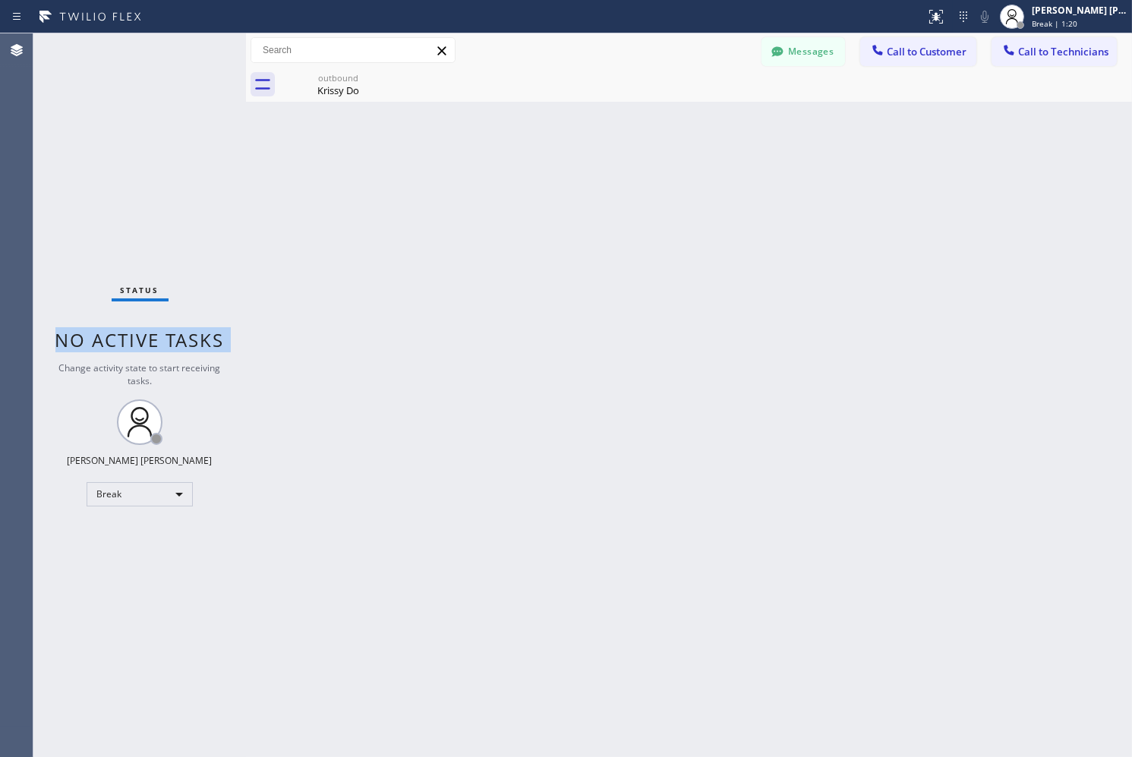
click at [193, 334] on span "No active tasks" at bounding box center [139, 339] width 169 height 25
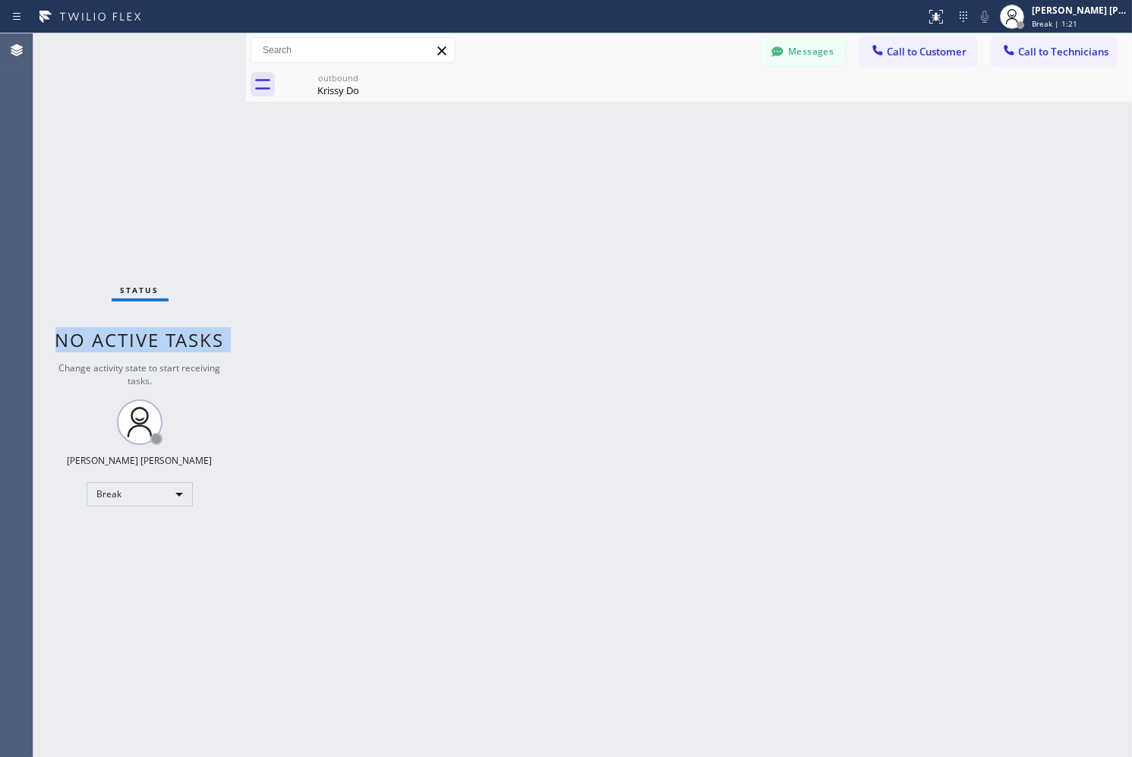
click at [193, 334] on span "No active tasks" at bounding box center [139, 339] width 169 height 25
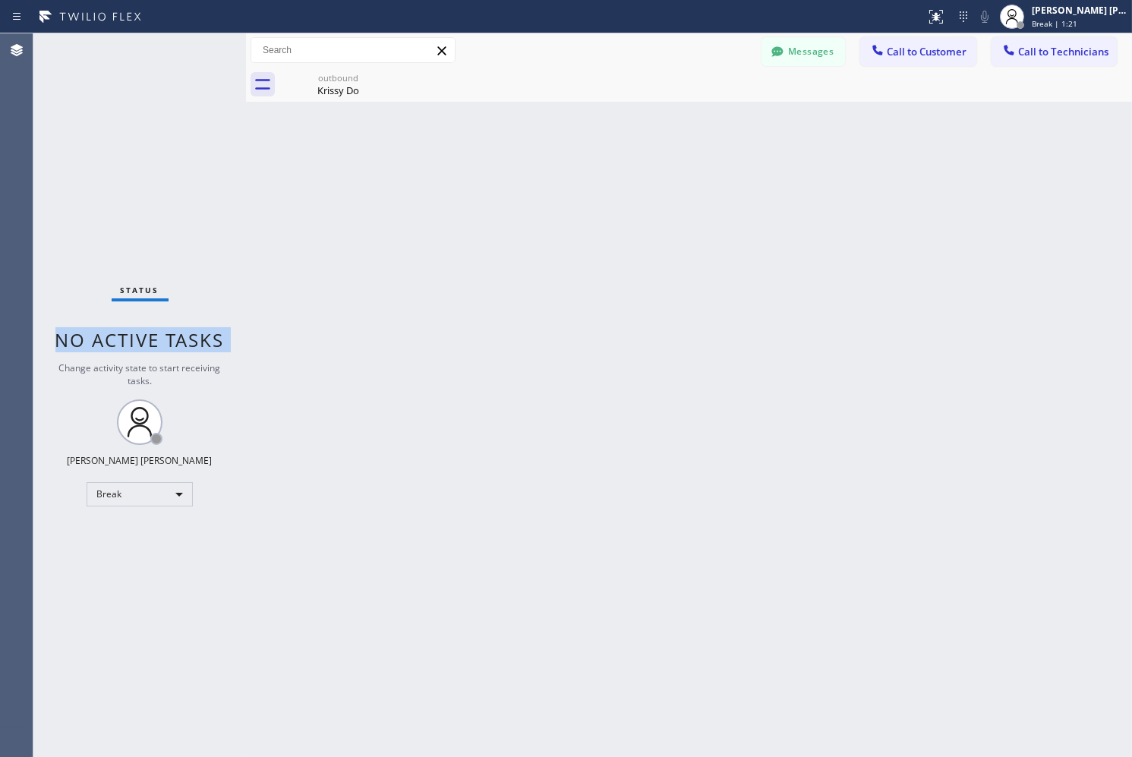
click at [193, 334] on span "No active tasks" at bounding box center [139, 339] width 169 height 25
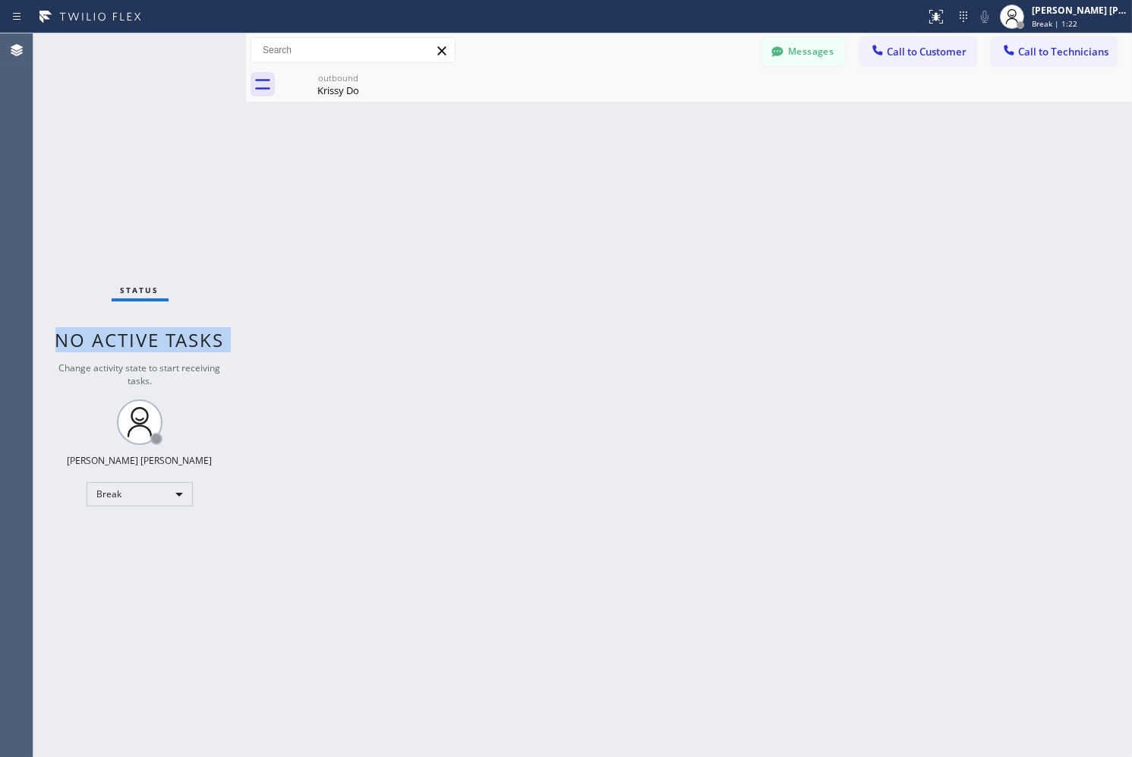
click at [193, 334] on span "No active tasks" at bounding box center [139, 339] width 169 height 25
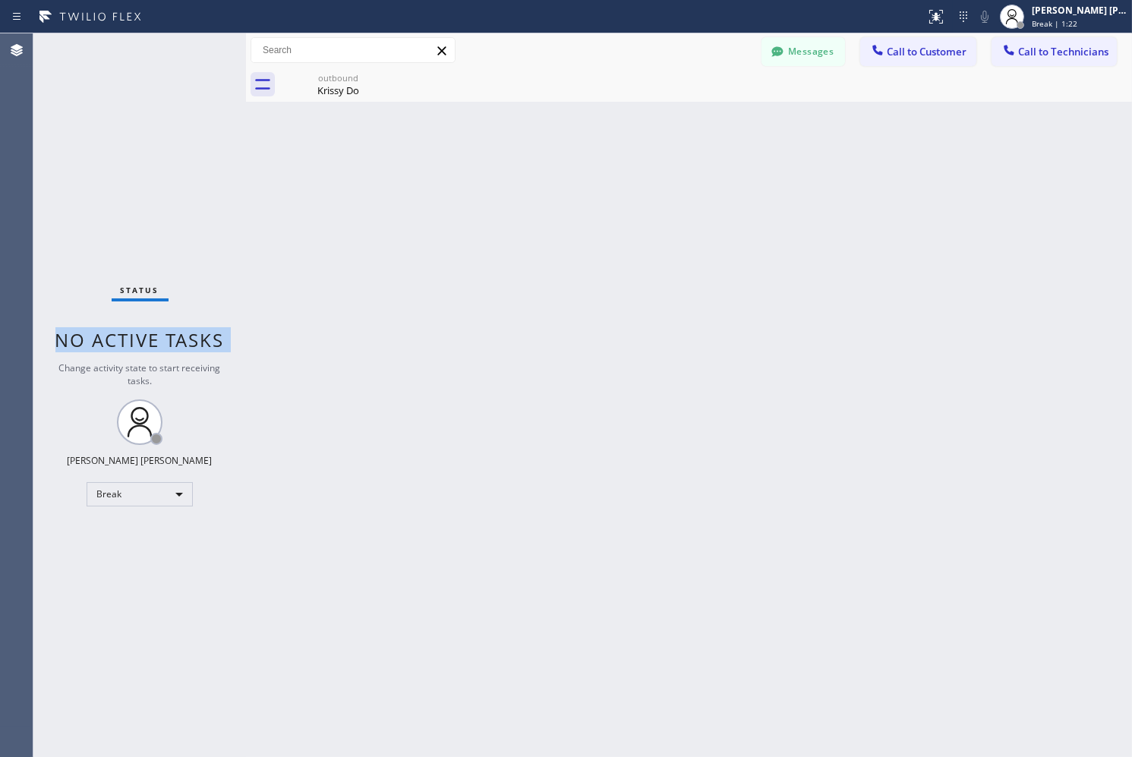
click at [193, 334] on span "No active tasks" at bounding box center [139, 339] width 169 height 25
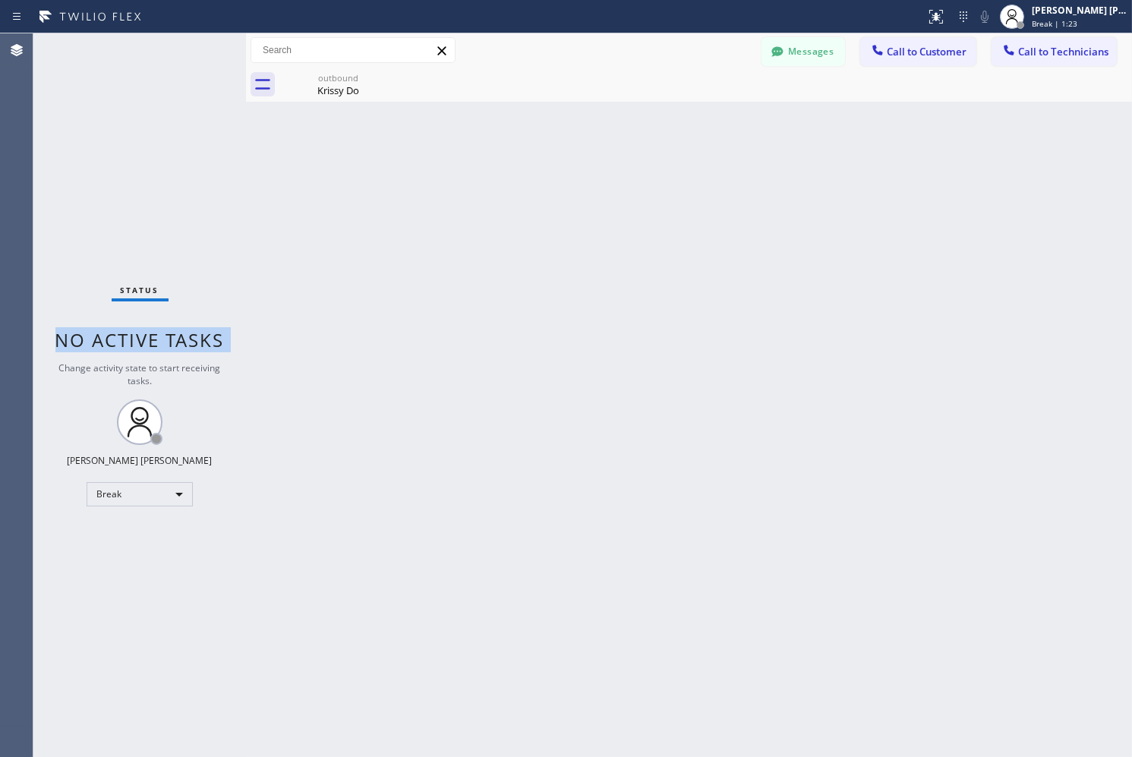
click at [193, 334] on span "No active tasks" at bounding box center [139, 339] width 169 height 25
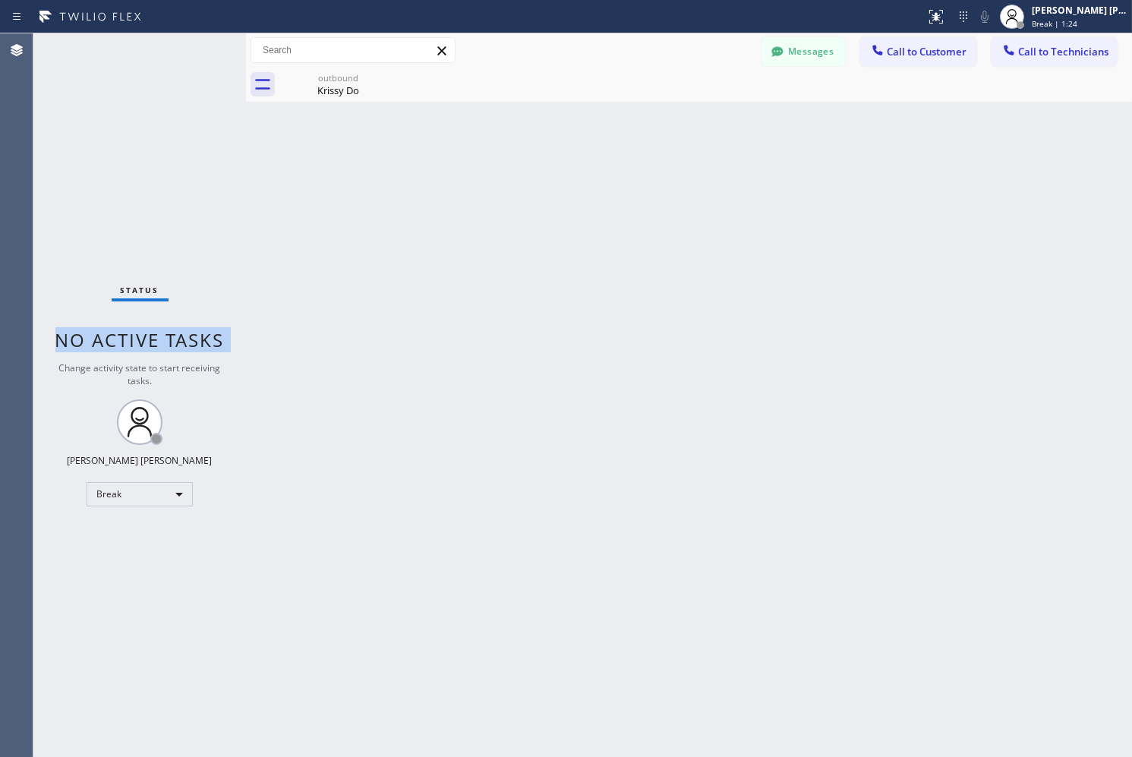
click at [193, 334] on span "No active tasks" at bounding box center [139, 339] width 169 height 25
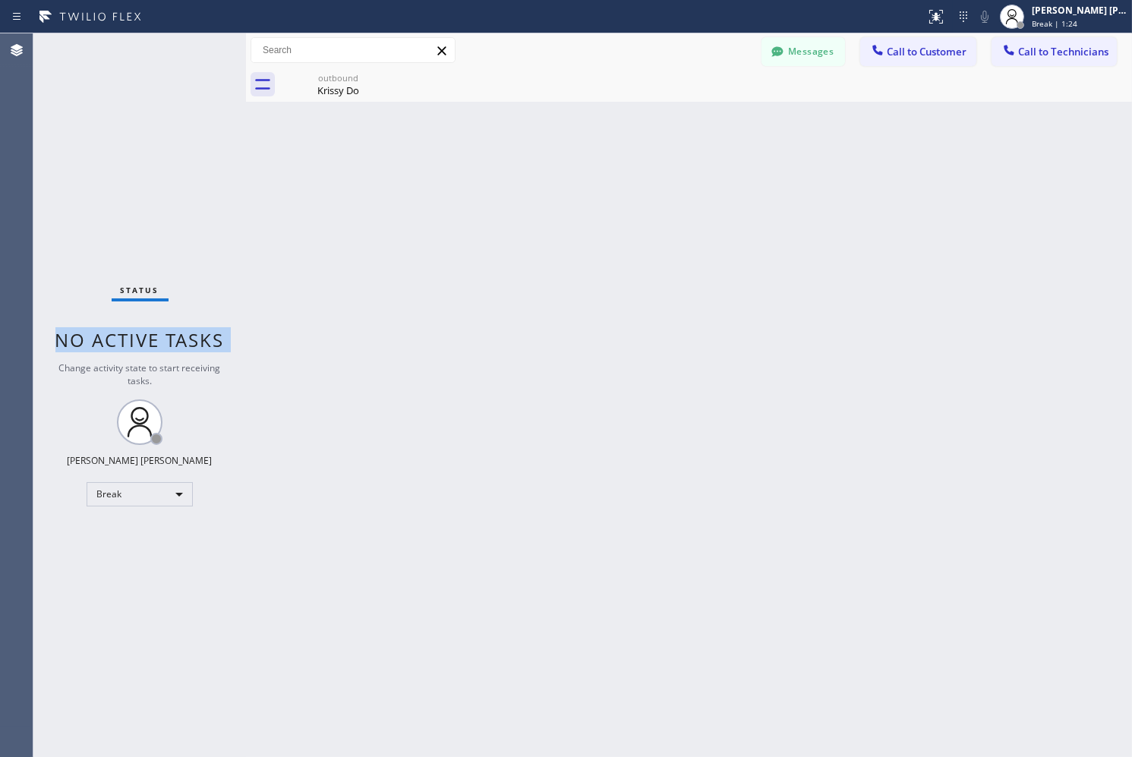
click at [193, 334] on span "No active tasks" at bounding box center [139, 339] width 169 height 25
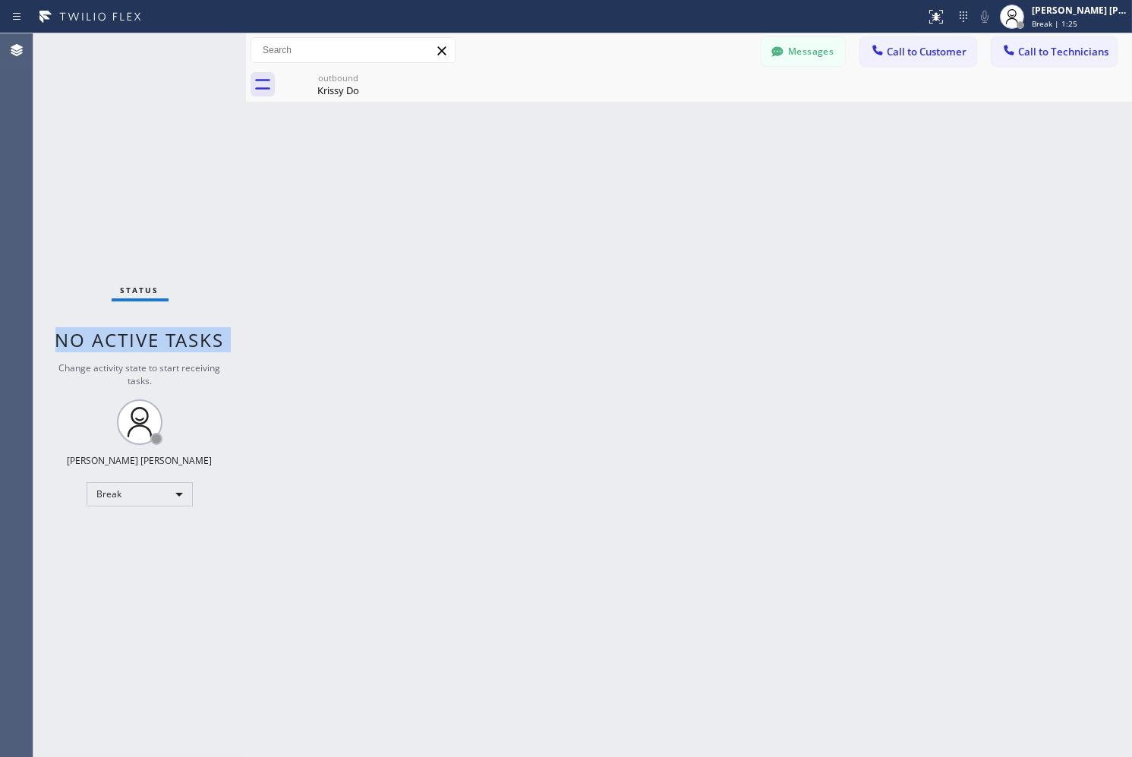
click at [193, 334] on span "No active tasks" at bounding box center [139, 339] width 169 height 25
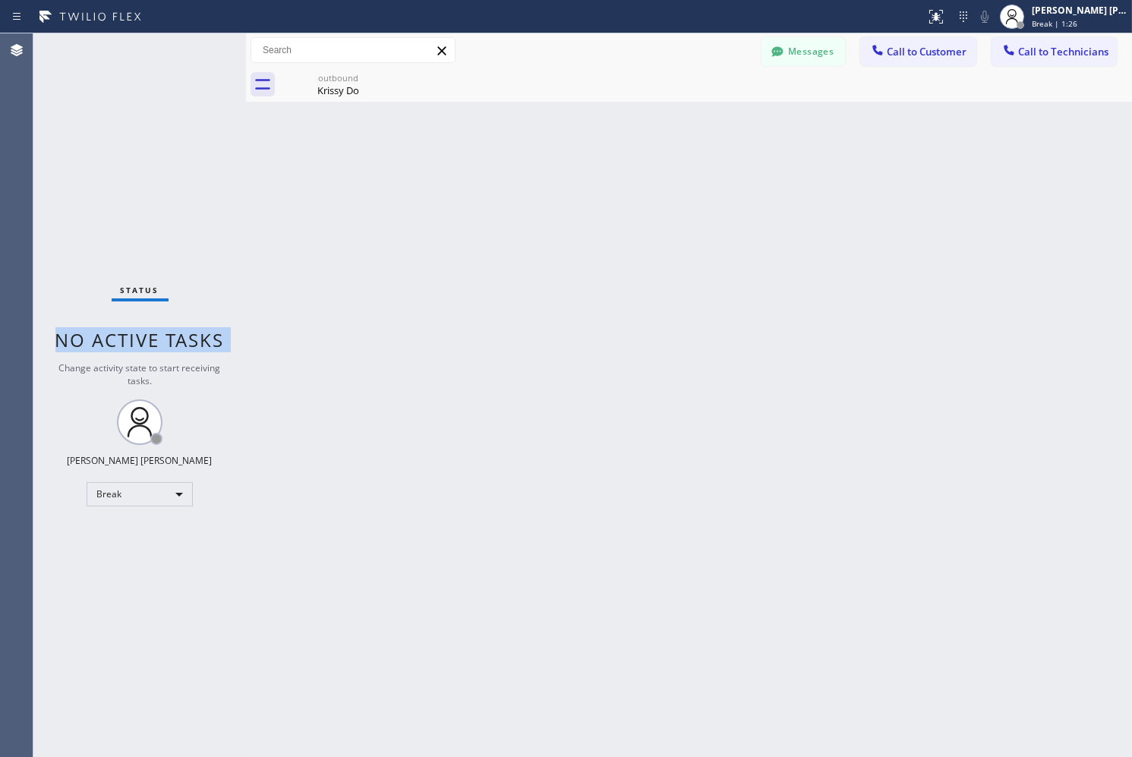
click at [193, 334] on span "No active tasks" at bounding box center [139, 339] width 169 height 25
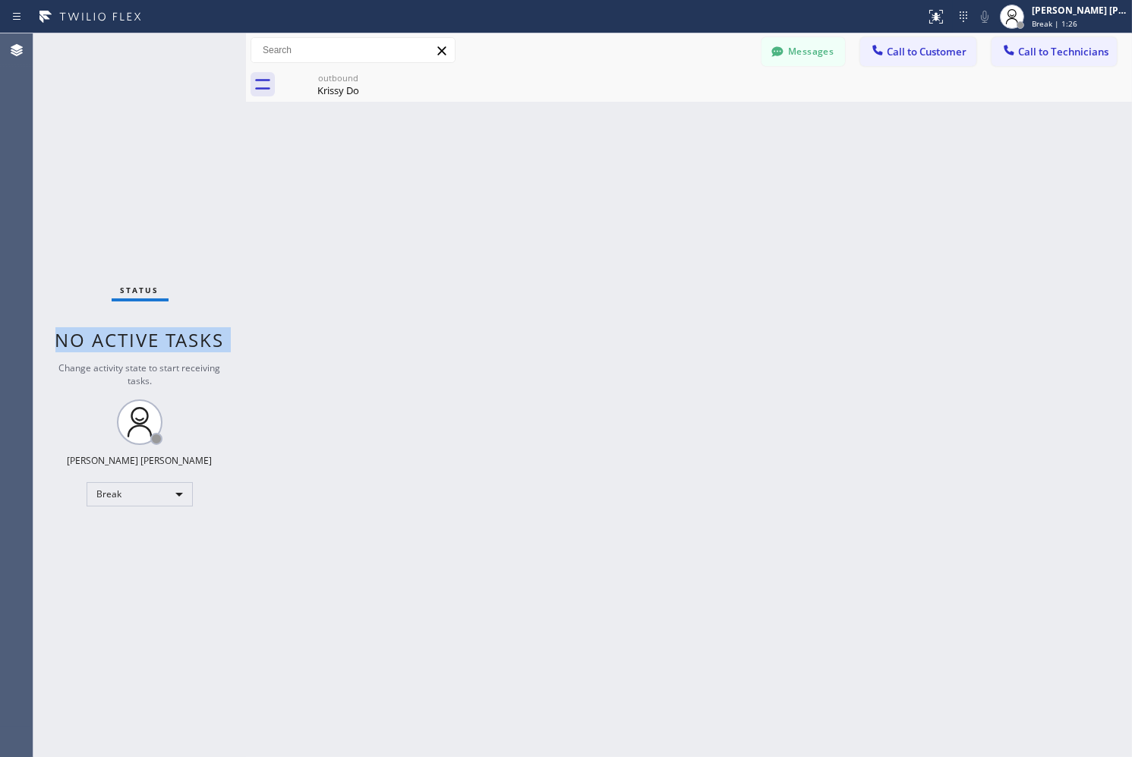
click at [193, 334] on span "No active tasks" at bounding box center [139, 339] width 169 height 25
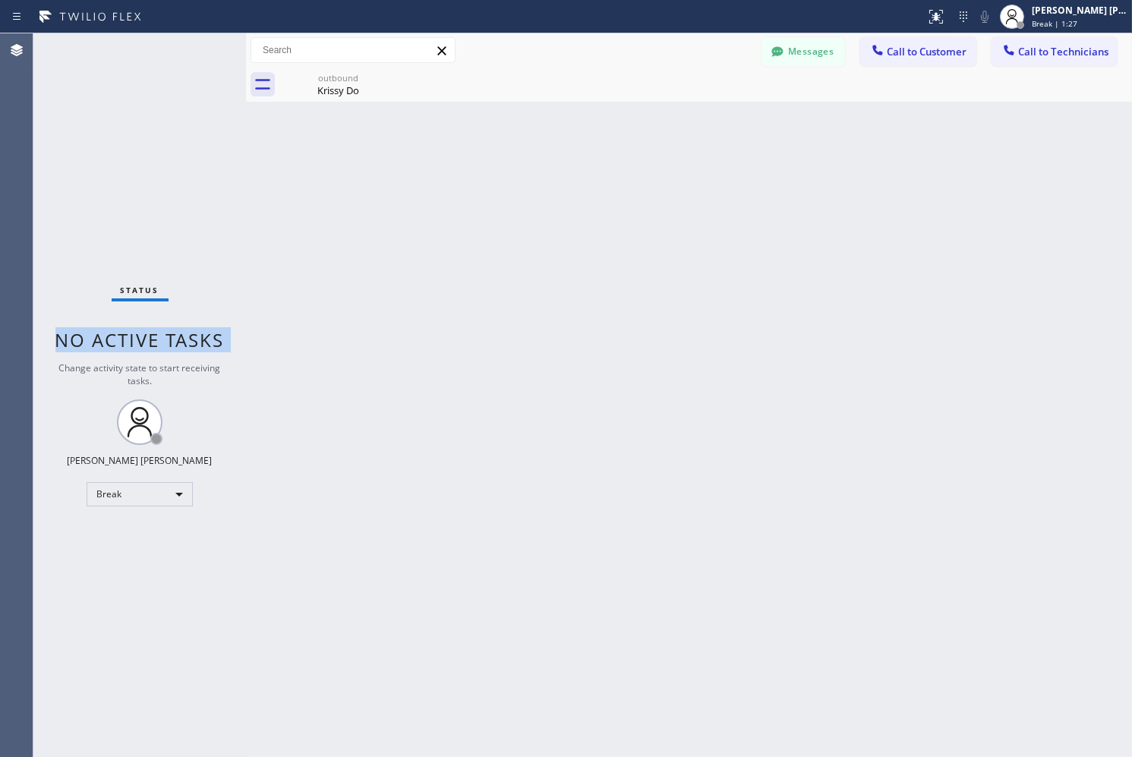
click at [193, 334] on span "No active tasks" at bounding box center [139, 339] width 169 height 25
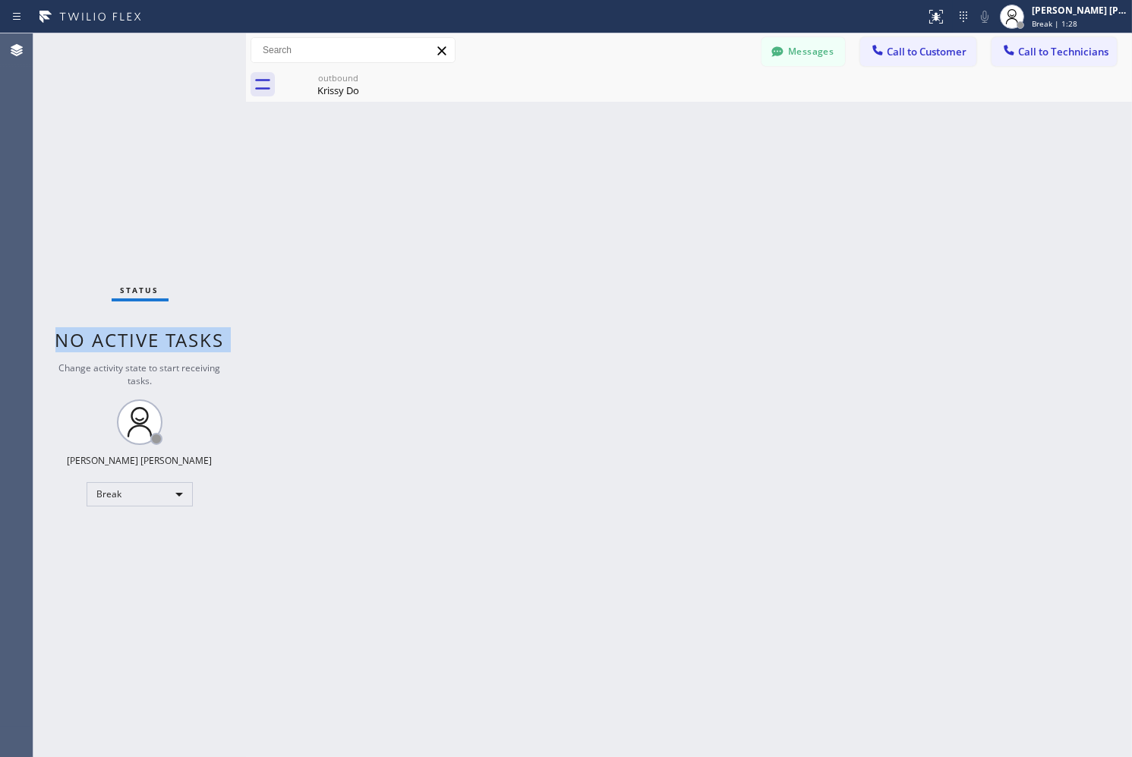
click at [193, 334] on span "No active tasks" at bounding box center [139, 339] width 169 height 25
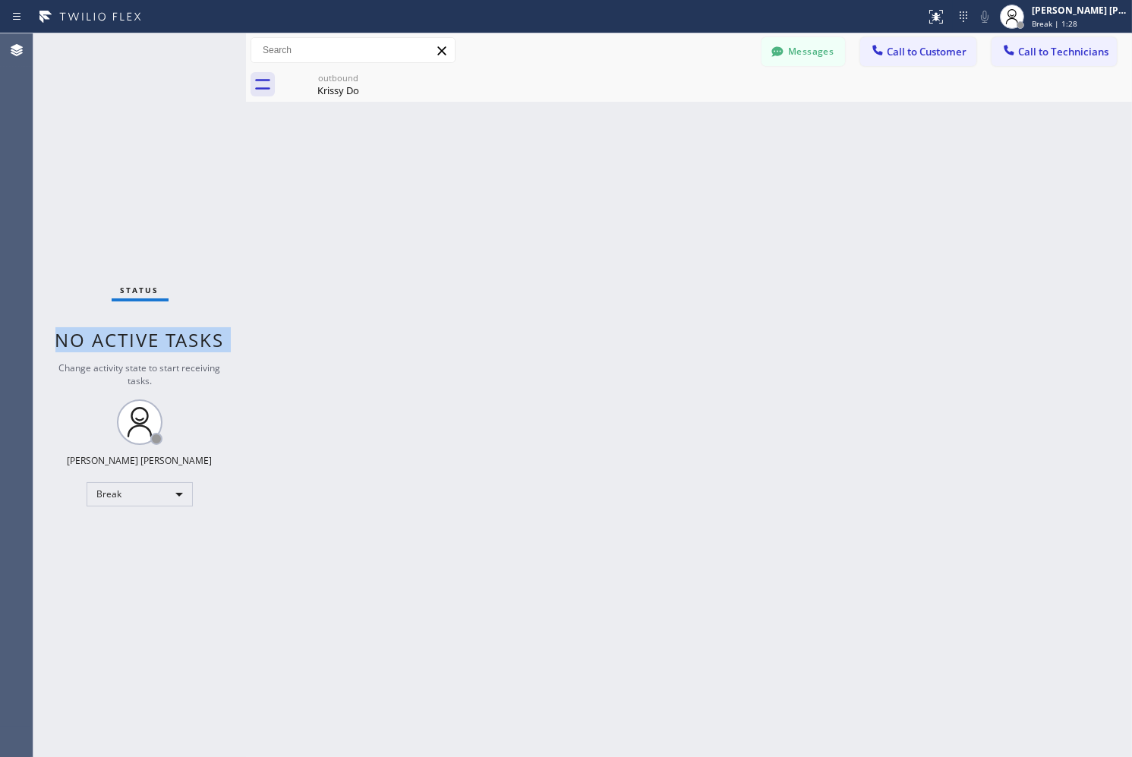
click at [193, 334] on span "No active tasks" at bounding box center [139, 339] width 169 height 25
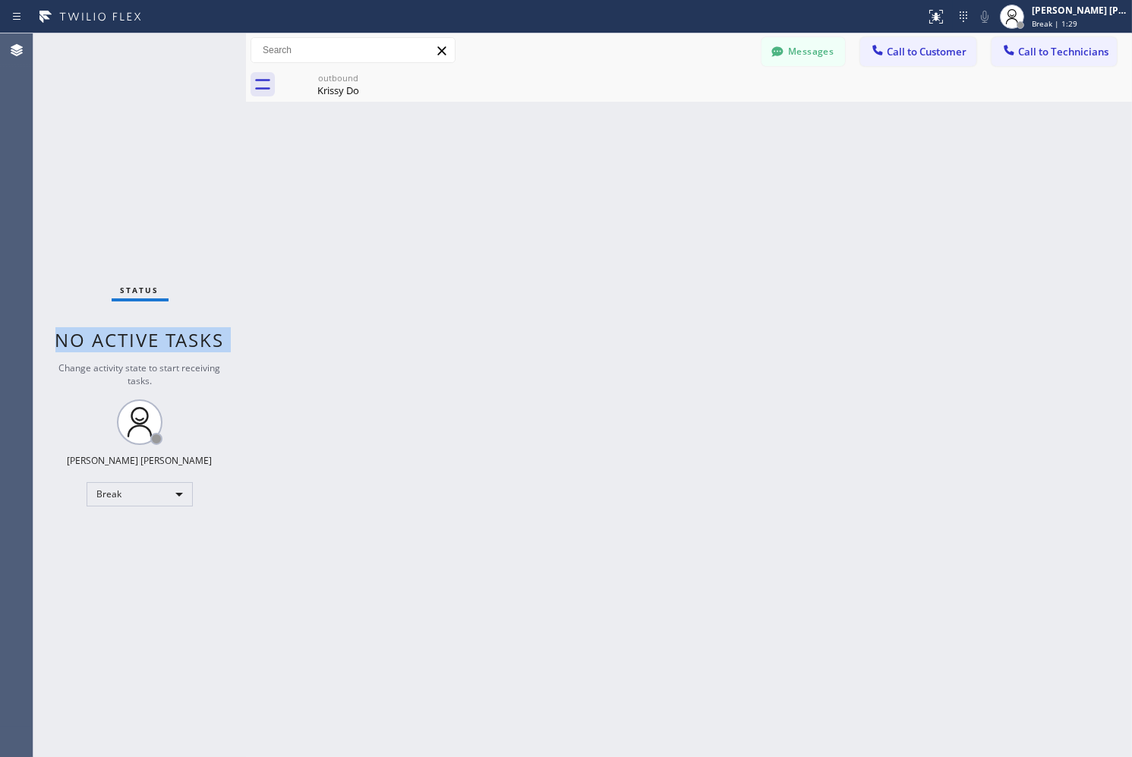
click at [193, 334] on span "No active tasks" at bounding box center [139, 339] width 169 height 25
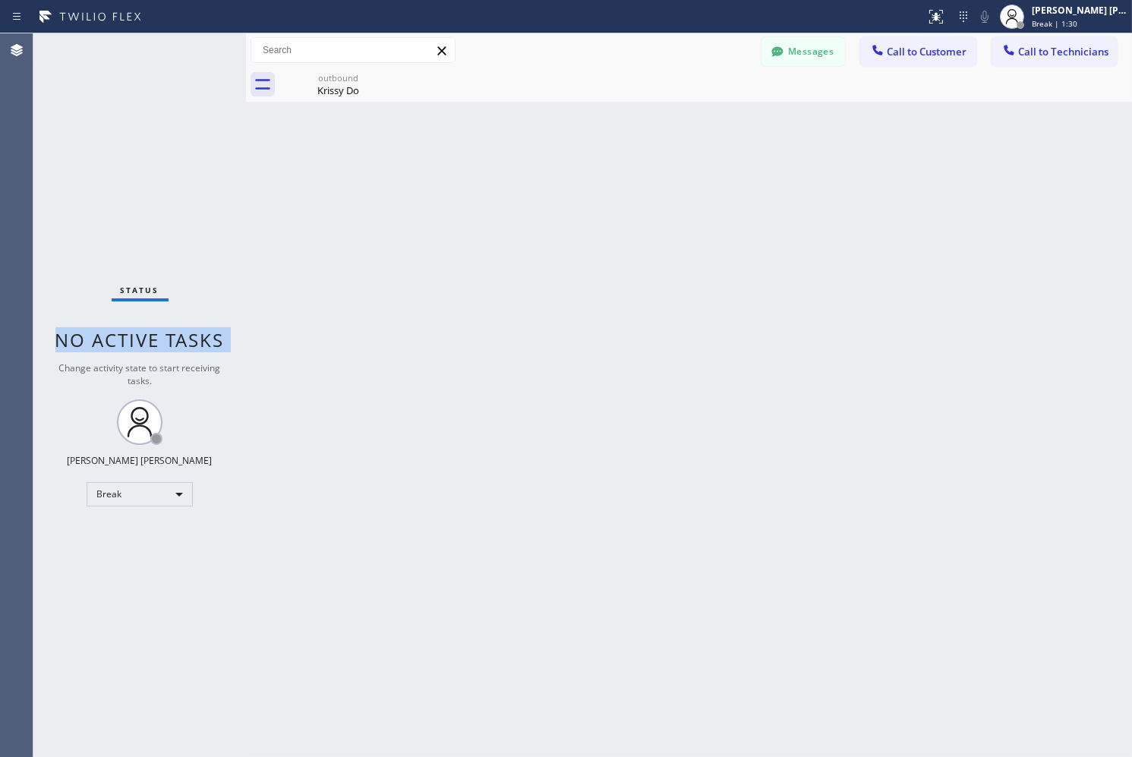
click at [193, 334] on span "No active tasks" at bounding box center [139, 339] width 169 height 25
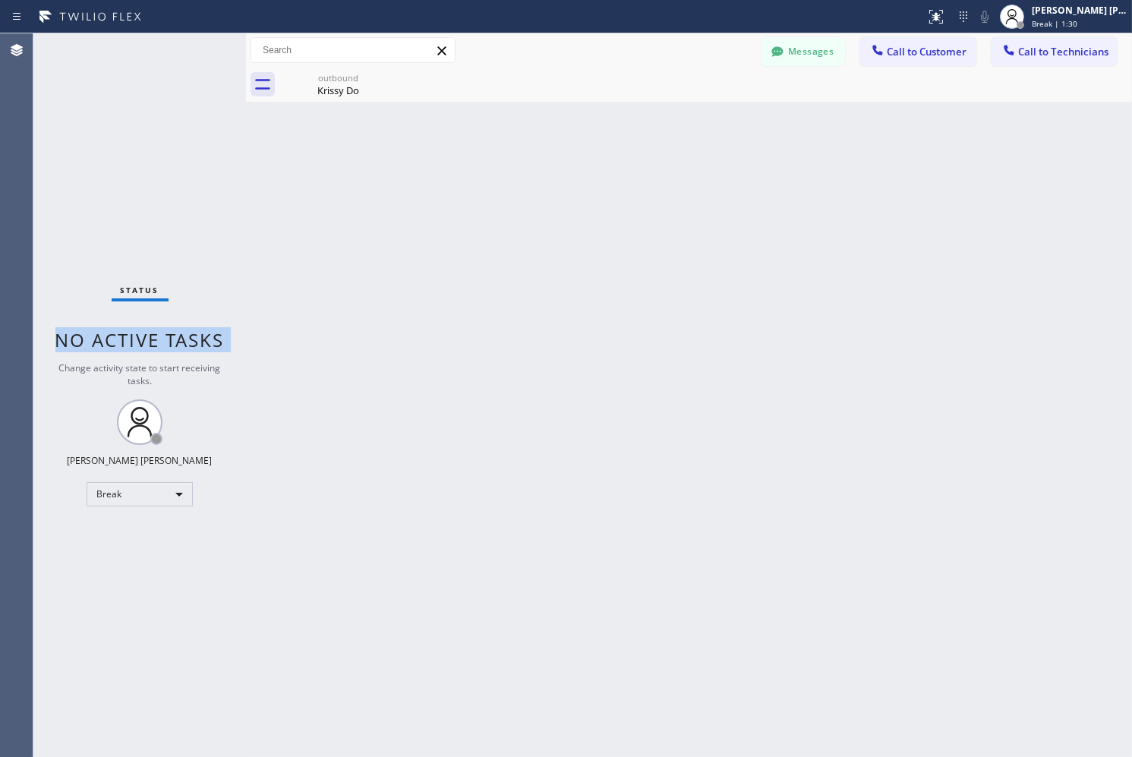
click at [193, 334] on span "No active tasks" at bounding box center [139, 339] width 169 height 25
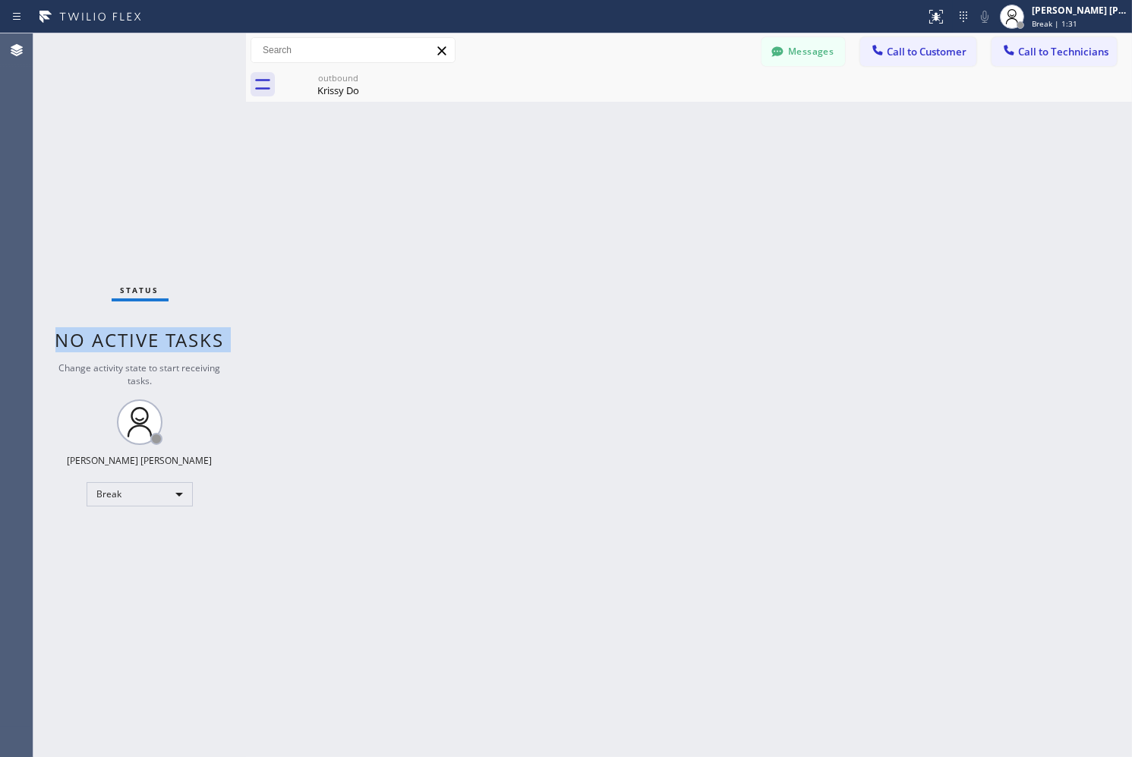
click at [193, 334] on span "No active tasks" at bounding box center [139, 339] width 169 height 25
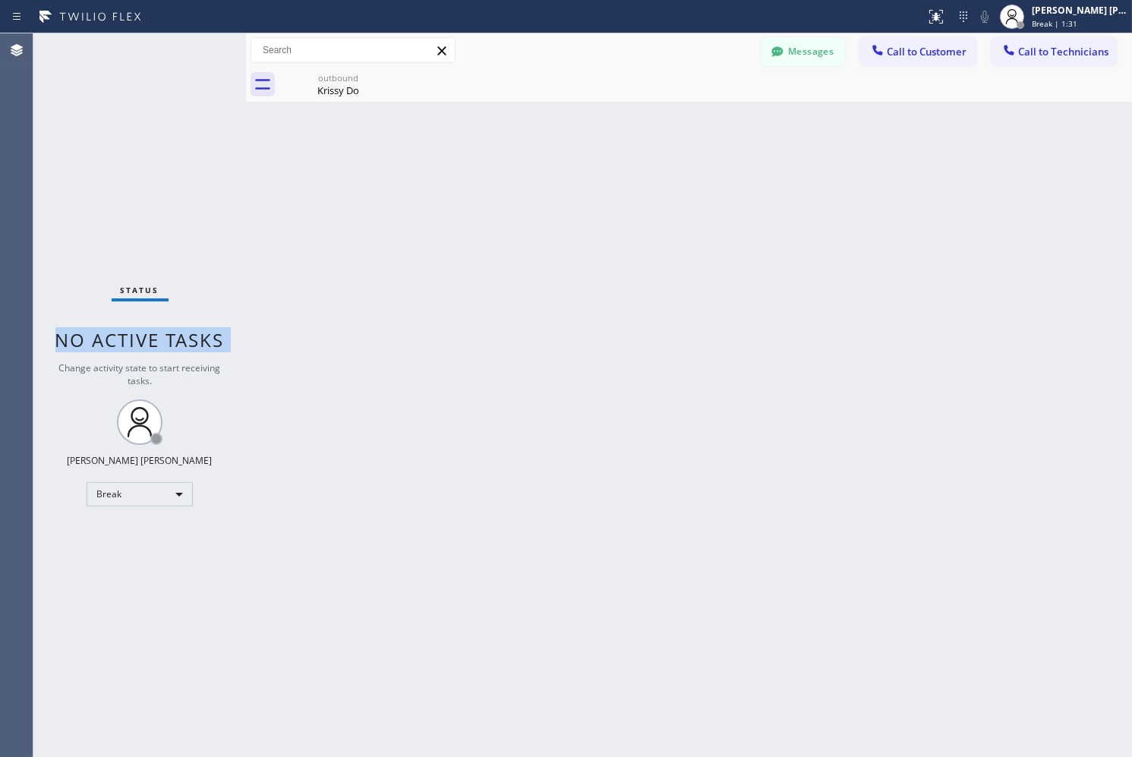
click at [193, 334] on span "No active tasks" at bounding box center [139, 339] width 169 height 25
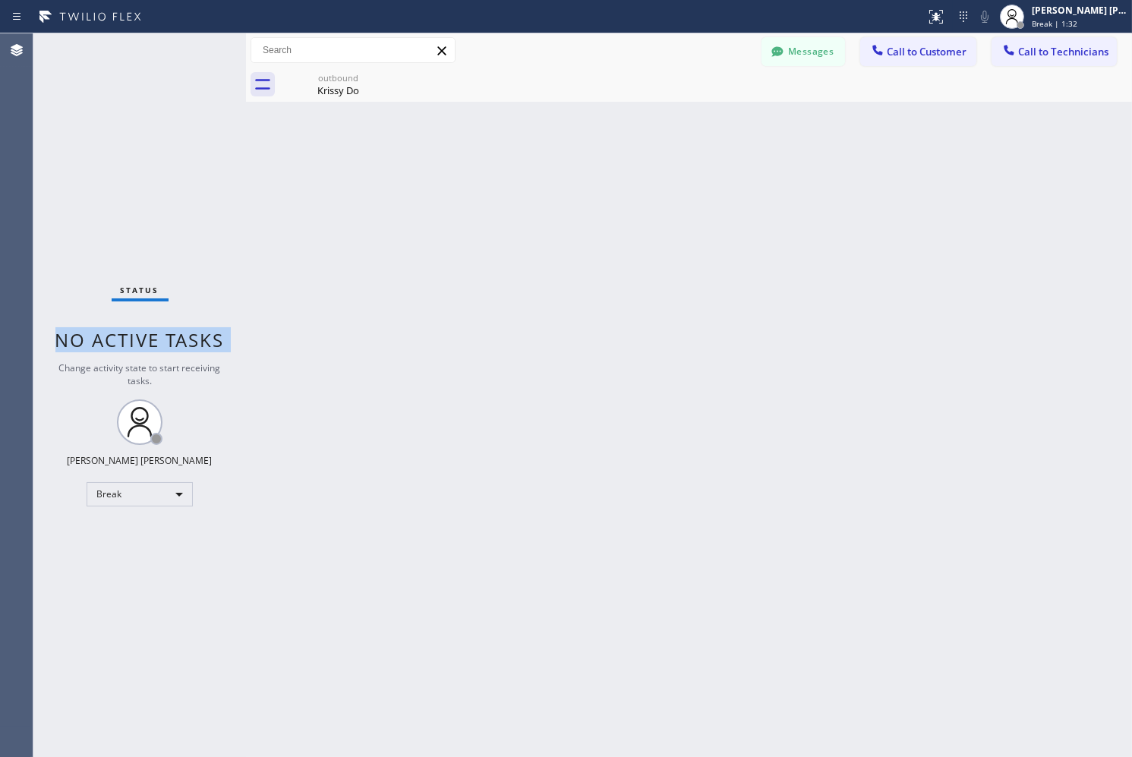
click at [193, 334] on span "No active tasks" at bounding box center [139, 339] width 169 height 25
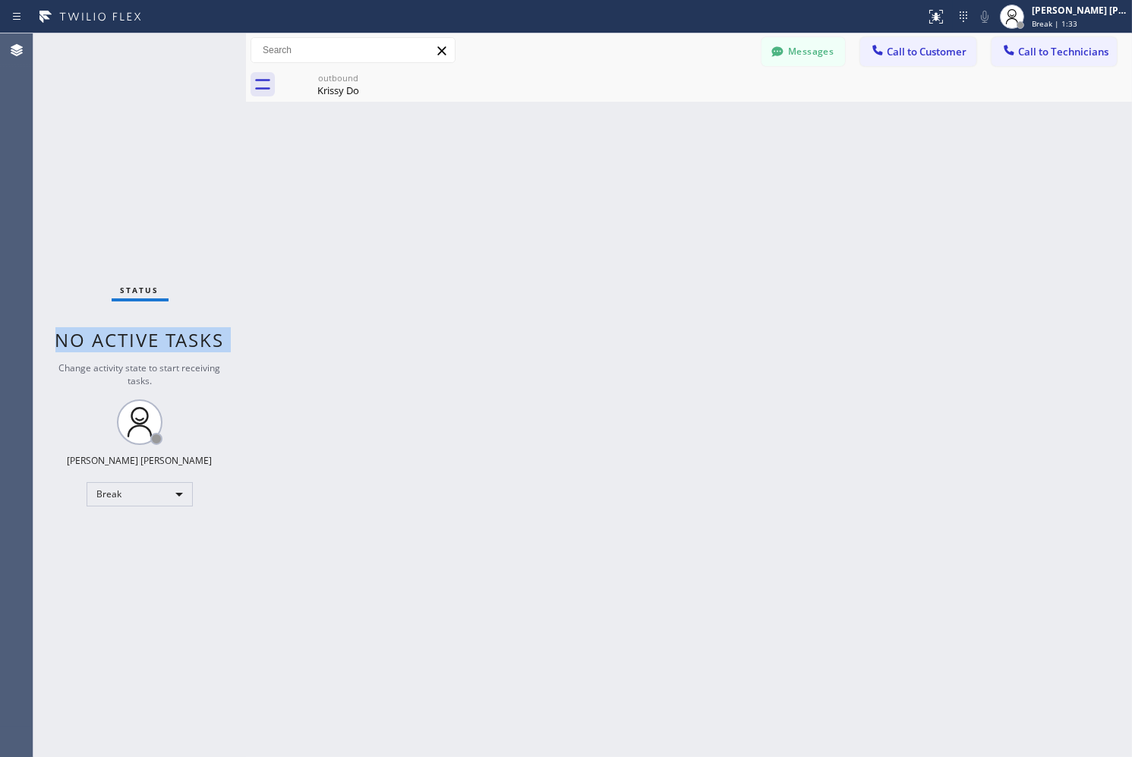
click at [193, 334] on span "No active tasks" at bounding box center [139, 339] width 169 height 25
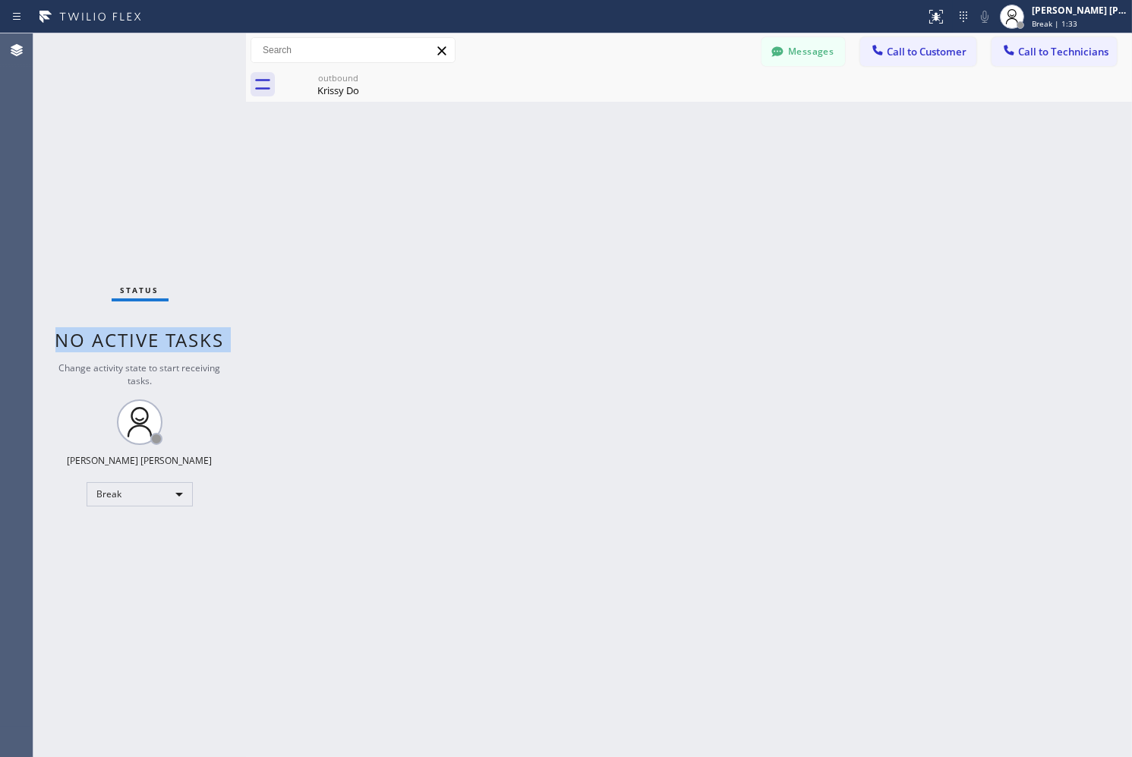
click at [193, 334] on span "No active tasks" at bounding box center [139, 339] width 169 height 25
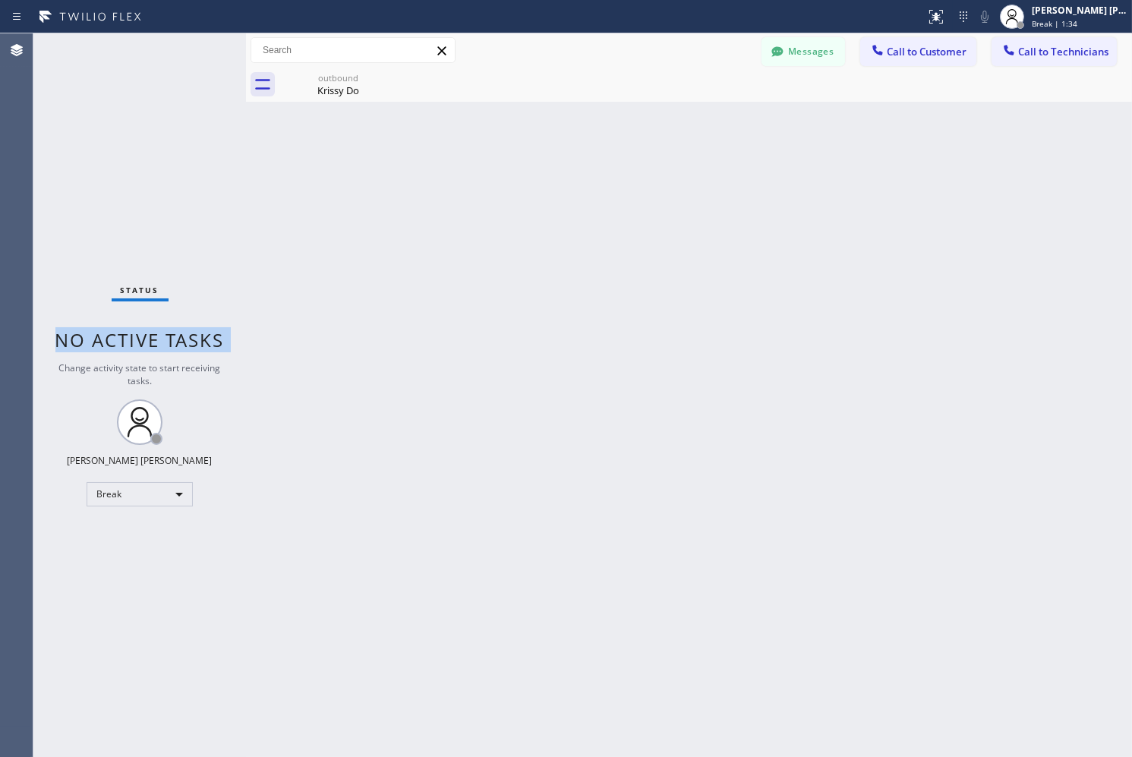
click at [193, 334] on span "No active tasks" at bounding box center [139, 339] width 169 height 25
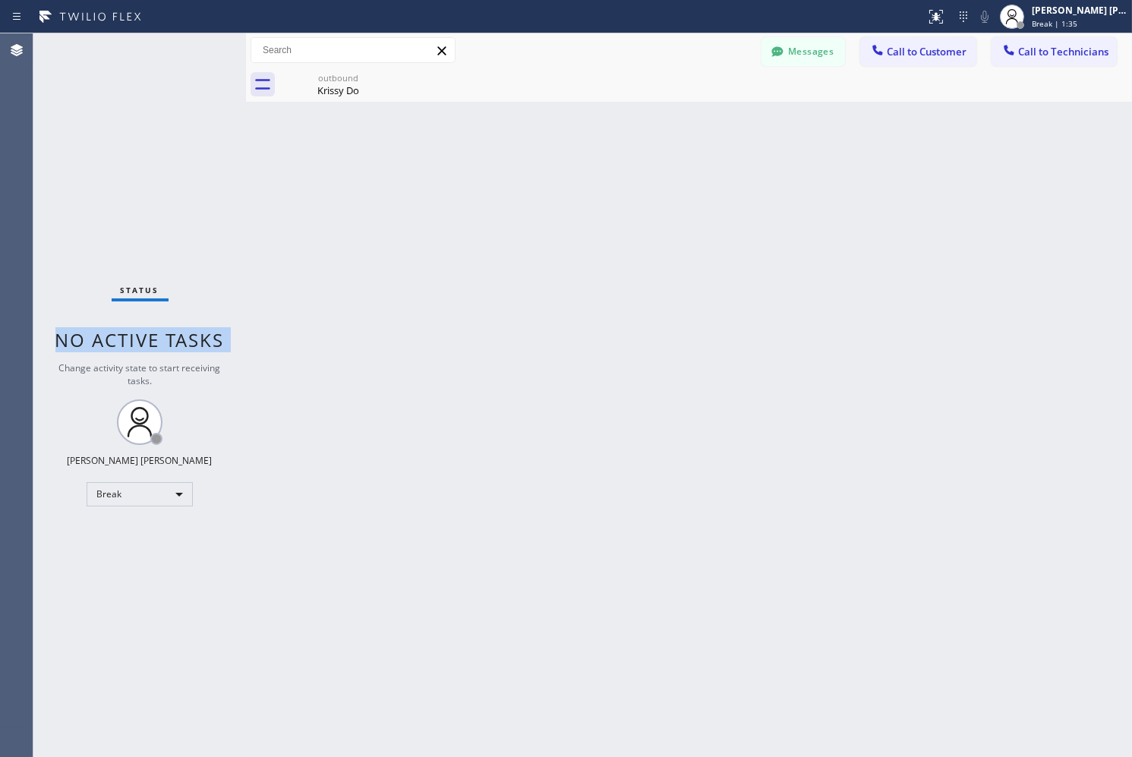
click at [193, 334] on span "No active tasks" at bounding box center [139, 339] width 169 height 25
click
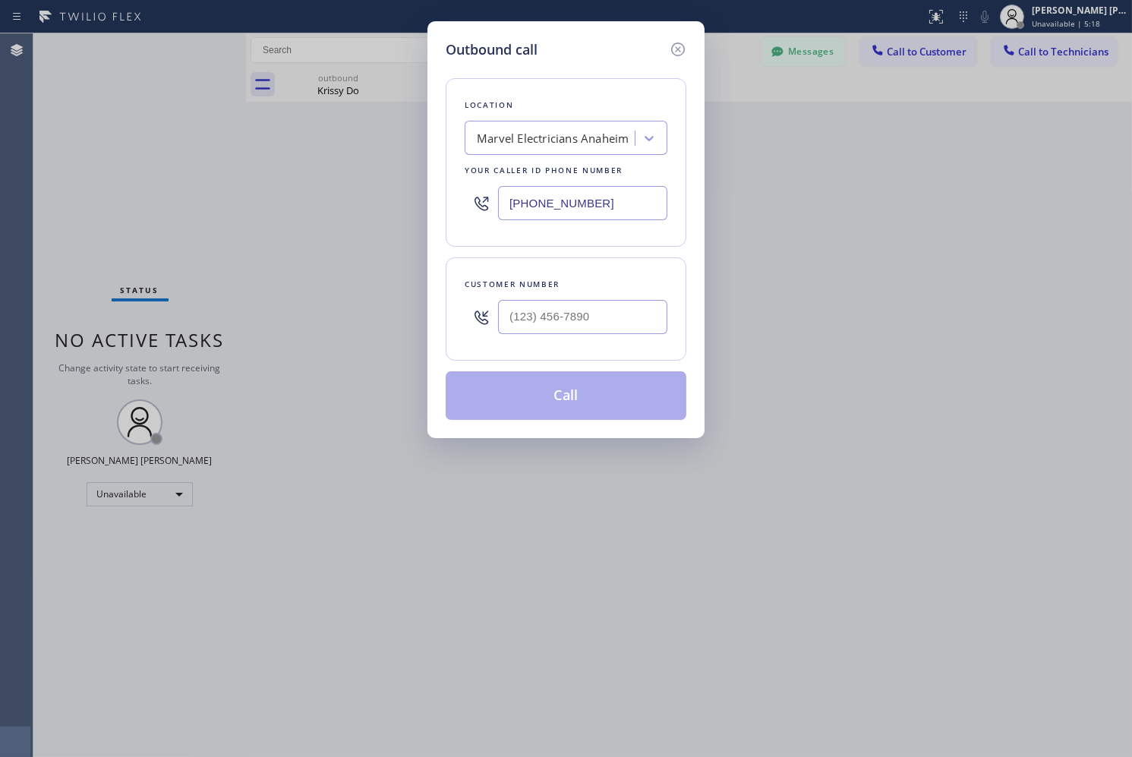
drag, startPoint x: 681, startPoint y: 52, endPoint x: 669, endPoint y: 53, distance: 12.2
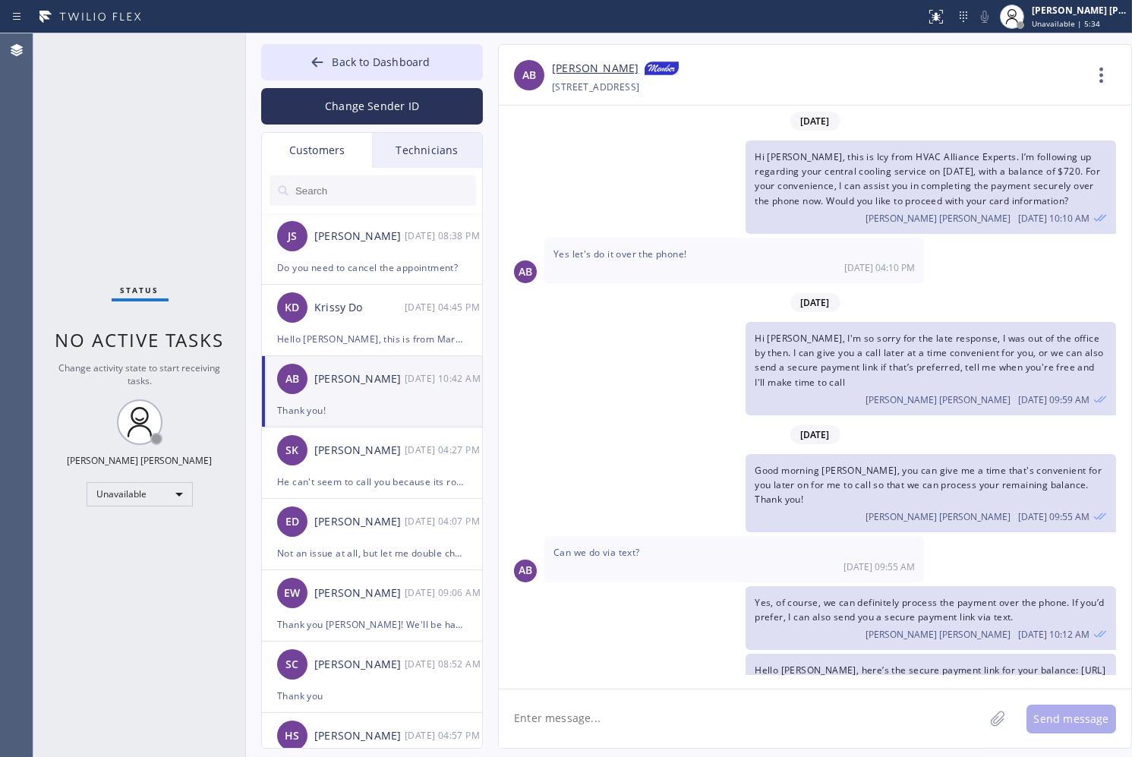
type textarea "E"
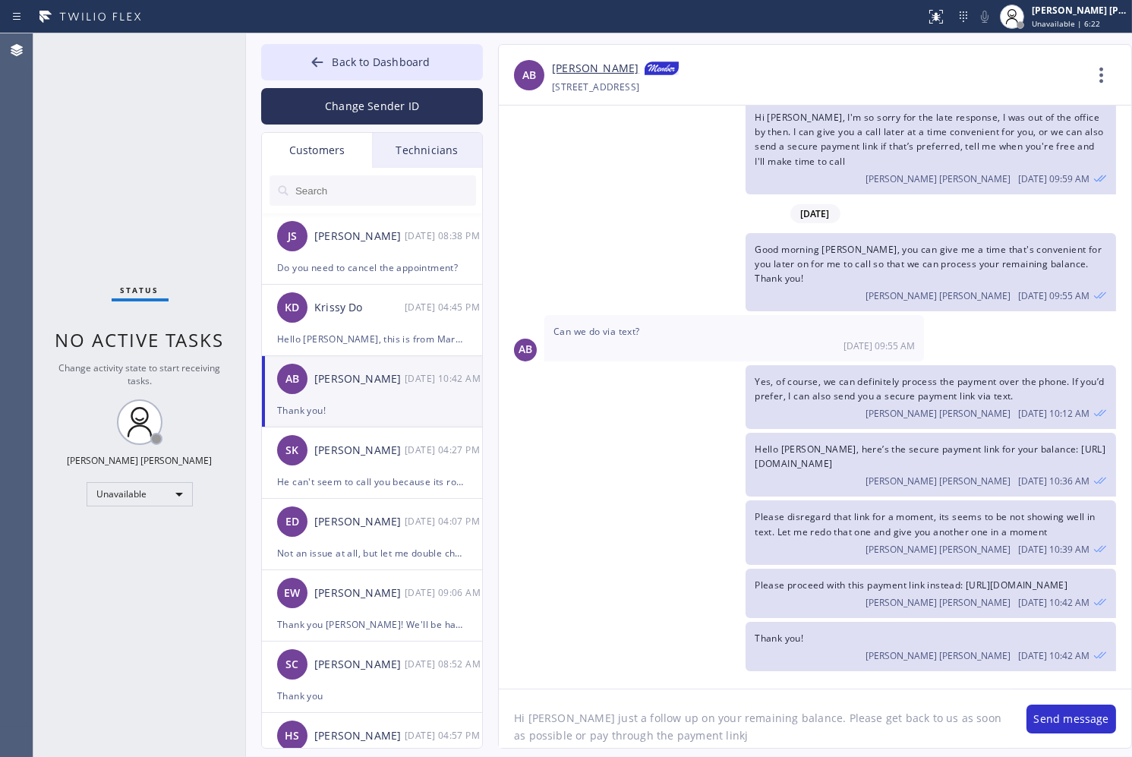
scroll to position [244, 0]
drag, startPoint x: 1098, startPoint y: 585, endPoint x: 765, endPoint y: 601, distance: 333.7
paste textarea "[URL][DOMAIN_NAME]"
type textarea "Hi [PERSON_NAME] just a follow up on your remaining balance. Please get back to…"
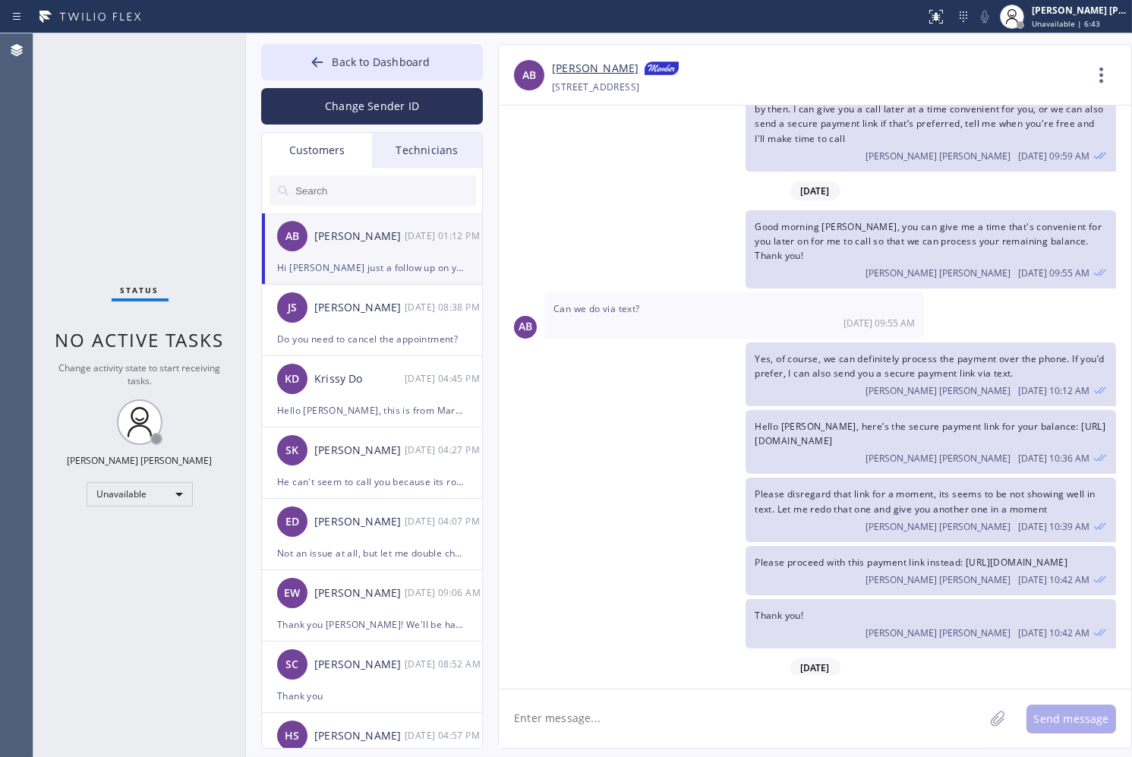
scroll to position [360, 0]
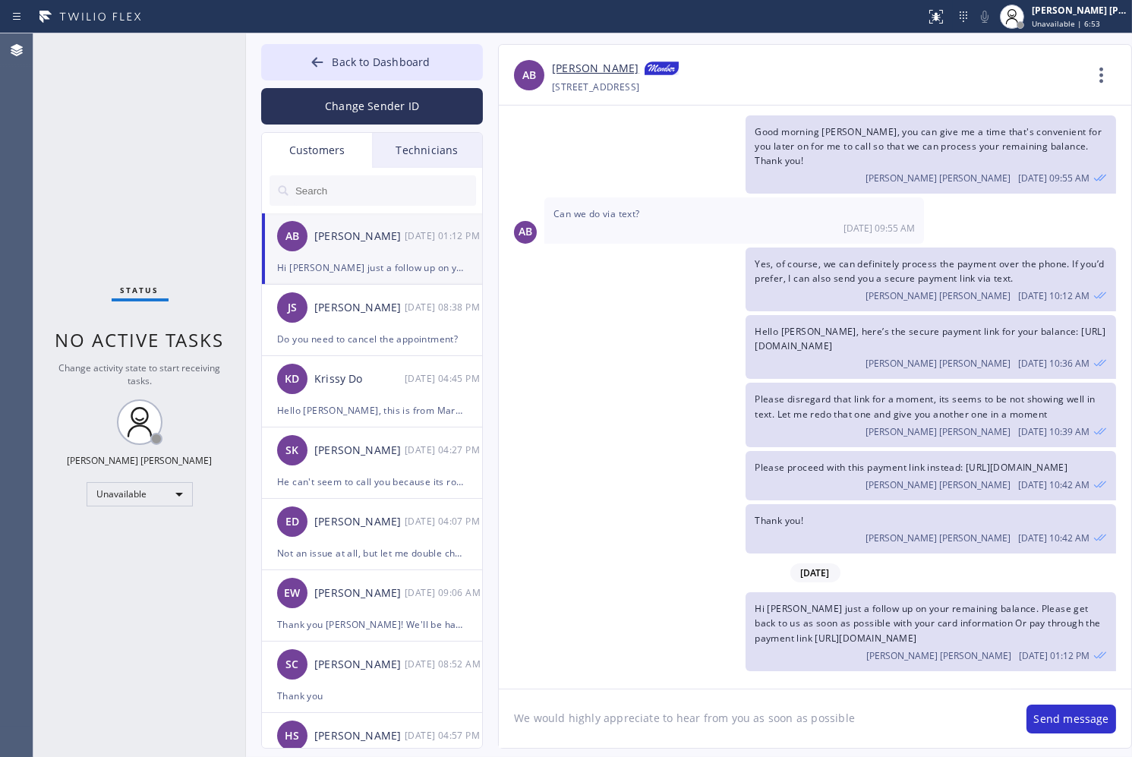
type textarea "We would highly appreciate to hear from you as soon as possible."
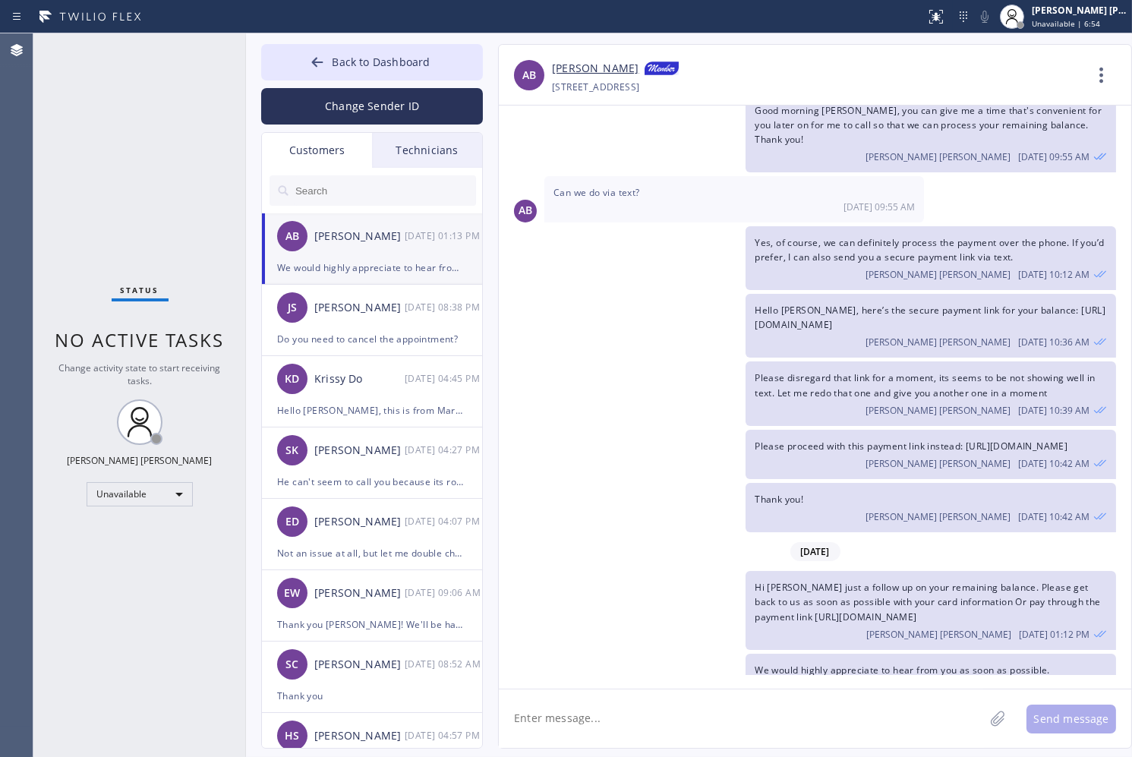
scroll to position [413, 0]
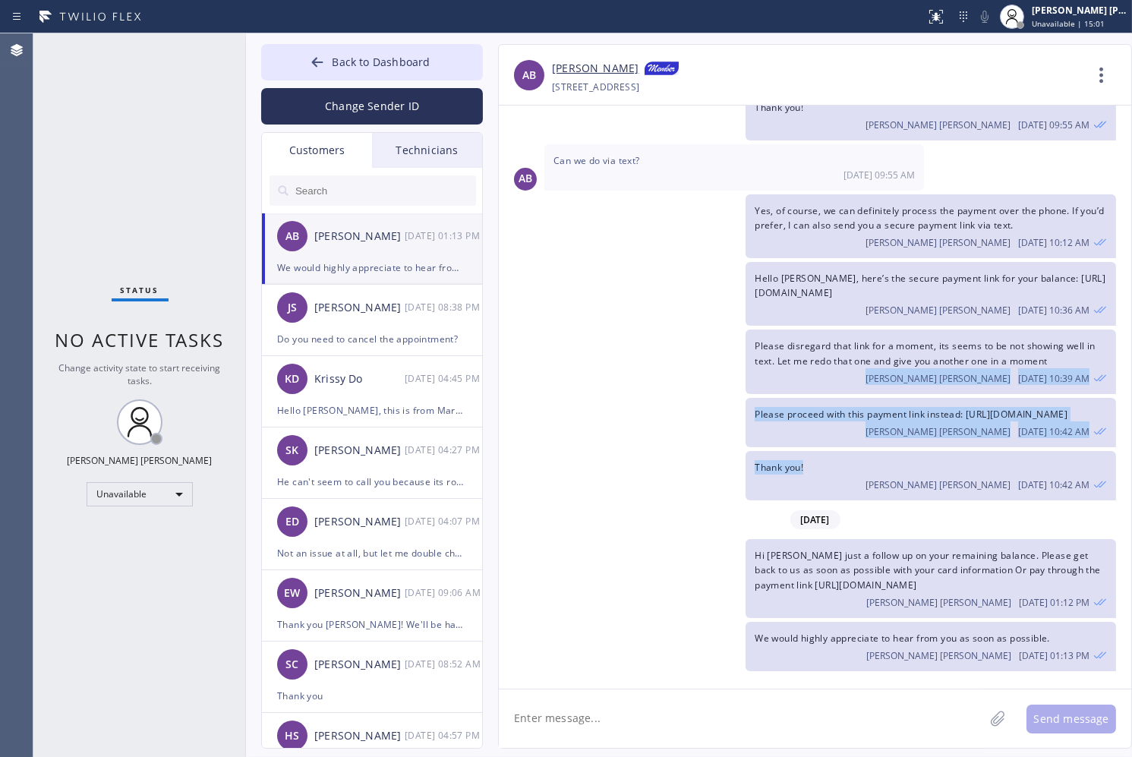
drag, startPoint x: 916, startPoint y: 475, endPoint x: 916, endPoint y: 352, distance: 123.0
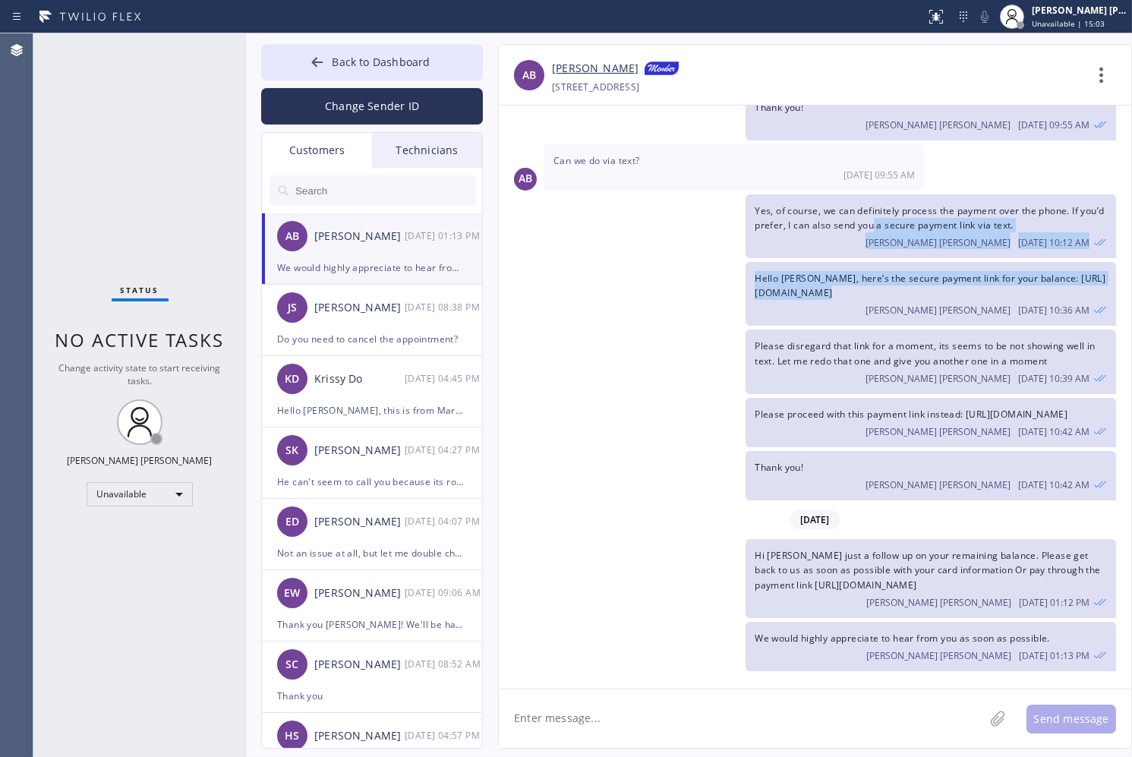
drag, startPoint x: 873, startPoint y: 214, endPoint x: 873, endPoint y: 299, distance: 85.0
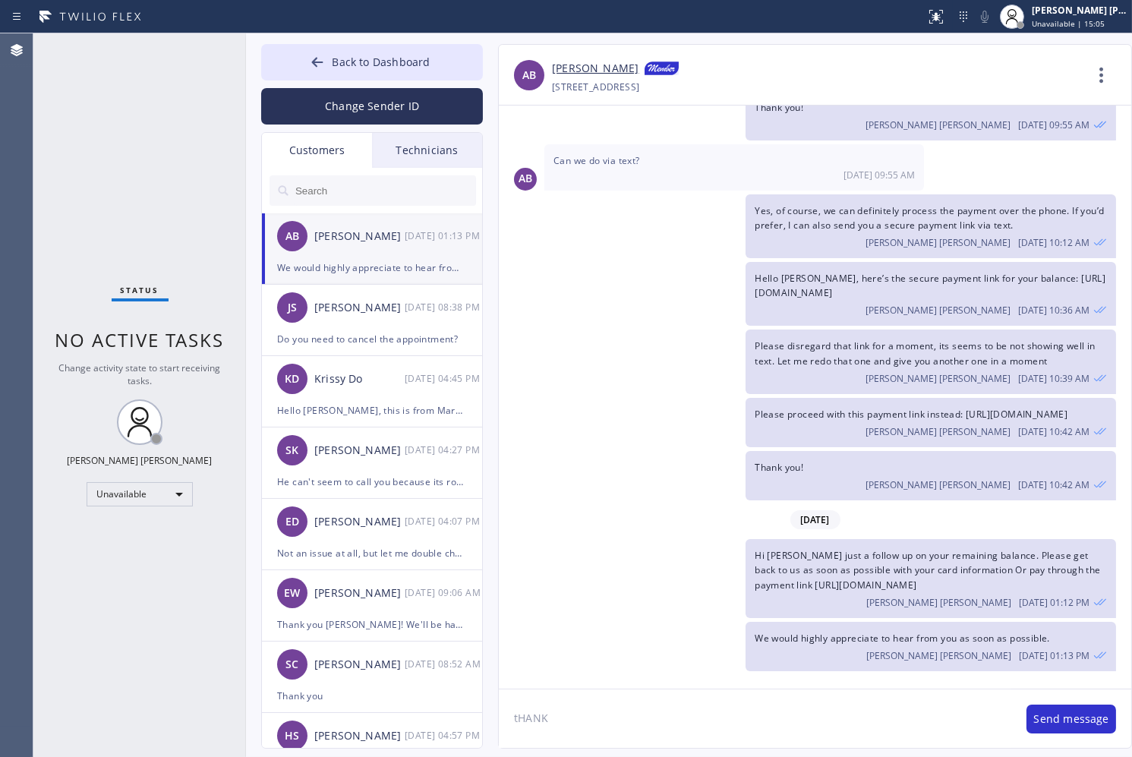
type textarea "tHANK"
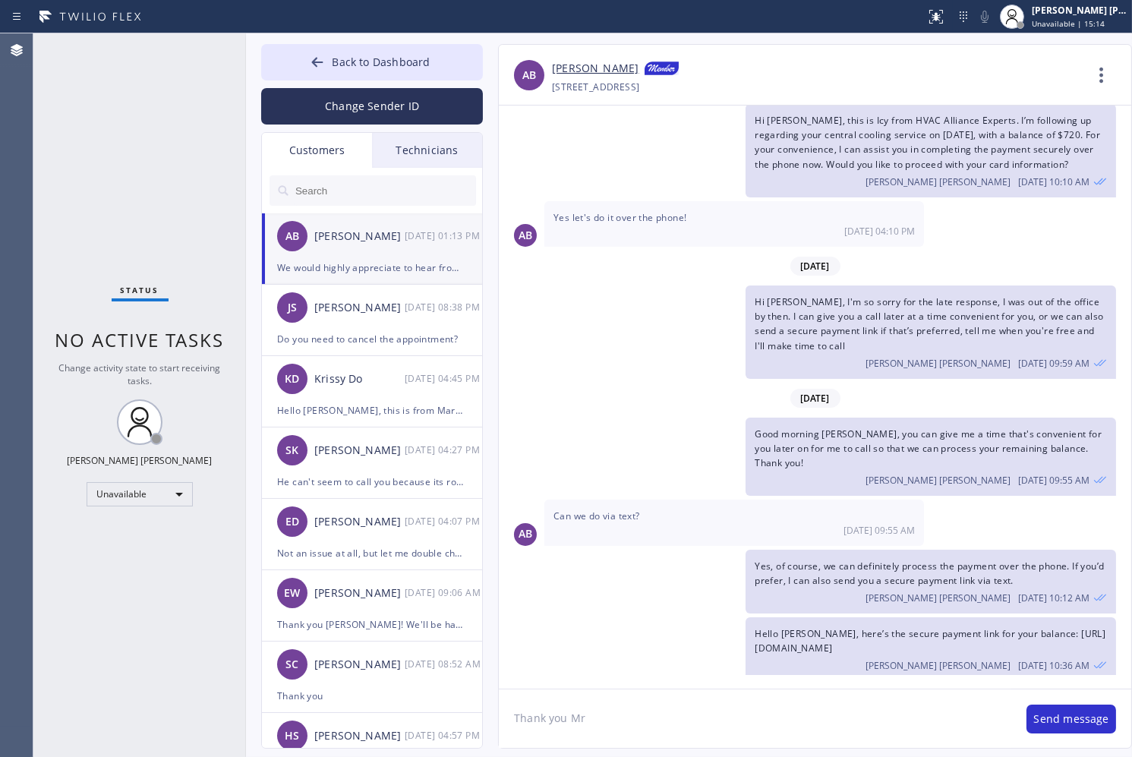
scroll to position [0, 0]
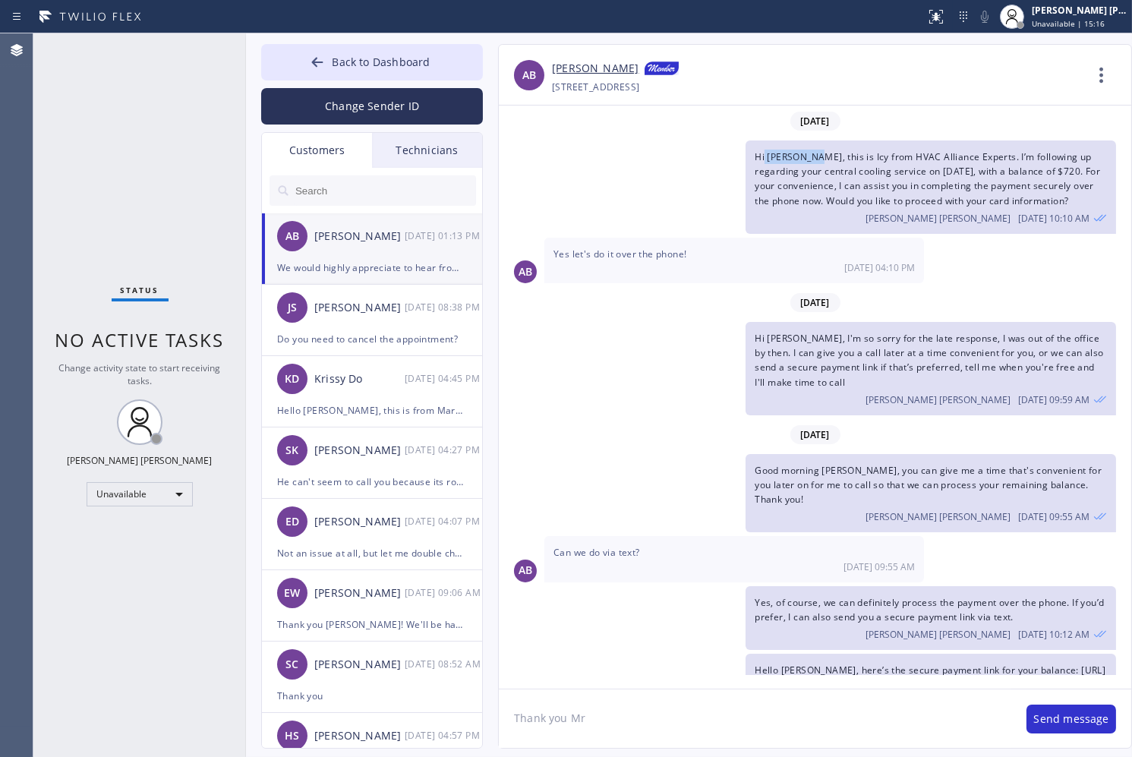
copy span "[PERSON_NAME]"
drag, startPoint x: 765, startPoint y: 156, endPoint x: 817, endPoint y: 157, distance: 52.4
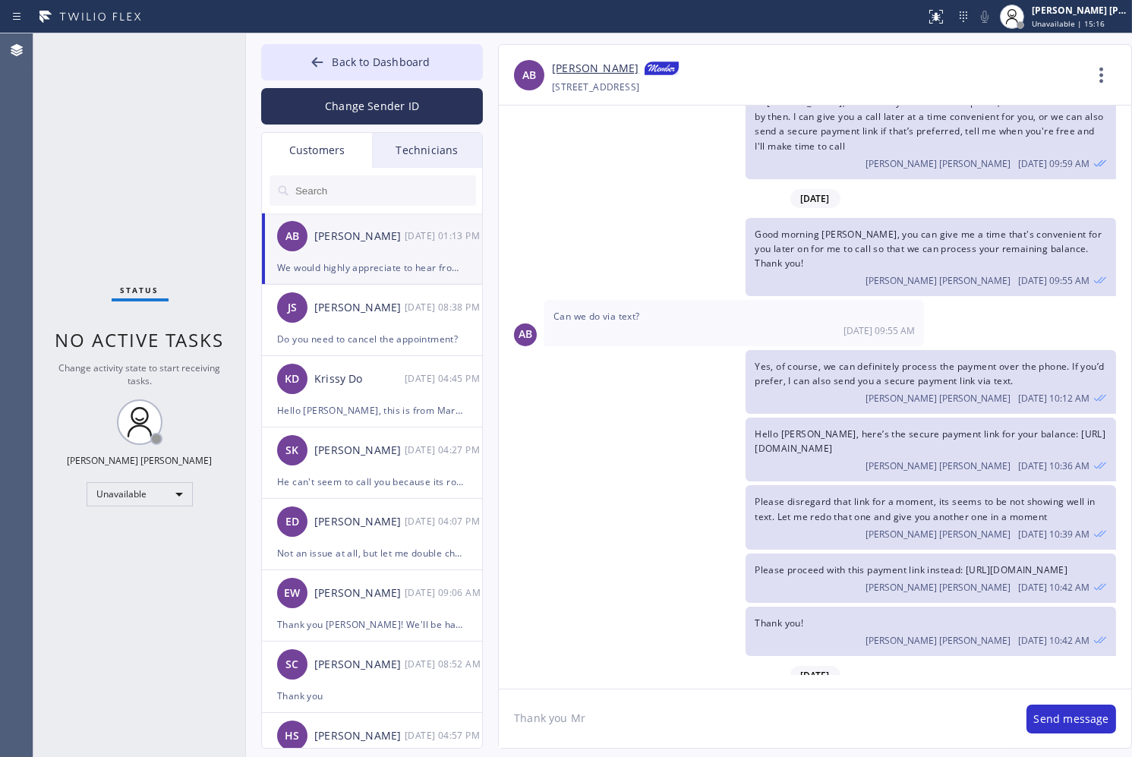
scroll to position [413, 0]
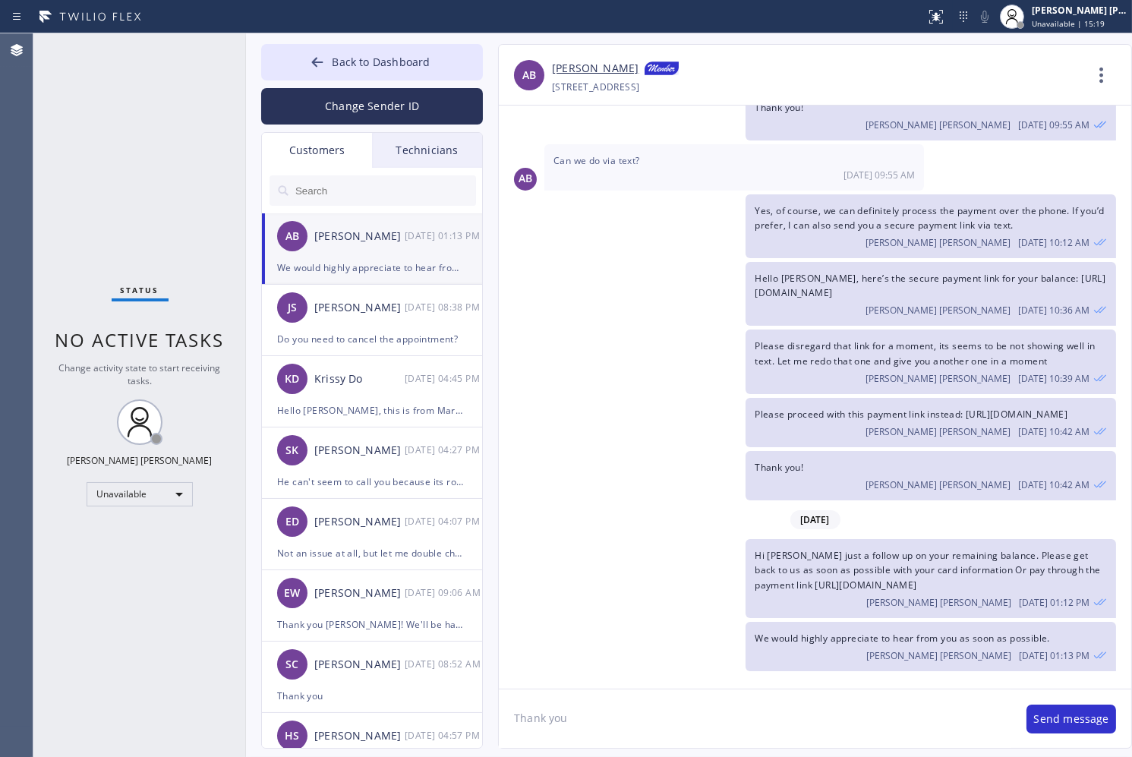
paste textarea "[PERSON_NAME]"
type textarea "Thank you [PERSON_NAME]! We just received the payment, you should get an email …"
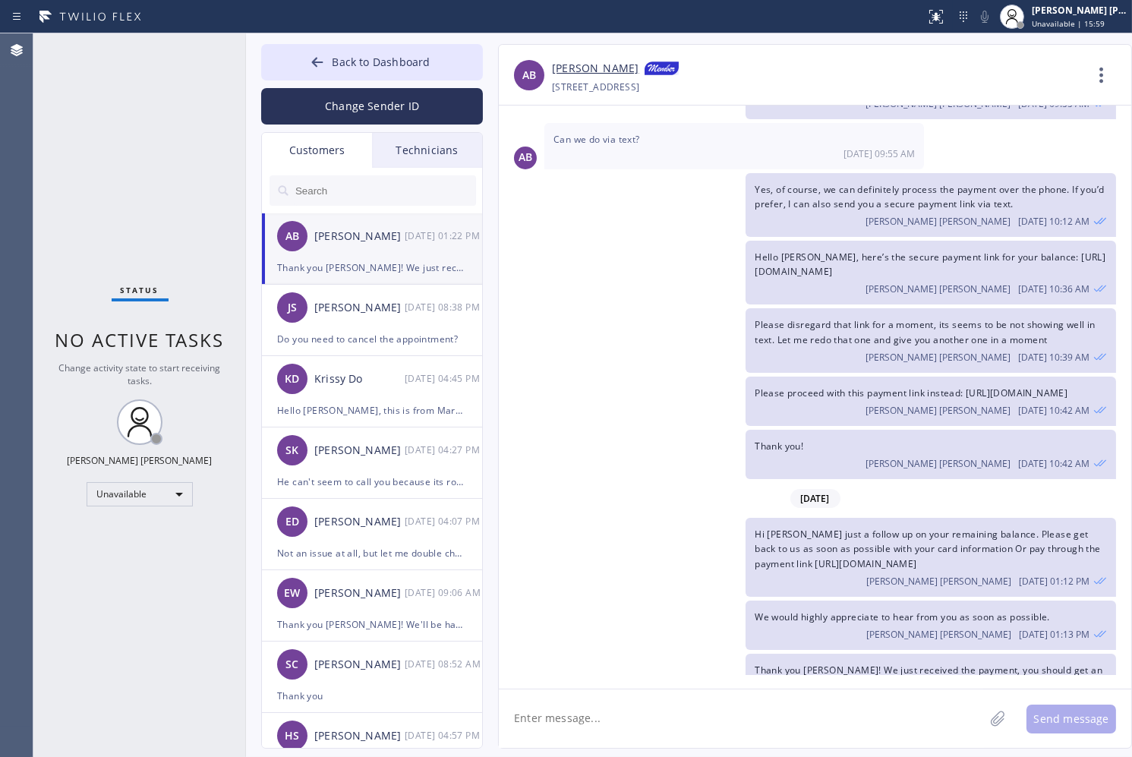
scroll to position [481, 0]
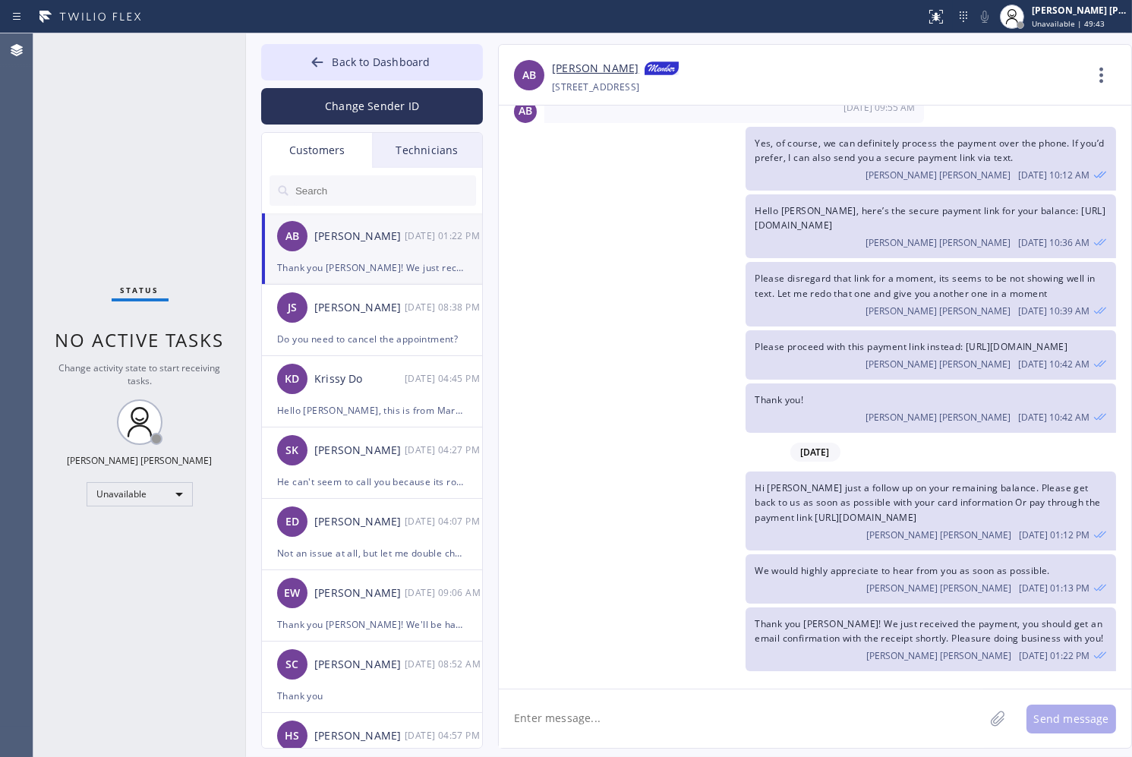
click at [496, 39] on div "Back to Dashboard Change Sender ID Customers Technicians AB [PERSON_NAME] [DATE…" at bounding box center [689, 395] width 886 height 724
click at [381, 377] on div "Krissy Do" at bounding box center [359, 379] width 90 height 17
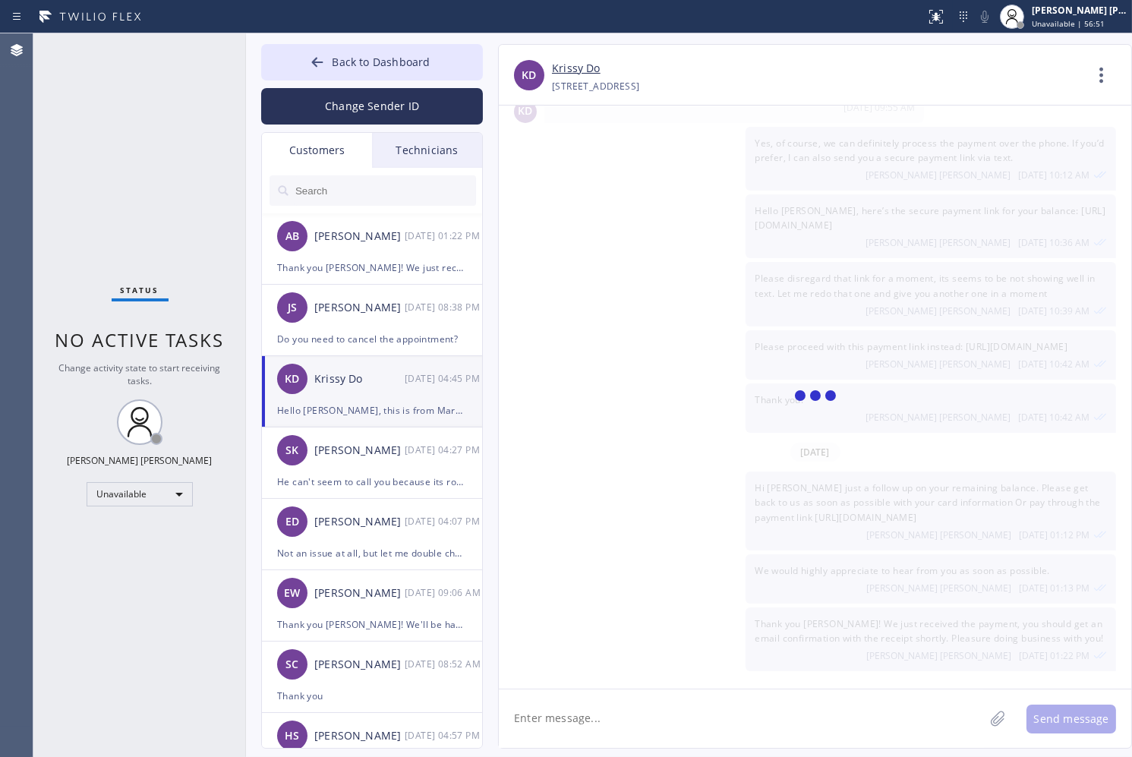
scroll to position [0, 0]
